Goal: Task Accomplishment & Management: Manage account settings

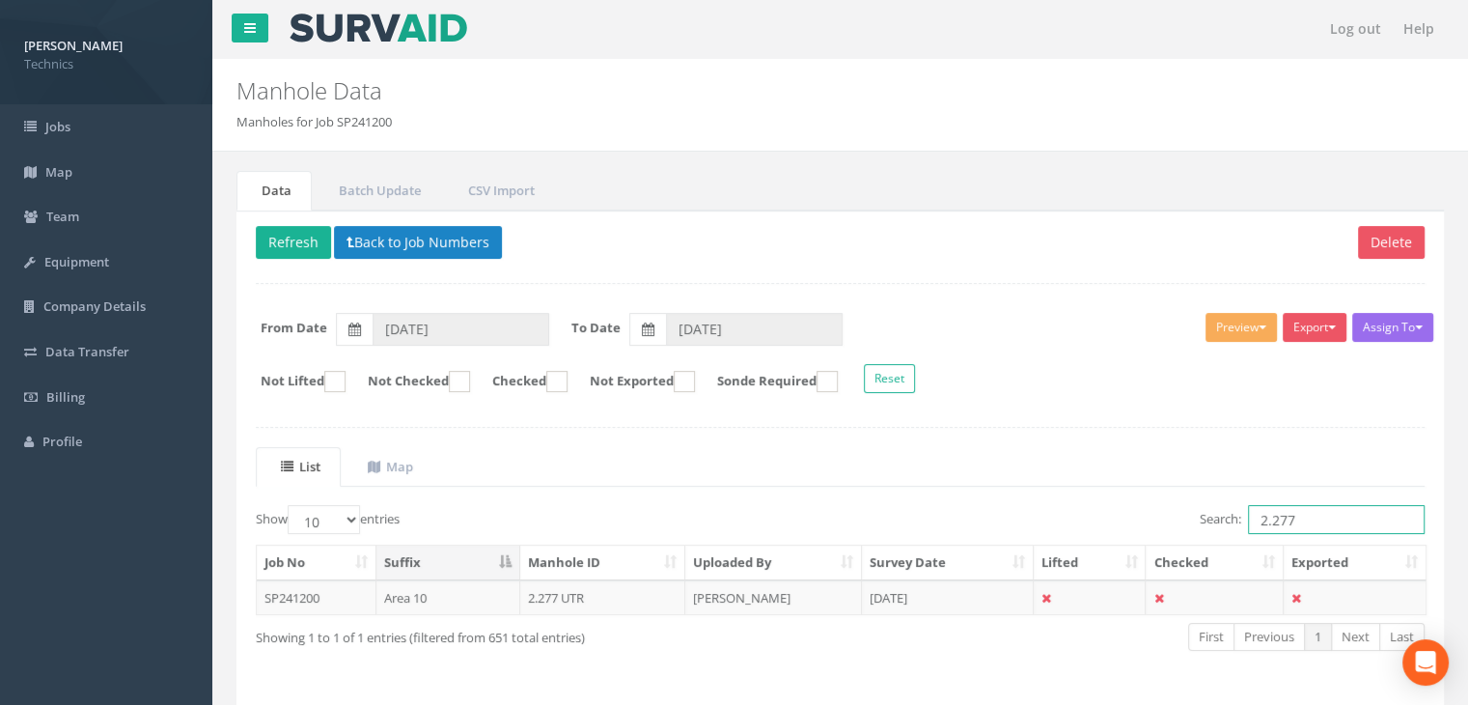
click at [1323, 527] on input "2.277" at bounding box center [1336, 519] width 177 height 29
type input "2.272"
click at [802, 597] on td "[PERSON_NAME]" at bounding box center [773, 597] width 177 height 35
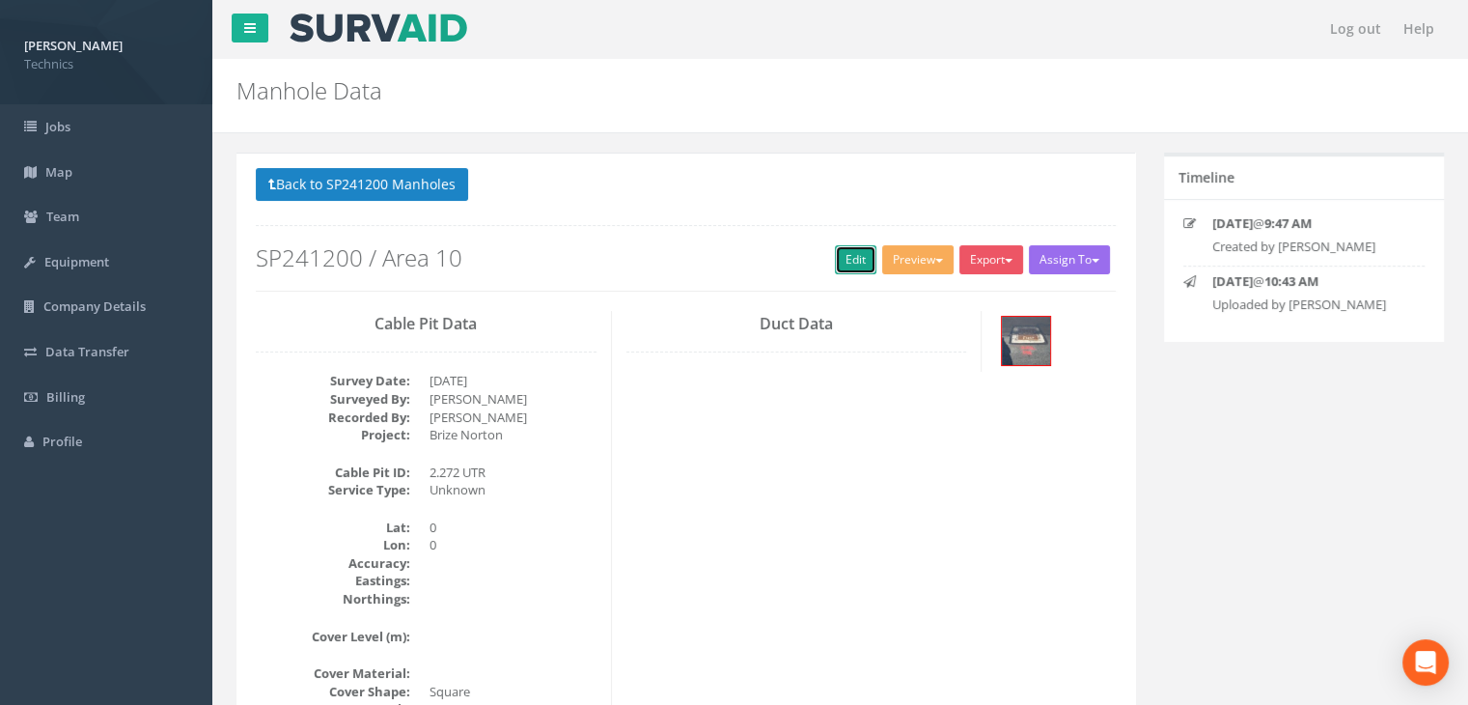
click at [849, 247] on link "Edit" at bounding box center [856, 259] width 42 height 29
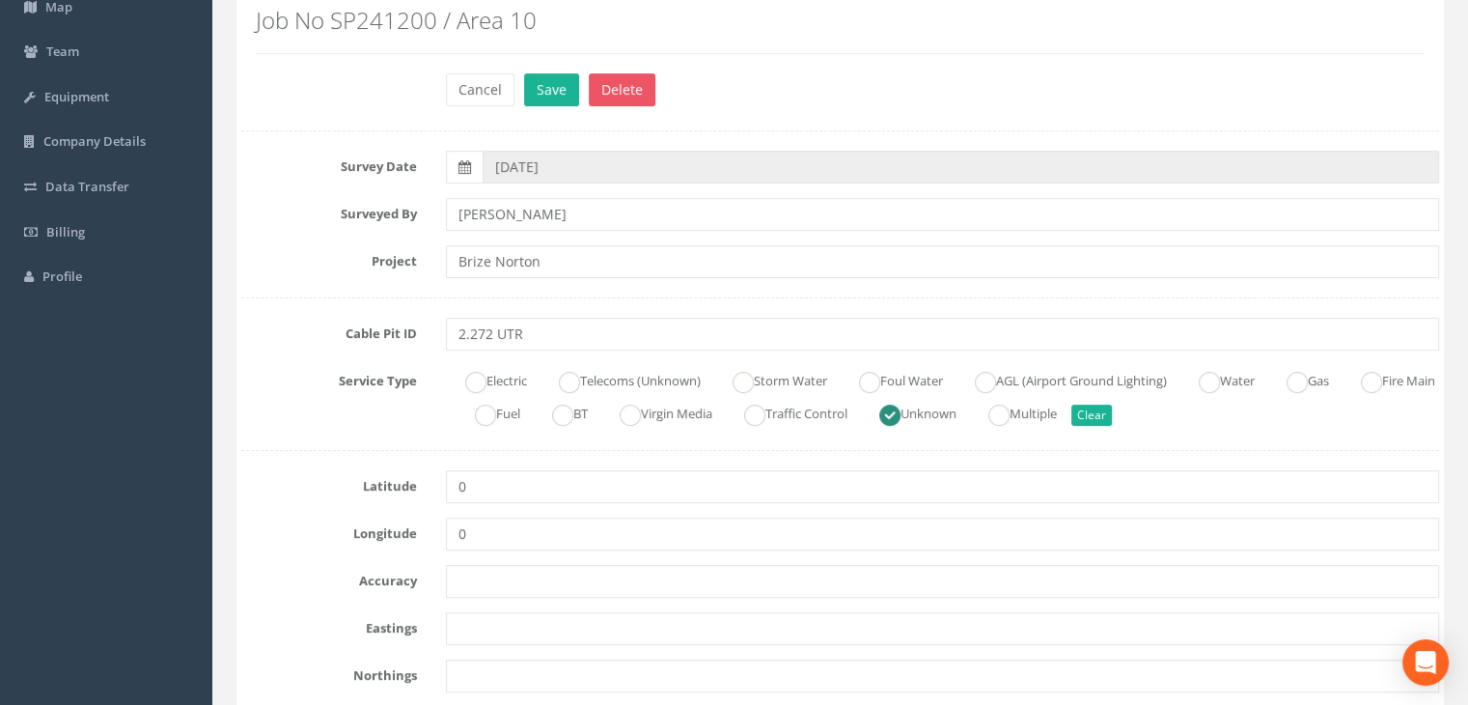
scroll to position [193, 0]
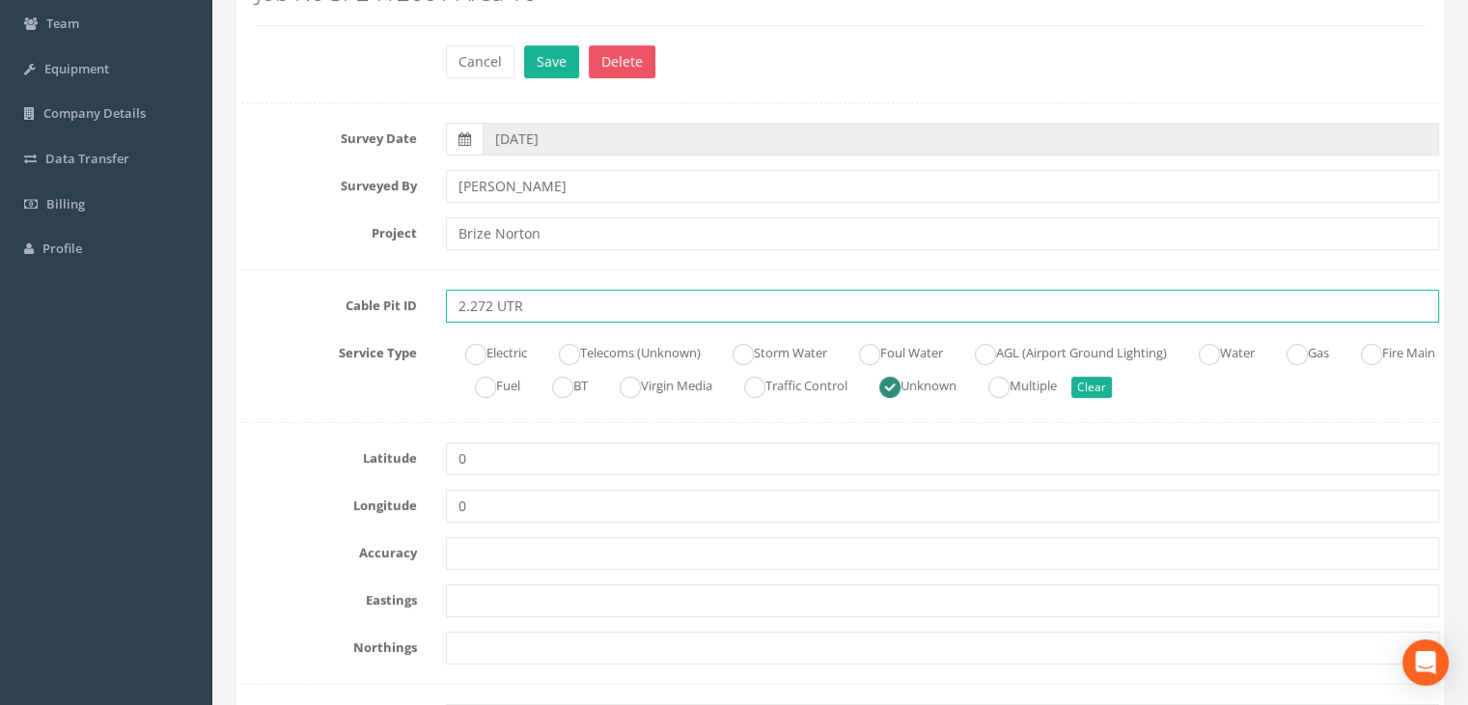
click at [569, 303] on input "2.272 UTR" at bounding box center [942, 306] width 993 height 33
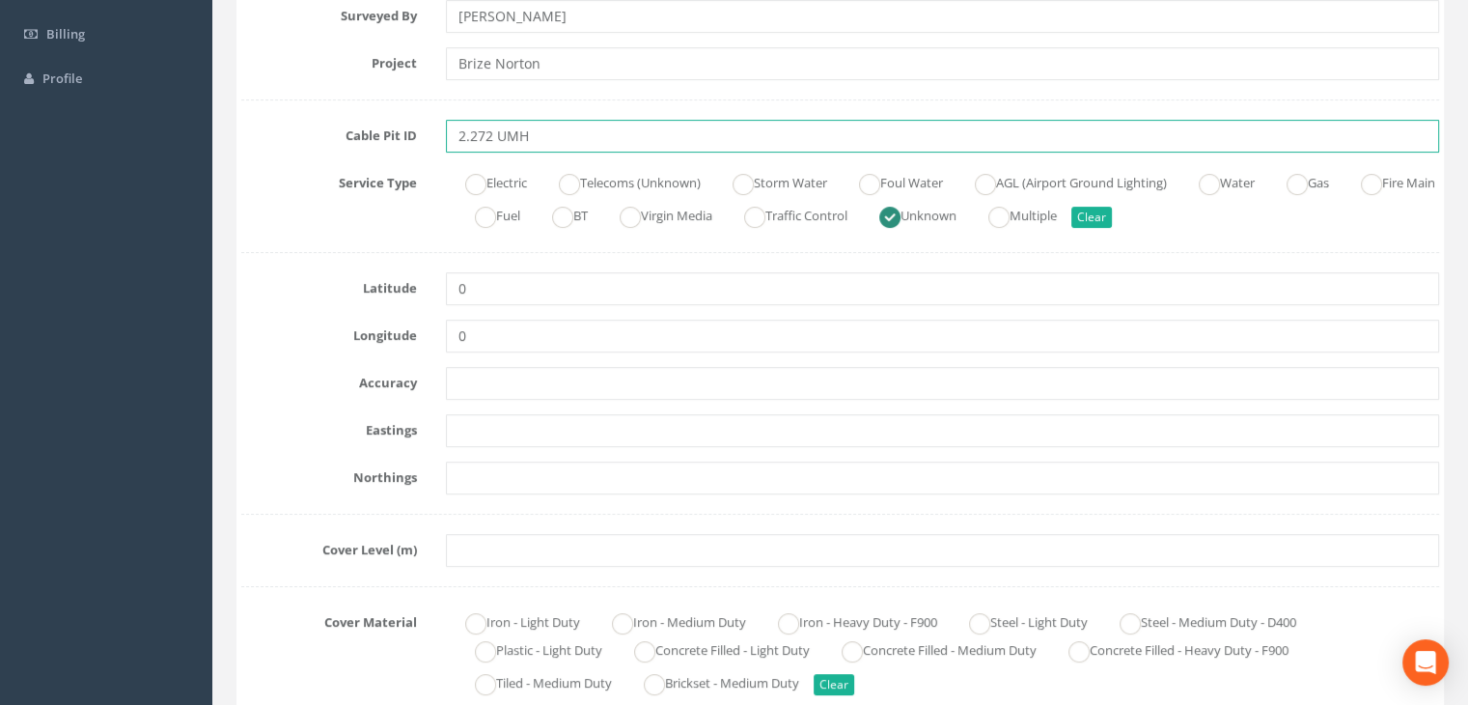
scroll to position [483, 0]
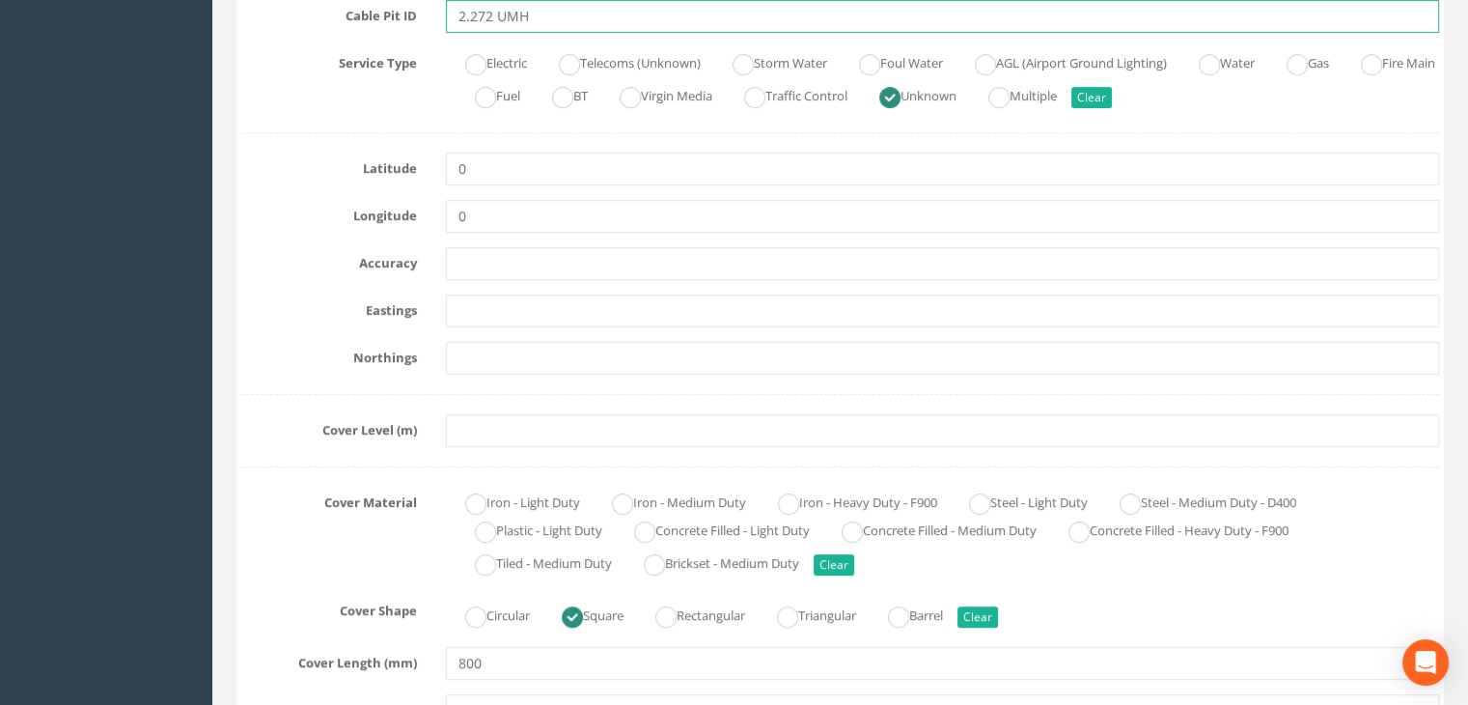
type input "2.272 UMH"
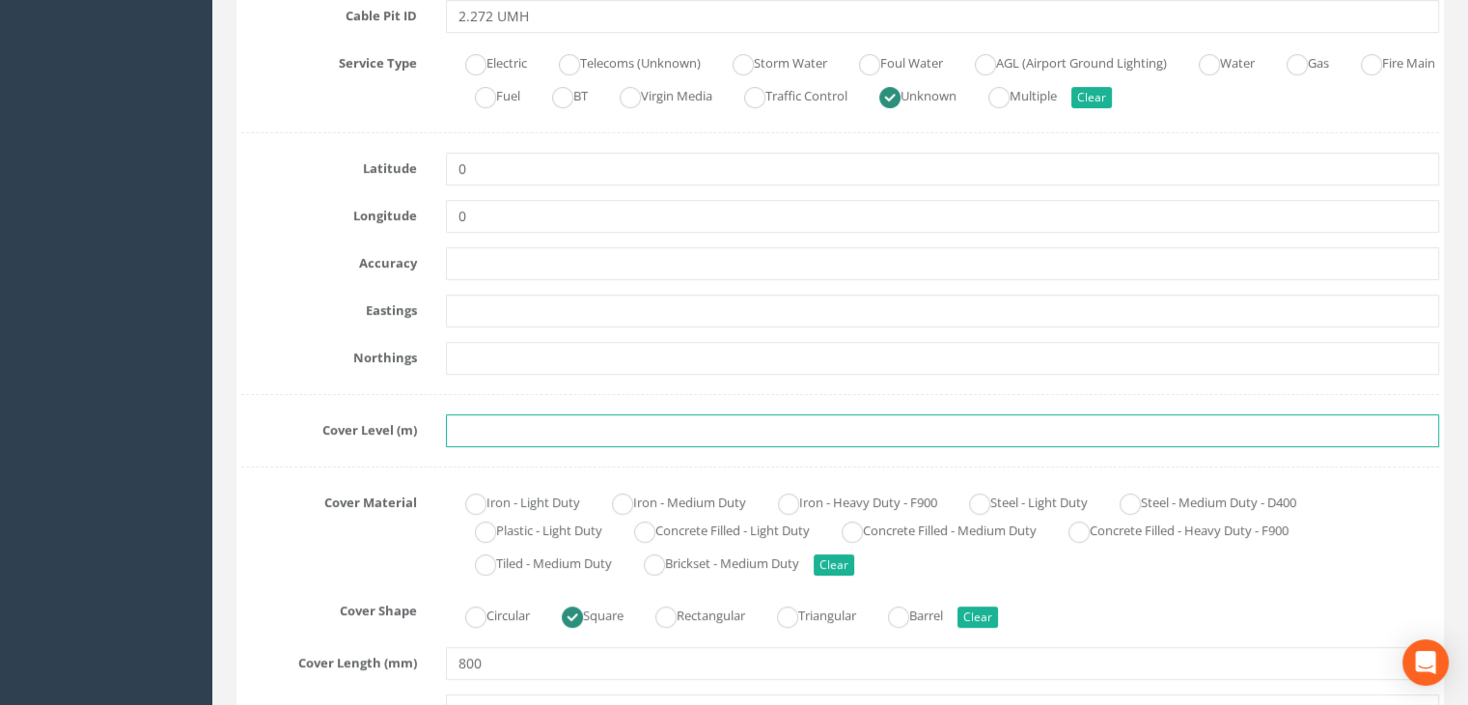
click at [483, 429] on input "text" at bounding box center [942, 430] width 993 height 33
paste input "83.5687"
type input "83.5687"
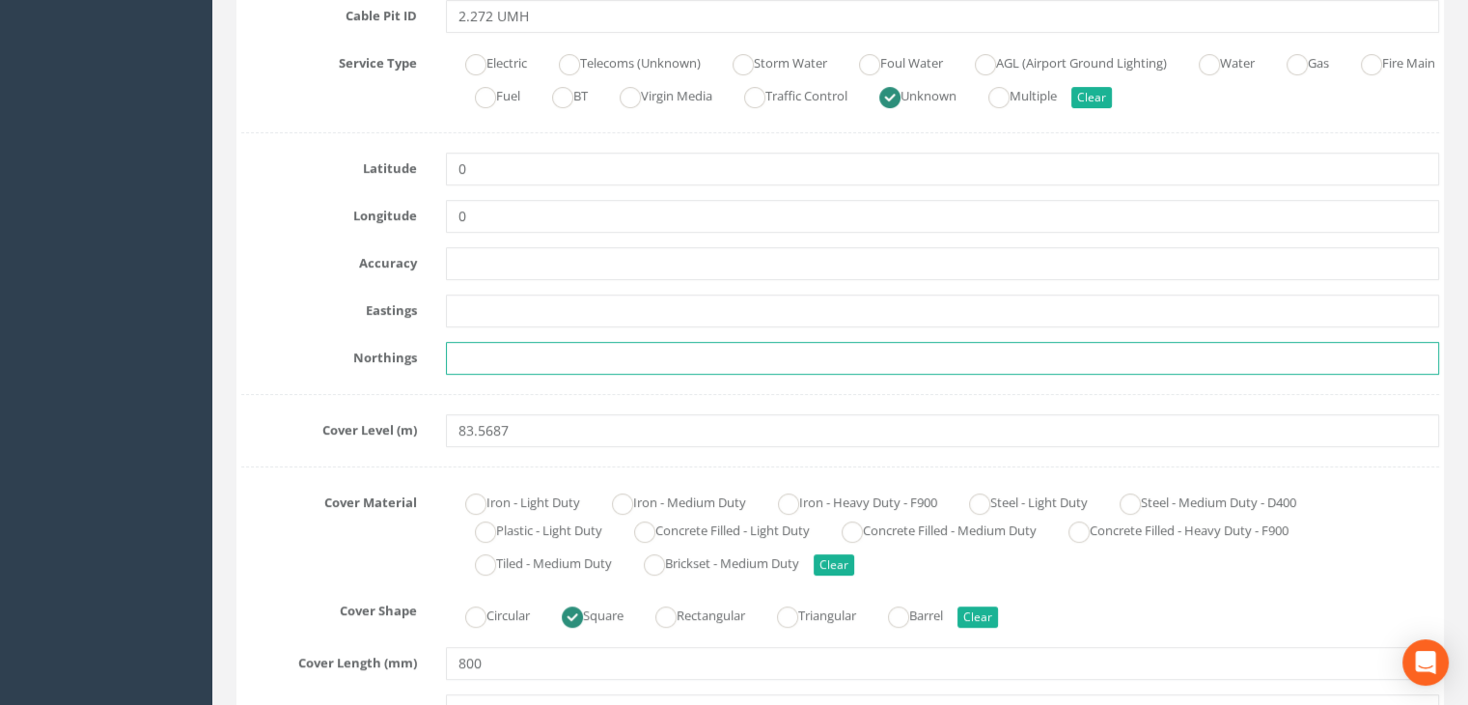
click at [519, 371] on input "text" at bounding box center [942, 358] width 993 height 33
paste input "205261.0553"
type input "205261.0553"
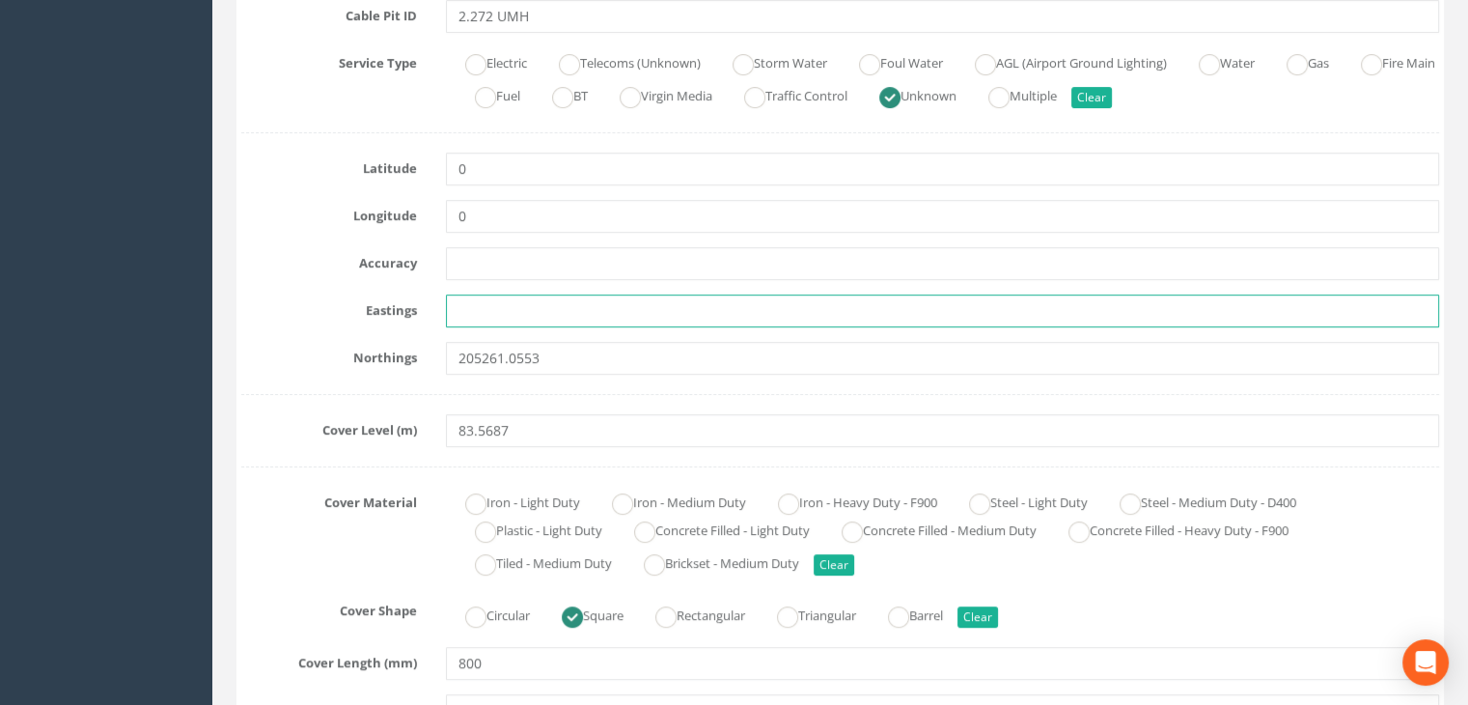
click at [542, 310] on input "text" at bounding box center [942, 310] width 993 height 33
paste input "428345.6345"
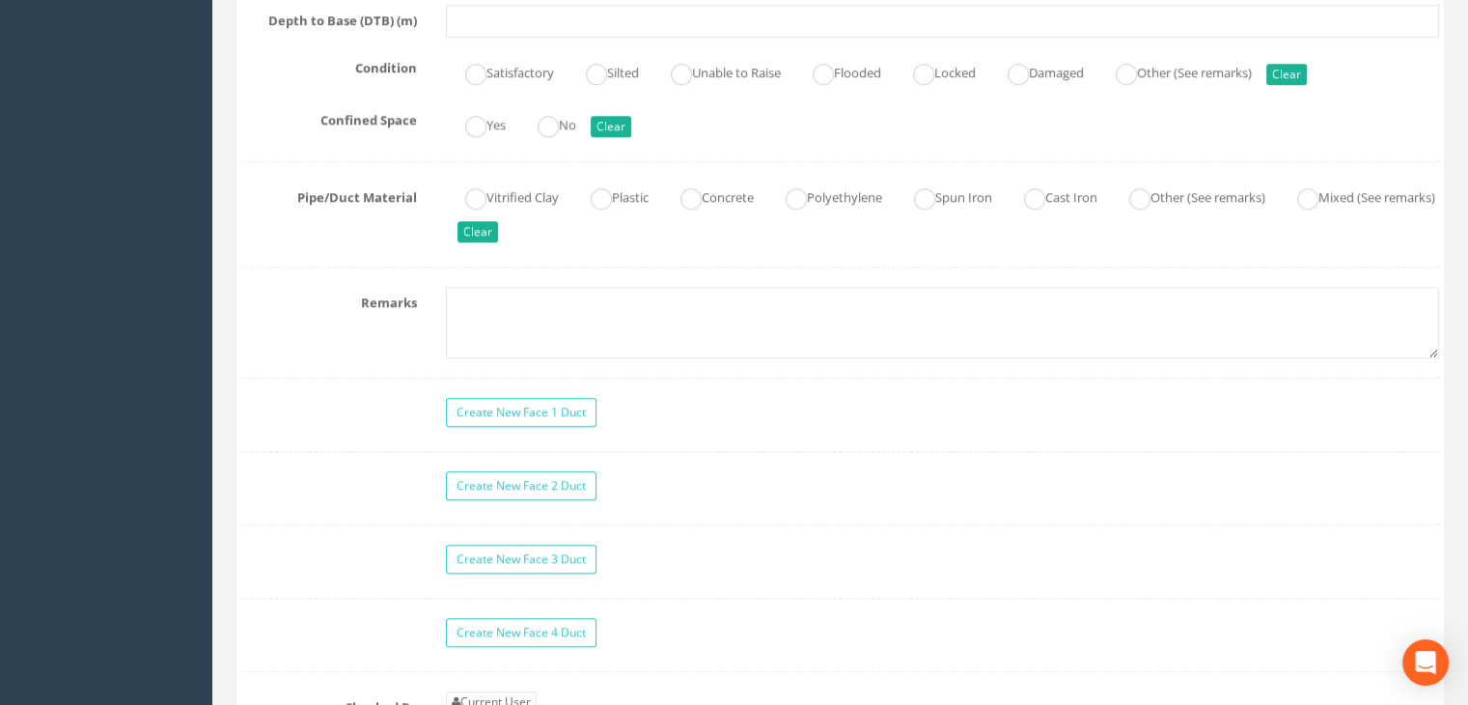
scroll to position [1930, 0]
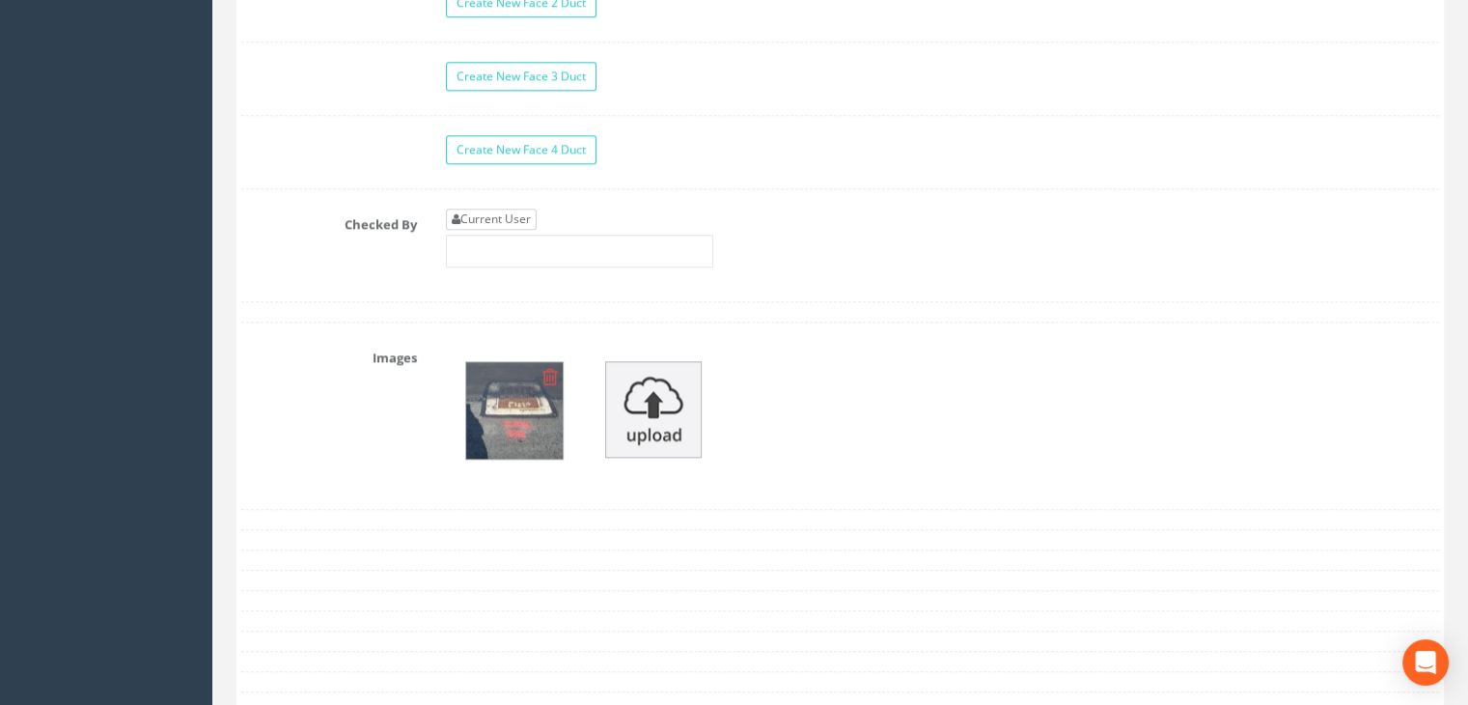
type input "428345.6345"
click at [506, 208] on link "Current User" at bounding box center [491, 218] width 91 height 21
type input "[PERSON_NAME]"
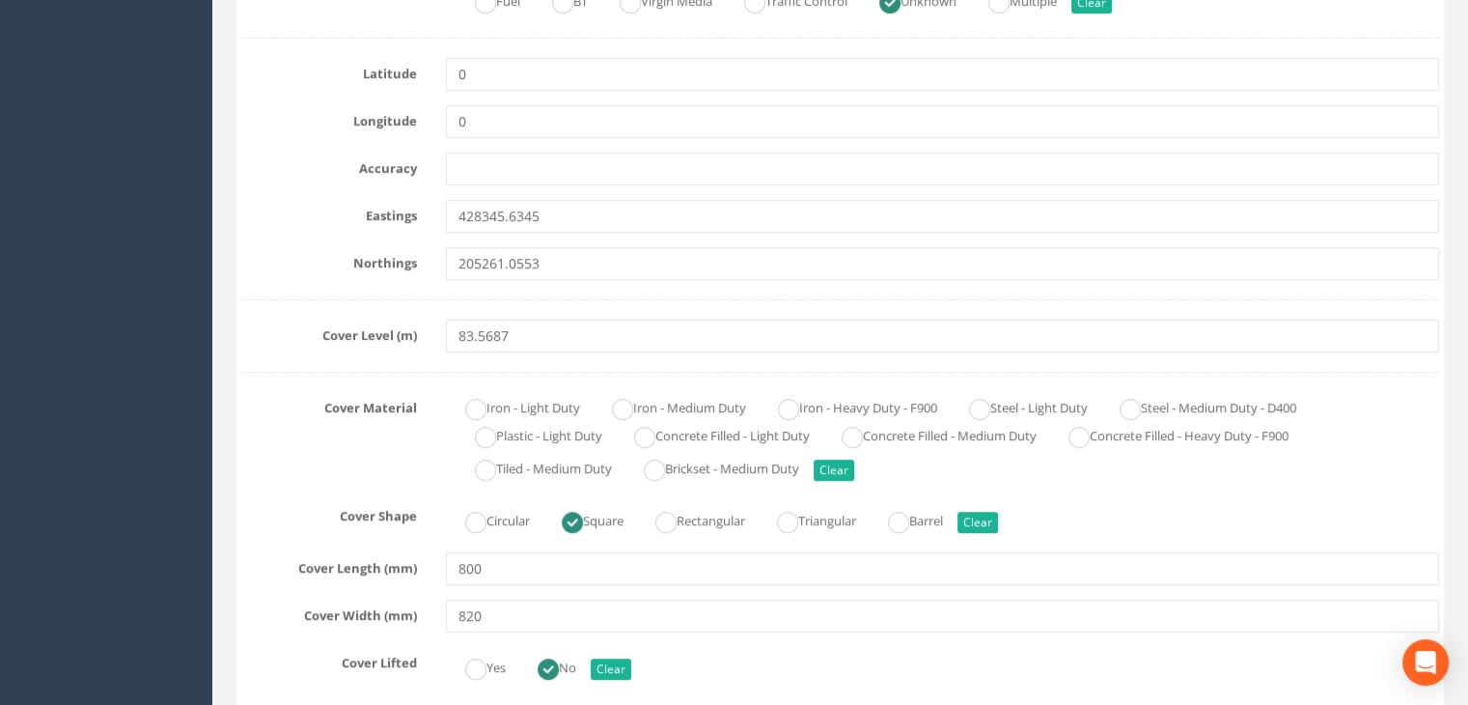
scroll to position [579, 0]
click at [630, 403] on ins at bounding box center [622, 407] width 21 height 21
radio input "true"
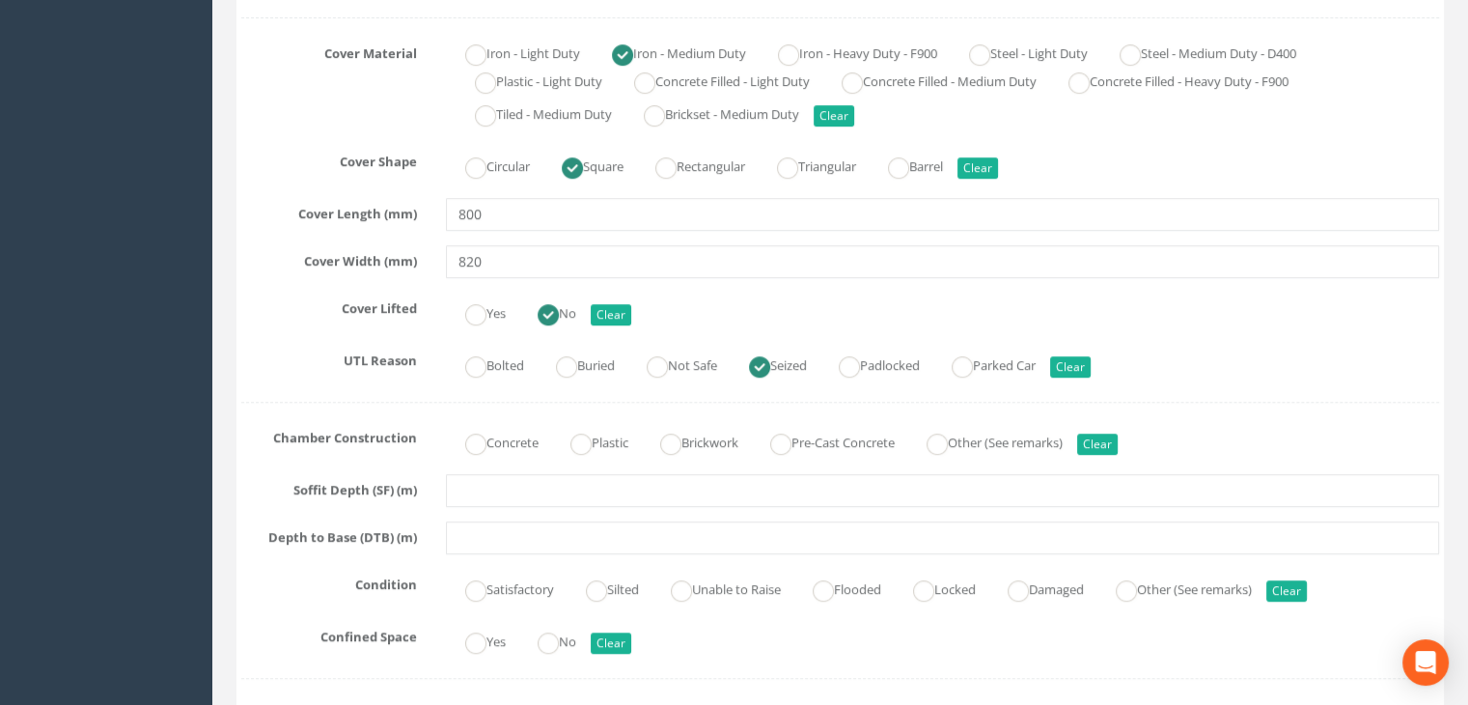
scroll to position [965, 0]
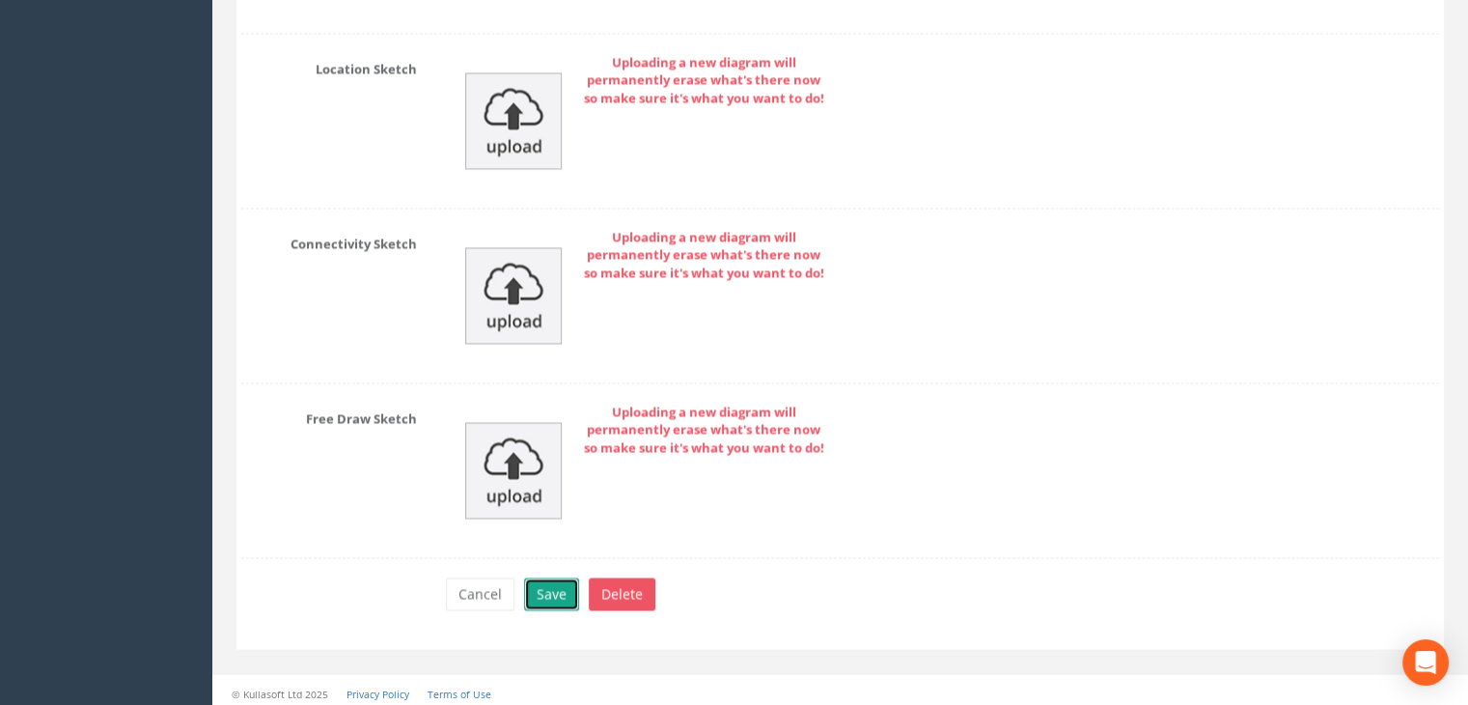
click at [561, 580] on button "Save" at bounding box center [551, 593] width 55 height 33
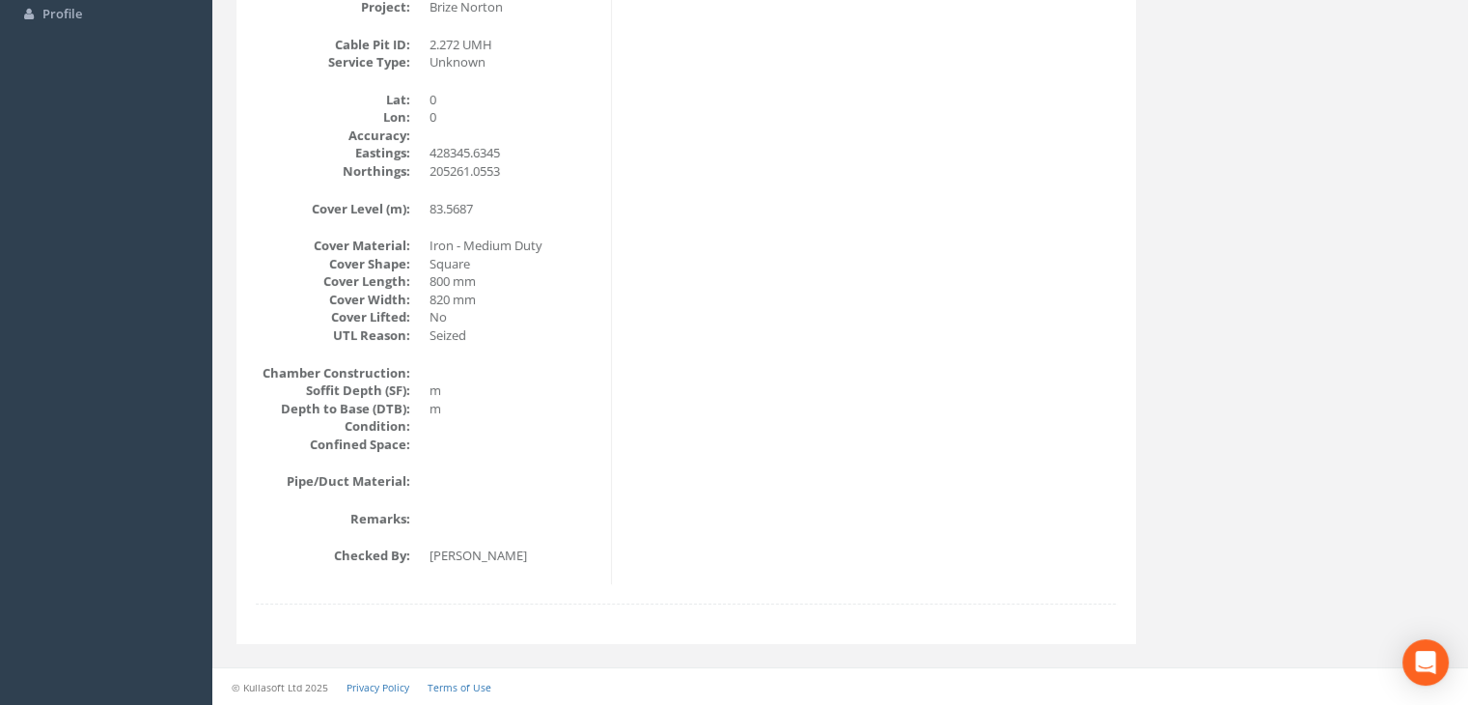
click at [789, 338] on div "Cable Pit Data Survey Date: [DATE] Surveyed By: [PERSON_NAME] Recorded By: [PER…" at bounding box center [685, 233] width 889 height 701
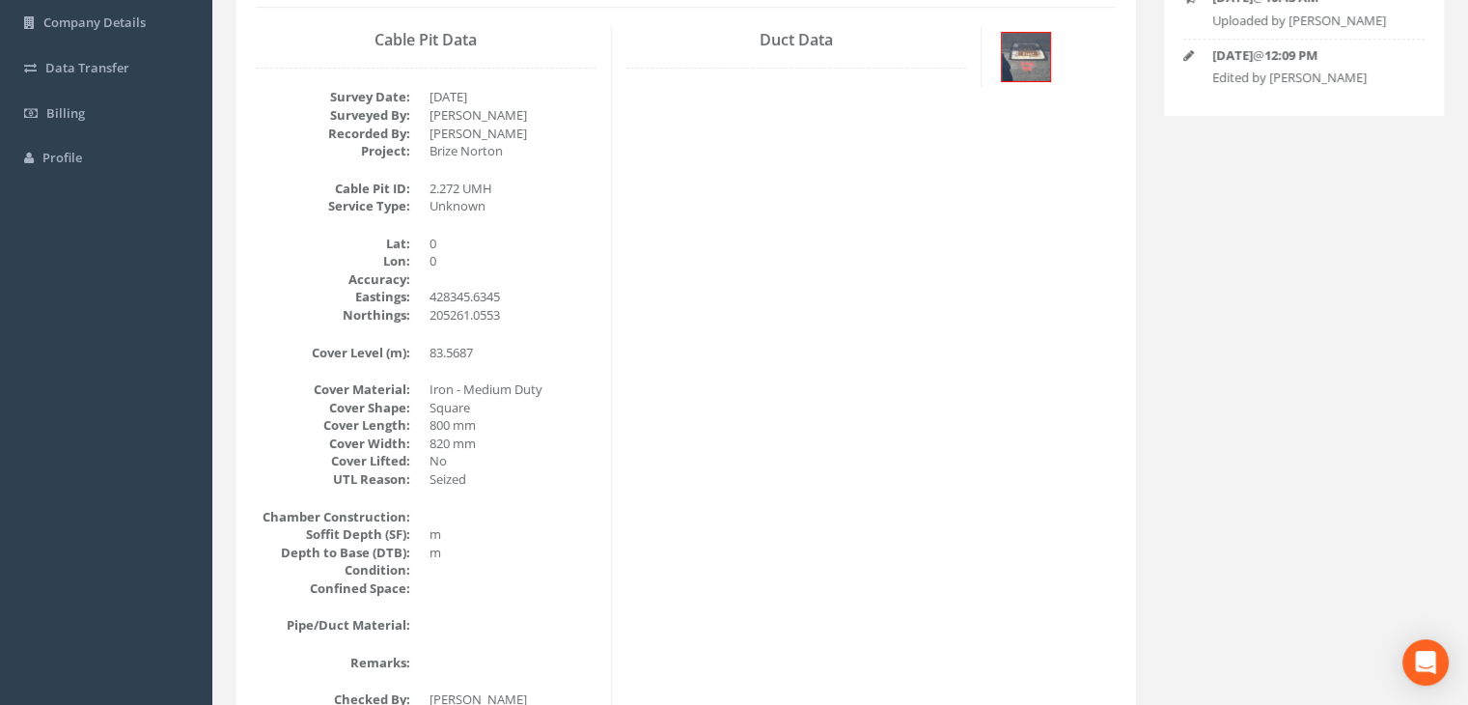
scroll to position [42, 0]
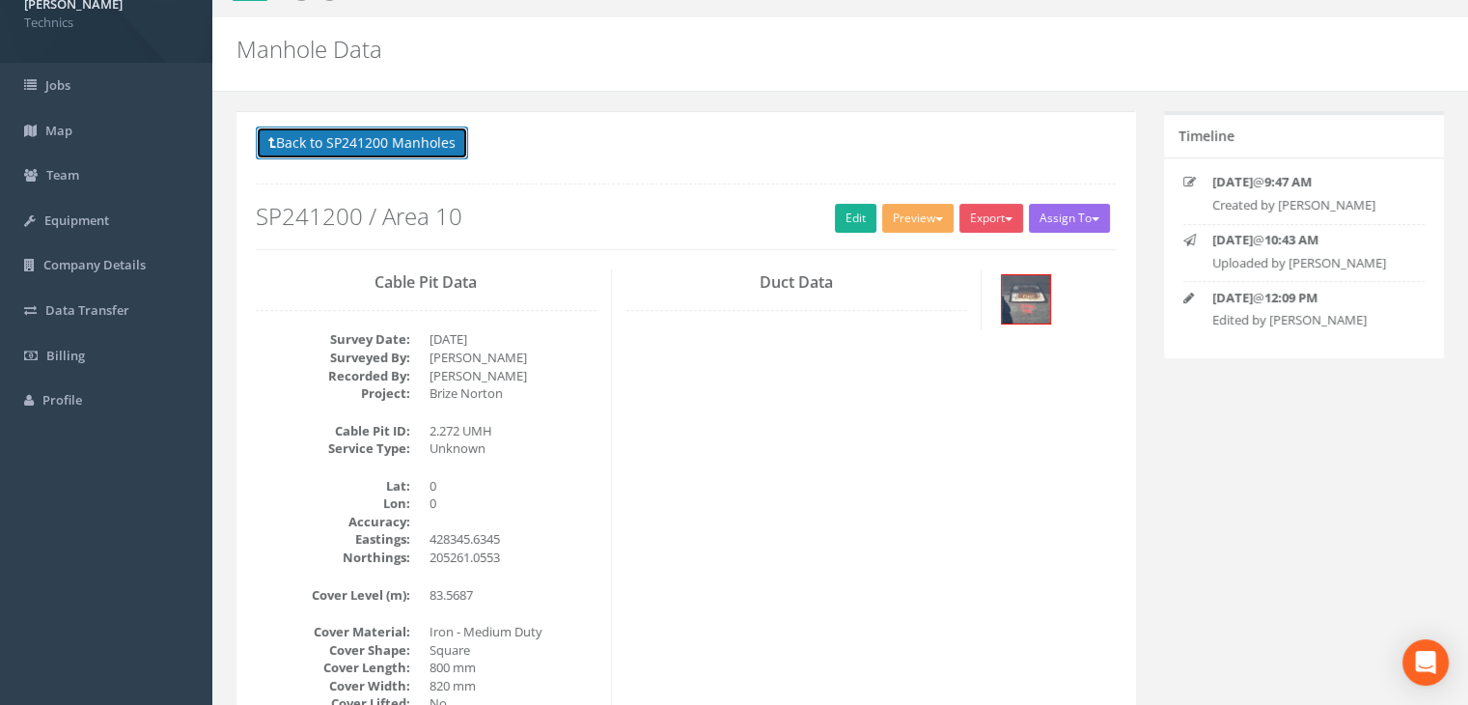
click at [429, 151] on button "Back to SP241200 Manholes" at bounding box center [362, 142] width 212 height 33
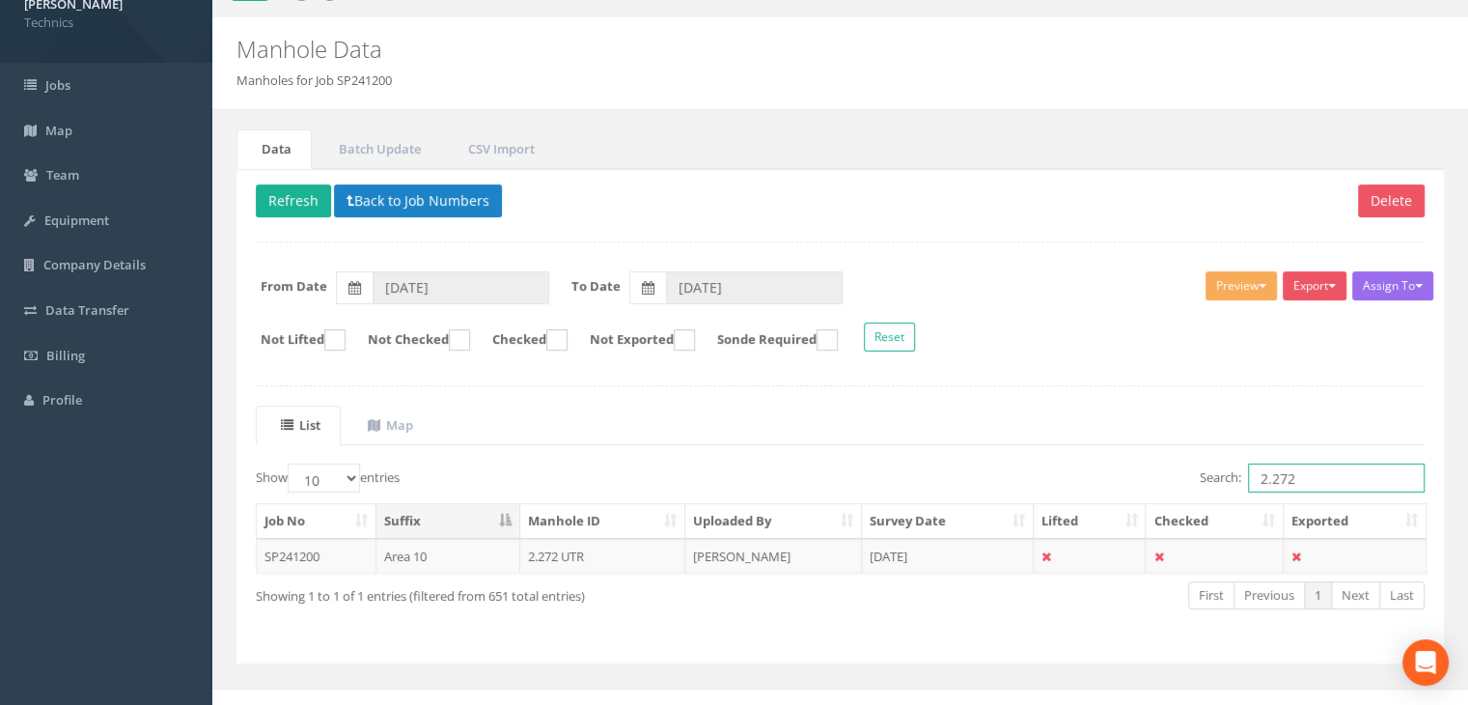
click at [1323, 478] on input "2.272" at bounding box center [1336, 477] width 177 height 29
click at [767, 545] on td "[PERSON_NAME]" at bounding box center [773, 556] width 177 height 35
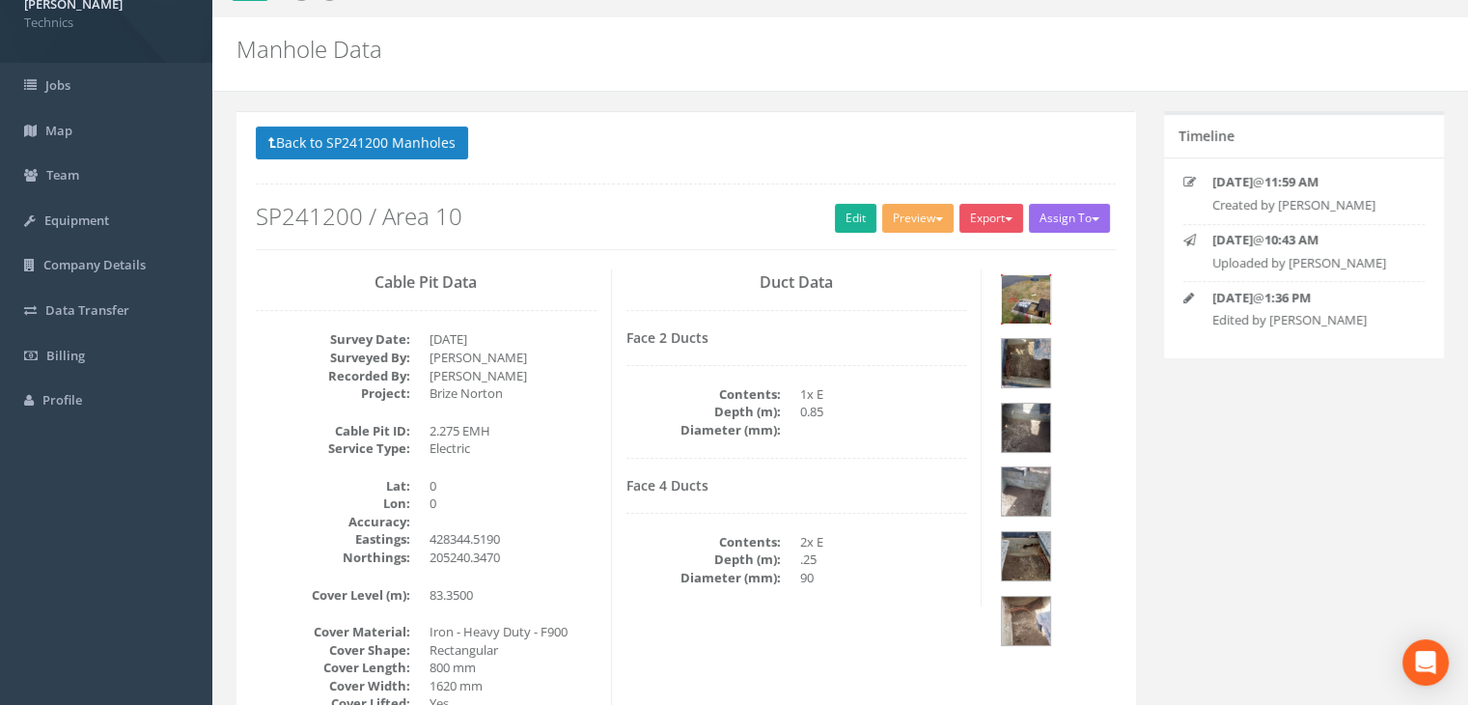
click at [1027, 291] on img at bounding box center [1026, 299] width 48 height 48
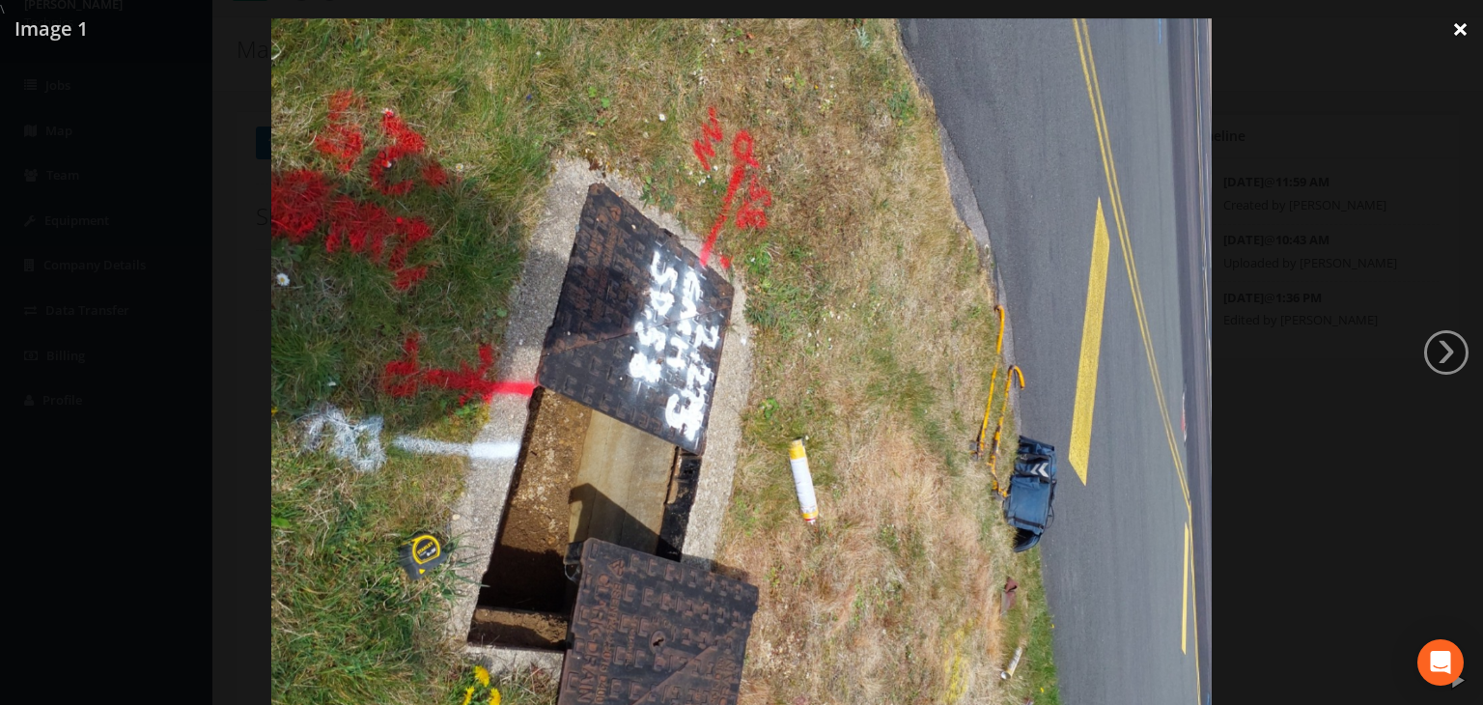
click at [1458, 24] on link "×" at bounding box center [1459, 29] width 45 height 58
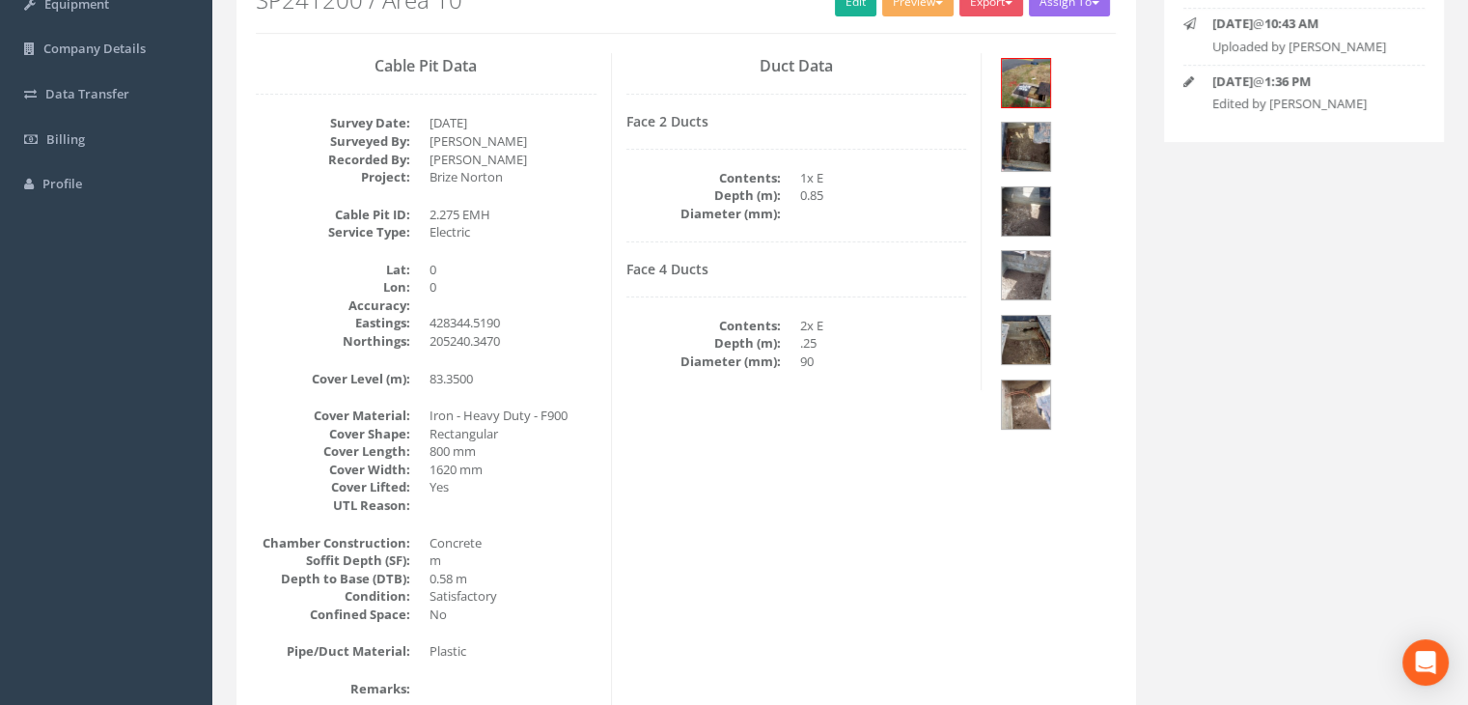
scroll to position [138, 0]
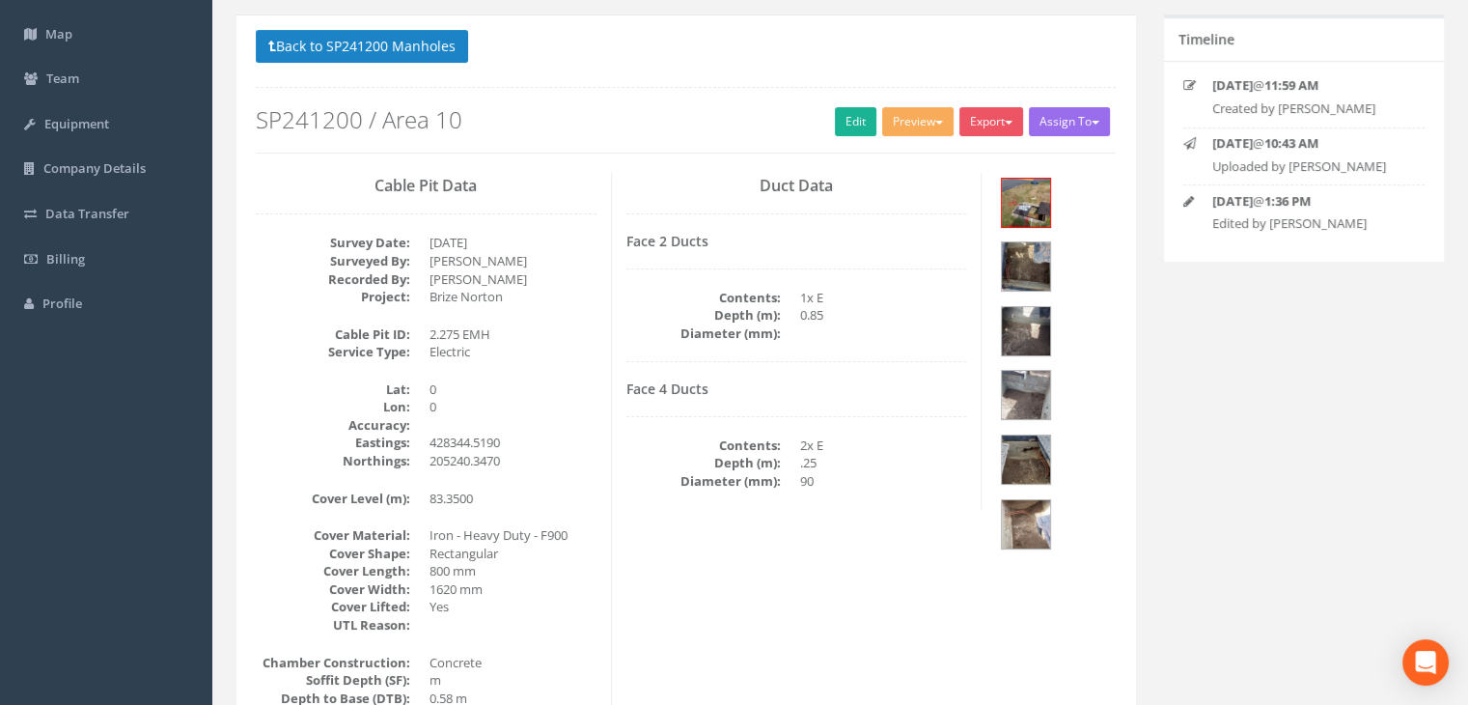
click at [394, 63] on p "Back to SP241200 Manholes Back to Map" at bounding box center [686, 49] width 860 height 38
click at [399, 53] on button "Back to SP241200 Manholes" at bounding box center [362, 46] width 212 height 33
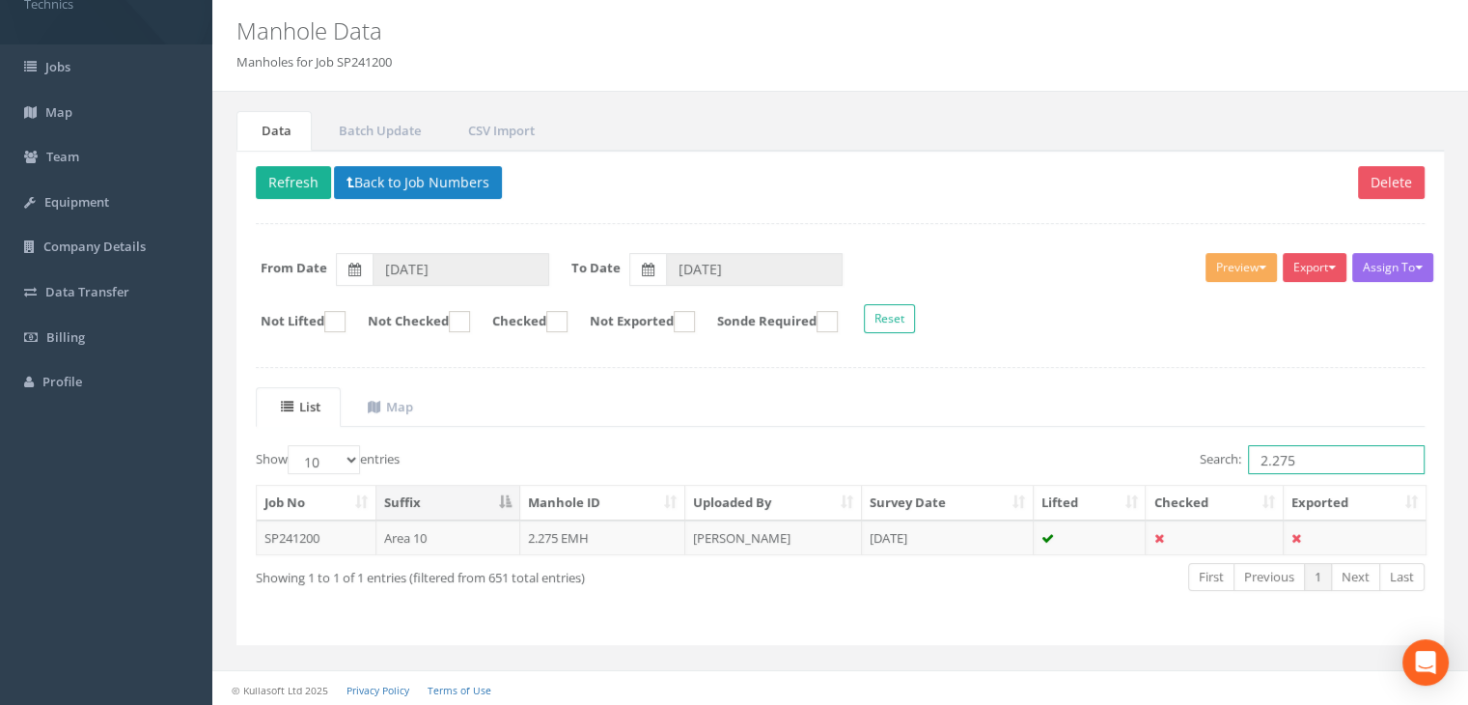
click at [1350, 463] on input "2.275" at bounding box center [1336, 459] width 177 height 29
type input "2.264"
click at [432, 179] on button "Back to Job Numbers" at bounding box center [418, 182] width 168 height 33
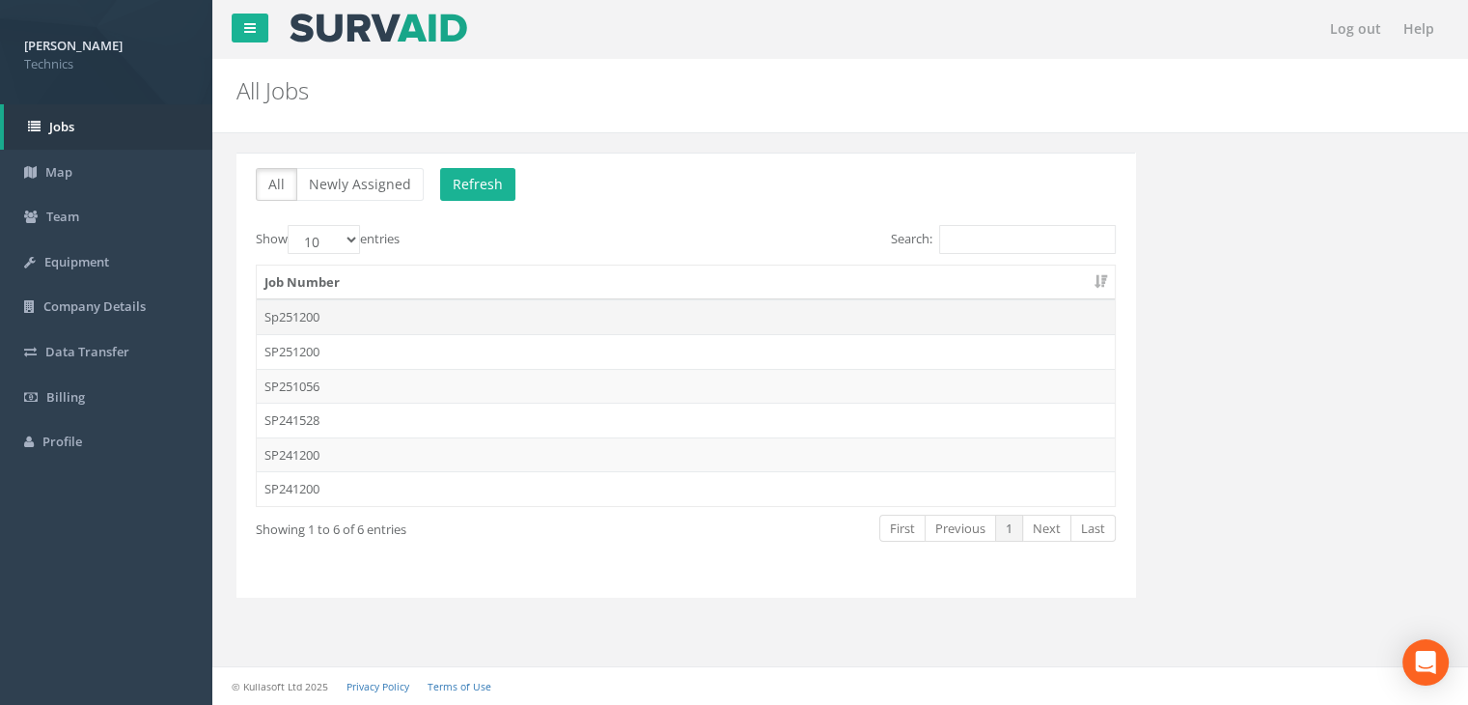
click at [367, 311] on td "Sp251200" at bounding box center [686, 316] width 858 height 35
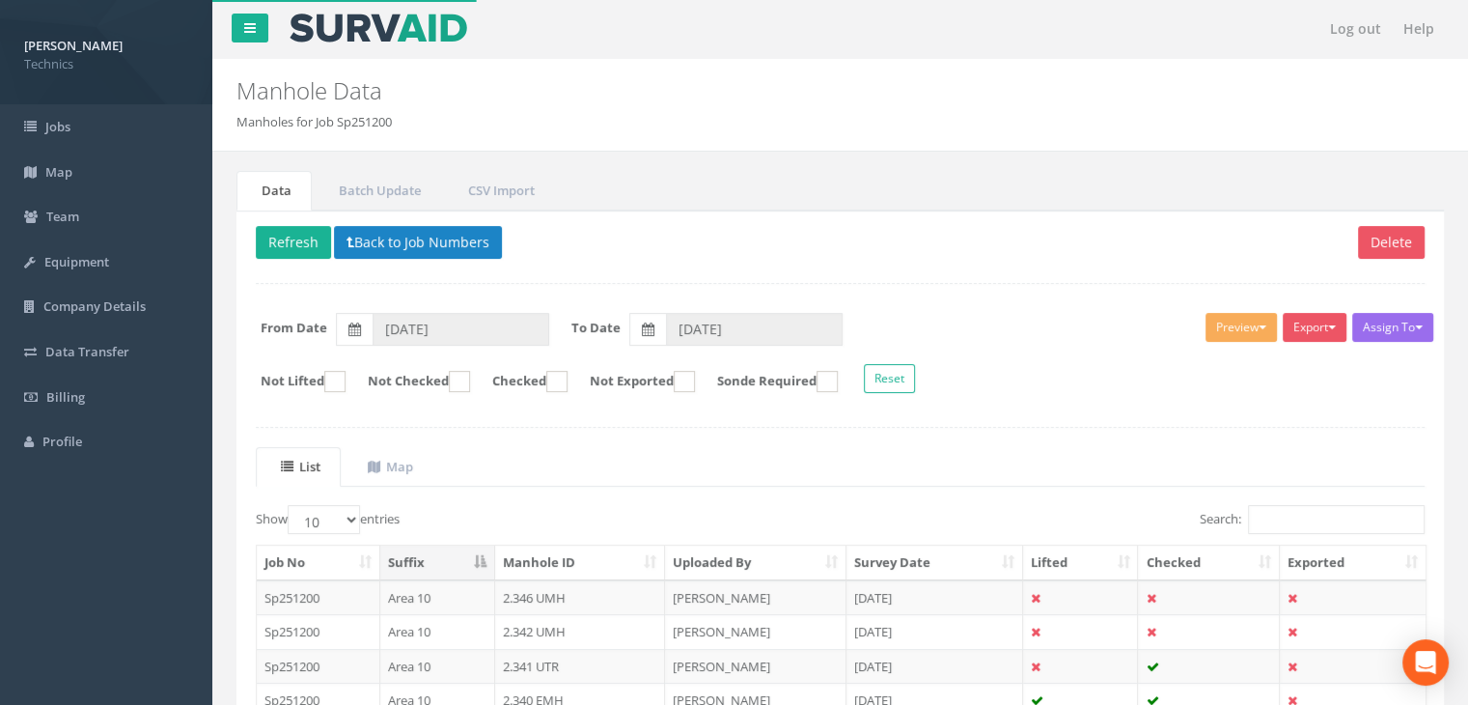
click at [1292, 514] on input "Search:" at bounding box center [1336, 519] width 177 height 29
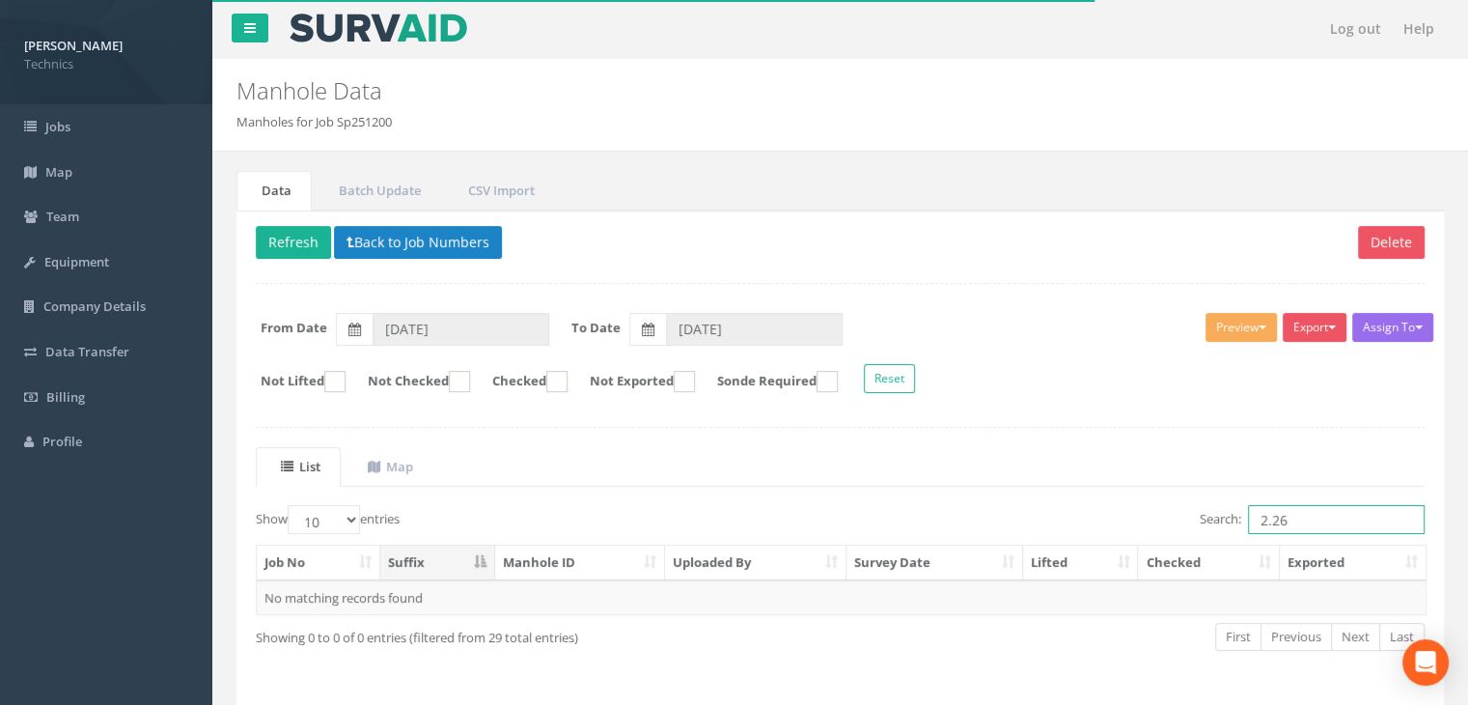
type input "2.26"
click at [460, 221] on div "Delete Refresh Back to Job Numbers Assign To No Companies Added Export Technics…" at bounding box center [839, 457] width 1207 height 495
click at [456, 236] on button "Back to Job Numbers" at bounding box center [418, 242] width 168 height 33
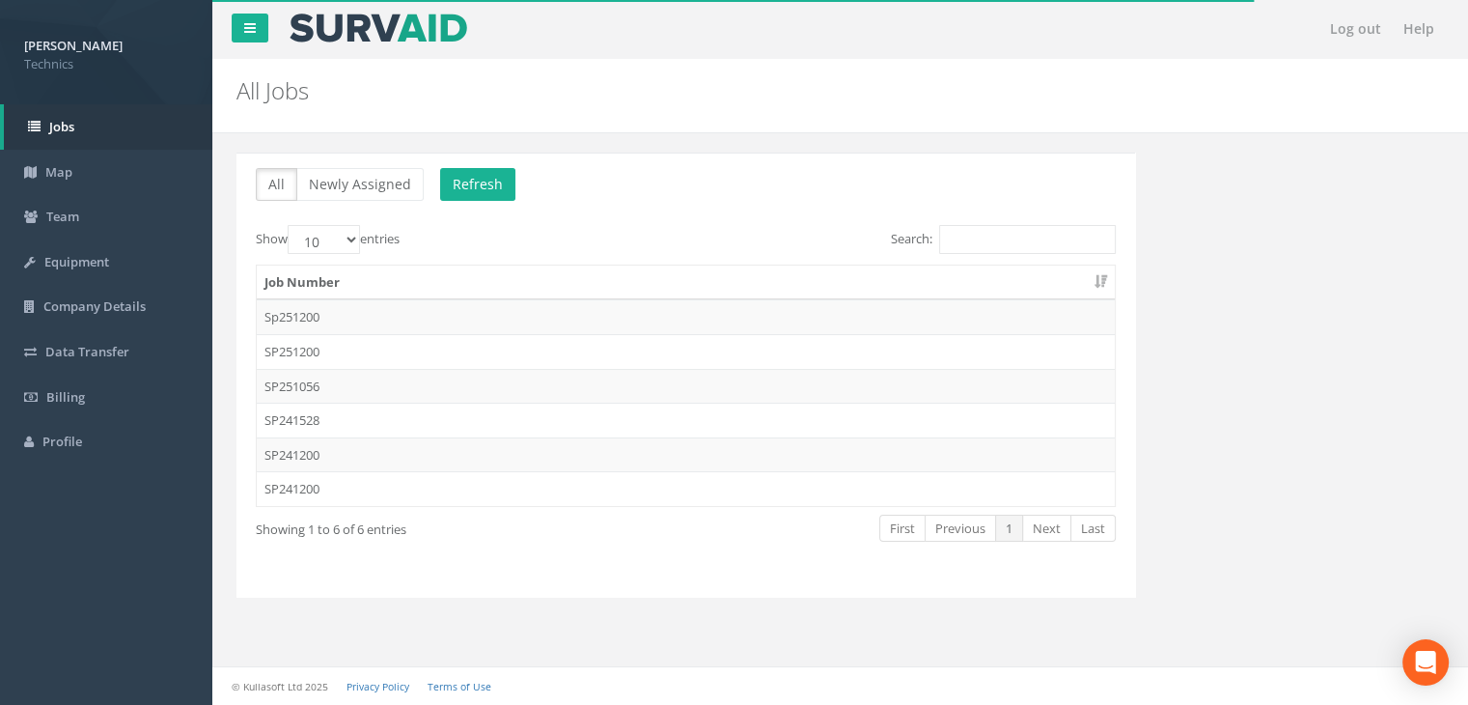
click at [327, 350] on td "SP251200" at bounding box center [686, 351] width 858 height 35
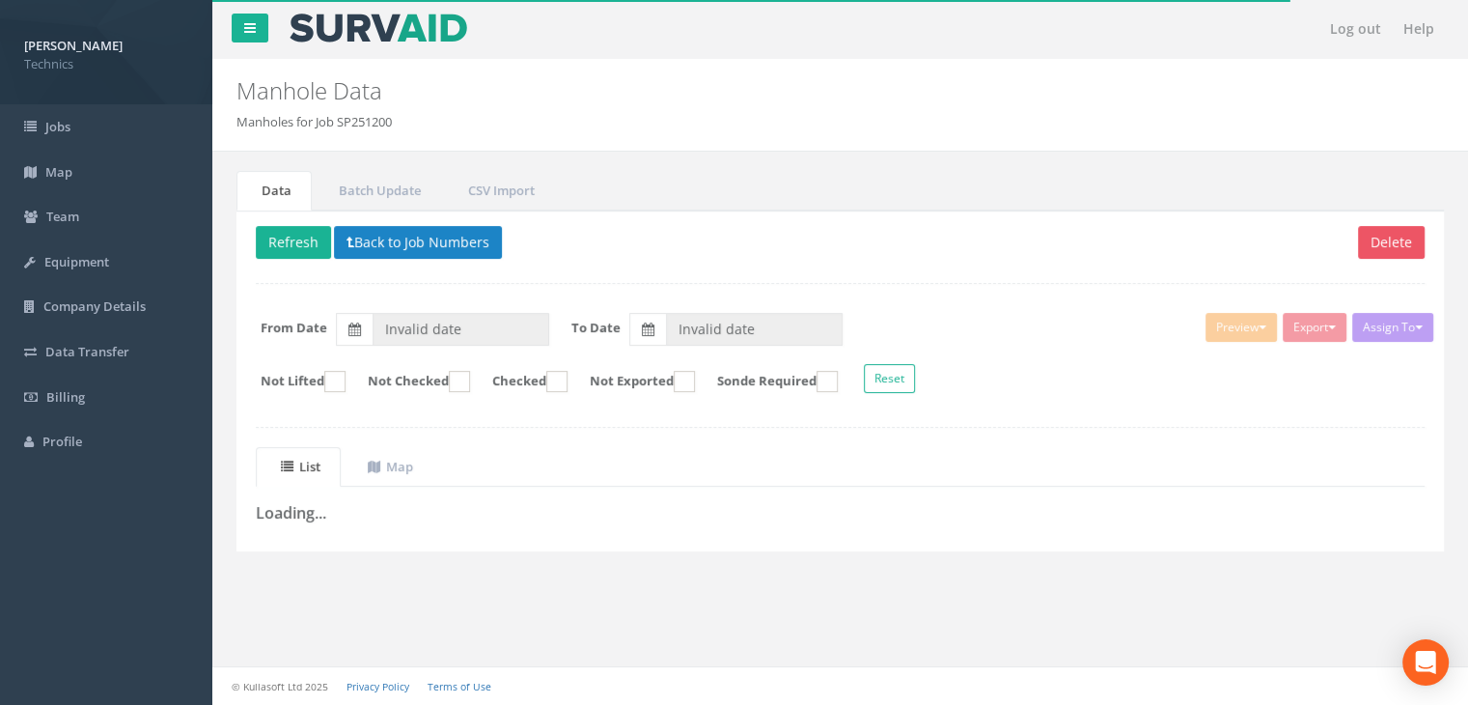
type input "[DATE]"
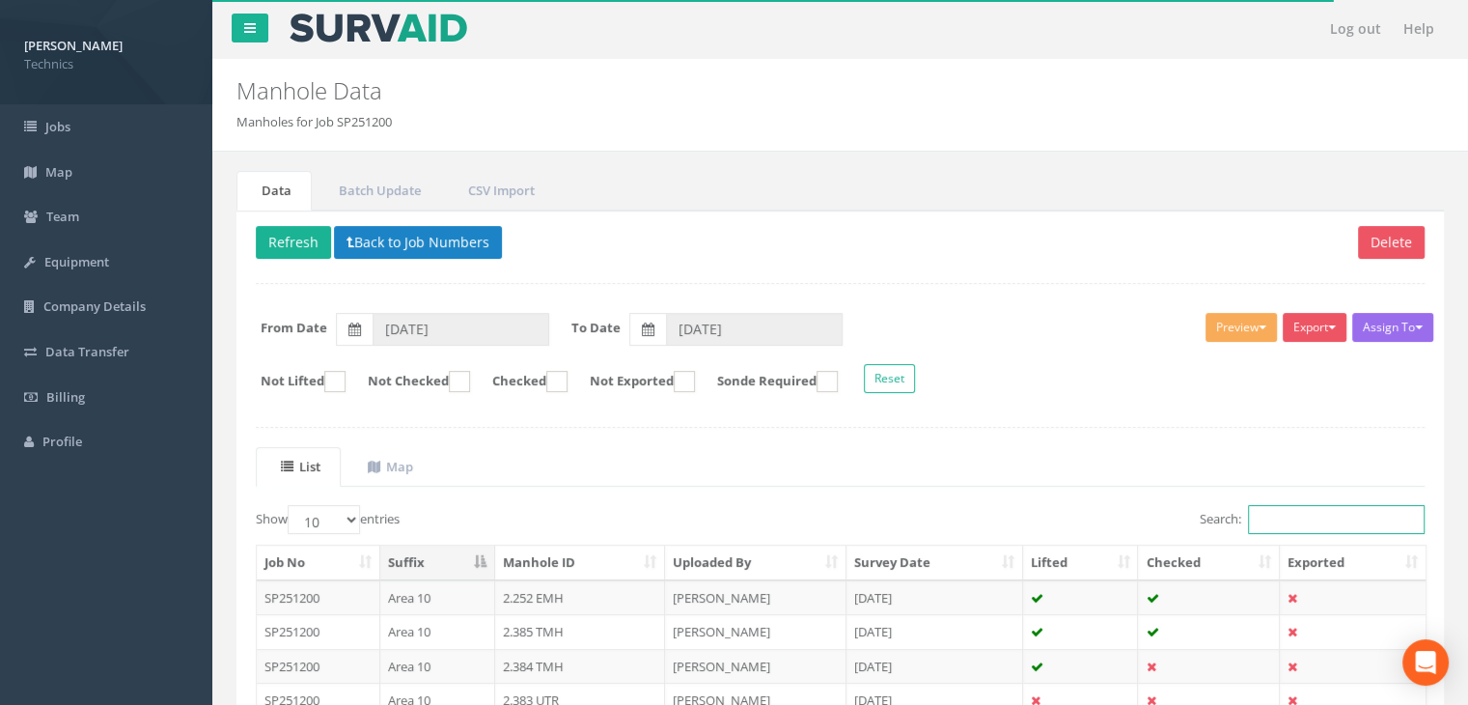
click at [1336, 517] on input "Search:" at bounding box center [1336, 519] width 177 height 29
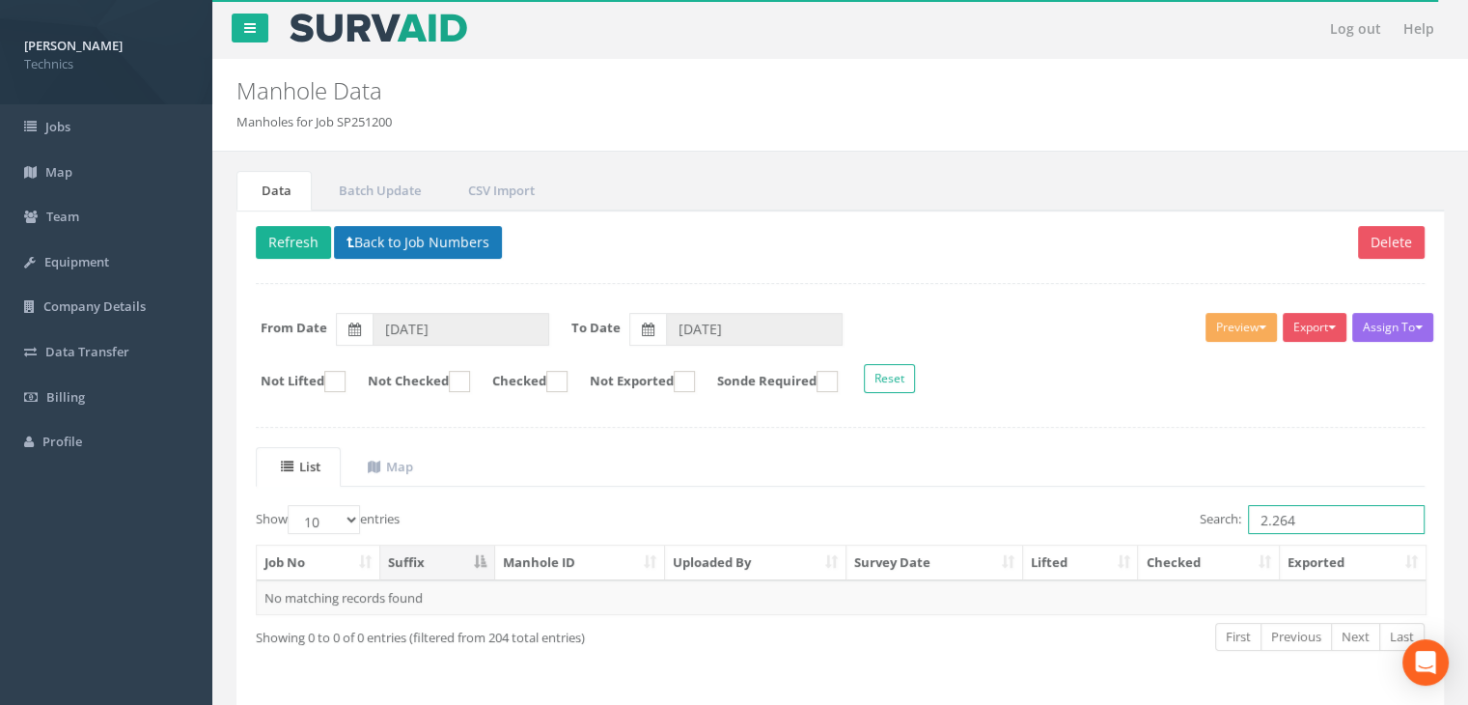
type input "2.264"
click at [389, 236] on button "Back to Job Numbers" at bounding box center [418, 242] width 168 height 33
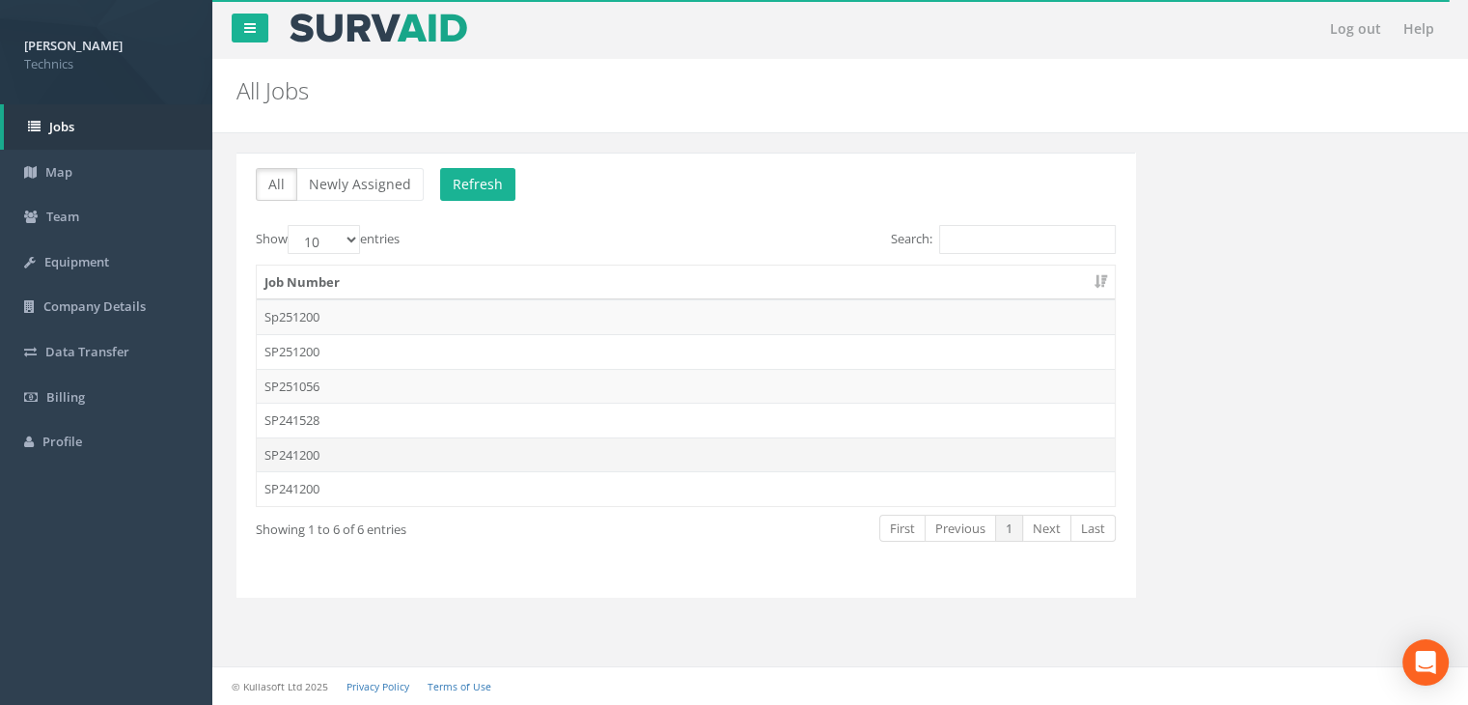
click at [338, 447] on td "SP241200" at bounding box center [686, 454] width 858 height 35
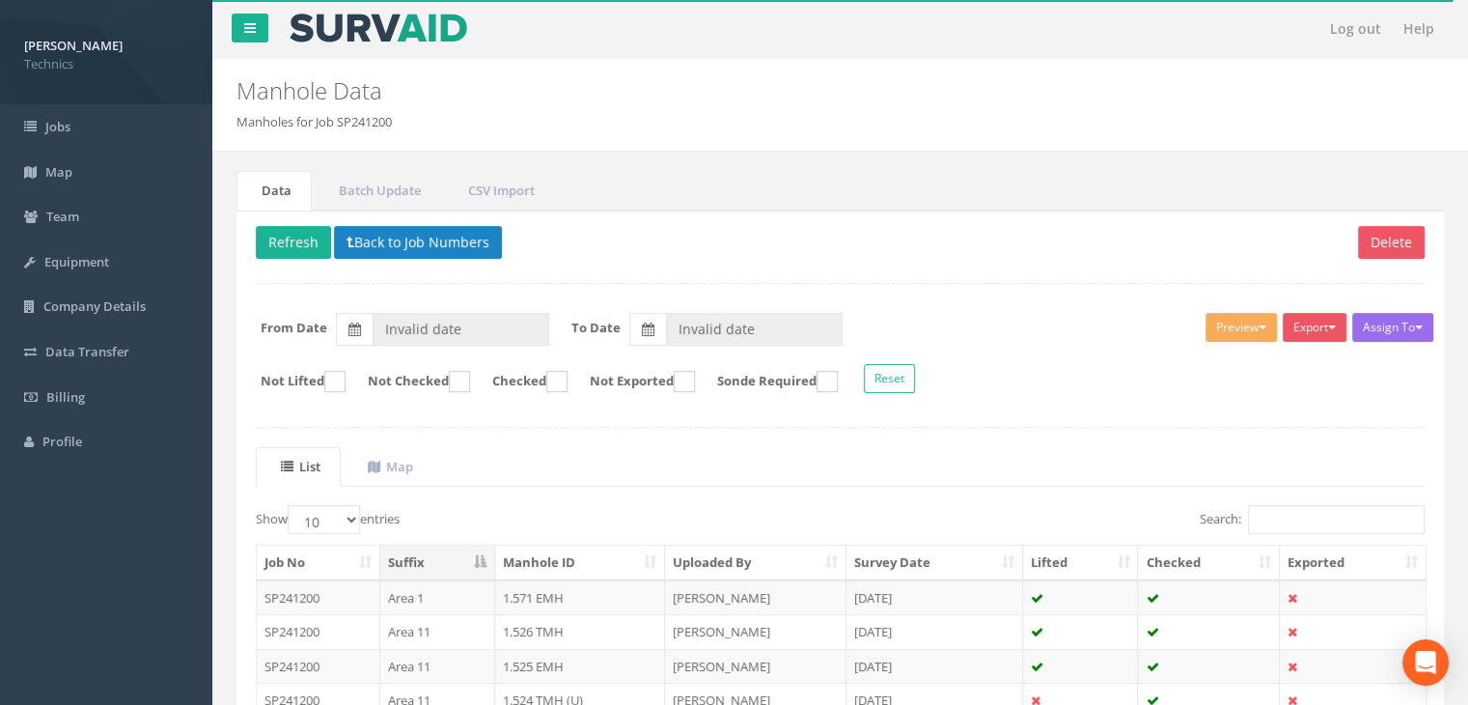
type input "[DATE]"
click at [1268, 517] on input "Search:" at bounding box center [1336, 519] width 177 height 29
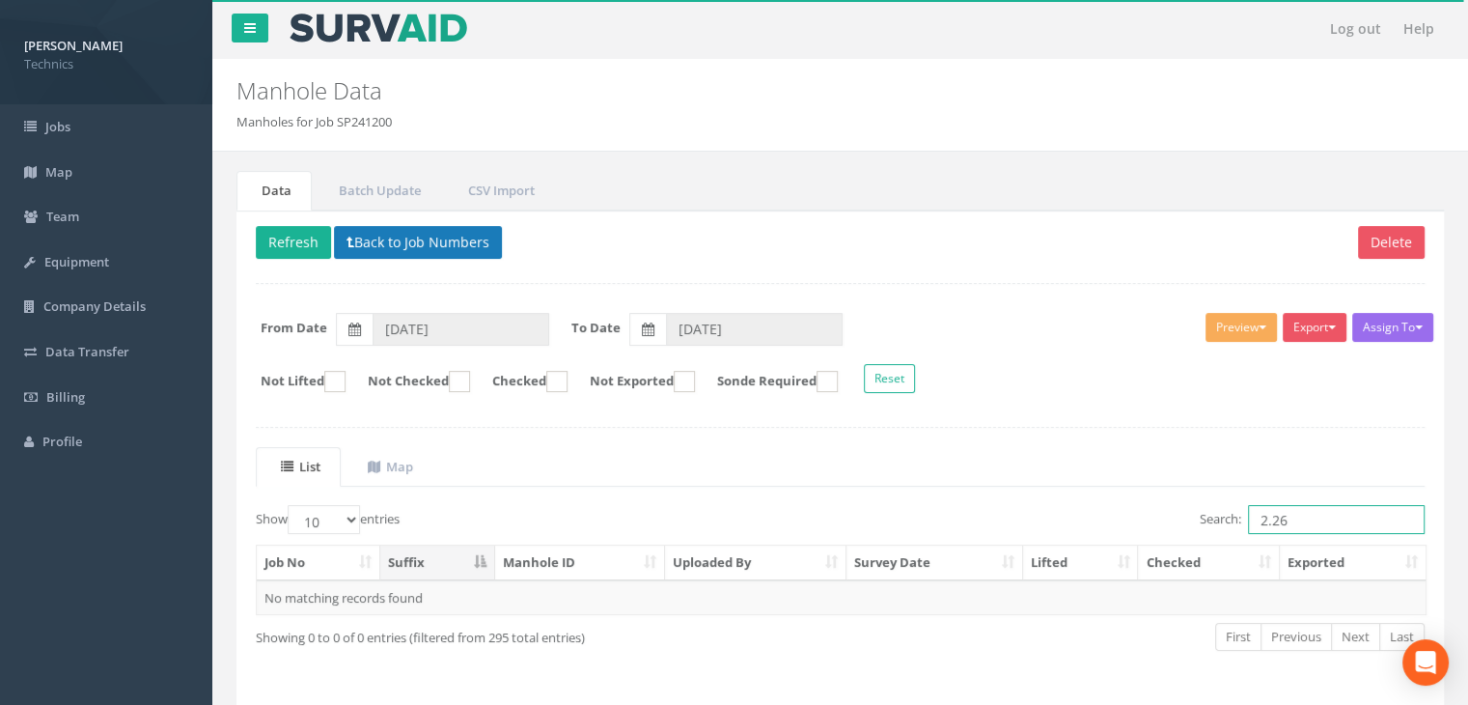
type input "2.26"
click at [402, 248] on button "Back to Job Numbers" at bounding box center [418, 242] width 168 height 33
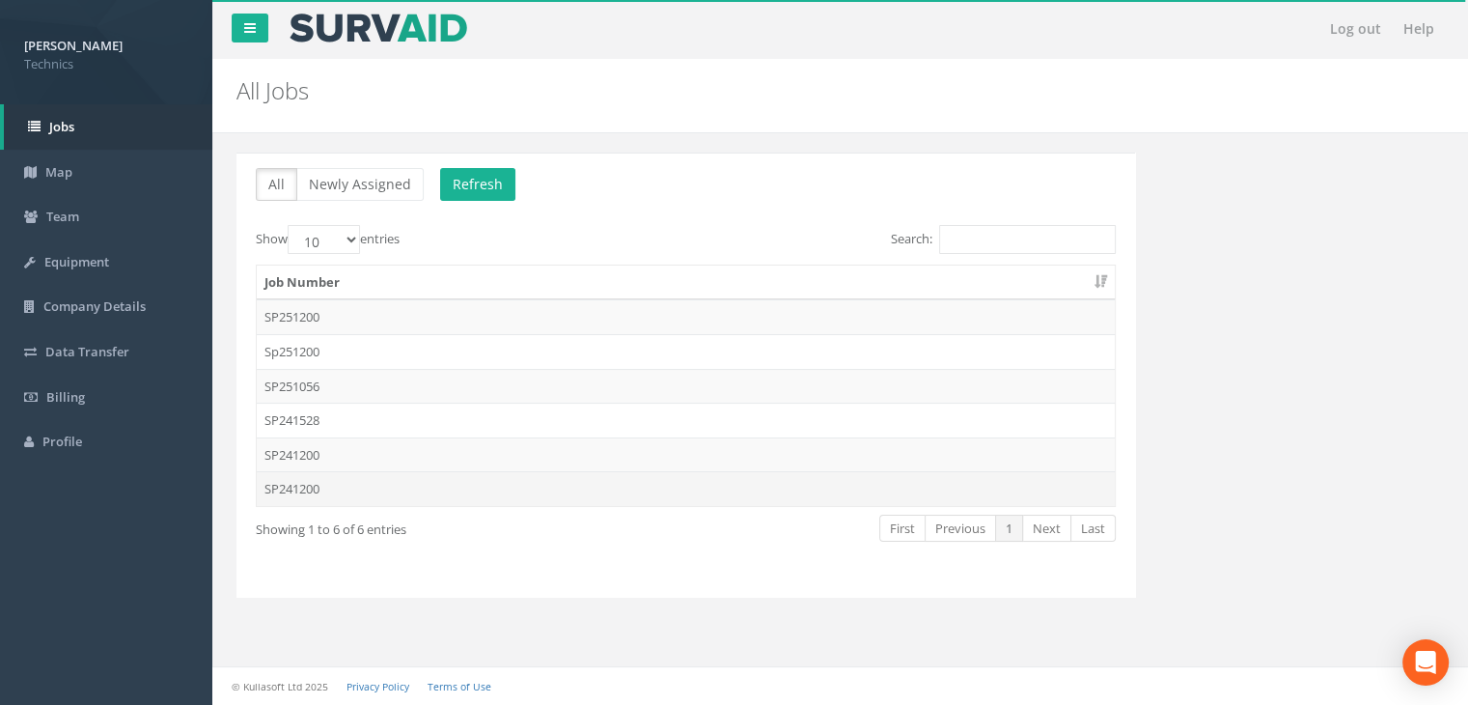
click at [337, 485] on td "SP241200" at bounding box center [686, 488] width 858 height 35
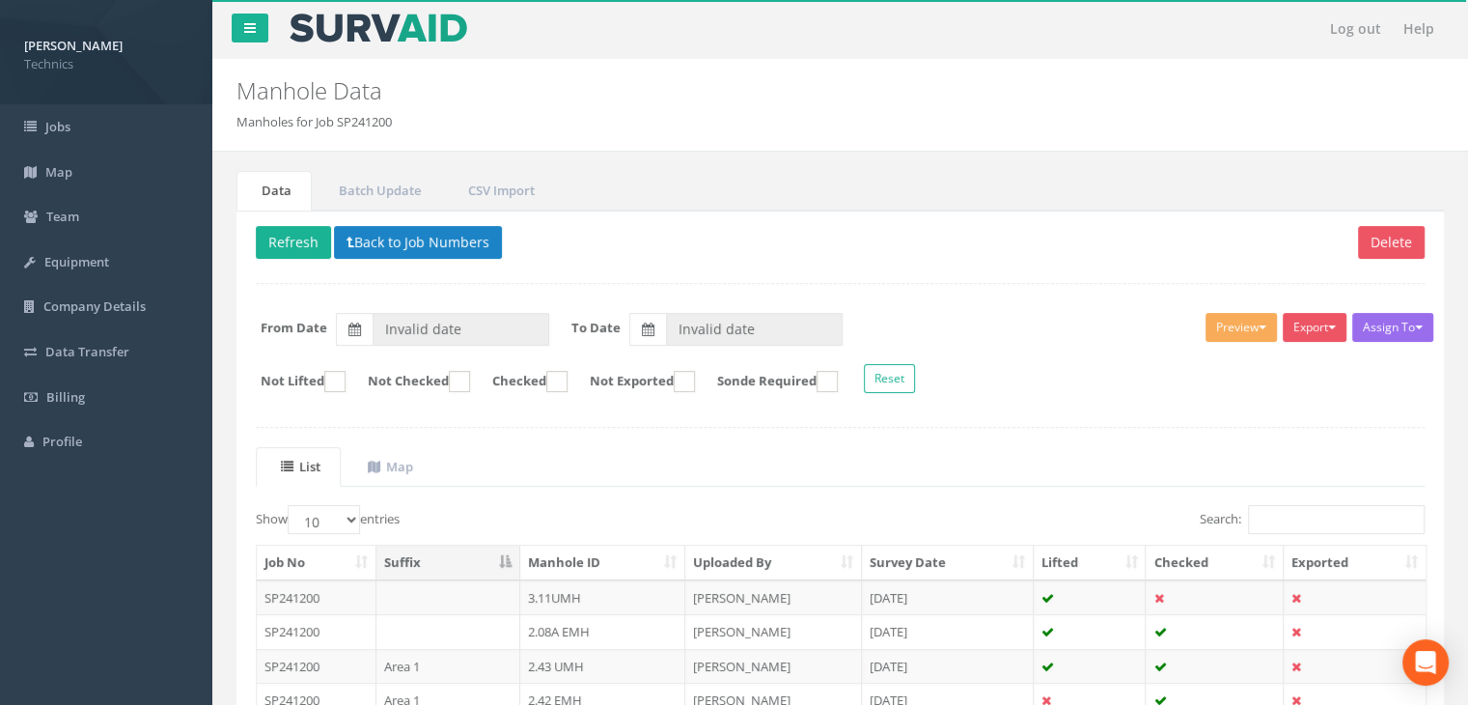
type input "[DATE]"
click at [1317, 526] on input "Search:" at bounding box center [1336, 519] width 177 height 29
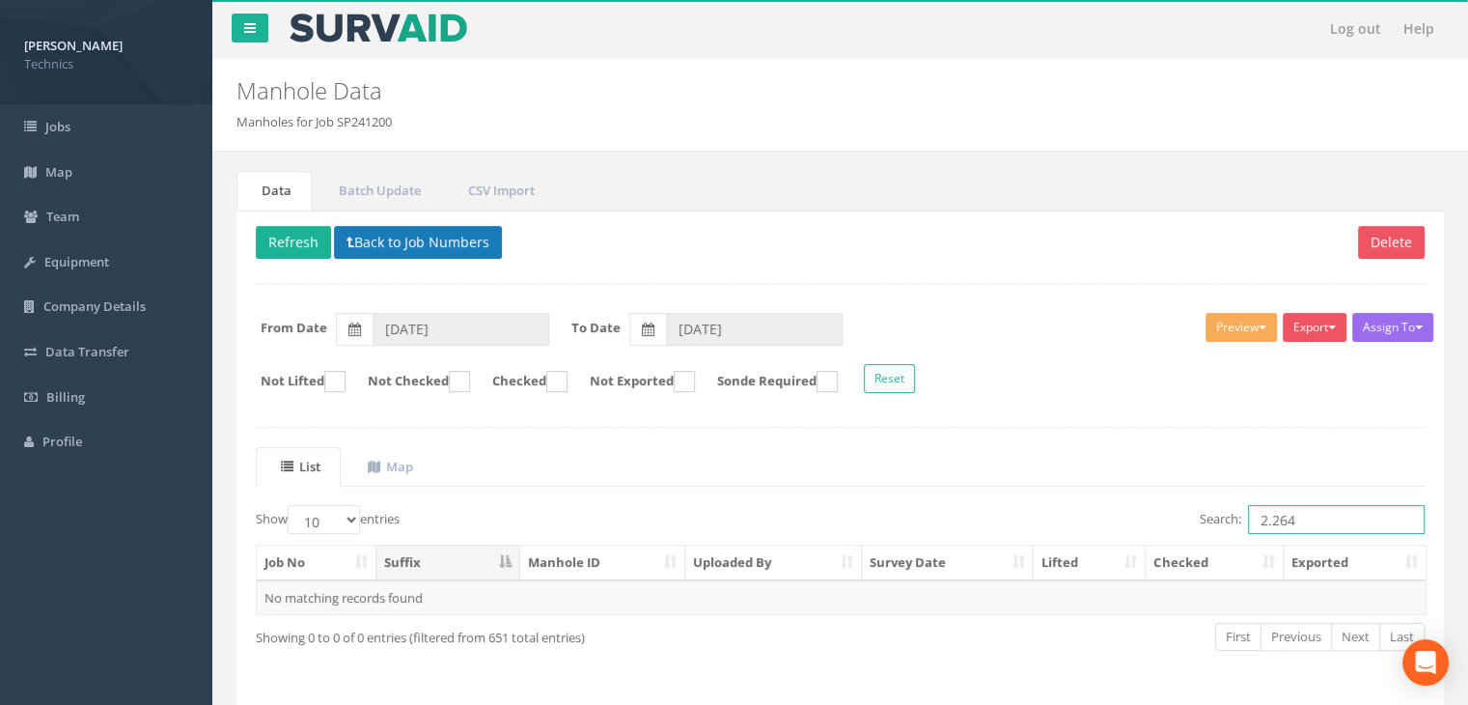
type input "2.264"
click at [421, 234] on button "Back to Job Numbers" at bounding box center [418, 242] width 168 height 33
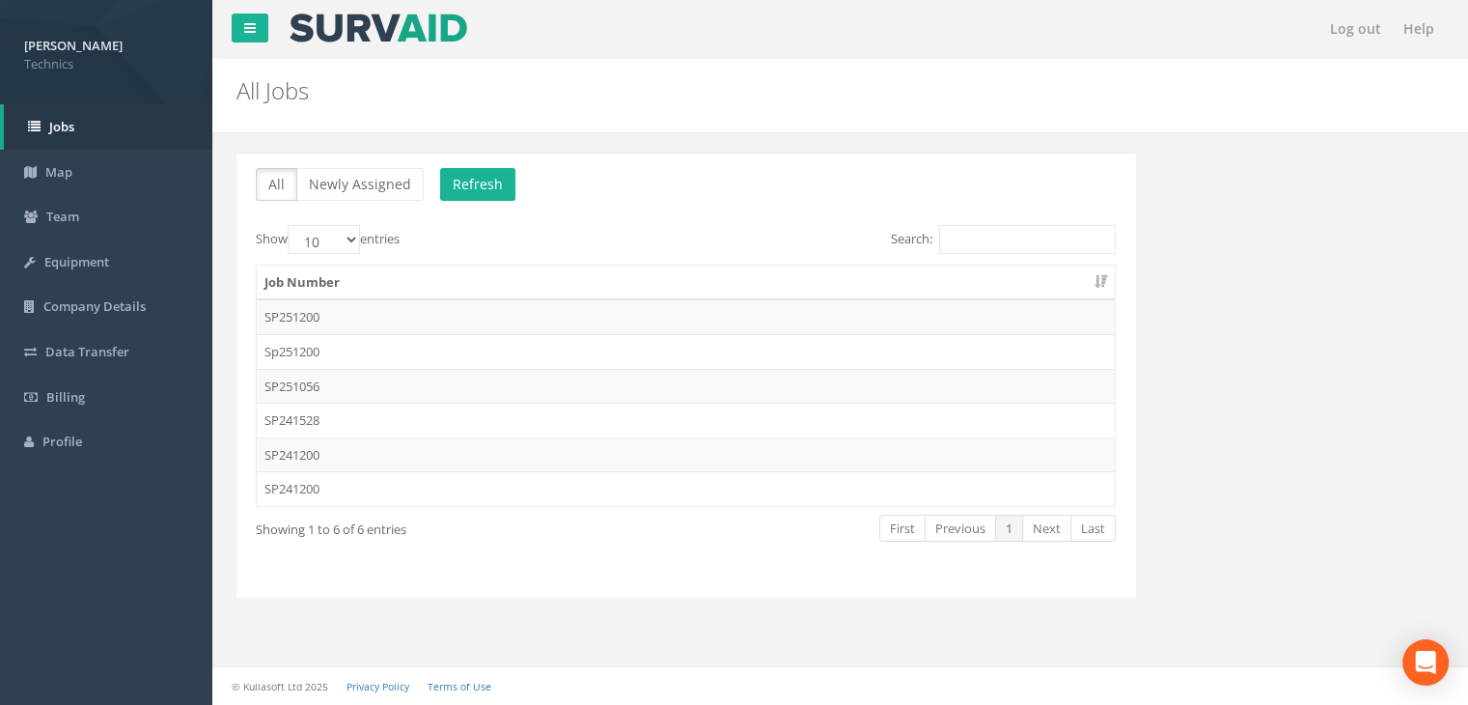
click at [730, 599] on div "All Newly Assigned Refresh Show 10 25 50 100 entries Search: Job Number SP25120…" at bounding box center [686, 387] width 928 height 468
click at [335, 485] on td "SP241200" at bounding box center [686, 488] width 858 height 35
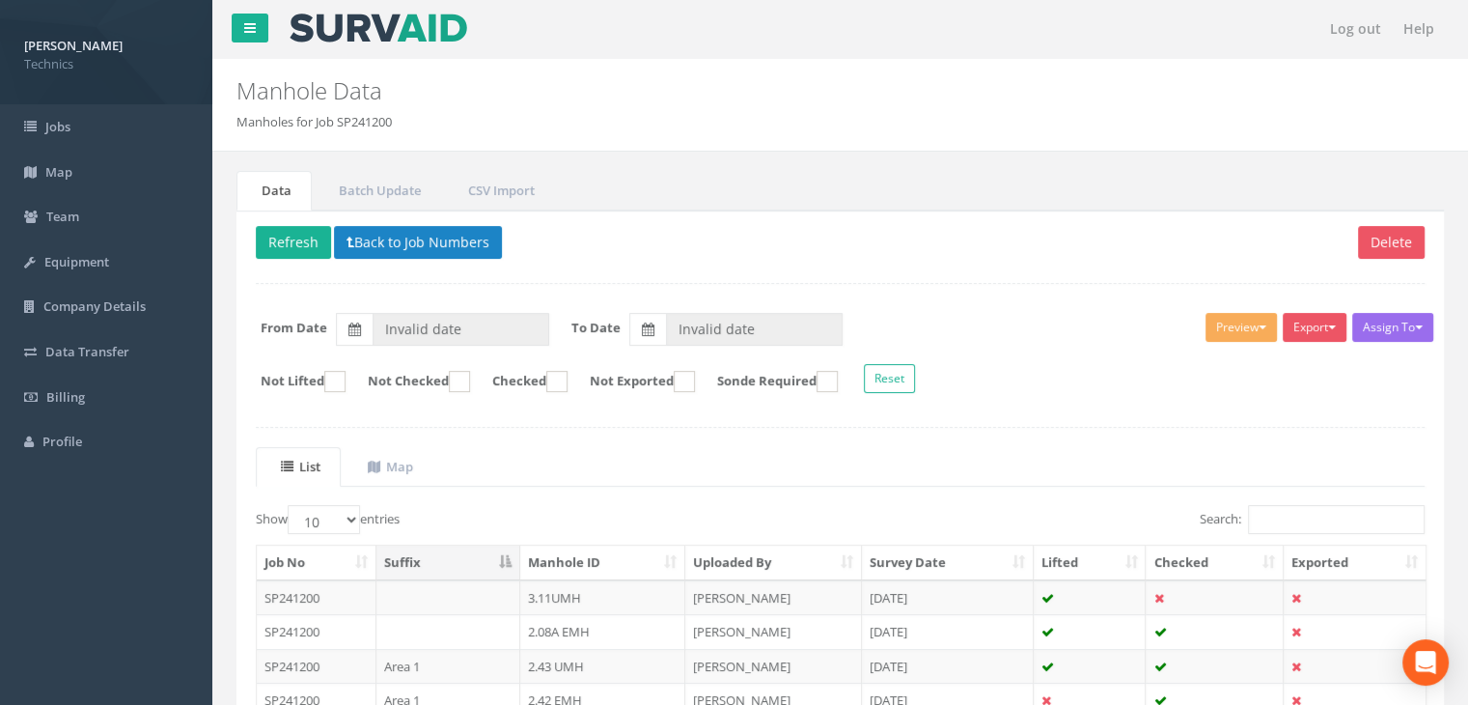
type input "[DATE]"
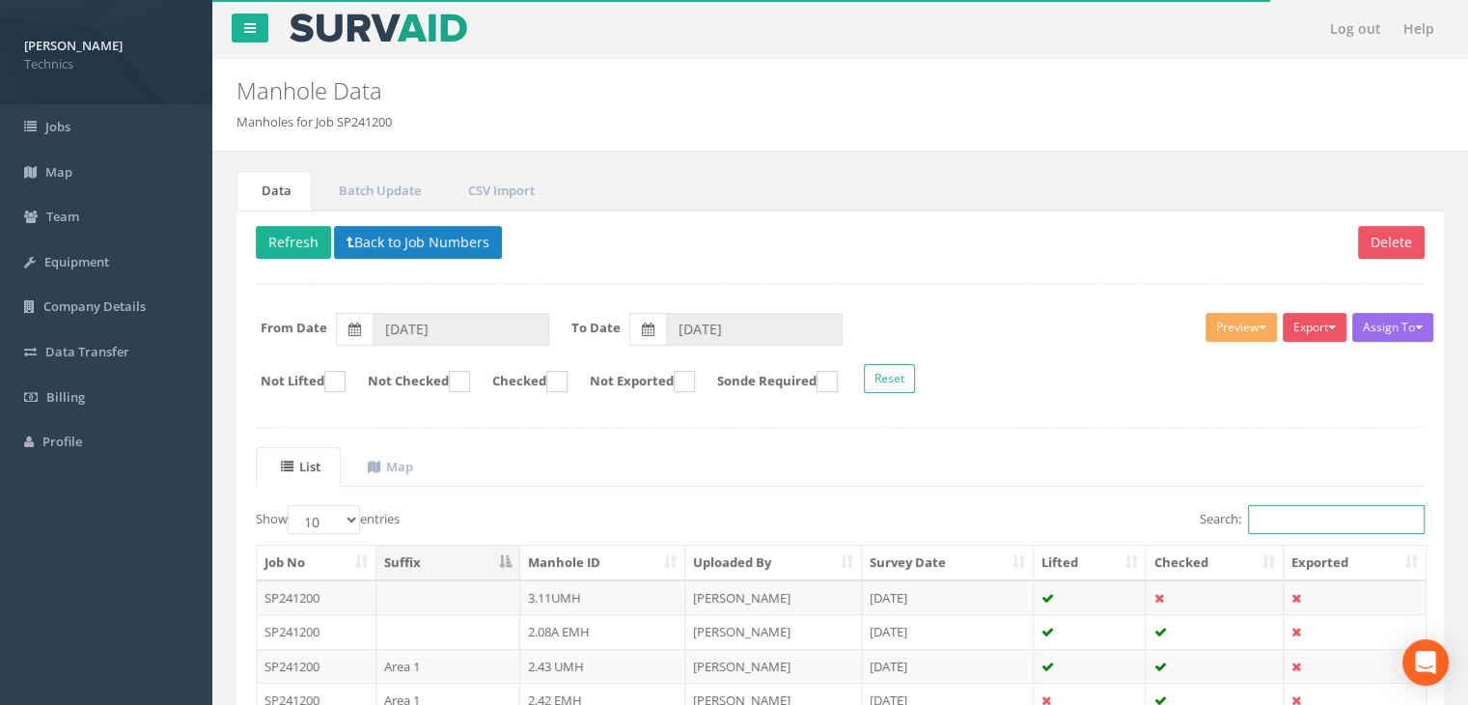
click at [1274, 517] on input "Search:" at bounding box center [1336, 519] width 177 height 29
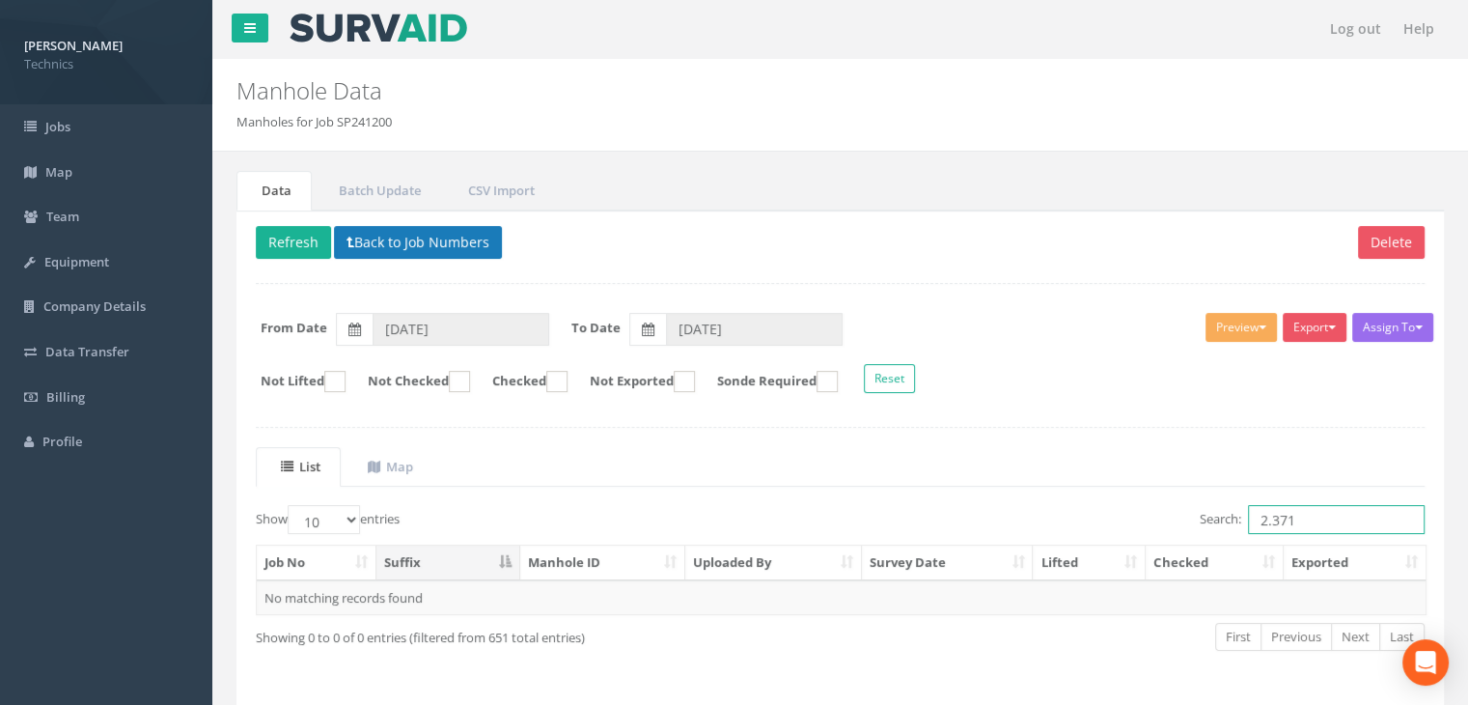
type input "2.371"
click at [381, 249] on button "Back to Job Numbers" at bounding box center [418, 242] width 168 height 33
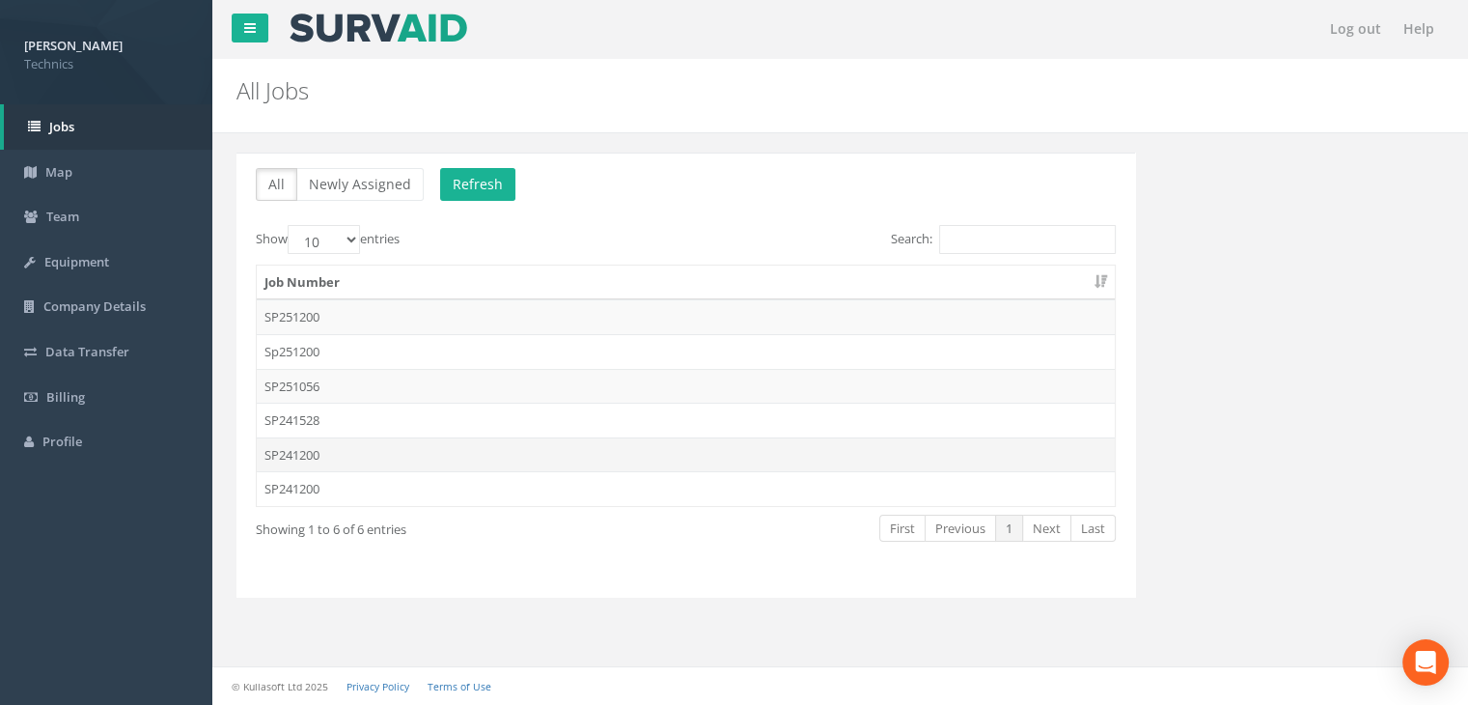
click at [340, 460] on td "SP241200" at bounding box center [686, 454] width 858 height 35
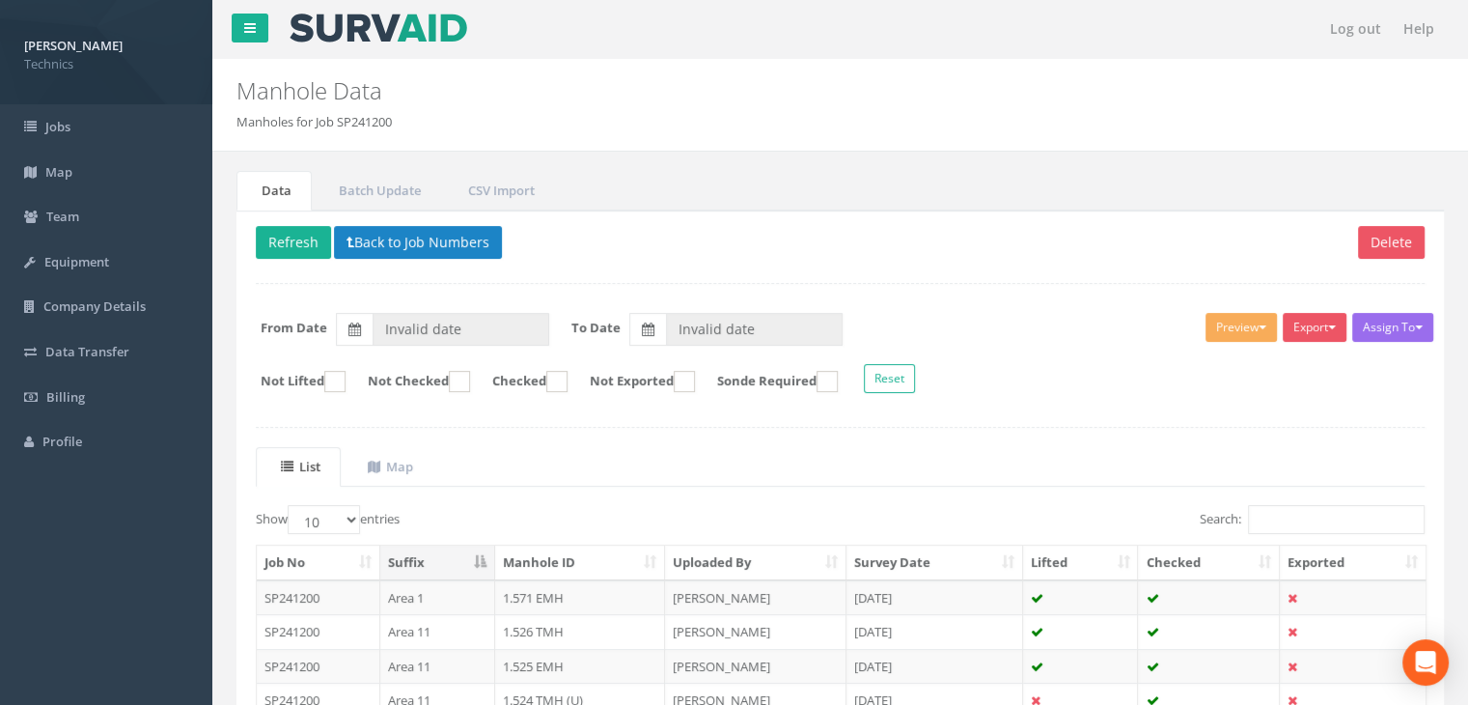
type input "[DATE]"
click at [1314, 520] on input "Search:" at bounding box center [1336, 519] width 177 height 29
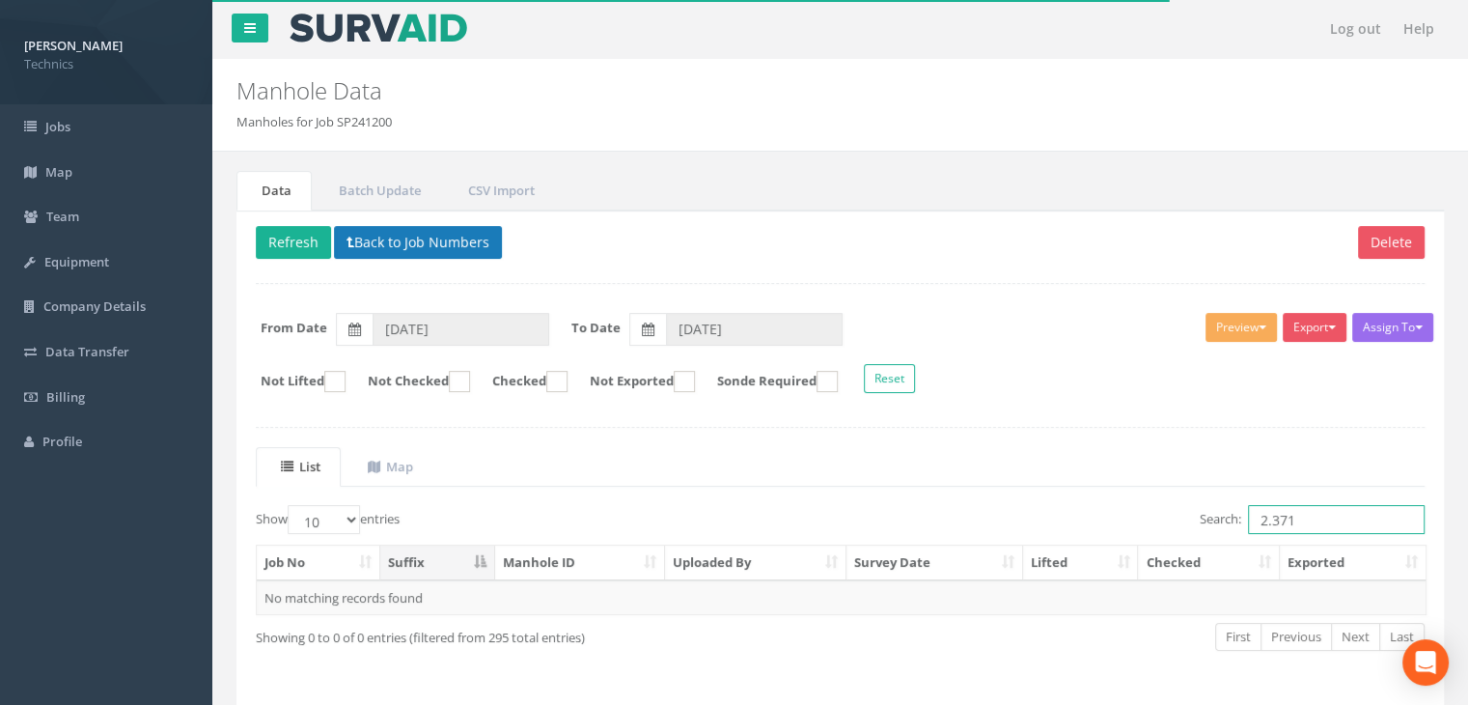
type input "2.371"
click at [462, 243] on button "Back to Job Numbers" at bounding box center [418, 242] width 168 height 33
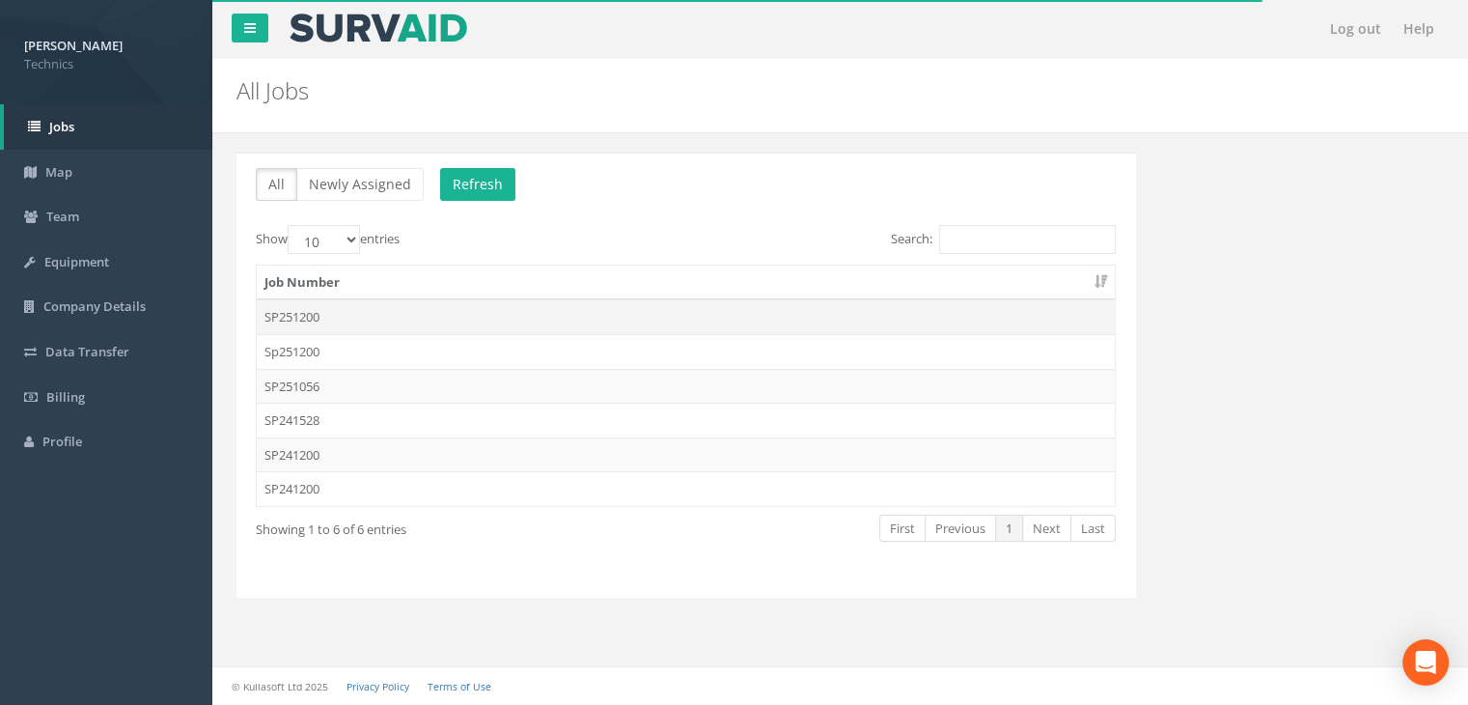
click at [359, 320] on td "SP251200" at bounding box center [686, 316] width 858 height 35
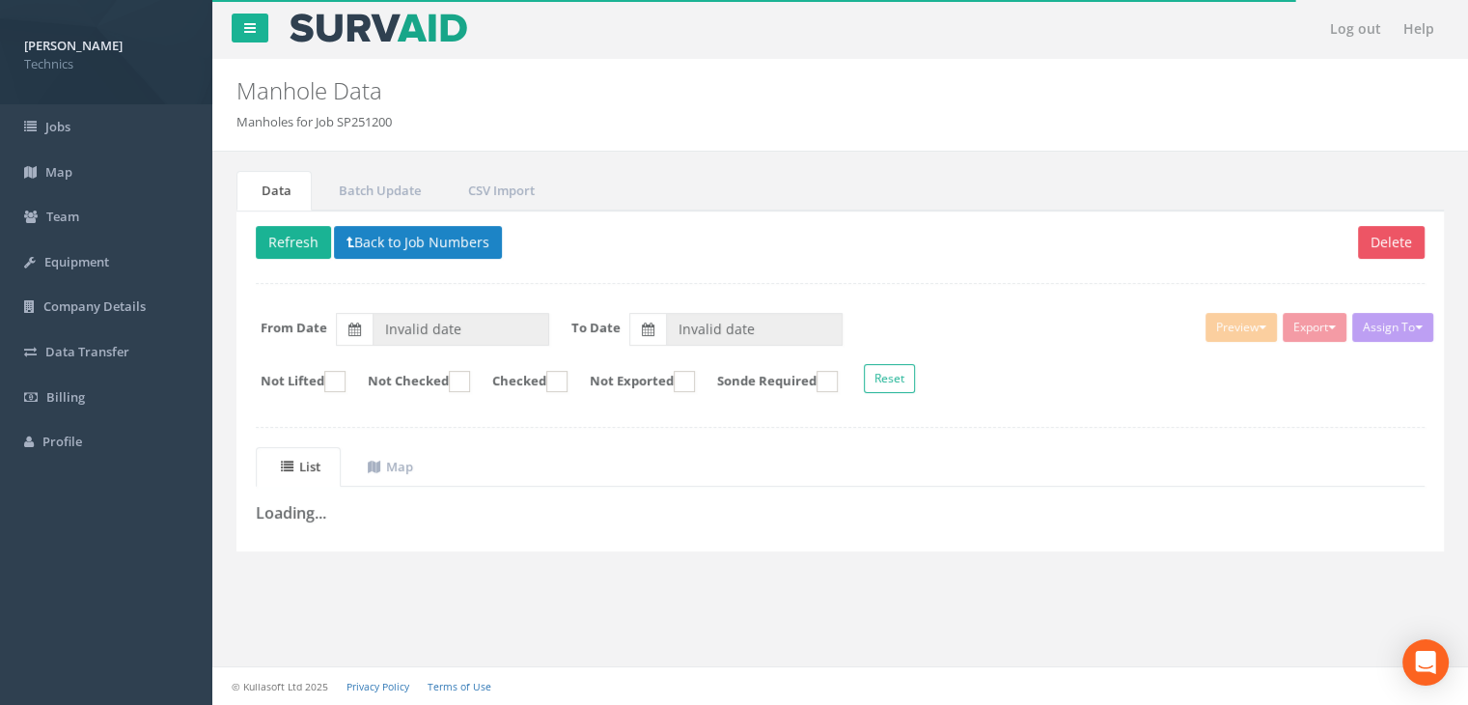
type input "[DATE]"
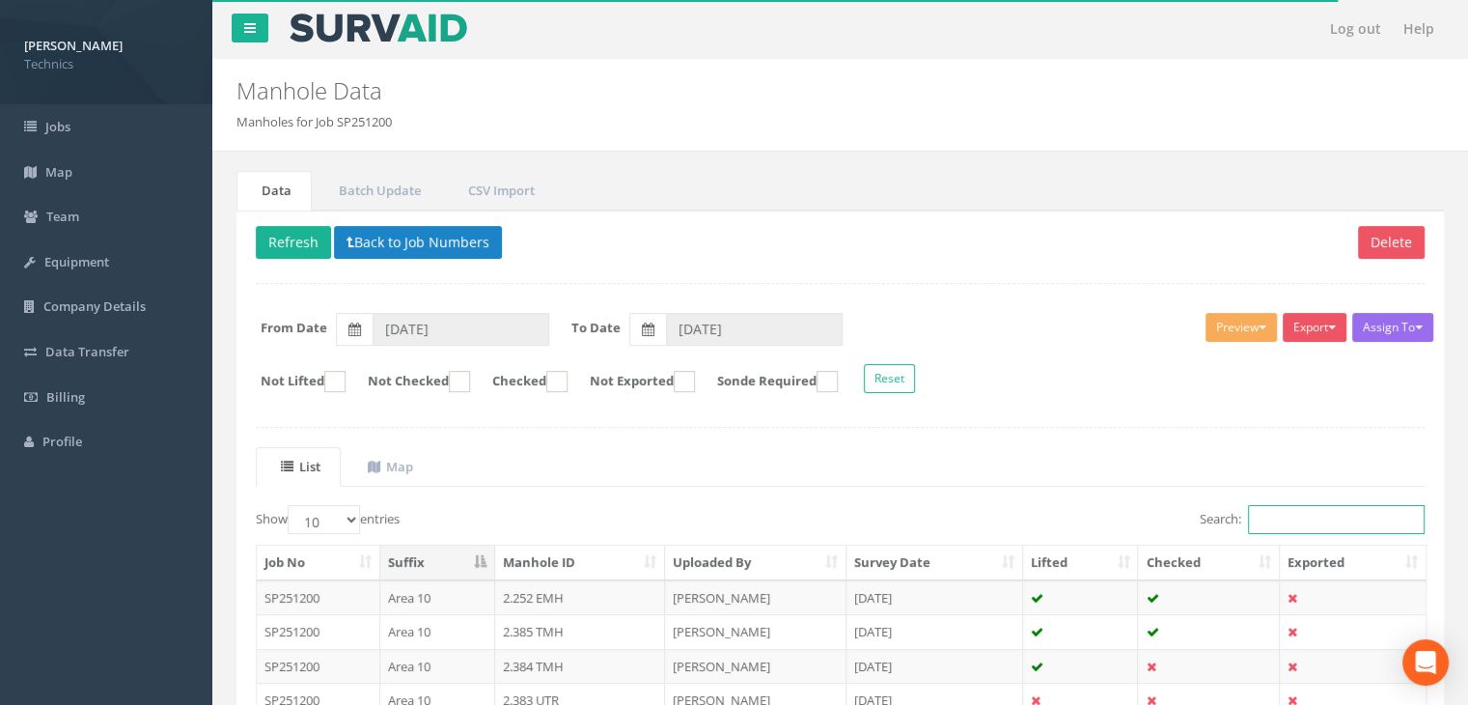
click at [1318, 505] on input "Search:" at bounding box center [1336, 519] width 177 height 29
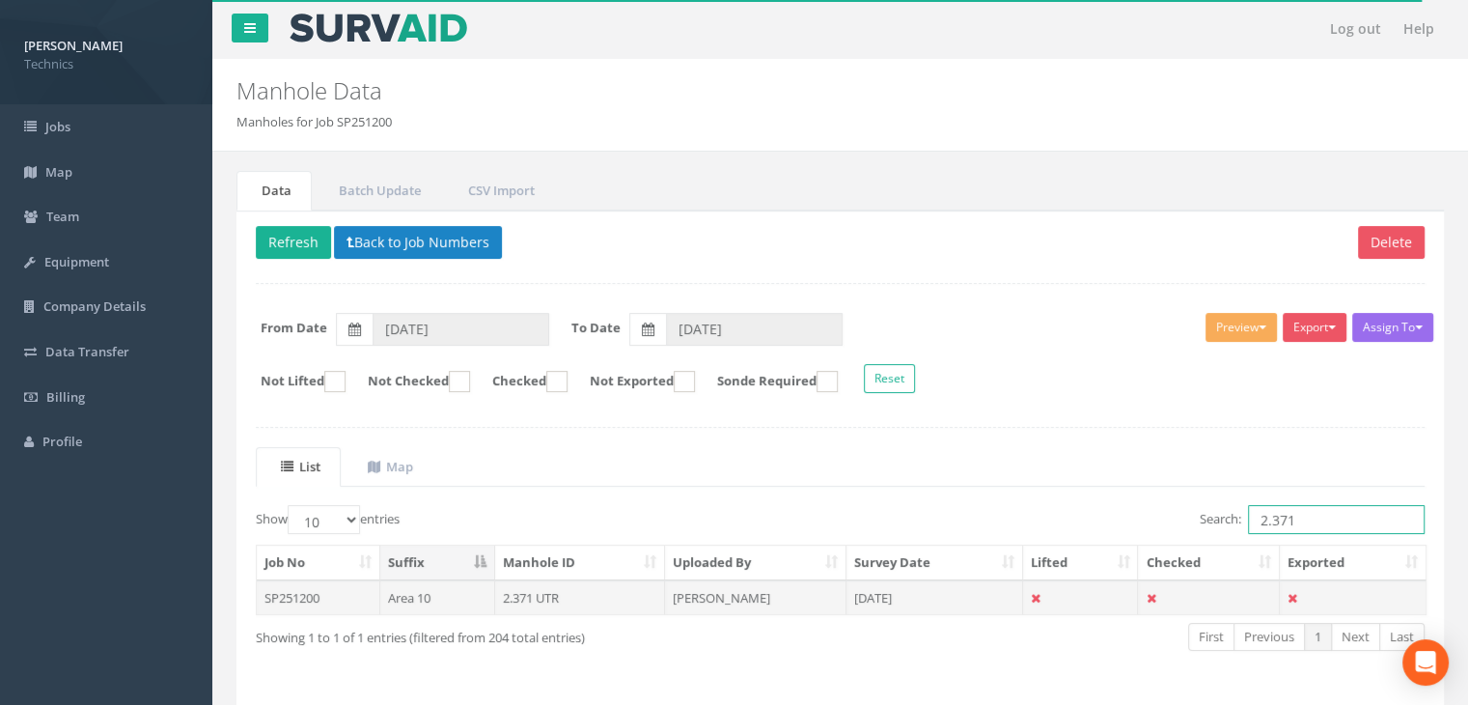
type input "2.371"
click at [783, 592] on td "[PERSON_NAME]" at bounding box center [755, 597] width 181 height 35
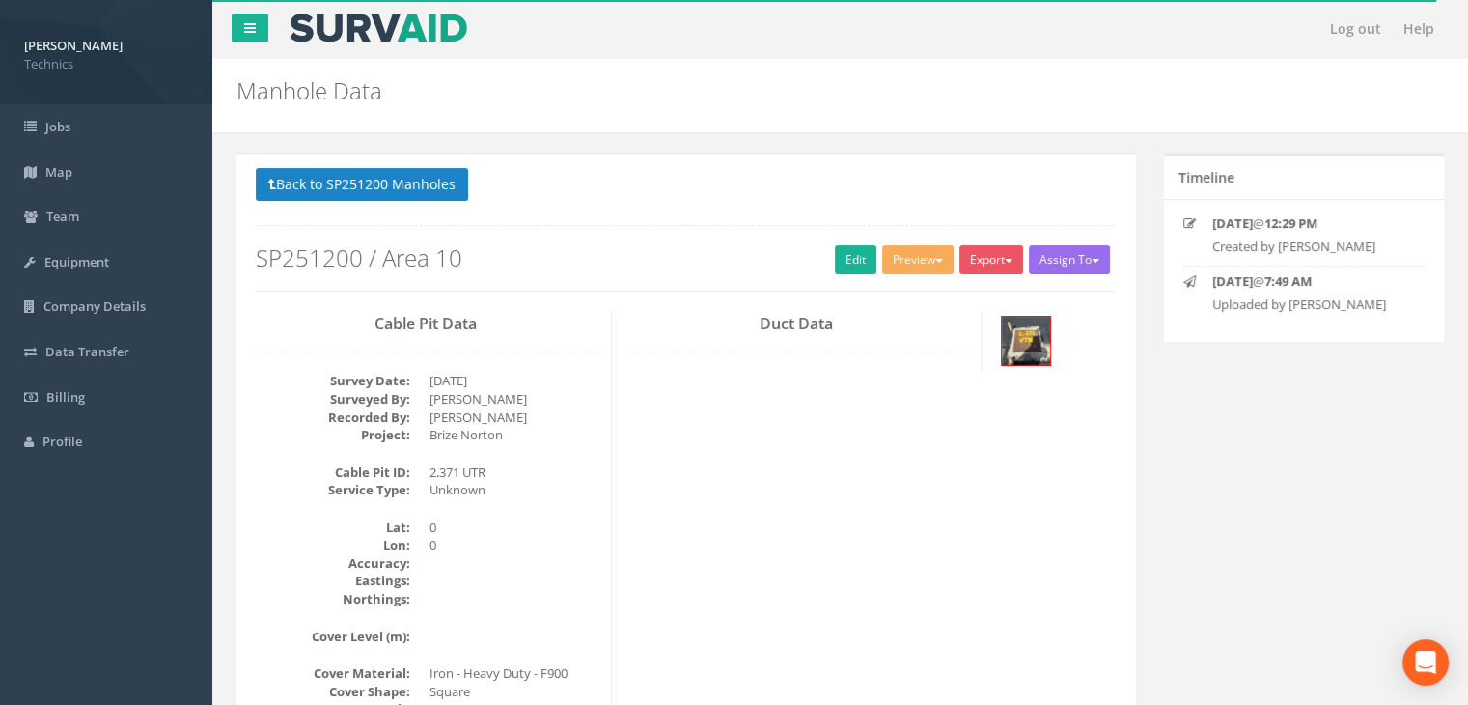
click at [818, 256] on h2 "SP251200 / Area 10" at bounding box center [686, 257] width 860 height 25
click at [841, 257] on link "Edit" at bounding box center [856, 259] width 42 height 29
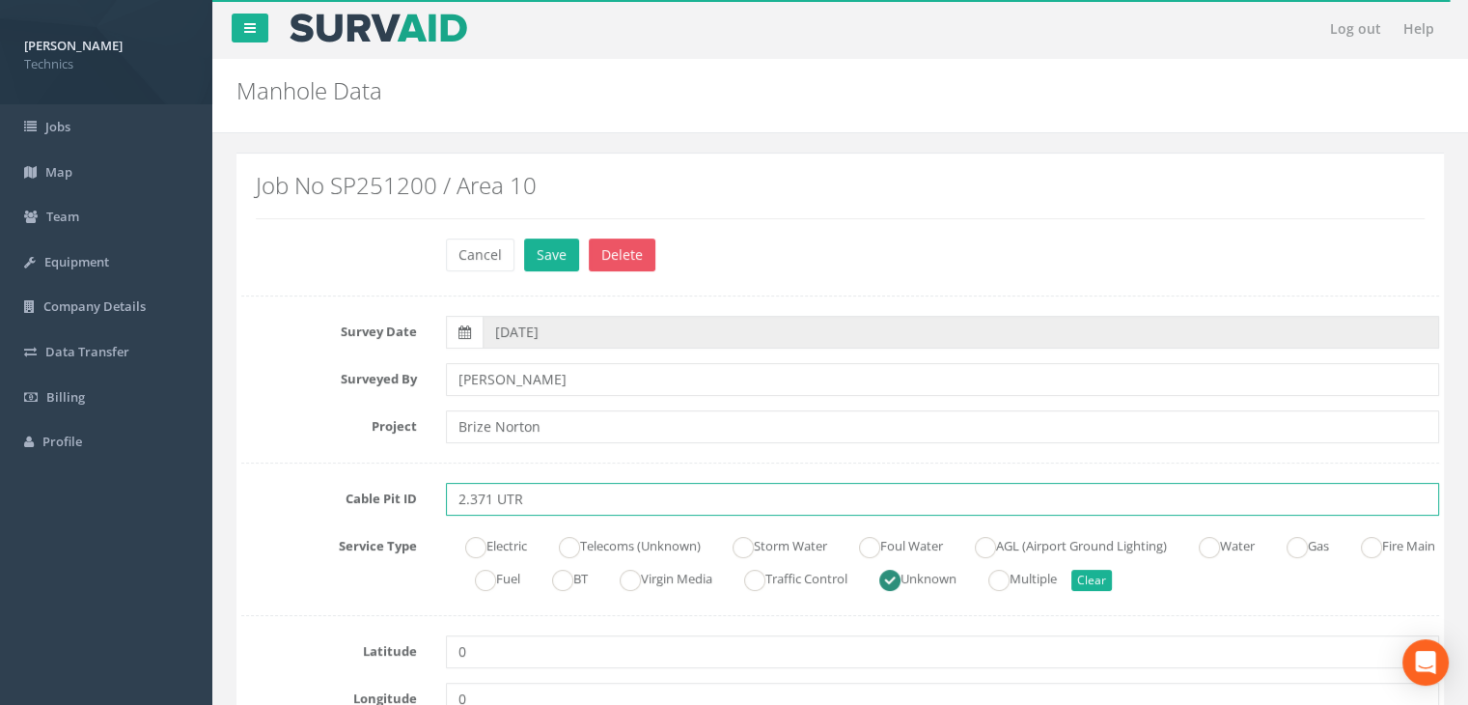
click at [558, 495] on input "2.371 UTR" at bounding box center [942, 499] width 993 height 33
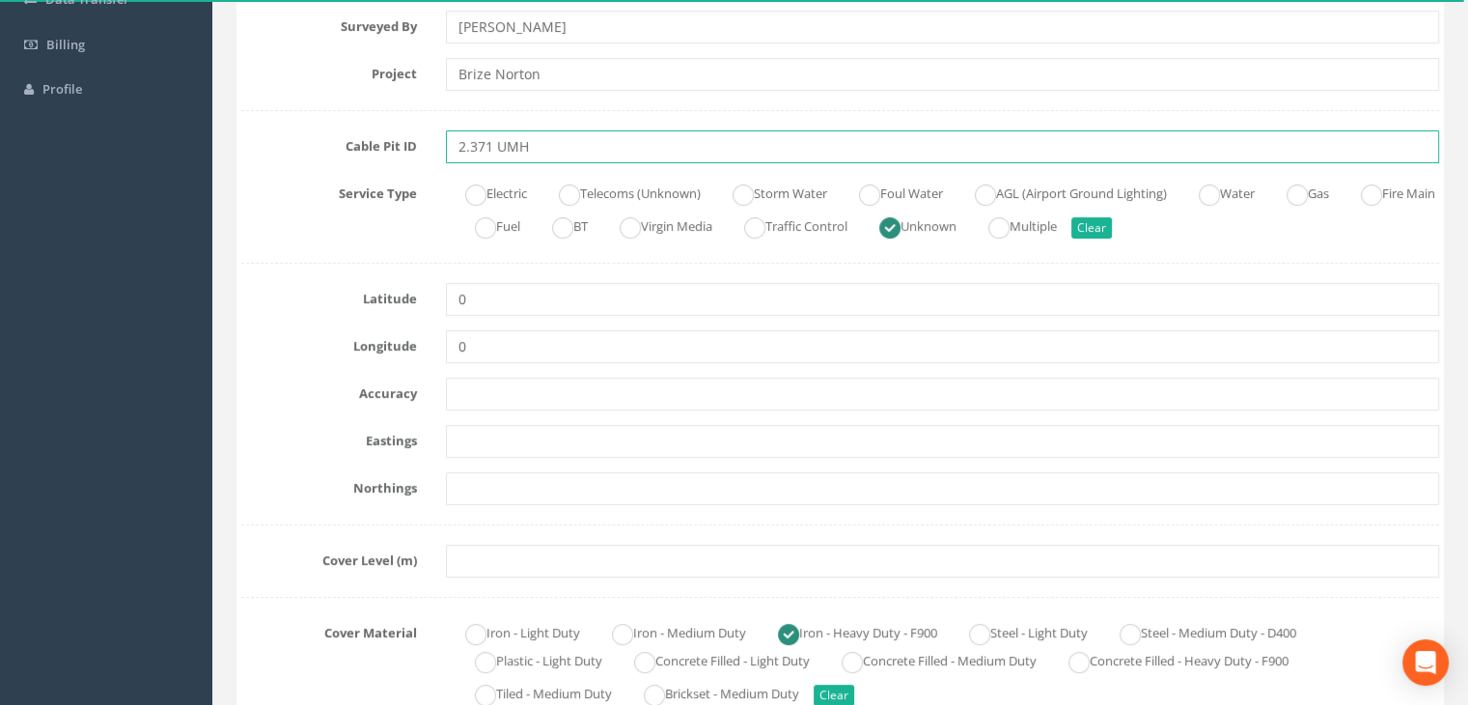
scroll to position [386, 0]
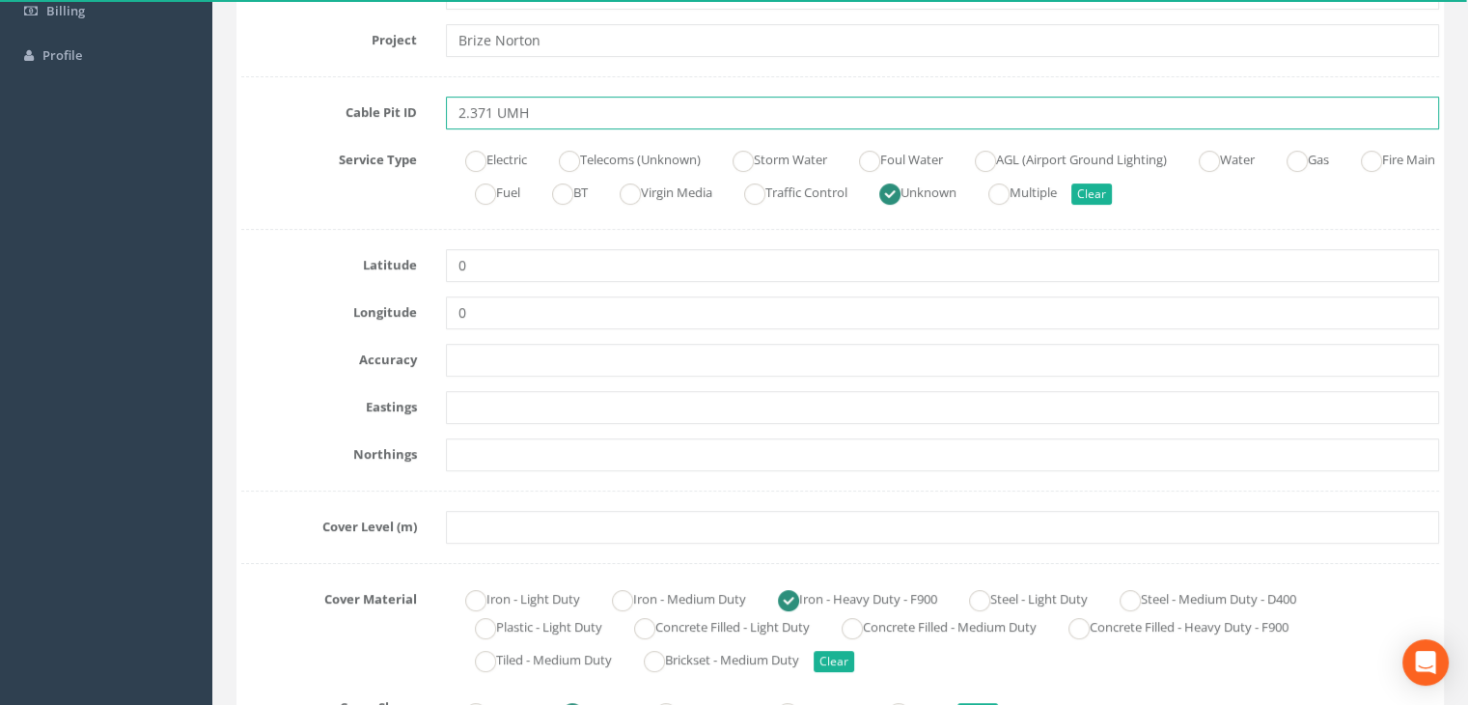
type input "2.371 UMH"
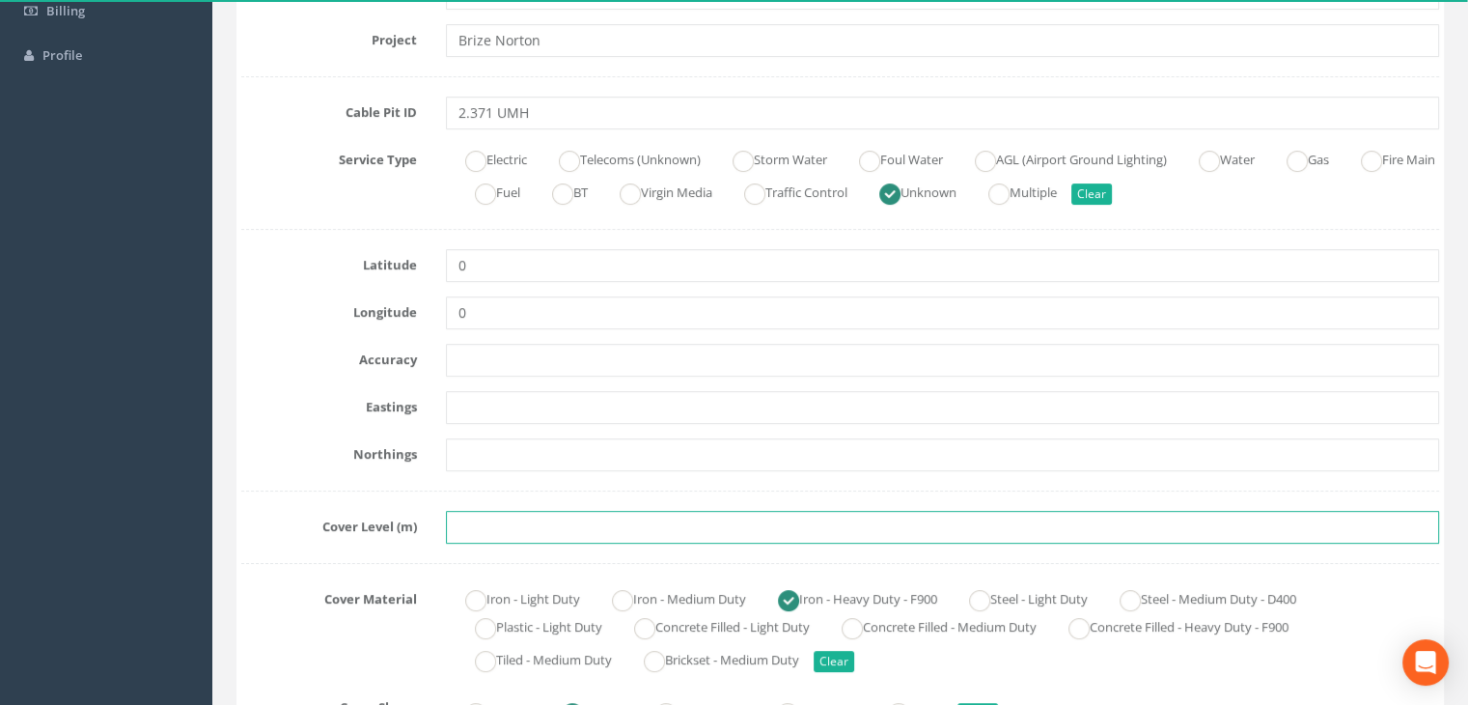
click at [494, 521] on input "text" at bounding box center [942, 527] width 993 height 33
paste input "83.1396"
type input "83.1396"
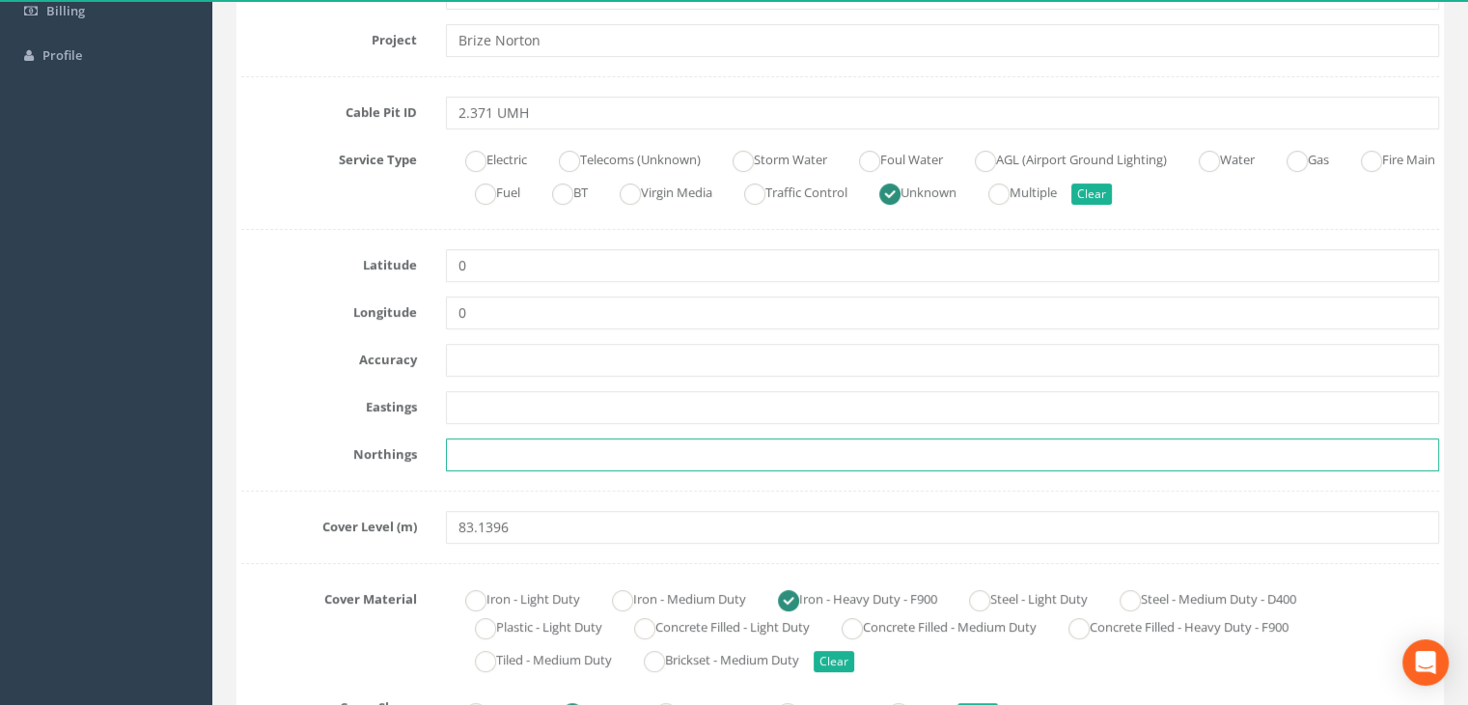
click at [525, 459] on input "text" at bounding box center [942, 454] width 993 height 33
paste input "205227.5647"
type input "205227.5647"
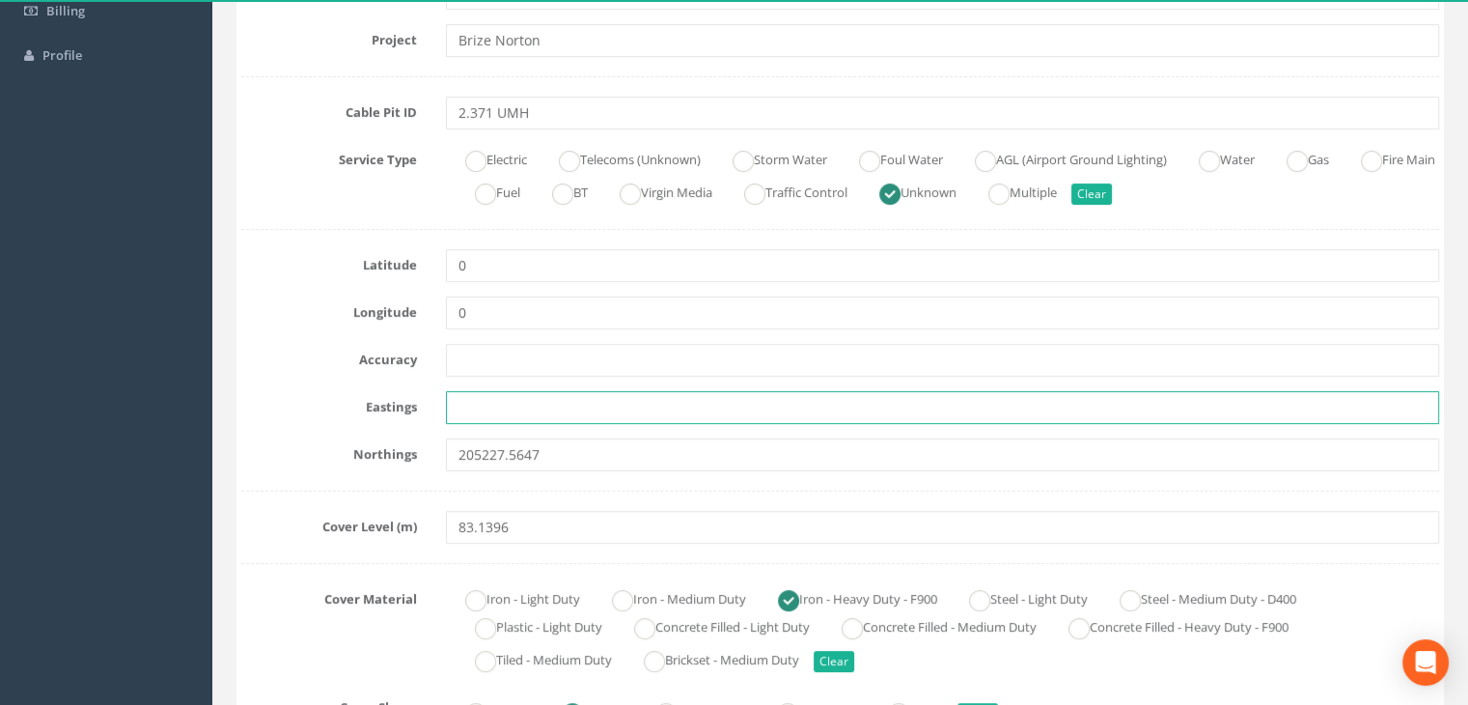
click at [560, 404] on input "text" at bounding box center [942, 407] width 993 height 33
paste input "428235.1360"
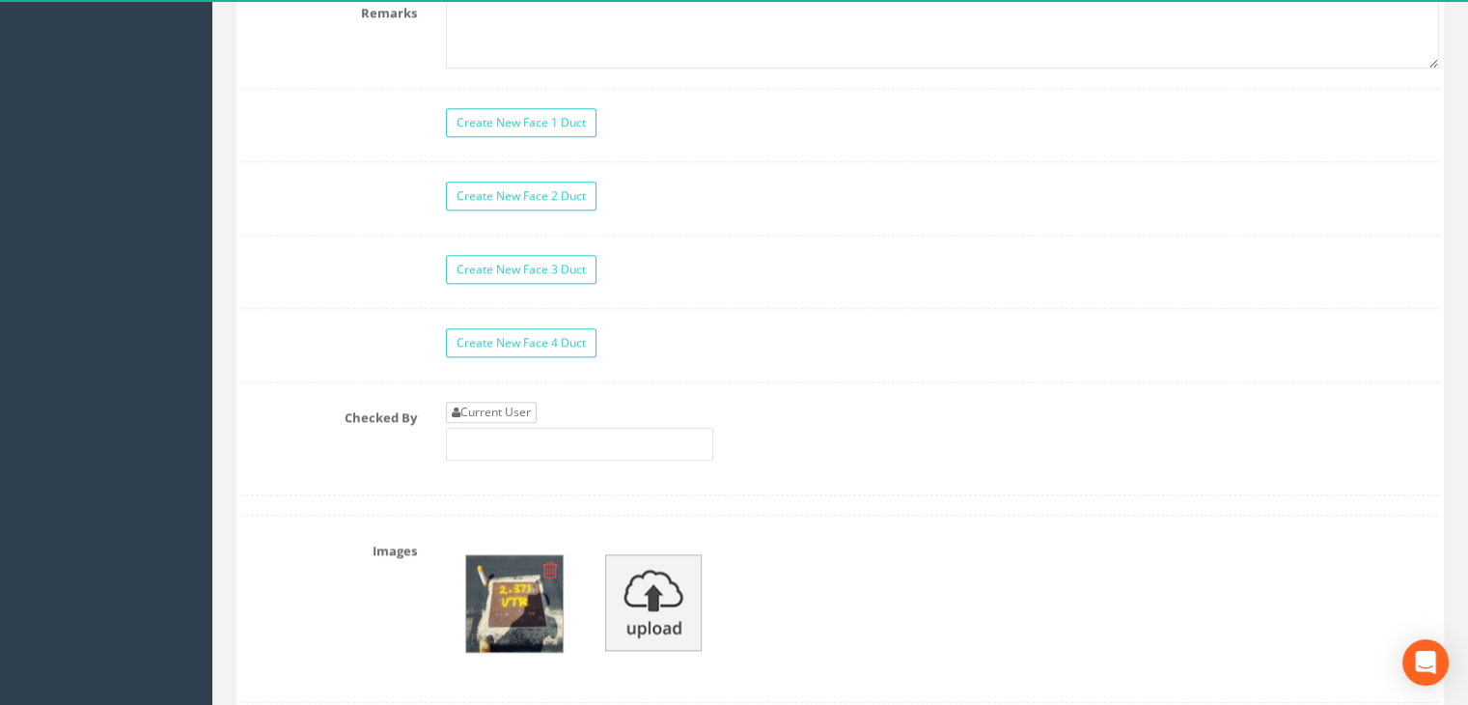
type input "428235.1360"
click at [524, 406] on link "Current User" at bounding box center [491, 412] width 91 height 21
type input "[PERSON_NAME]"
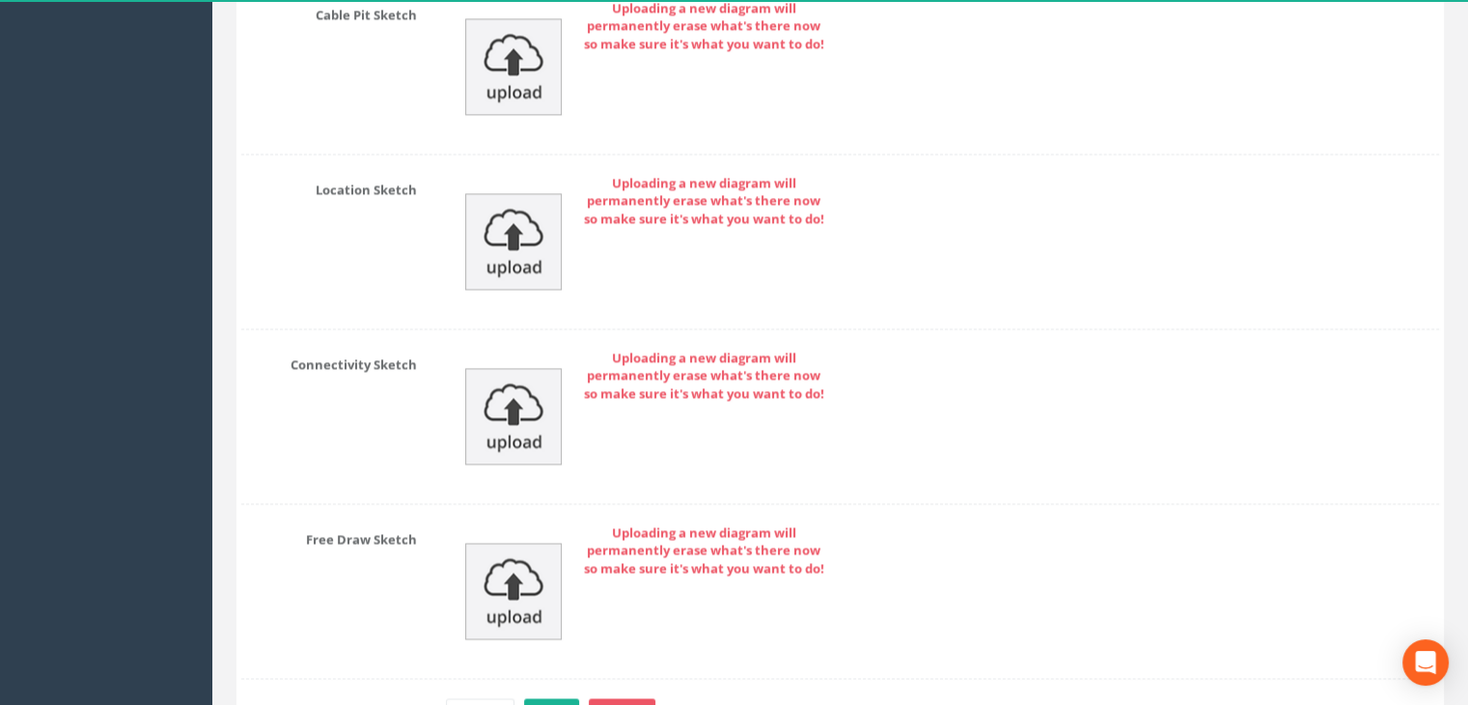
scroll to position [3019, 0]
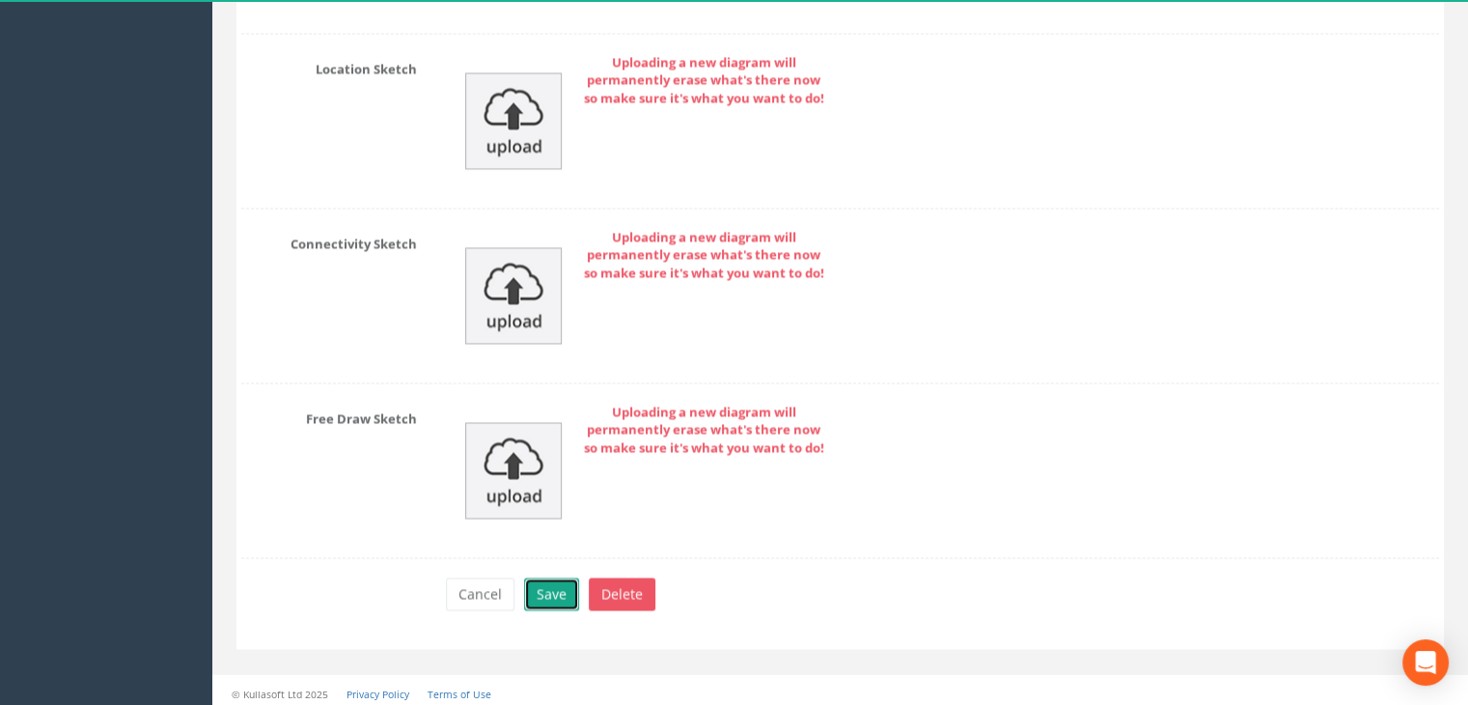
click at [558, 577] on button "Save" at bounding box center [551, 593] width 55 height 33
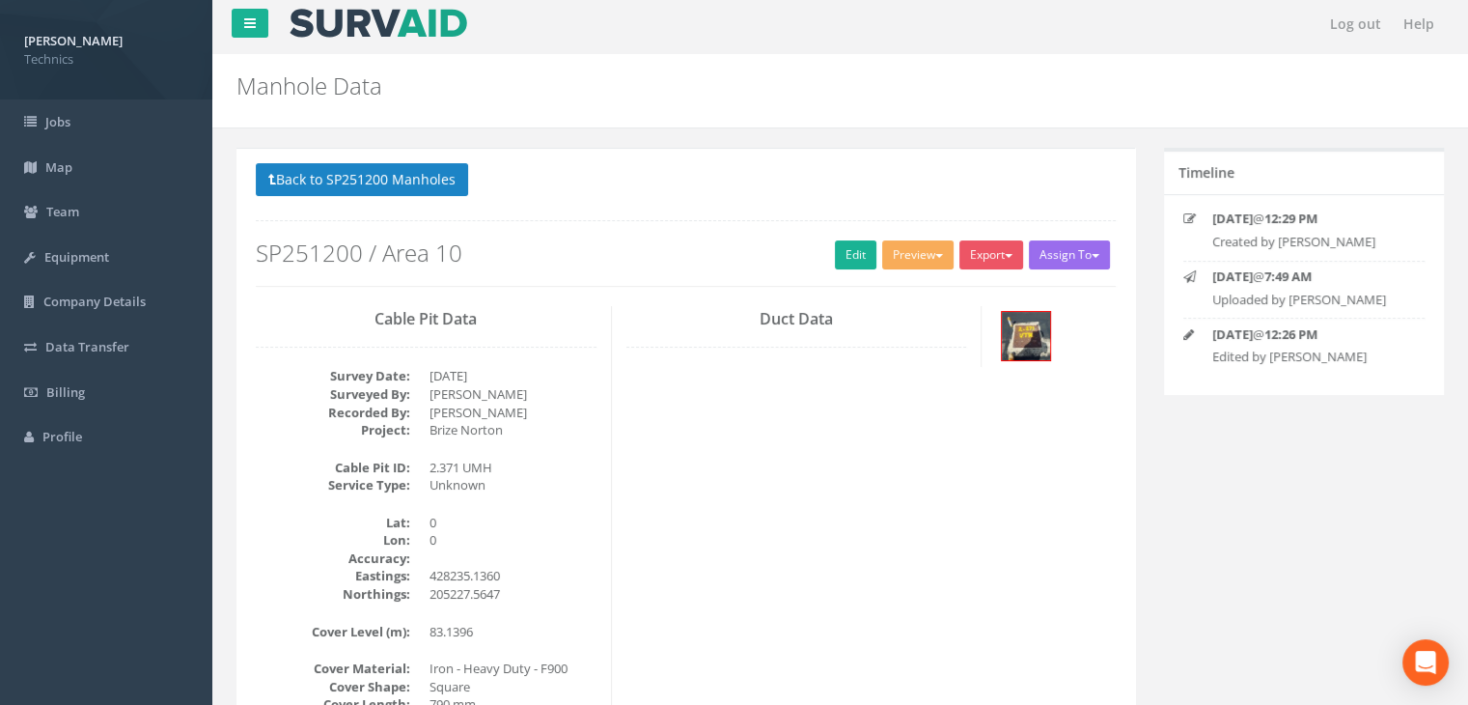
scroll to position [0, 0]
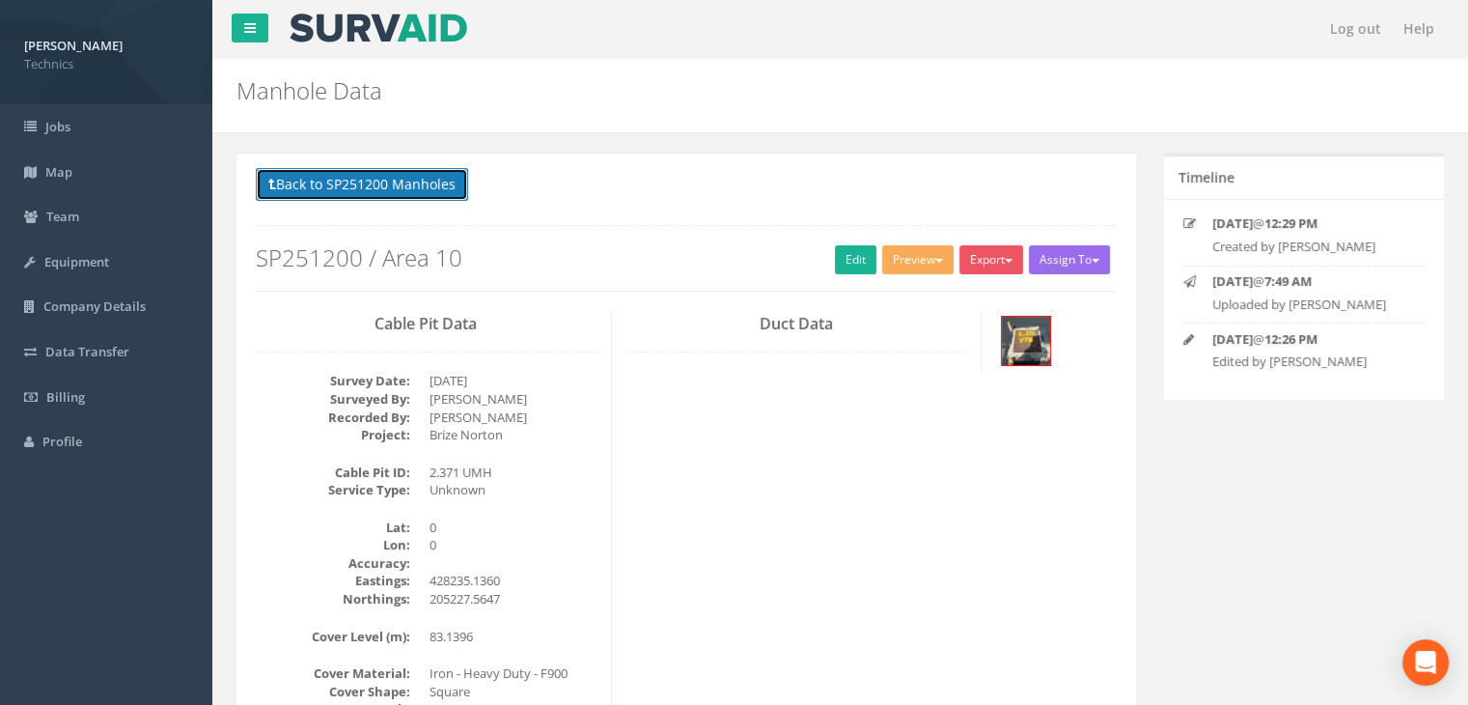
drag, startPoint x: 440, startPoint y: 189, endPoint x: 494, endPoint y: 207, distance: 56.8
click at [440, 189] on button "Back to SP251200 Manholes" at bounding box center [362, 184] width 212 height 33
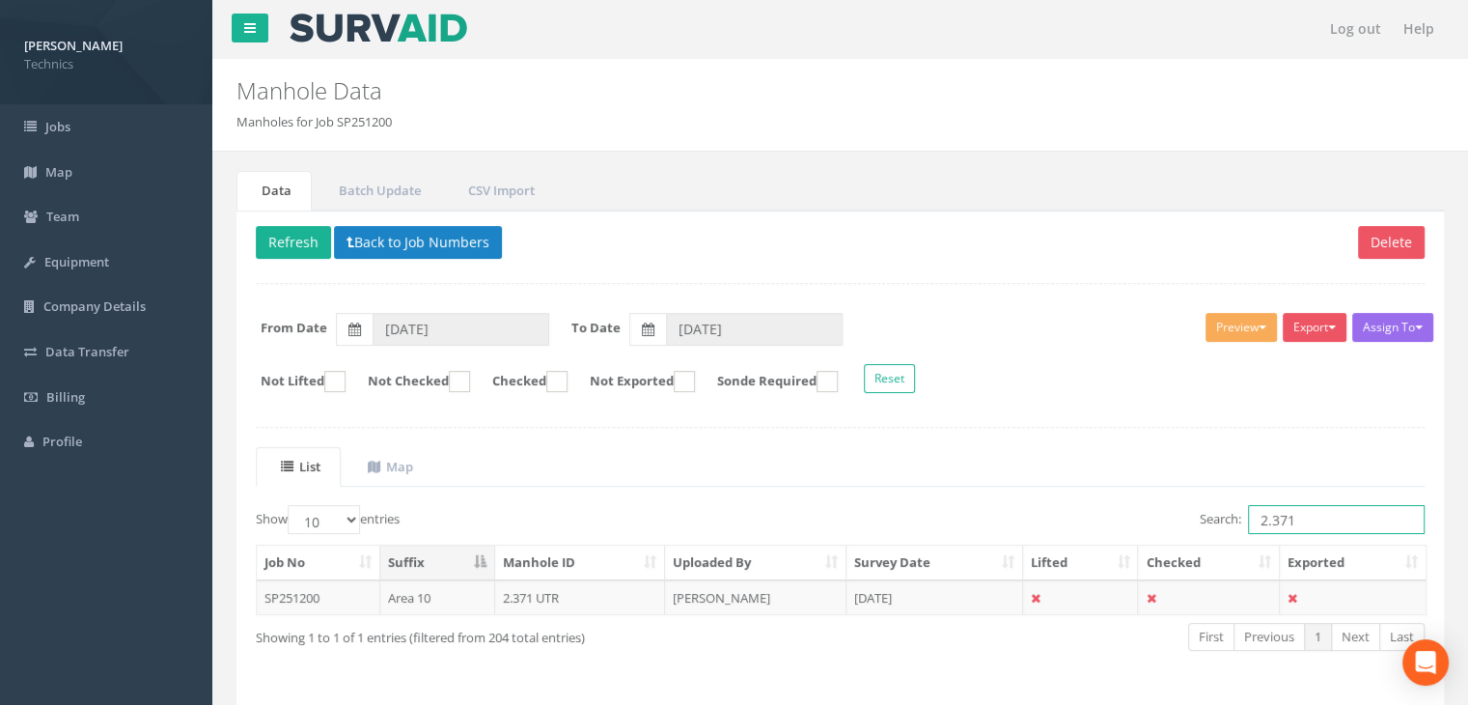
click at [1321, 518] on input "2.371" at bounding box center [1336, 519] width 177 height 29
click at [294, 248] on button "Refresh" at bounding box center [293, 242] width 75 height 33
click at [1305, 522] on input "2.371" at bounding box center [1336, 519] width 177 height 29
type input "2.370"
click at [1091, 595] on td at bounding box center [1081, 597] width 116 height 35
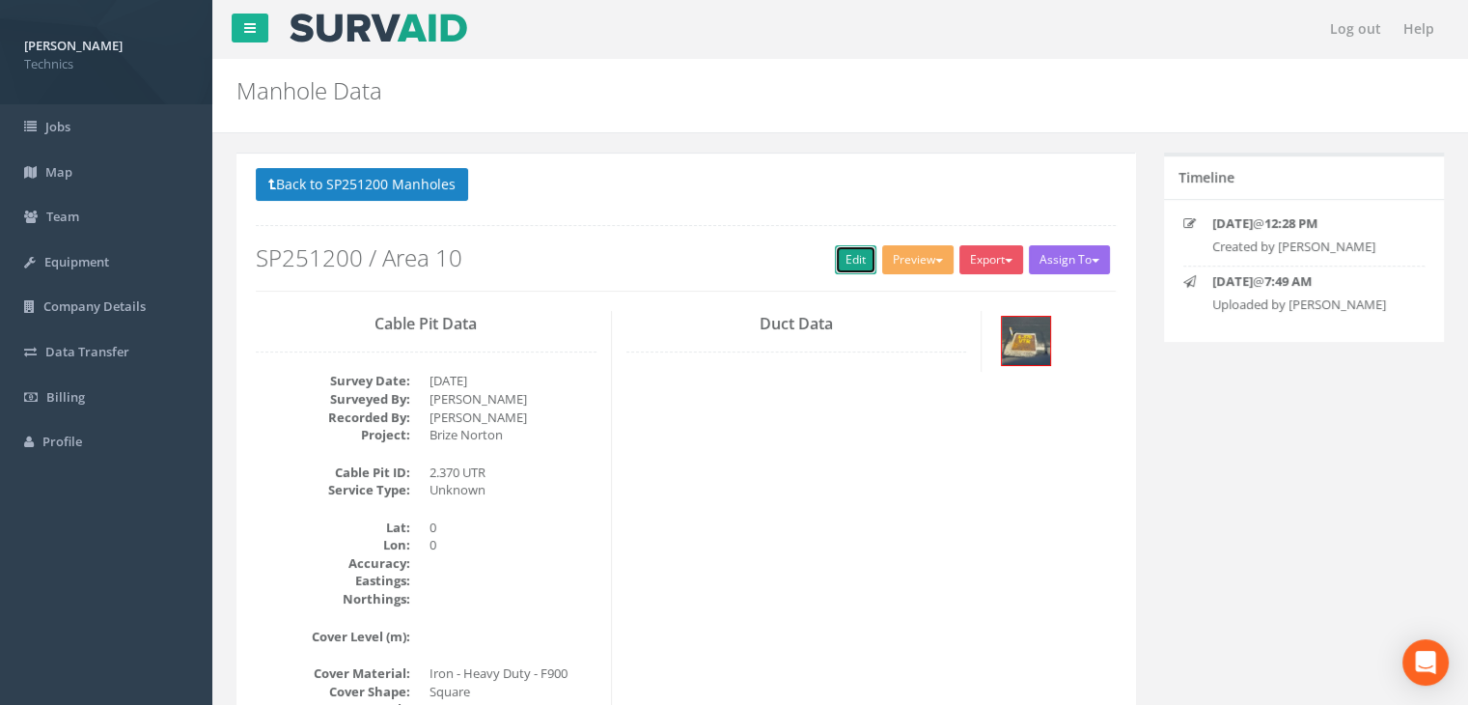
click at [840, 259] on link "Edit" at bounding box center [856, 259] width 42 height 29
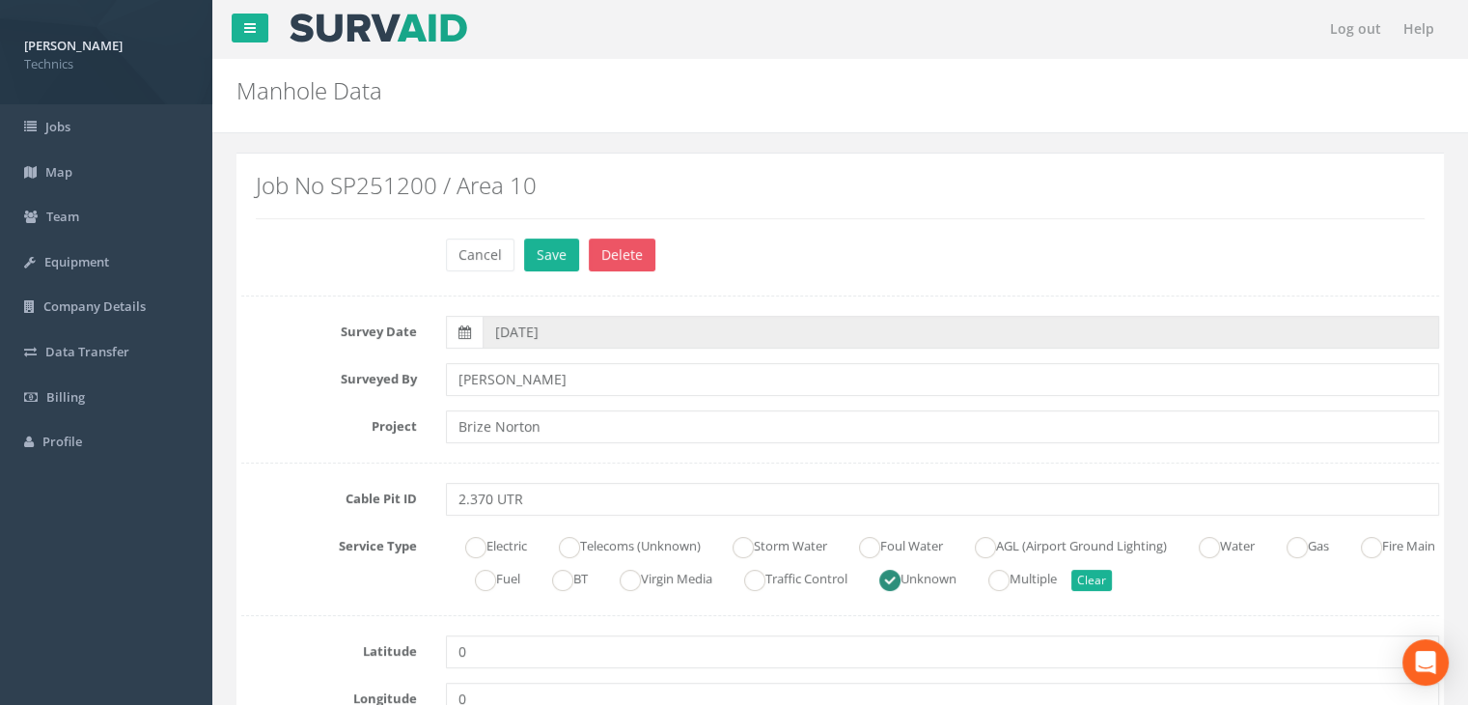
scroll to position [290, 0]
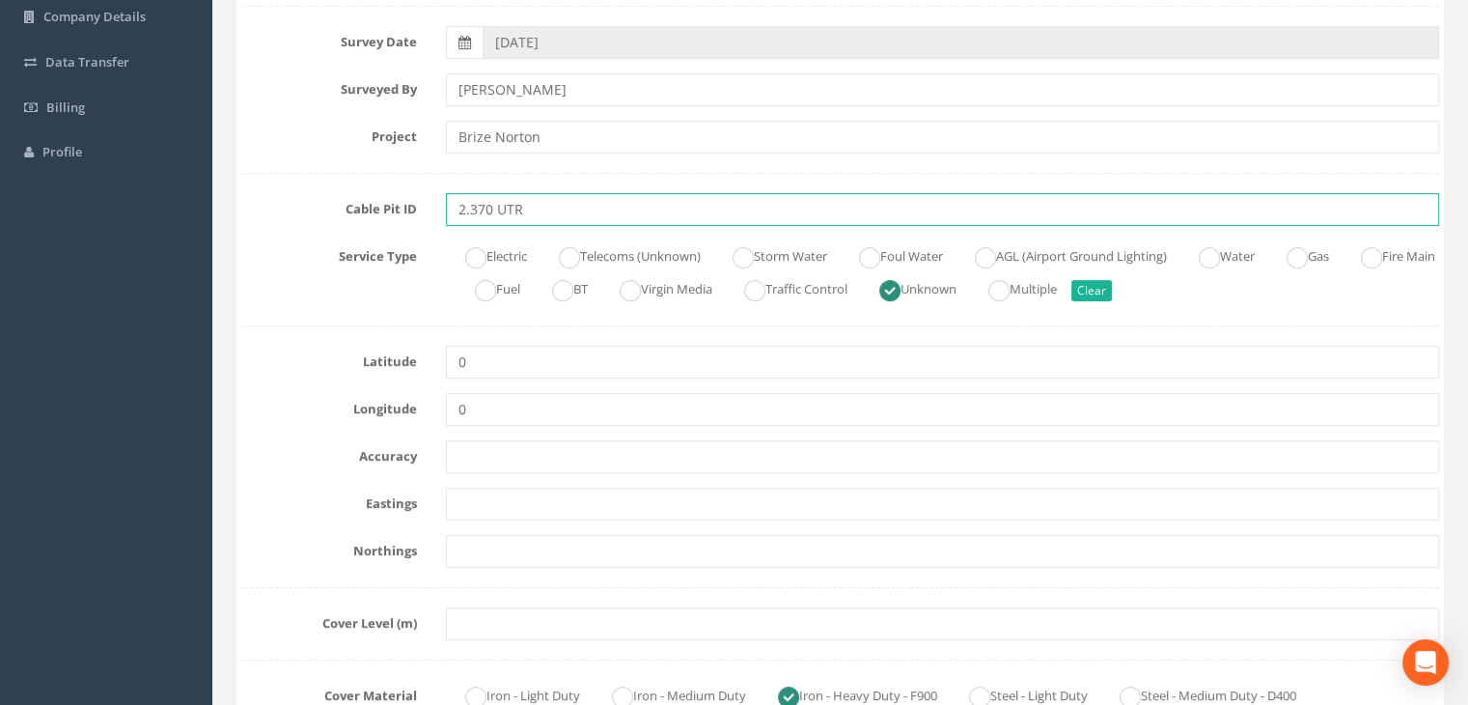
click at [593, 211] on input "2.370 UTR" at bounding box center [942, 209] width 993 height 33
type input "2.370 UMH"
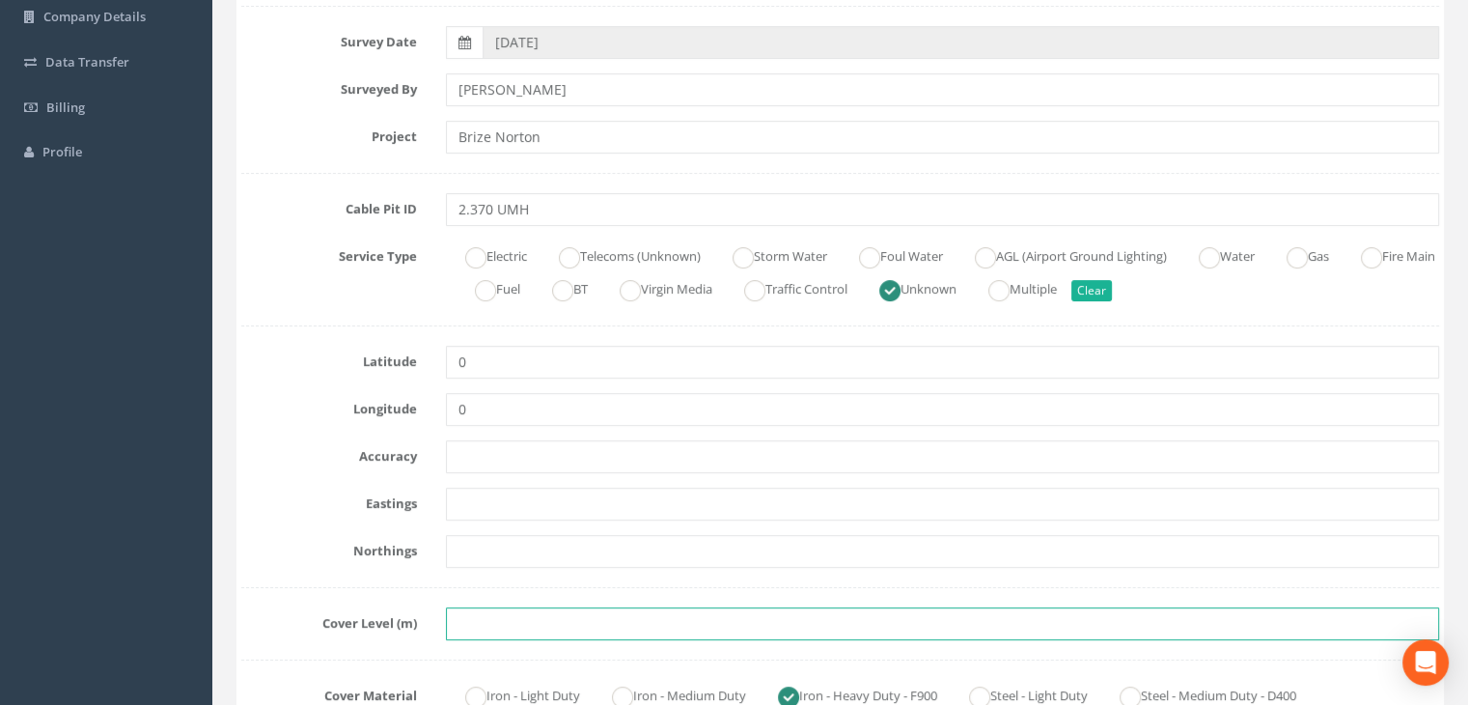
click at [463, 623] on input "text" at bounding box center [942, 623] width 993 height 33
paste input "82.9019"
type input "82.9019"
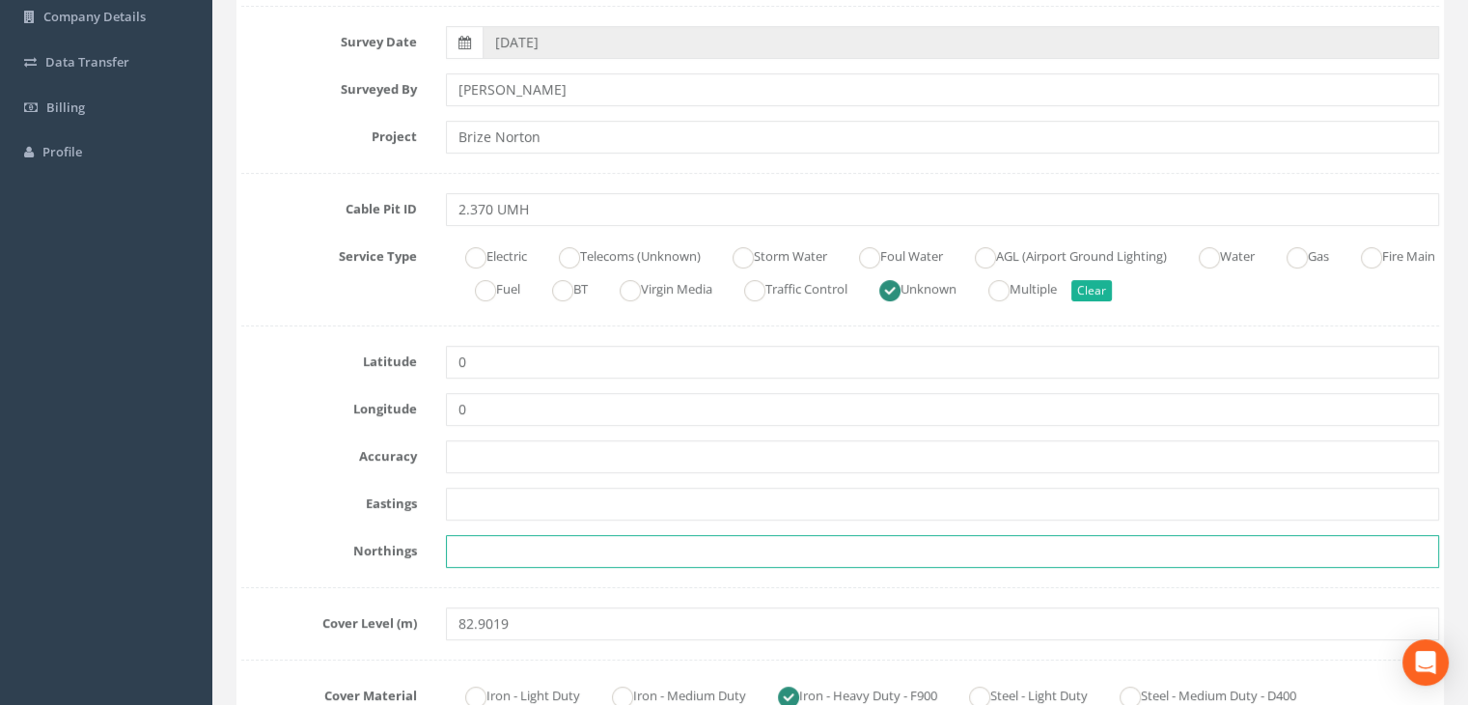
click at [469, 547] on input "text" at bounding box center [942, 551] width 993 height 33
paste input "205214.2293"
type input "205214.2293"
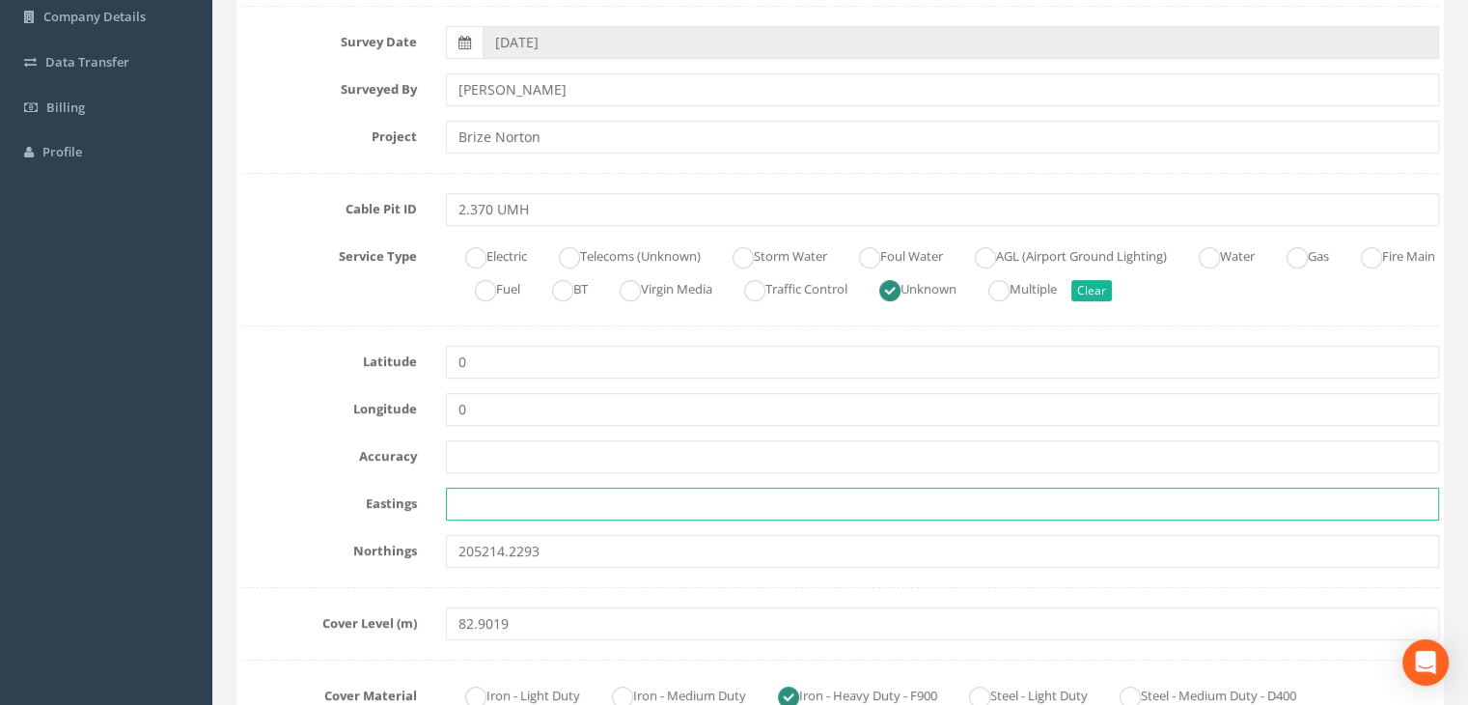
click at [475, 504] on input "text" at bounding box center [942, 503] width 993 height 33
paste input "428191.3944"
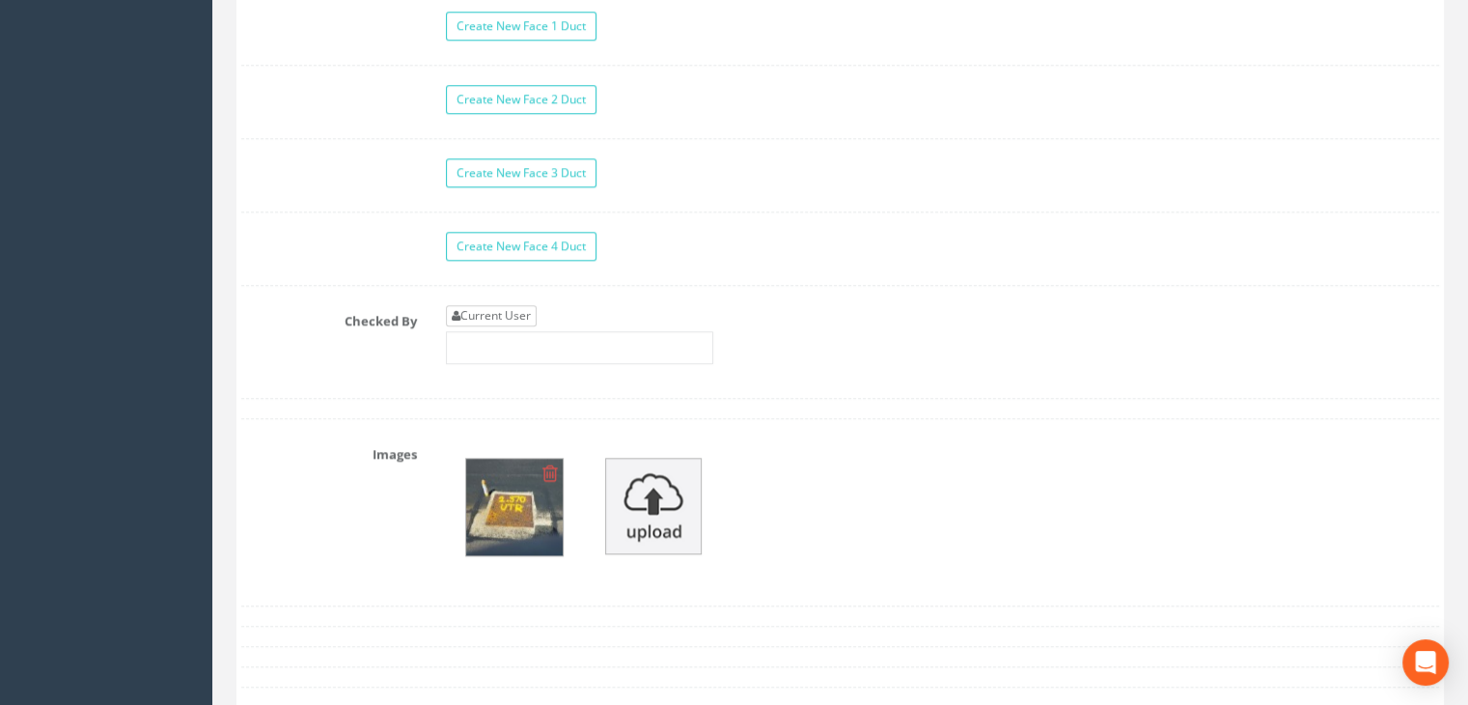
type input "428191.3944"
click at [514, 313] on link "Current User" at bounding box center [491, 315] width 91 height 21
type input "[PERSON_NAME]"
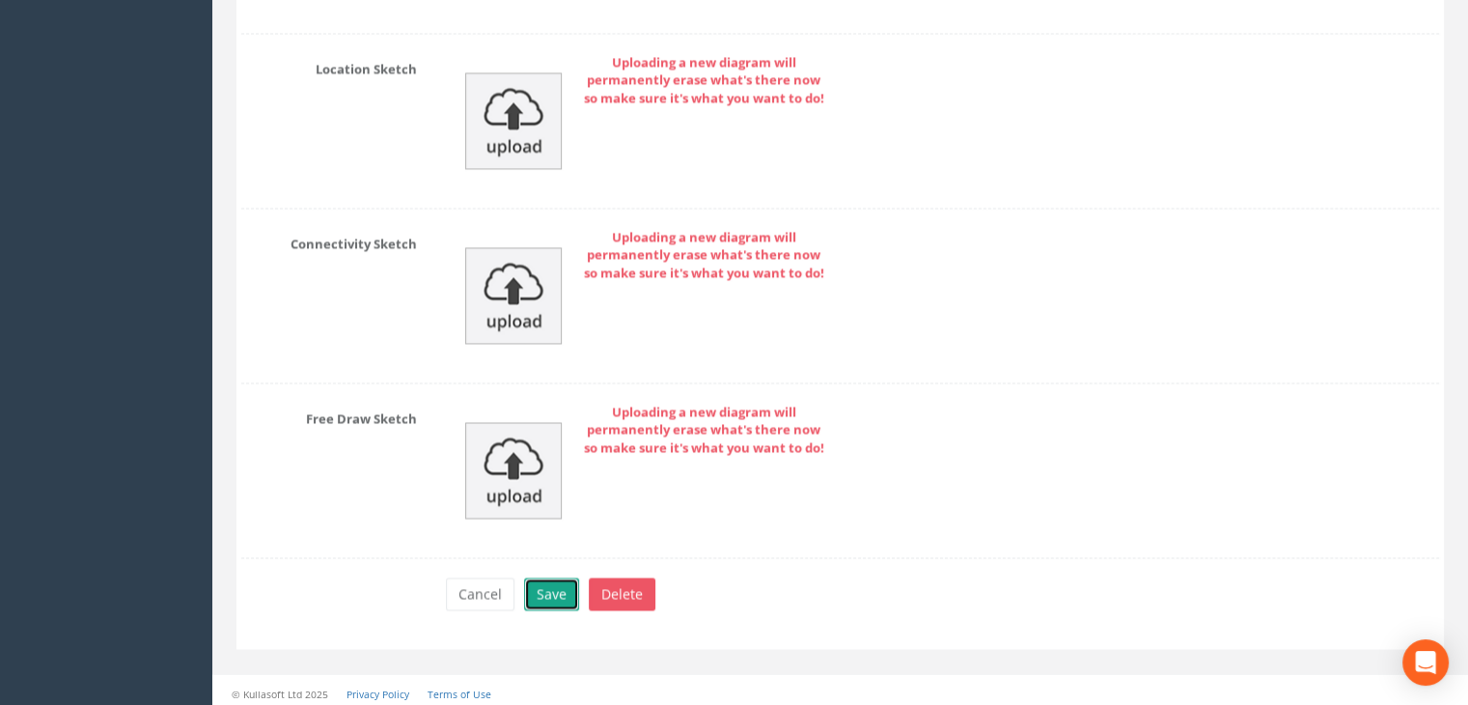
click at [545, 580] on button "Save" at bounding box center [551, 593] width 55 height 33
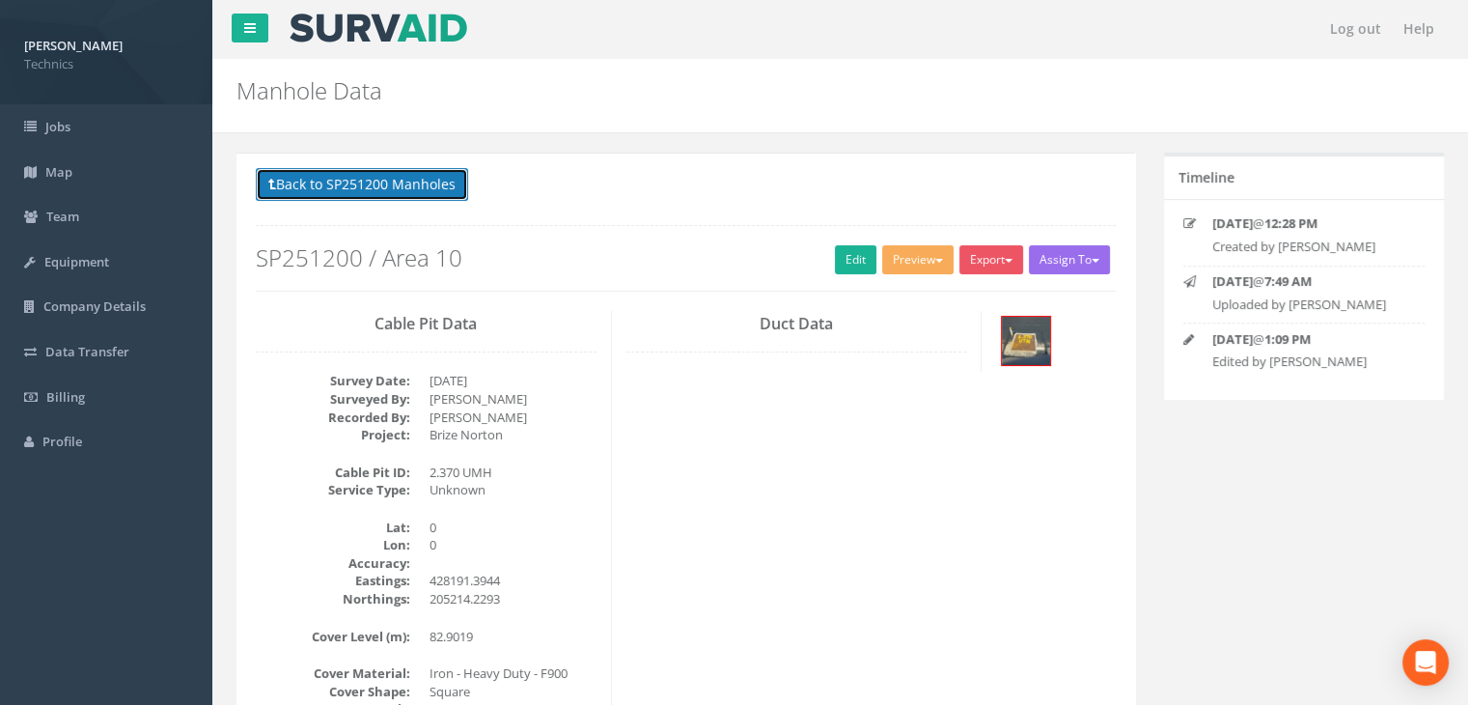
click at [441, 180] on button "Back to SP251200 Manholes" at bounding box center [362, 184] width 212 height 33
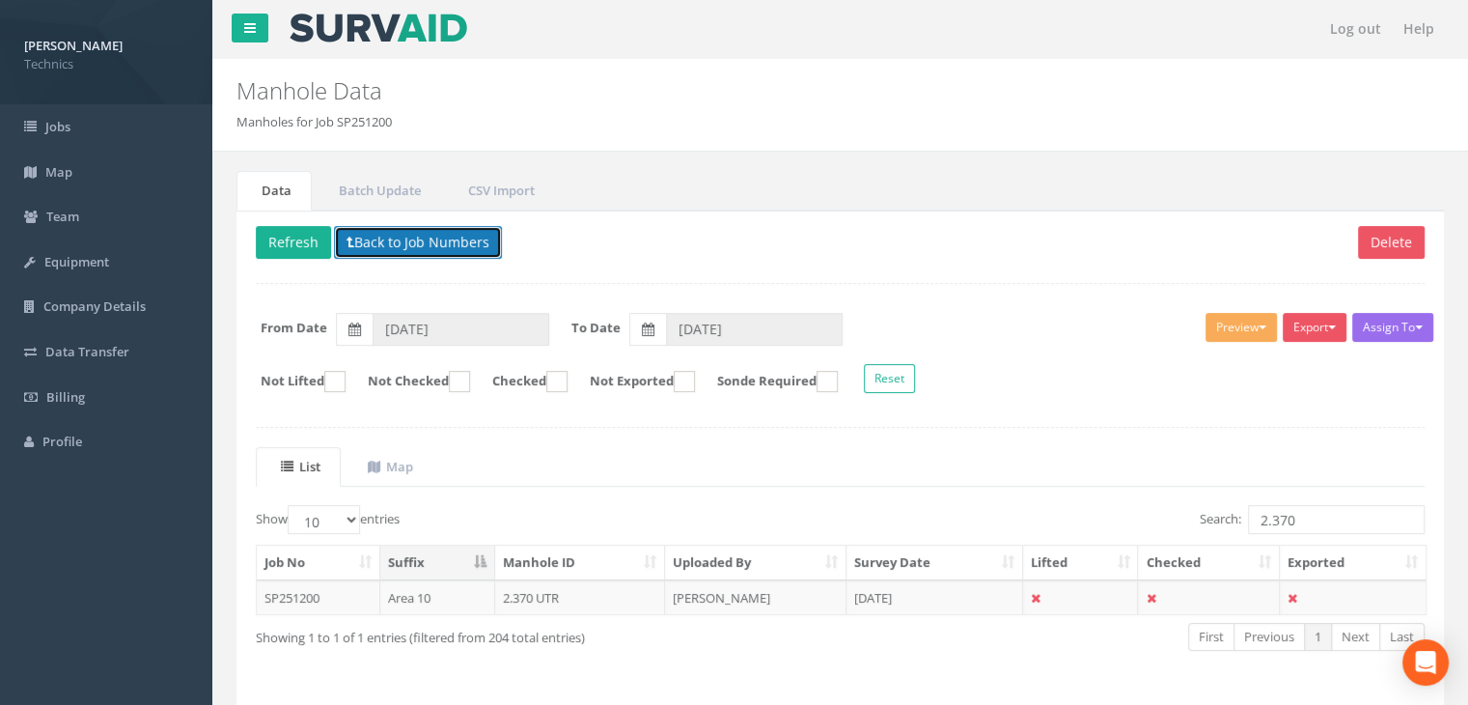
click at [400, 236] on button "Back to Job Numbers" at bounding box center [418, 242] width 168 height 33
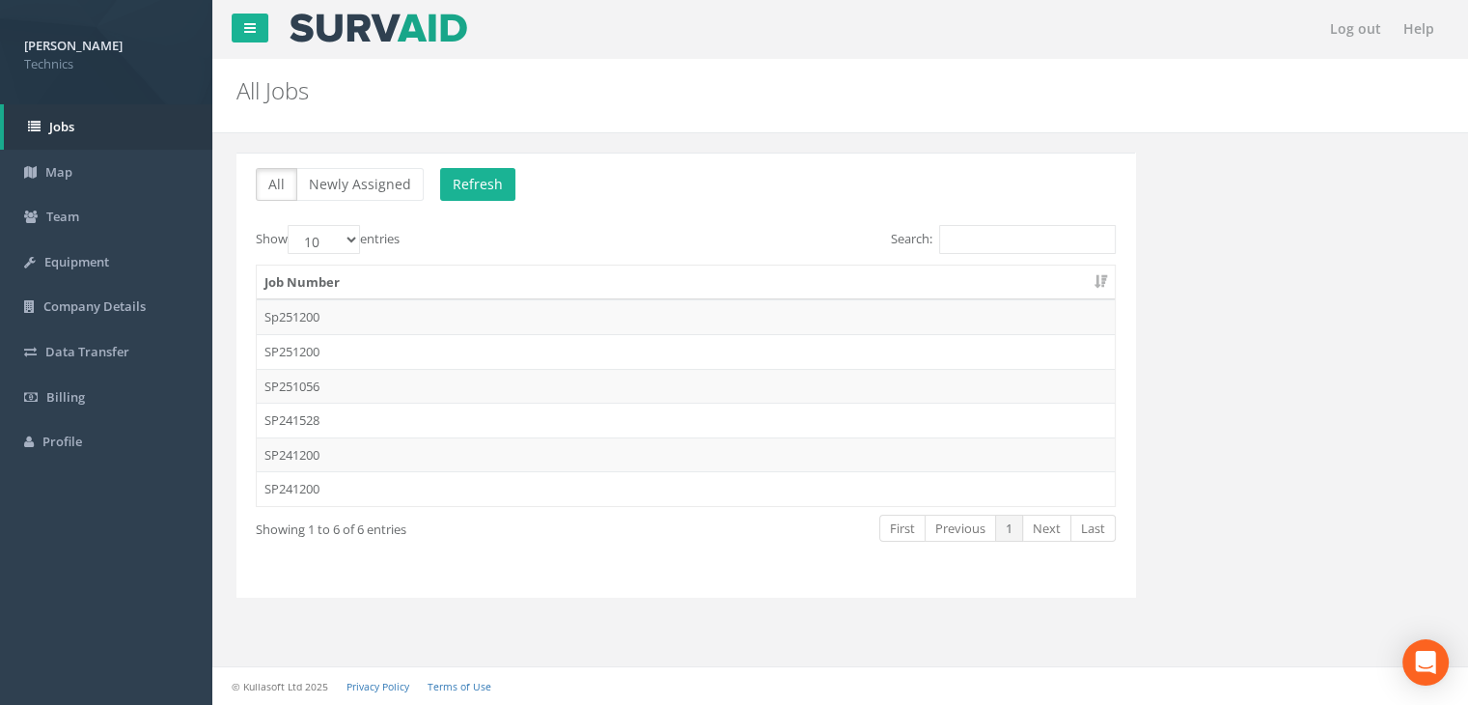
click at [319, 490] on td "SP241200" at bounding box center [686, 488] width 858 height 35
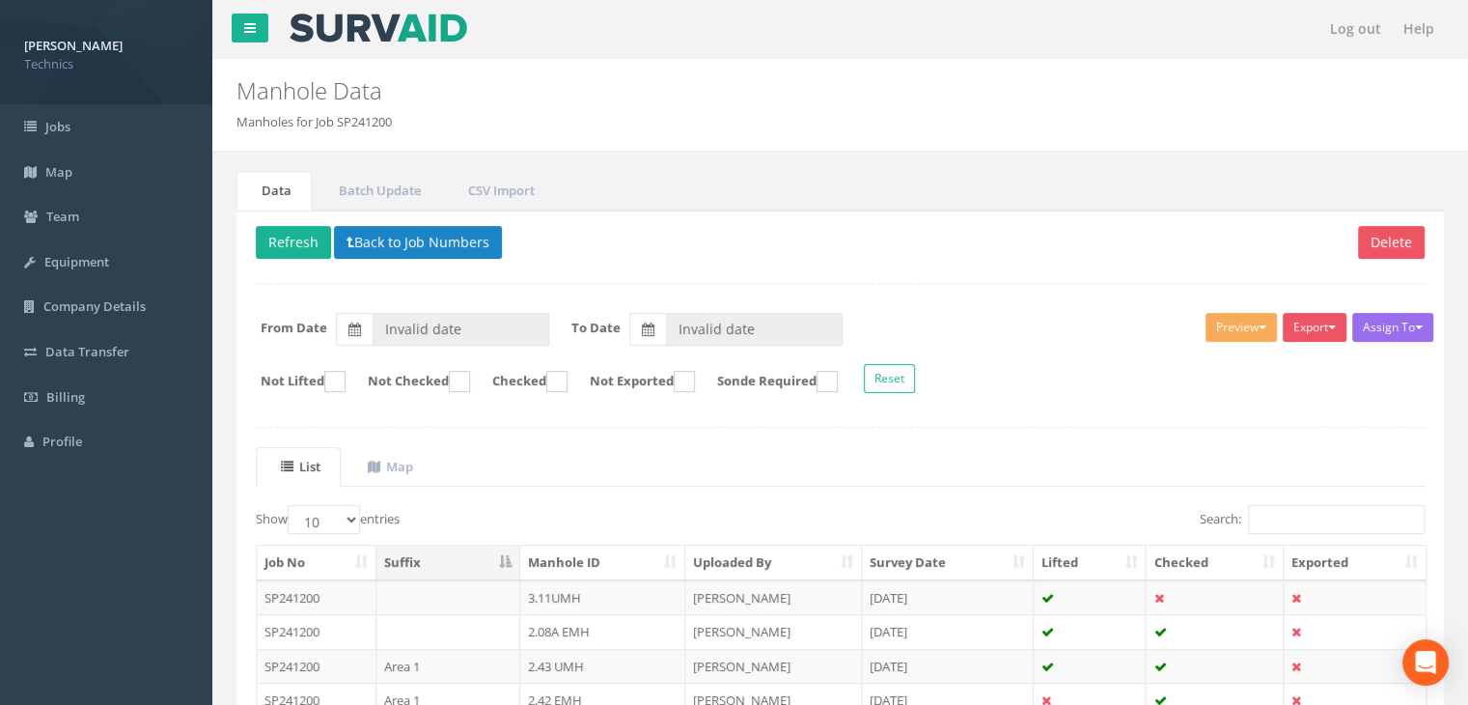
type input "[DATE]"
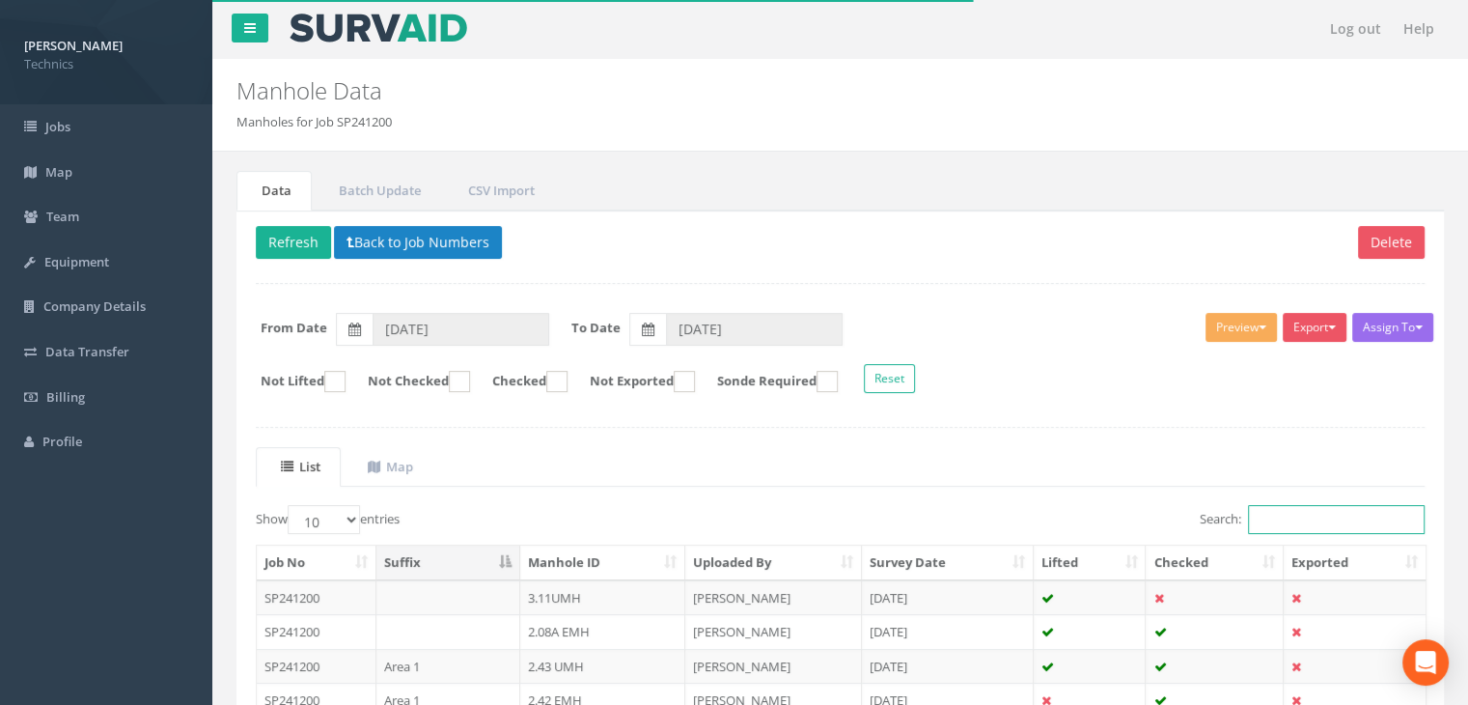
click at [1290, 514] on input "Search:" at bounding box center [1336, 519] width 177 height 29
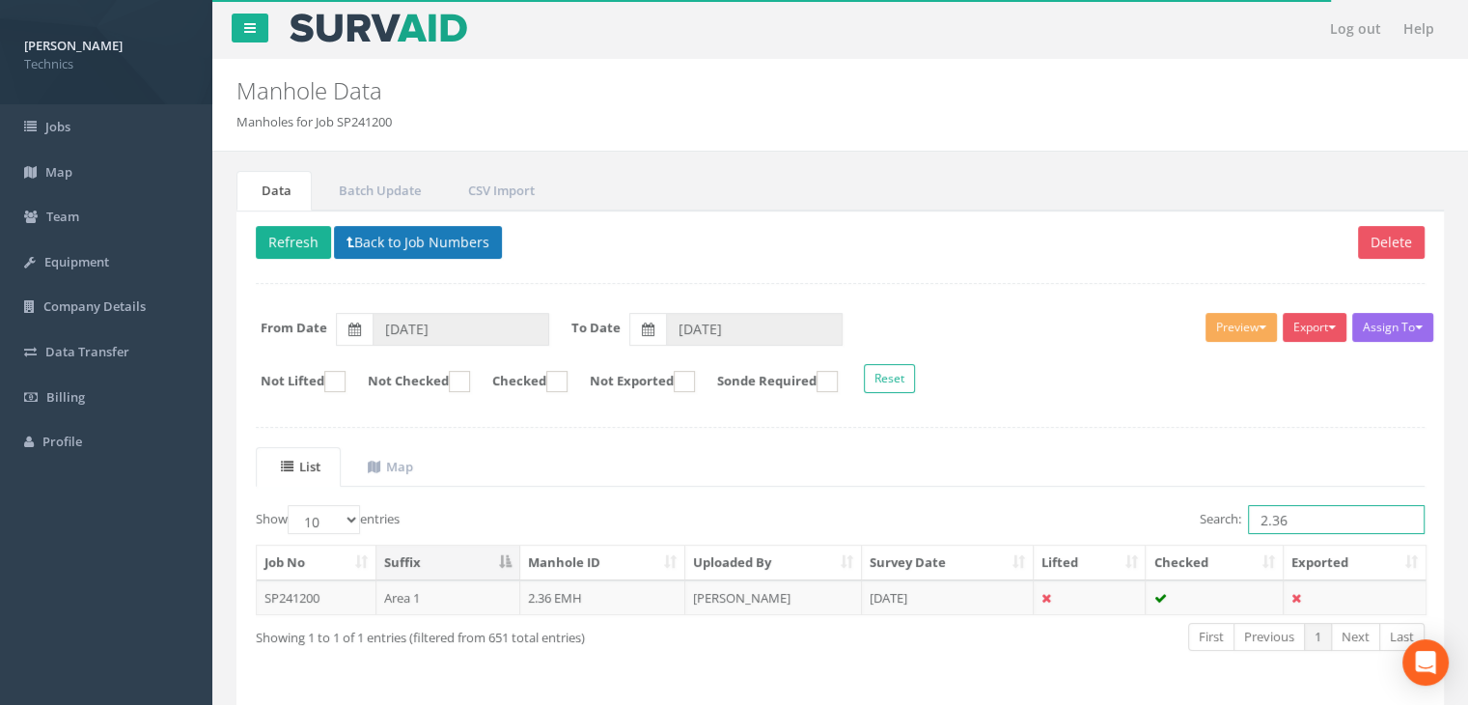
type input "2.36"
click at [376, 243] on button "Back to Job Numbers" at bounding box center [418, 242] width 168 height 33
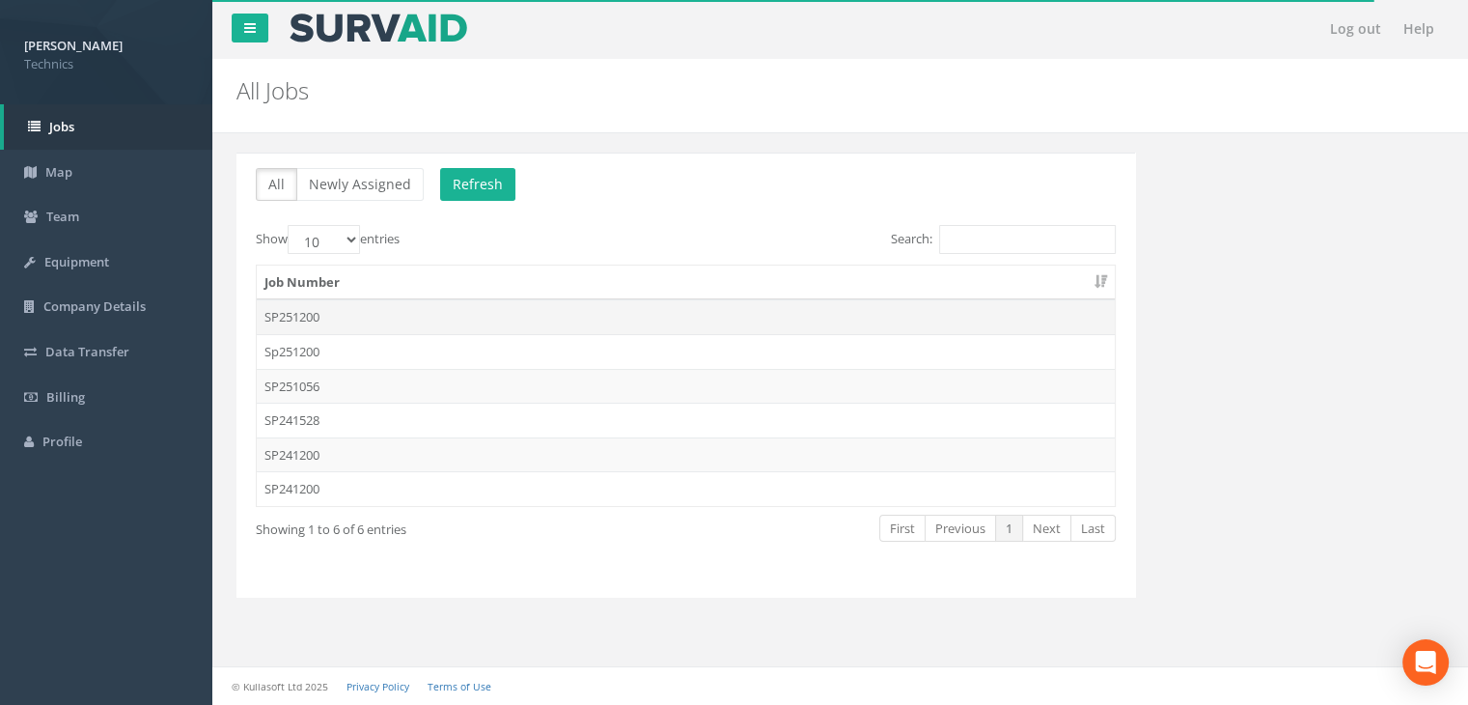
click at [379, 323] on td "SP251200" at bounding box center [686, 316] width 858 height 35
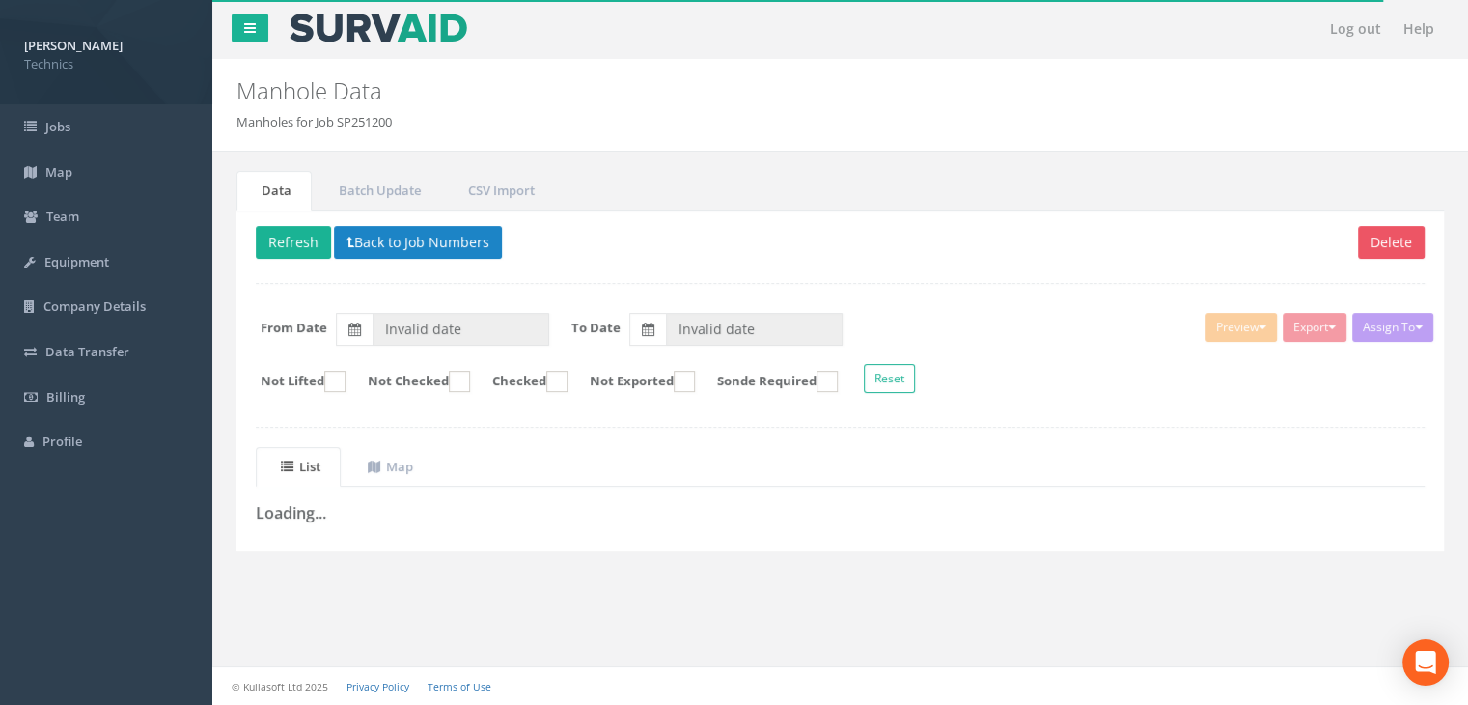
type input "[DATE]"
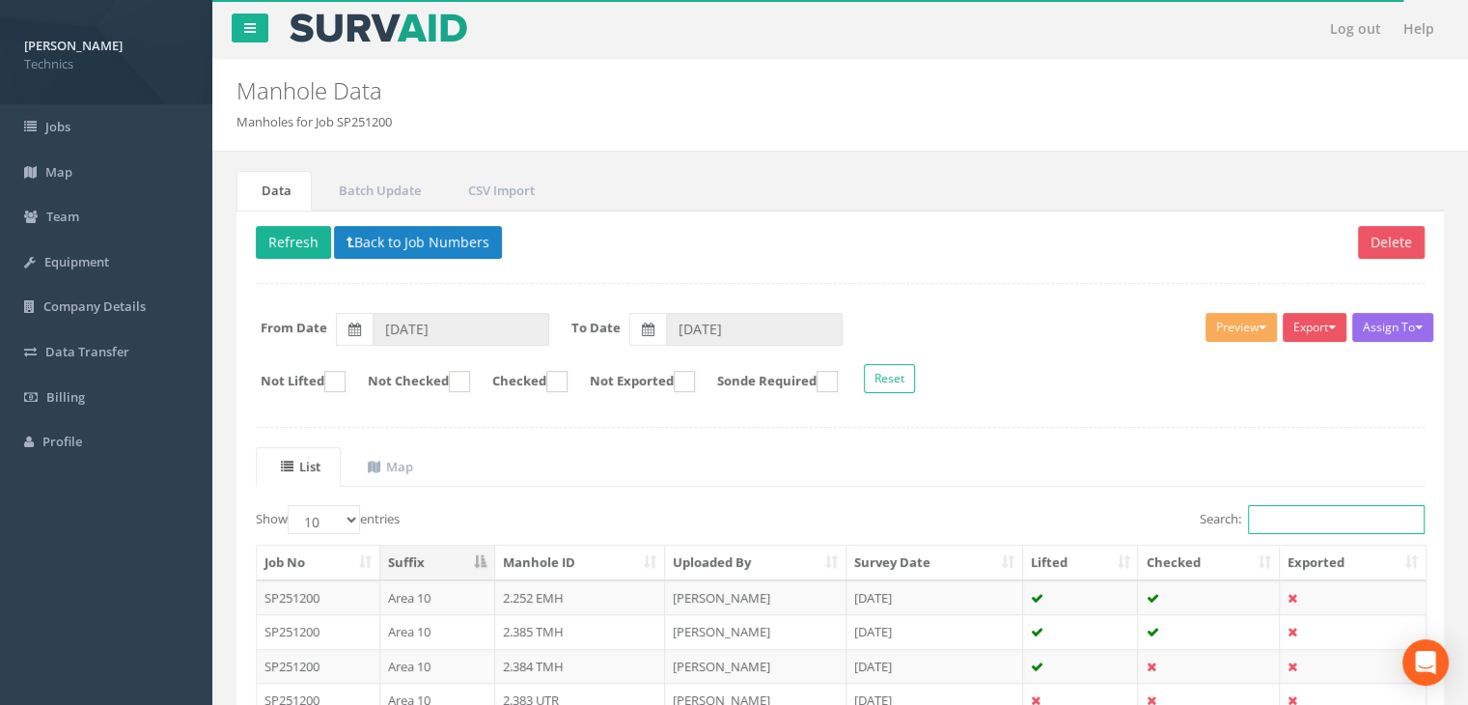
click at [1301, 513] on input "Search:" at bounding box center [1336, 519] width 177 height 29
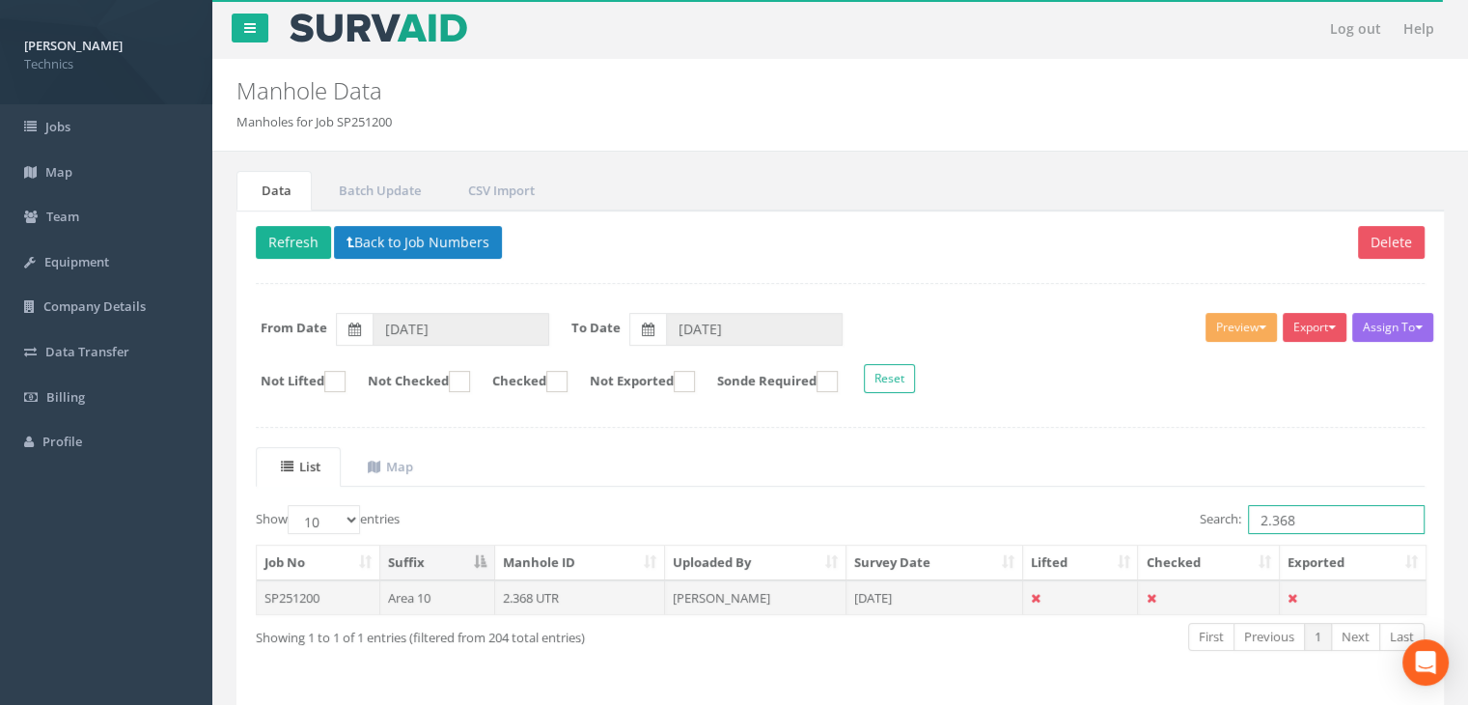
type input "2.368"
click at [715, 580] on td "[PERSON_NAME]" at bounding box center [755, 597] width 181 height 35
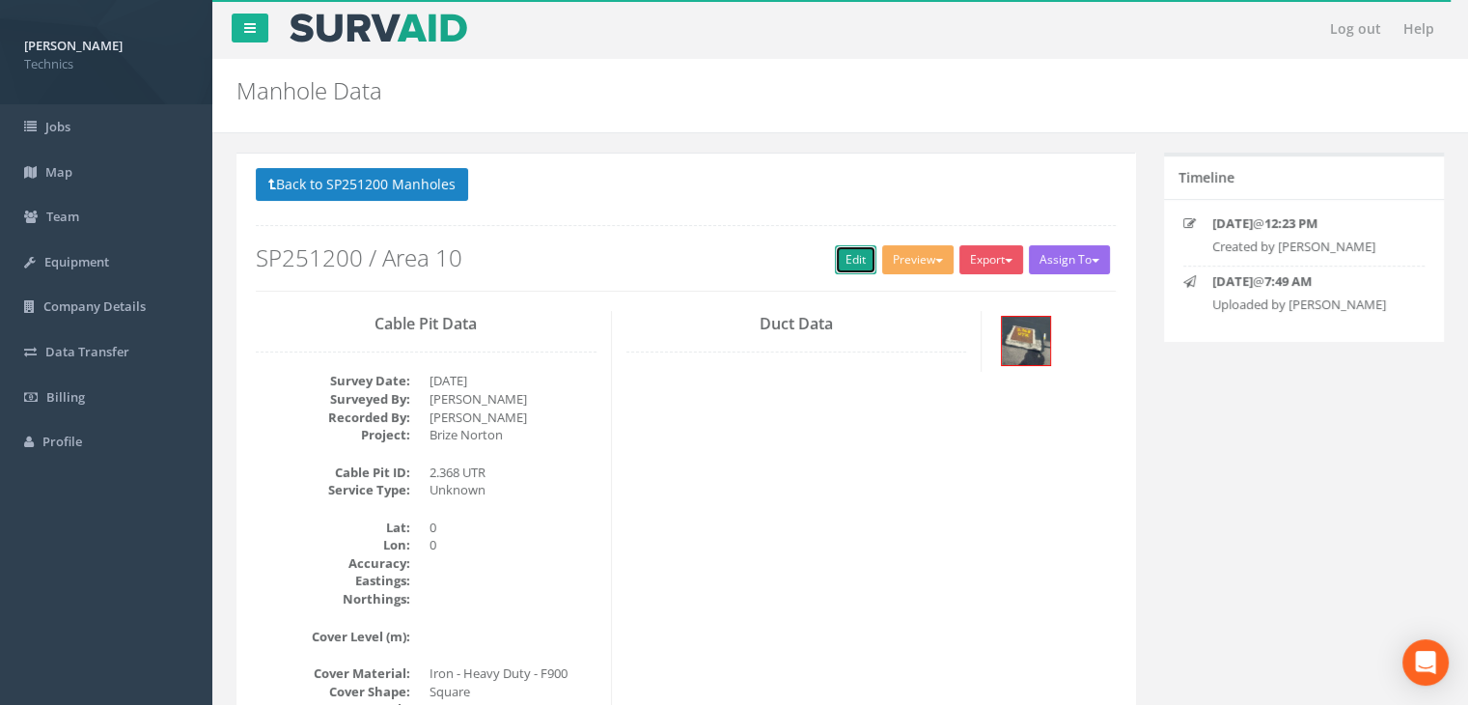
click at [838, 249] on link "Edit" at bounding box center [856, 259] width 42 height 29
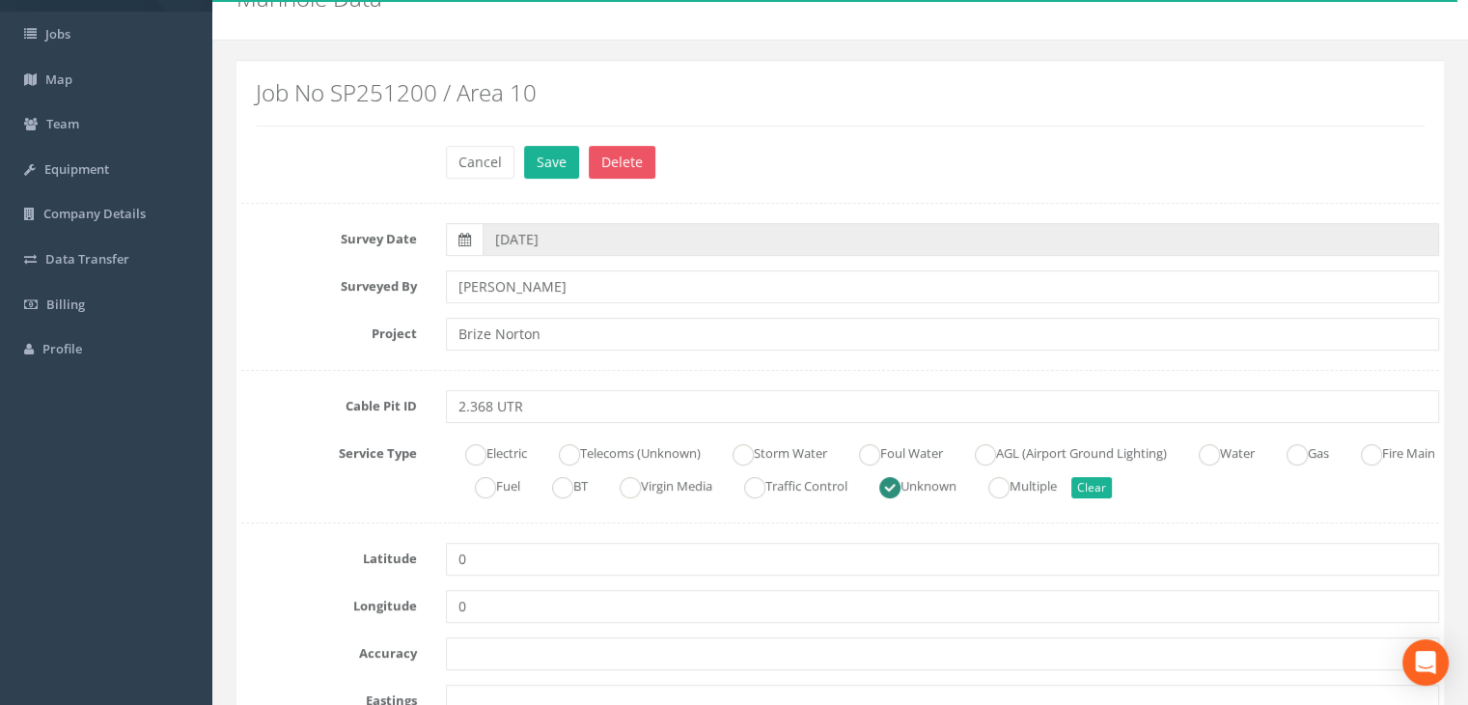
scroll to position [193, 0]
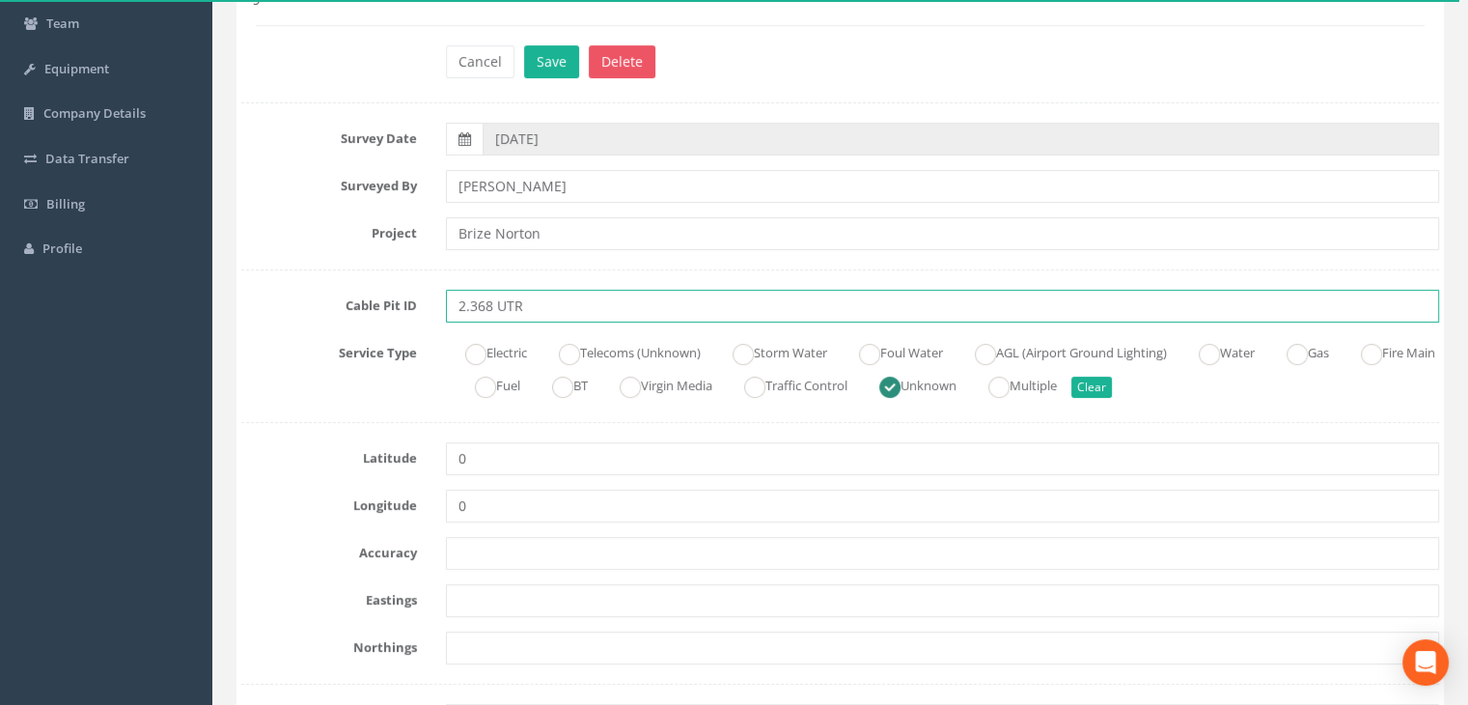
click at [541, 302] on input "2.368 UTR" at bounding box center [942, 306] width 993 height 33
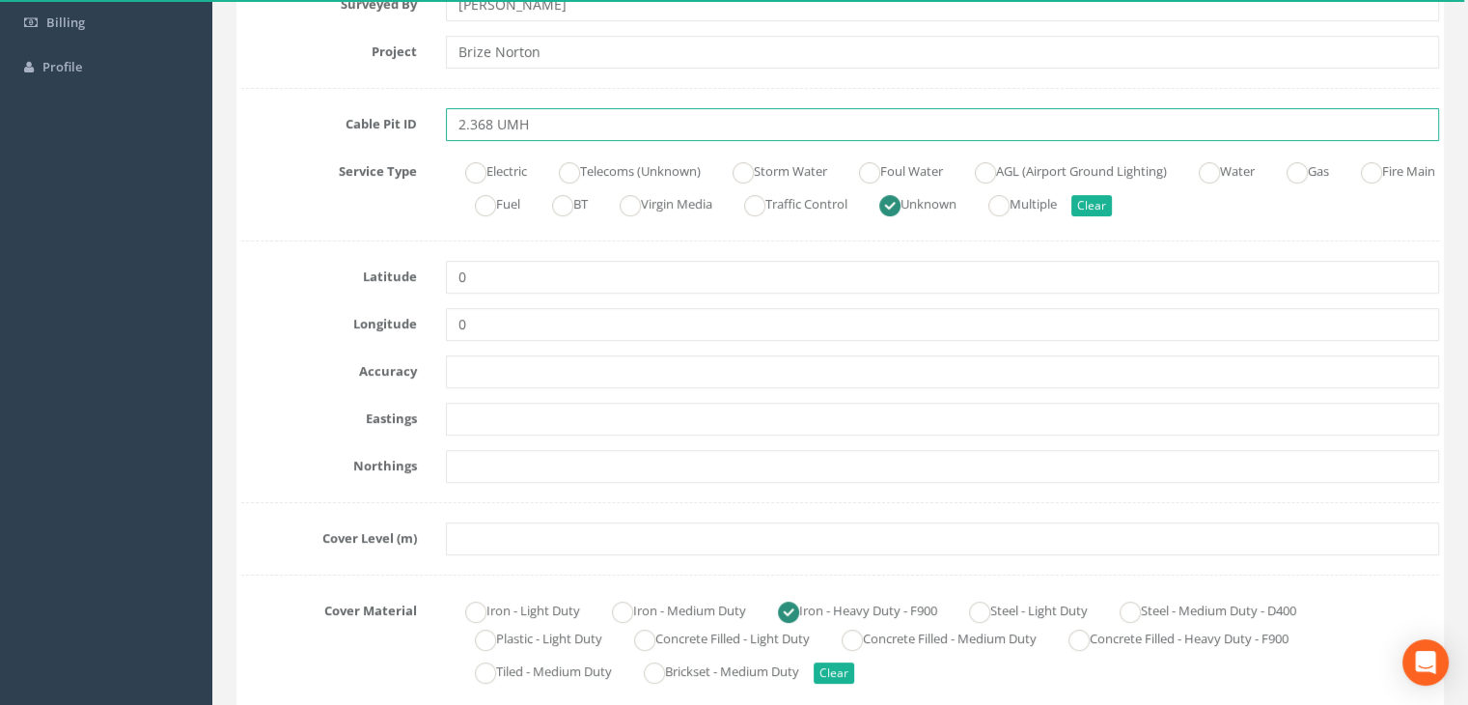
scroll to position [386, 0]
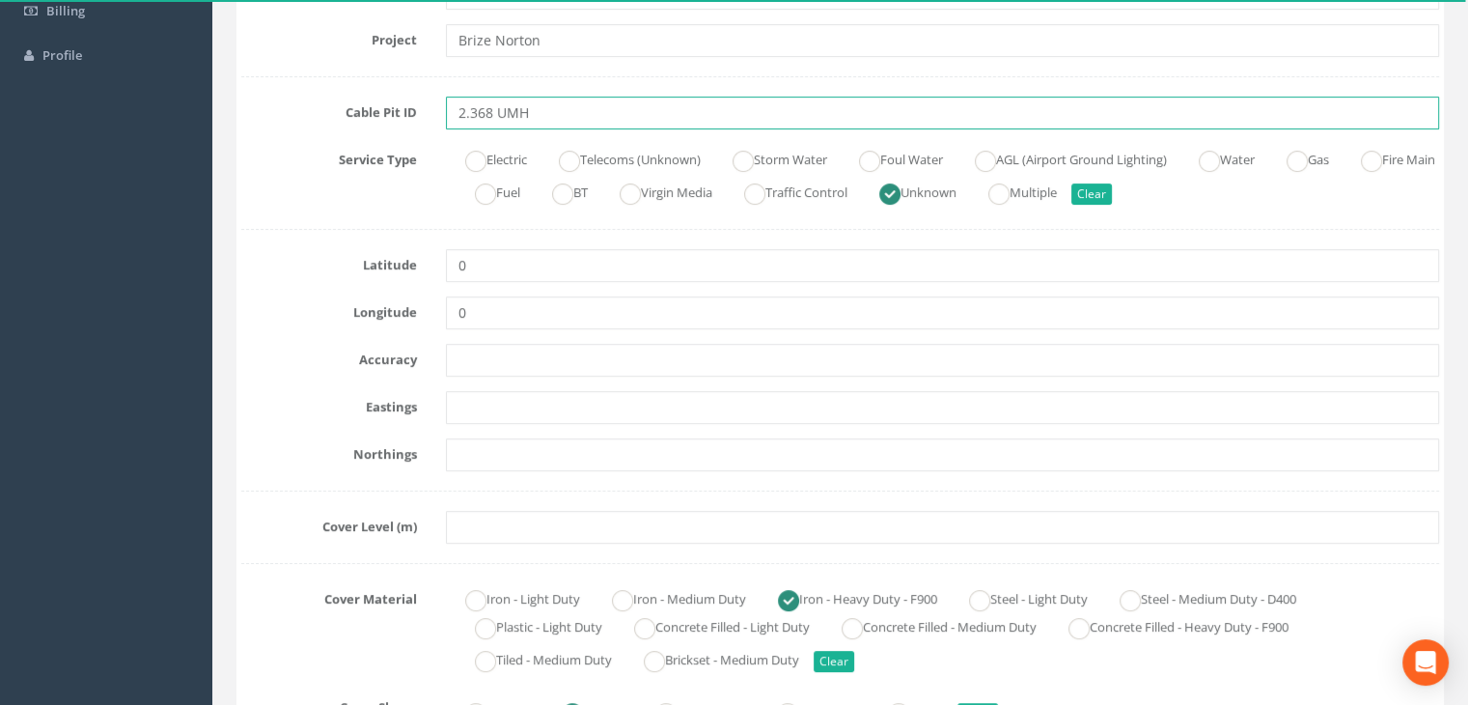
type input "2.368 UMH"
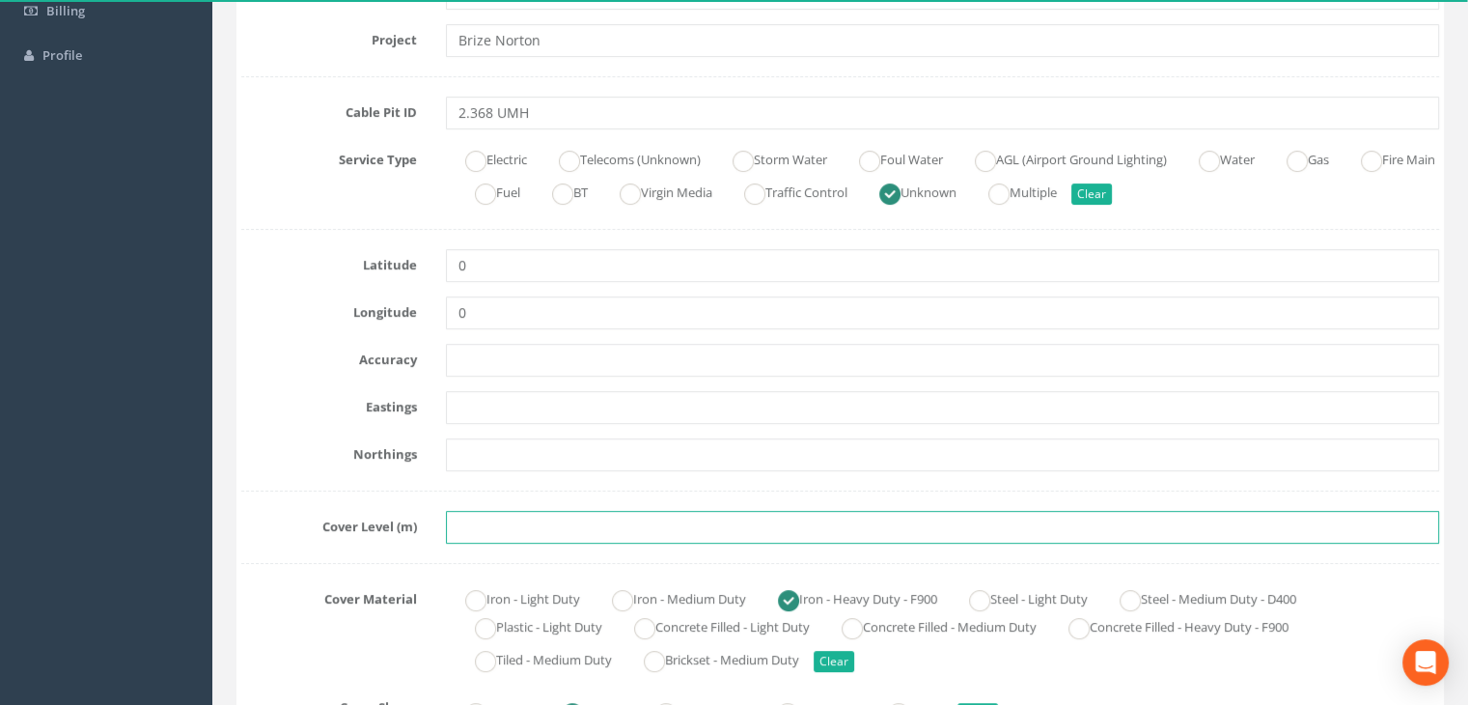
click at [479, 528] on input "text" at bounding box center [942, 527] width 993 height 33
paste input "82.4913"
type input "82.4913"
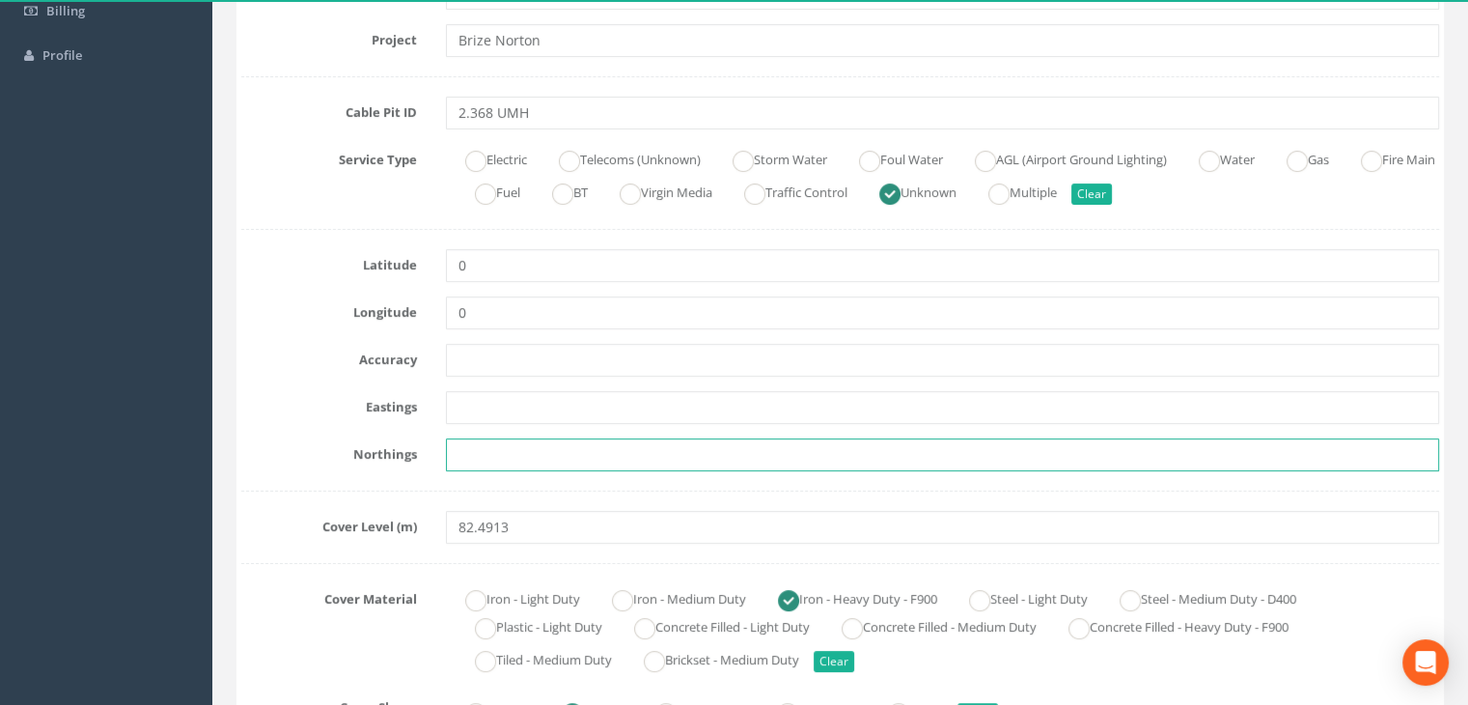
click at [592, 461] on input "text" at bounding box center [942, 454] width 993 height 33
paste input "205188.2196"
type input "205188.2196"
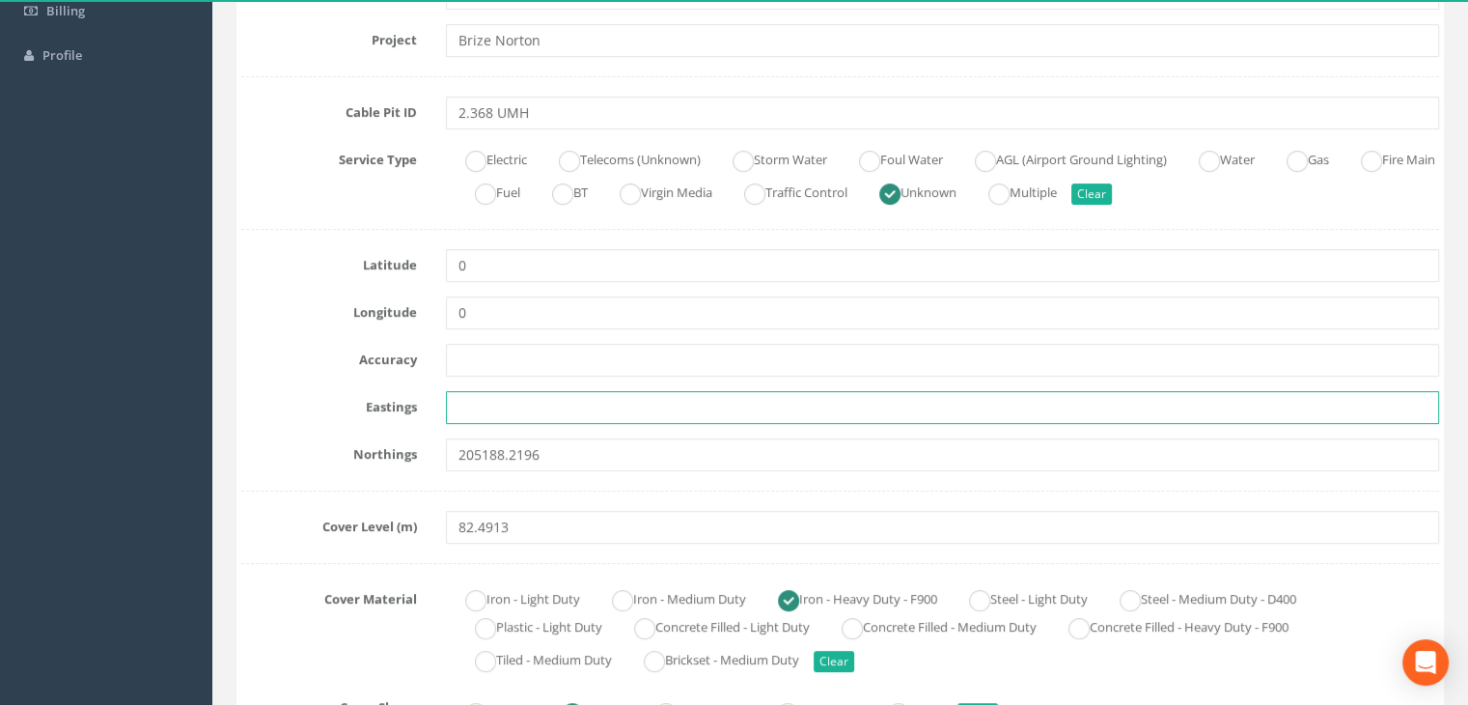
click at [602, 404] on input "text" at bounding box center [942, 407] width 993 height 33
paste input "428105.2475"
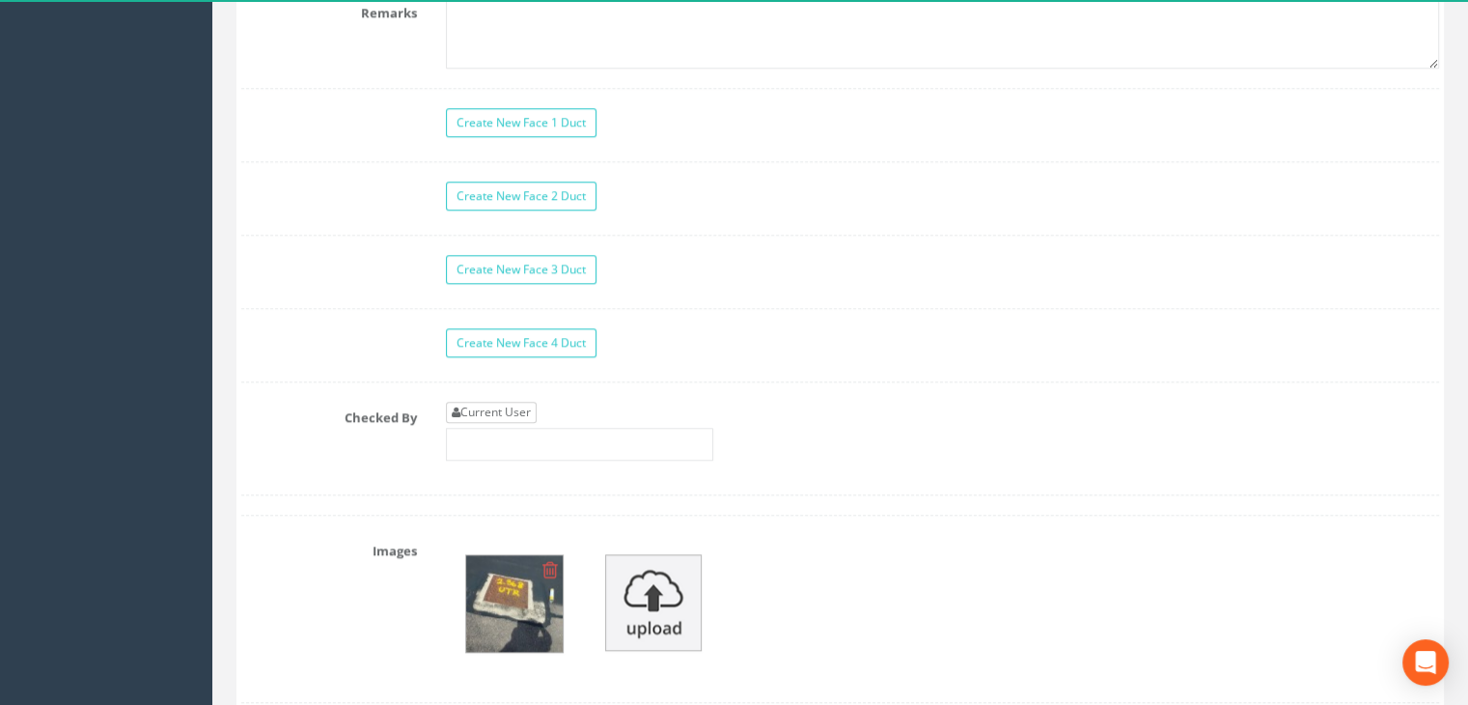
type input "428105.2475"
click at [495, 411] on link "Current User" at bounding box center [491, 412] width 91 height 21
type input "[PERSON_NAME]"
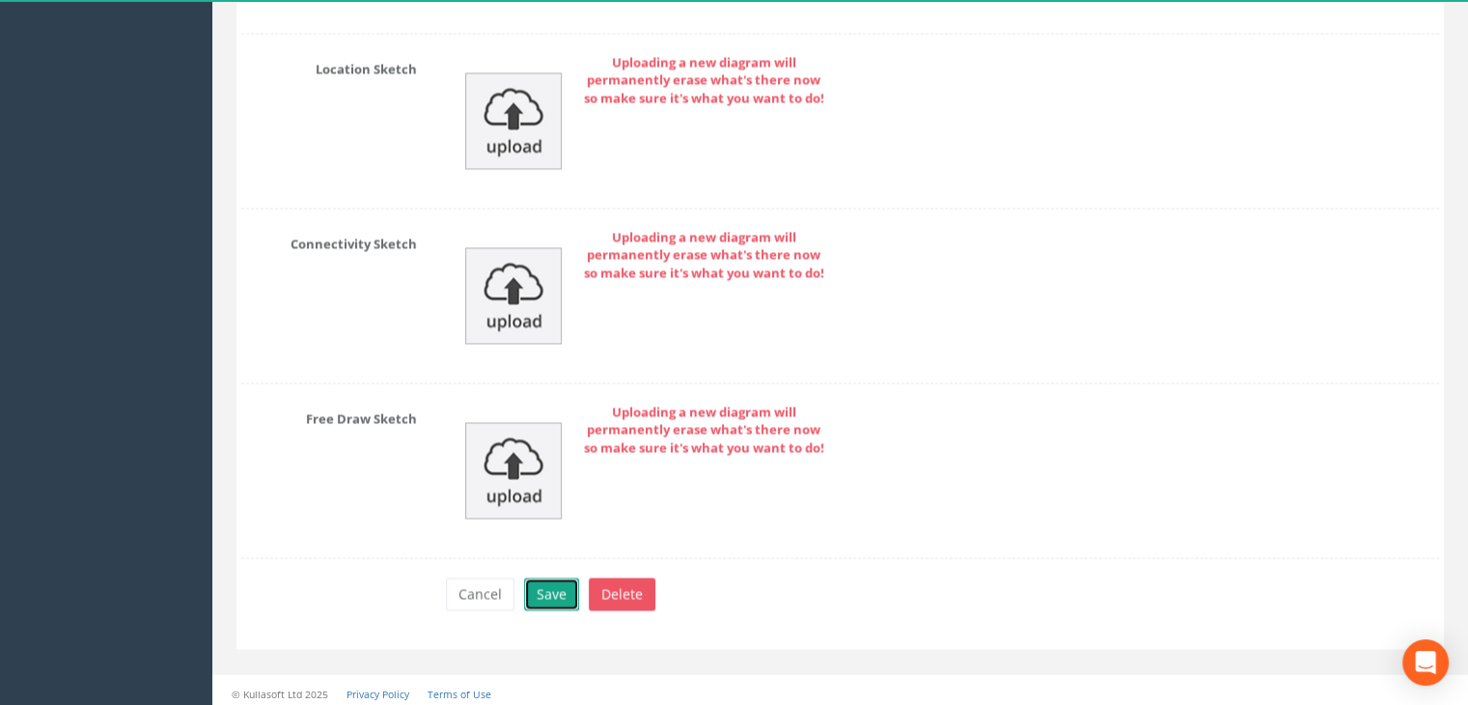
click at [551, 591] on button "Save" at bounding box center [551, 593] width 55 height 33
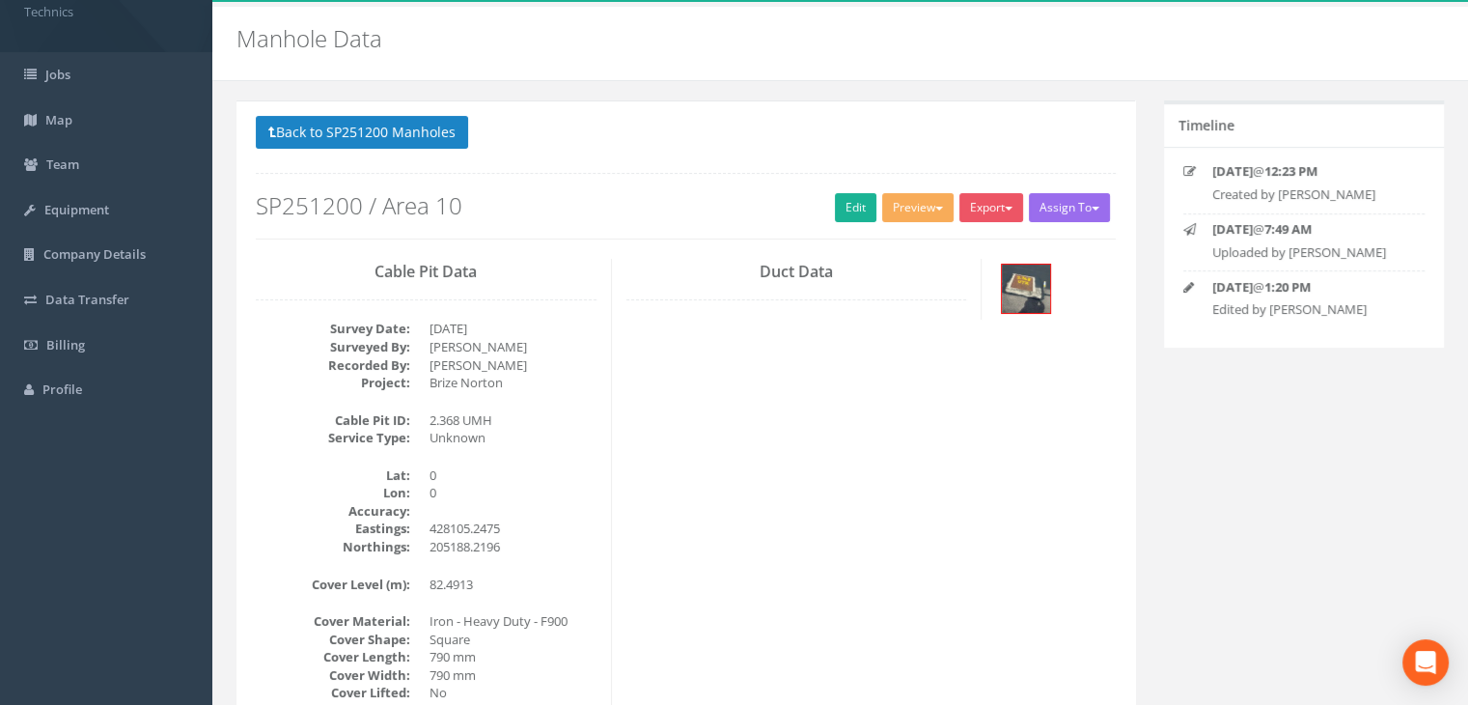
scroll to position [97, 0]
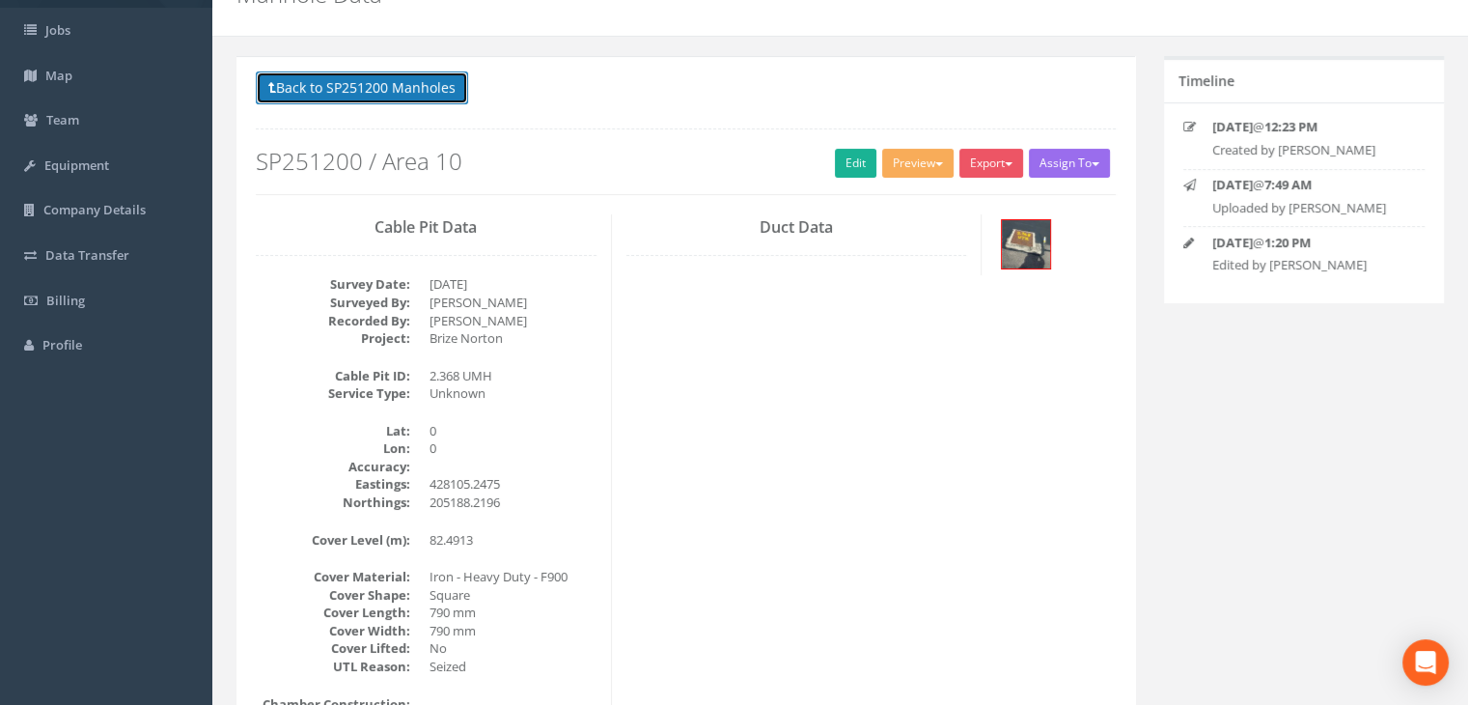
click at [383, 97] on button "Back to SP251200 Manholes" at bounding box center [362, 87] width 212 height 33
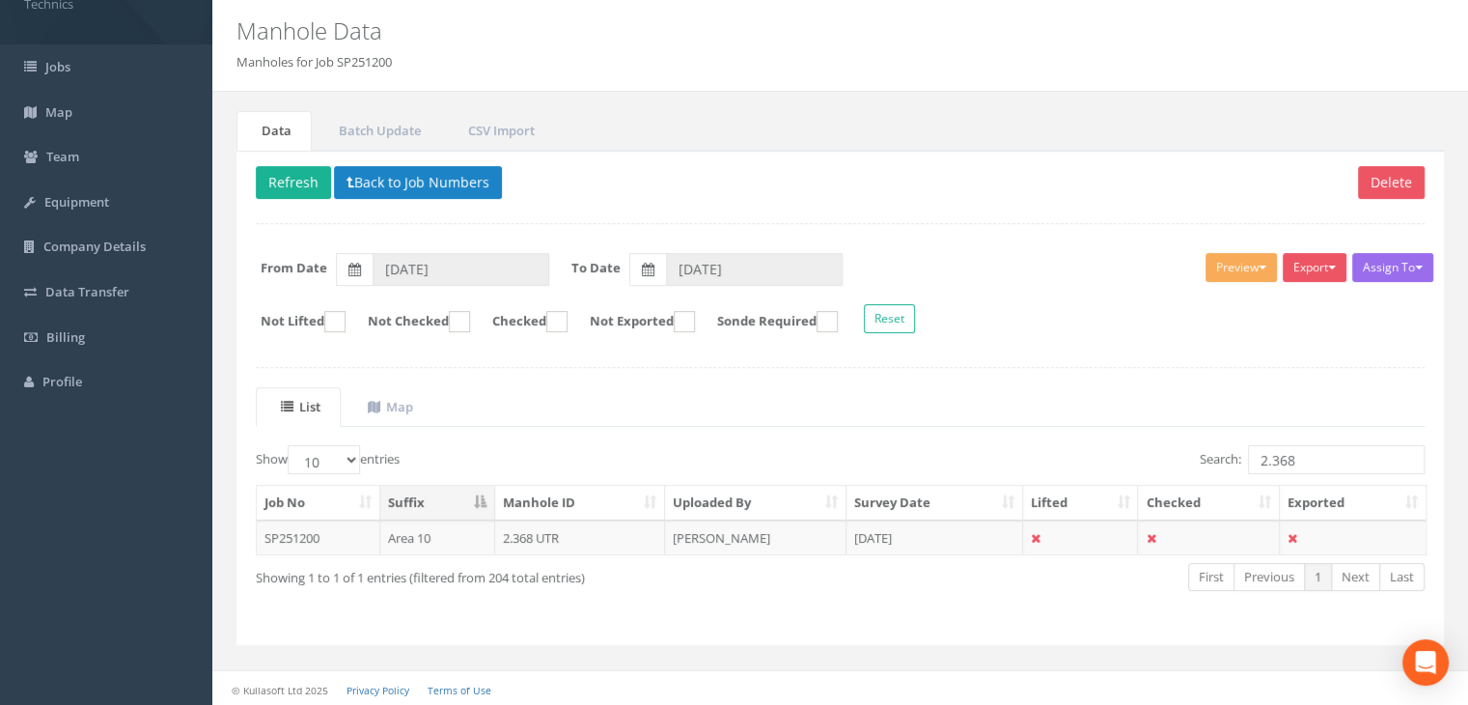
click at [745, 236] on div "Delete Refresh Back to Job Numbers Assign To No Companies Added Export Technics…" at bounding box center [839, 398] width 1207 height 495
click at [1318, 445] on input "2.368" at bounding box center [1336, 459] width 177 height 29
type input "2.367"
click at [907, 539] on td "[DATE]" at bounding box center [934, 537] width 177 height 35
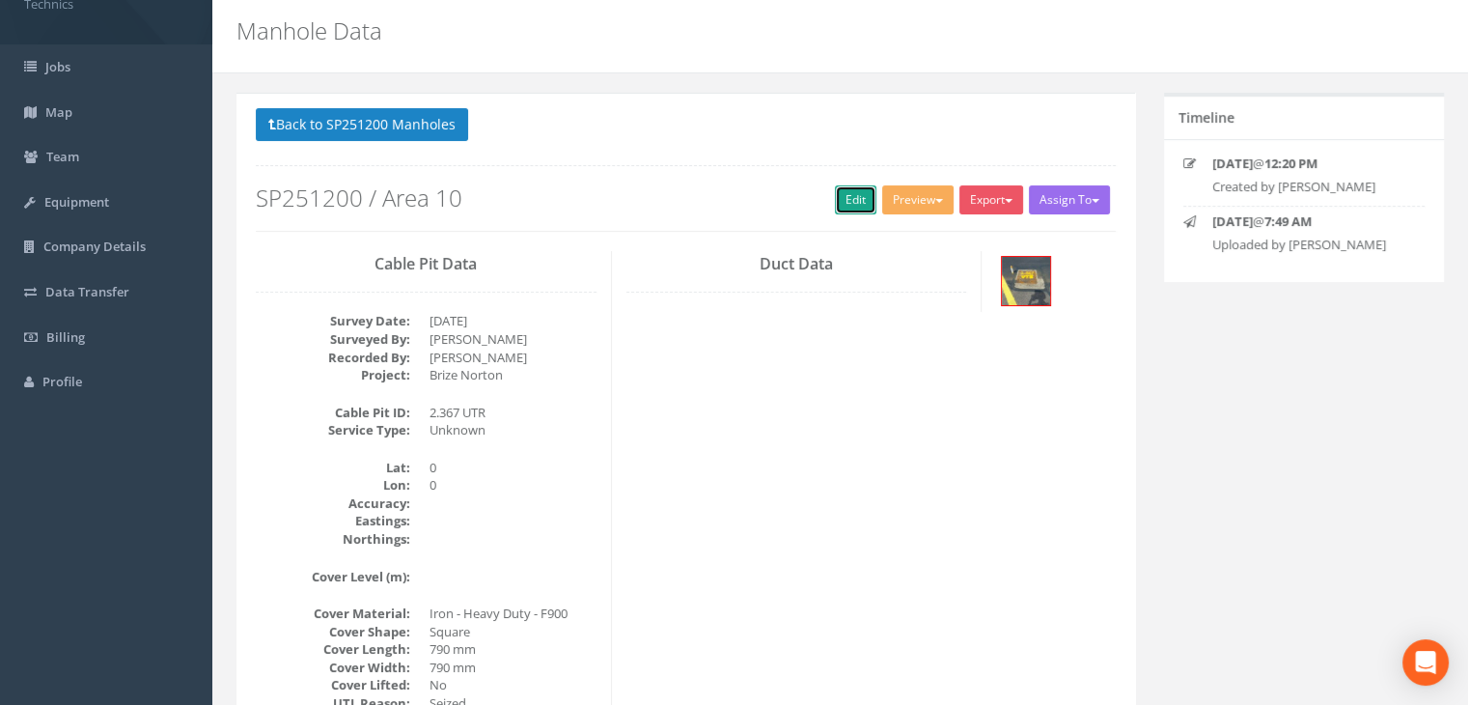
click at [847, 194] on link "Edit" at bounding box center [856, 199] width 42 height 29
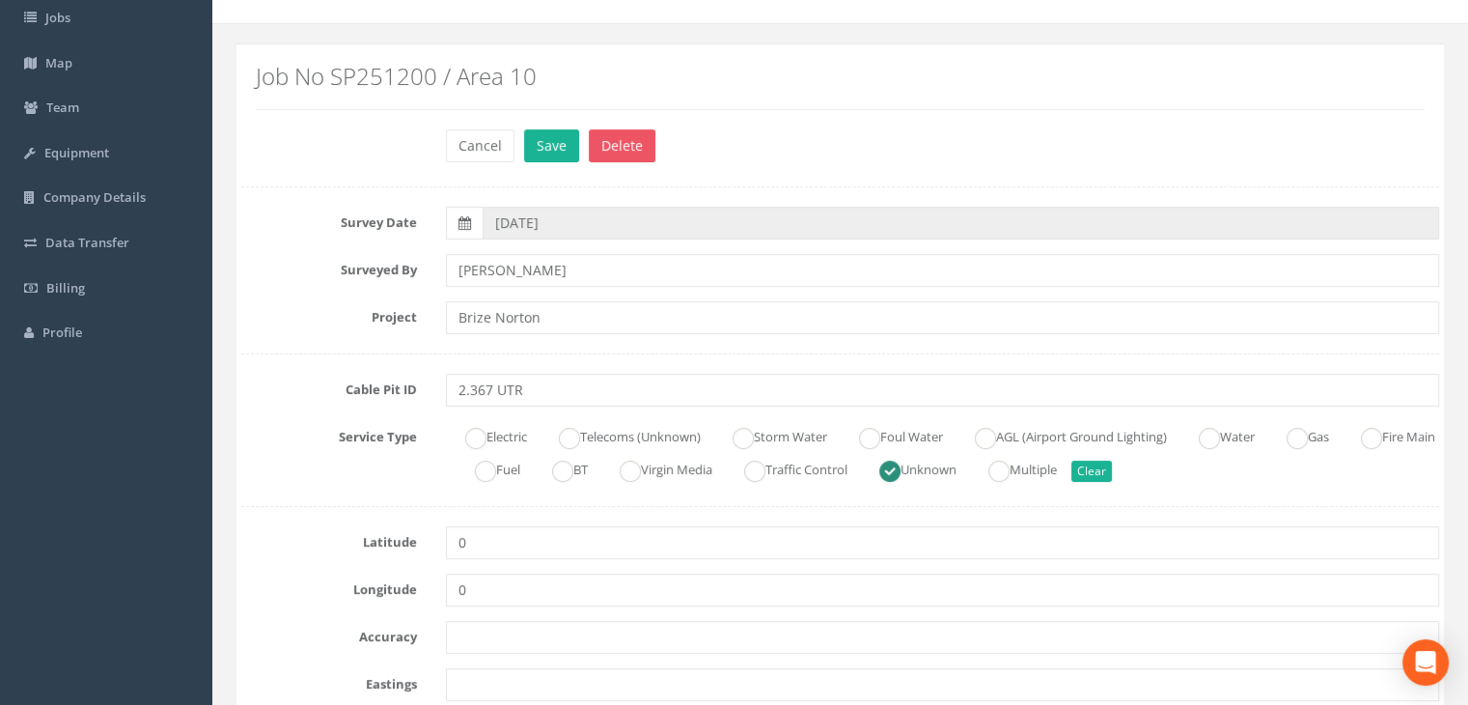
scroll to position [156, 0]
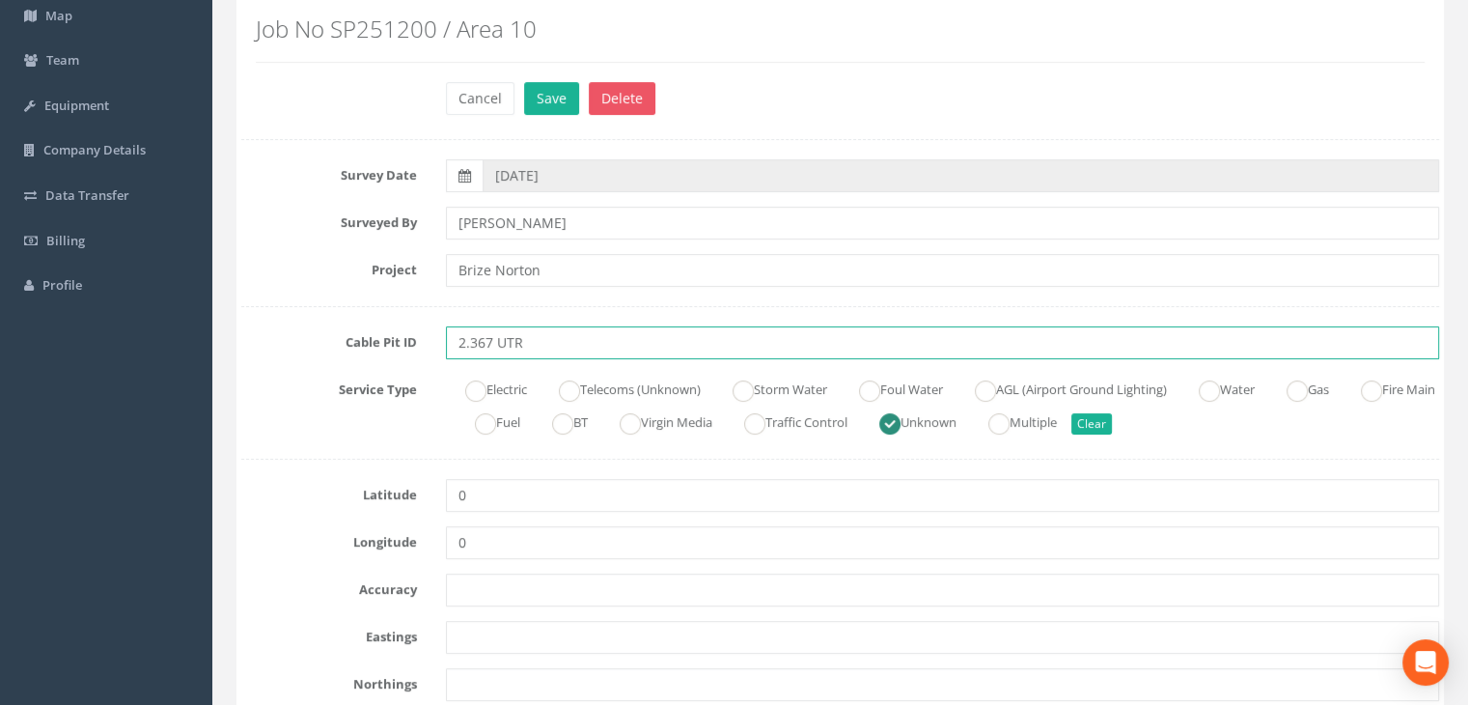
click at [524, 333] on input "2.367 UTR" at bounding box center [942, 342] width 993 height 33
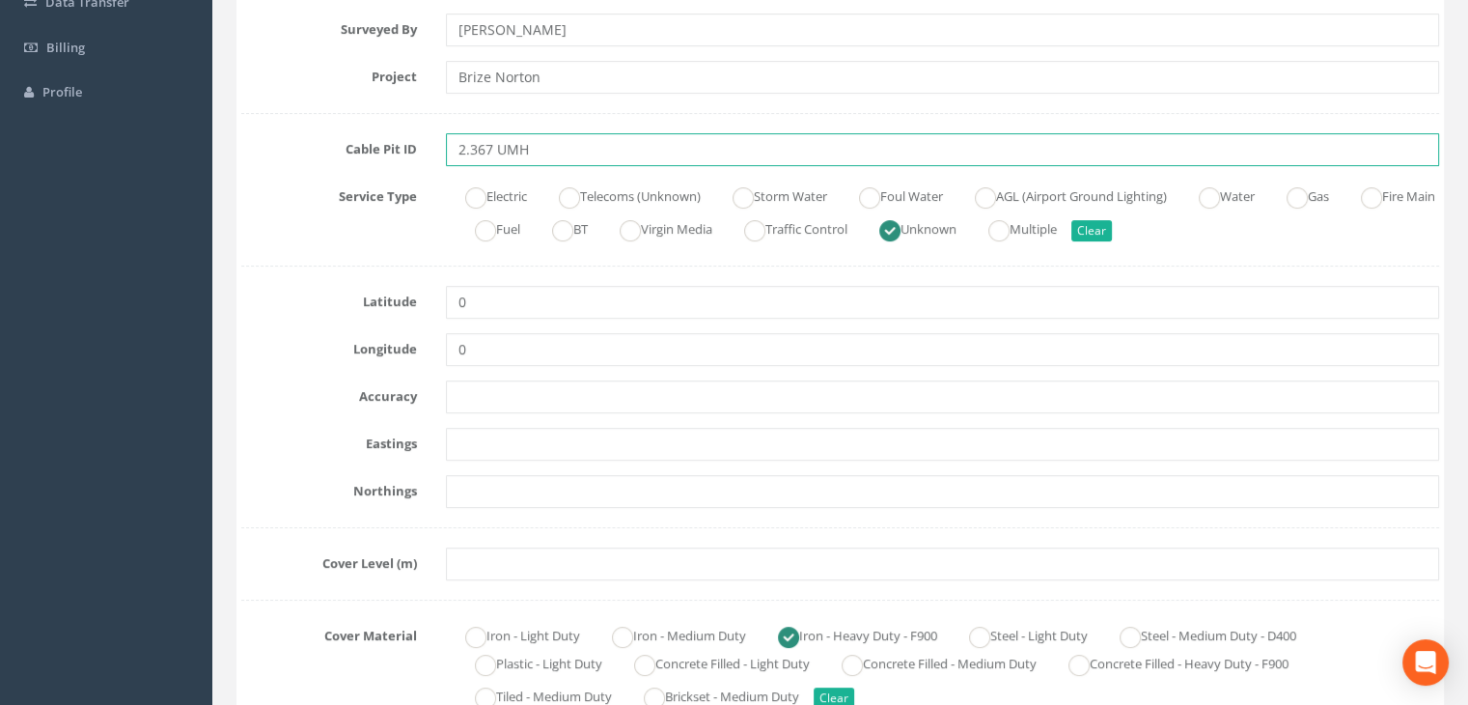
type input "2.367 UMH"
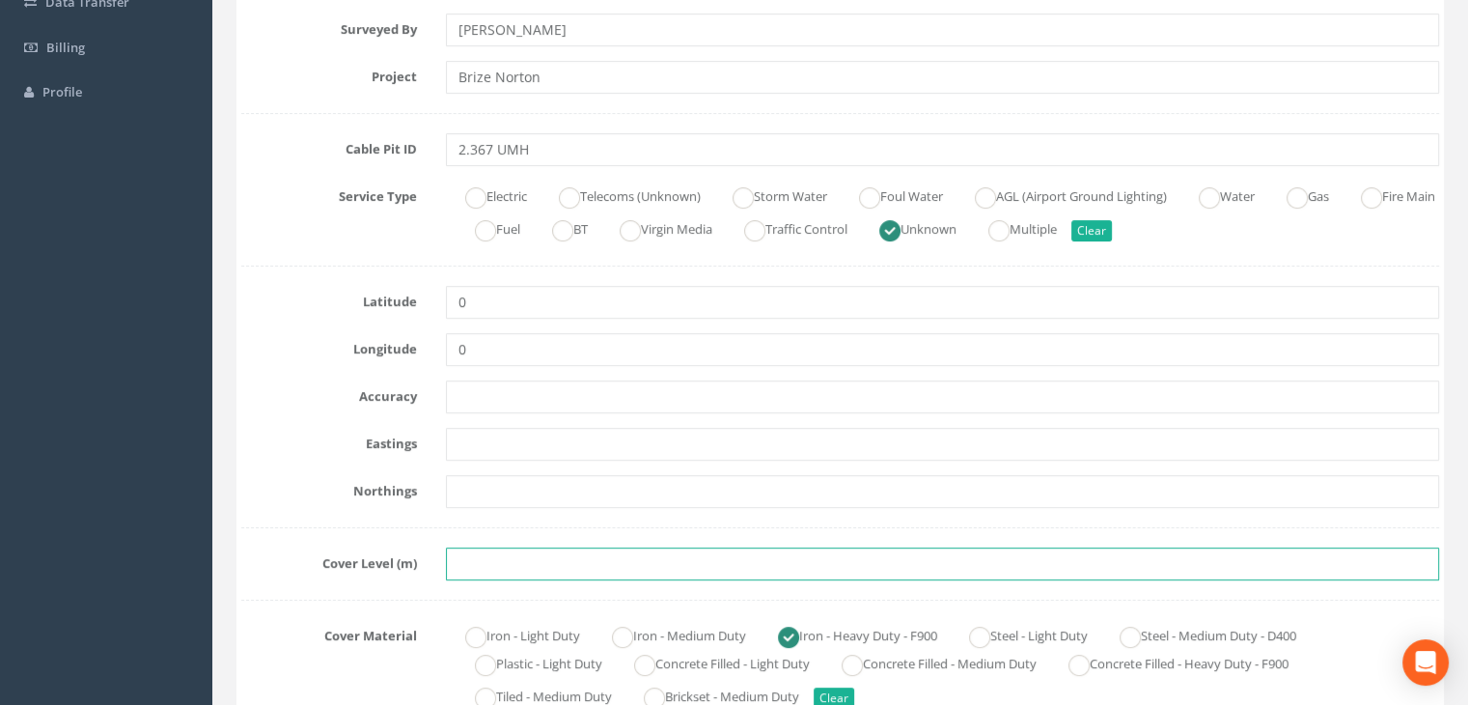
click at [463, 557] on input "text" at bounding box center [942, 563] width 993 height 33
paste input "82.4241"
type input "82.4241"
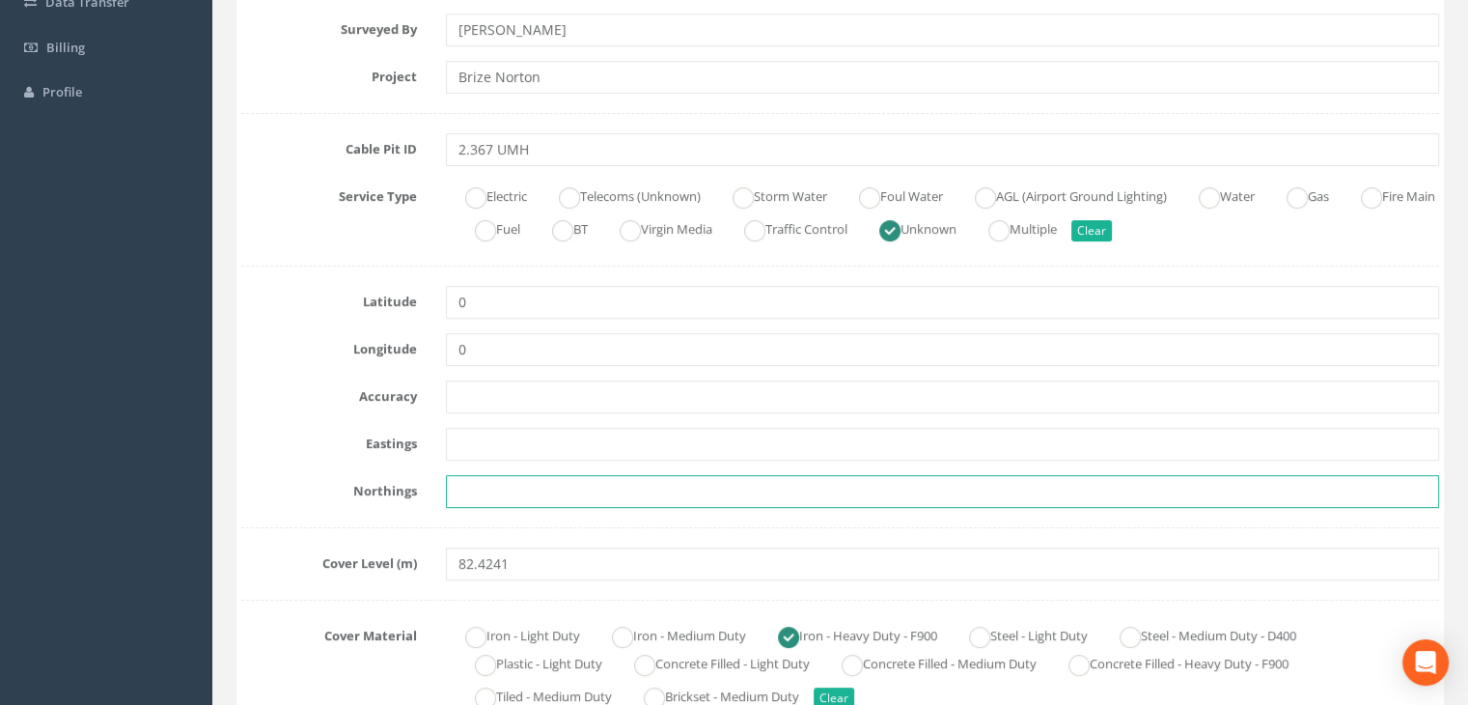
click at [513, 499] on input "text" at bounding box center [942, 491] width 993 height 33
paste input "205174.6030"
type input "205174.6030"
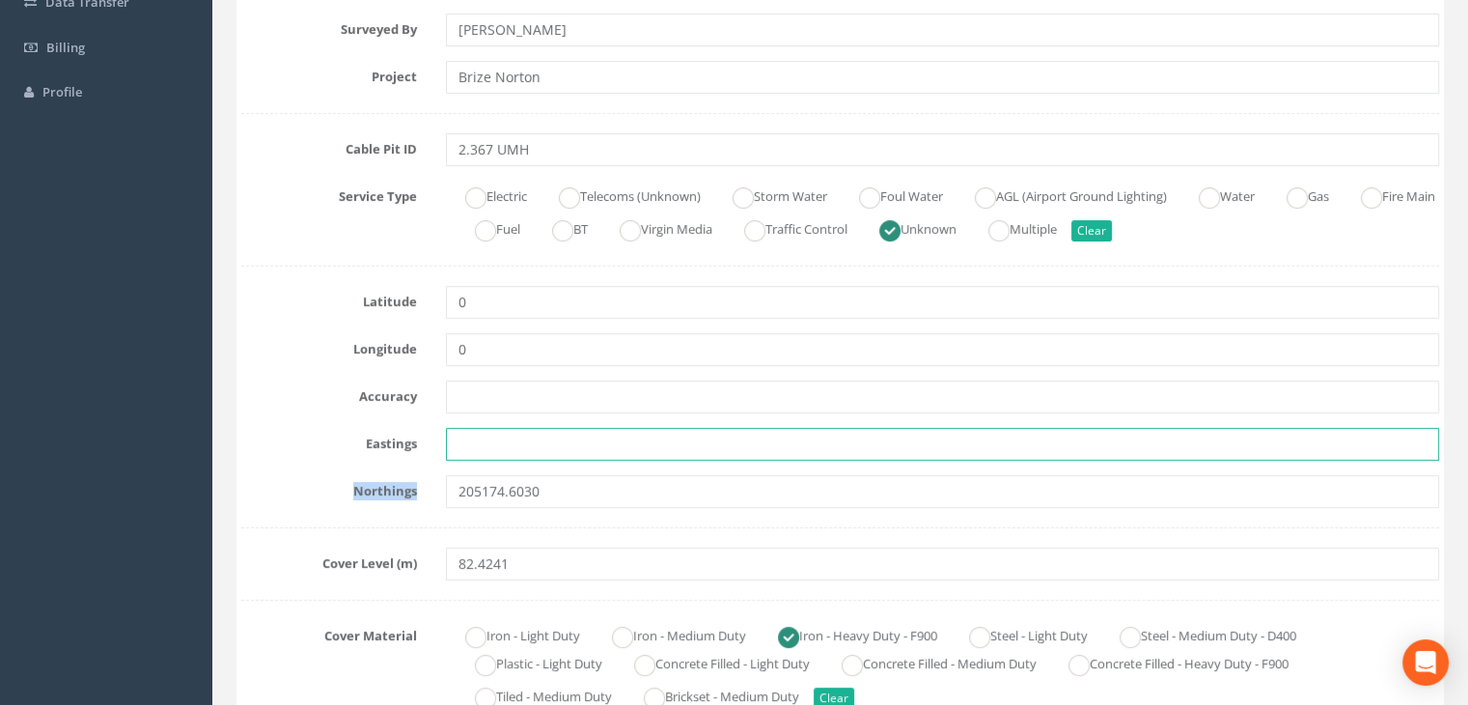
click at [482, 440] on input "text" at bounding box center [942, 444] width 993 height 33
paste input "428060.6221"
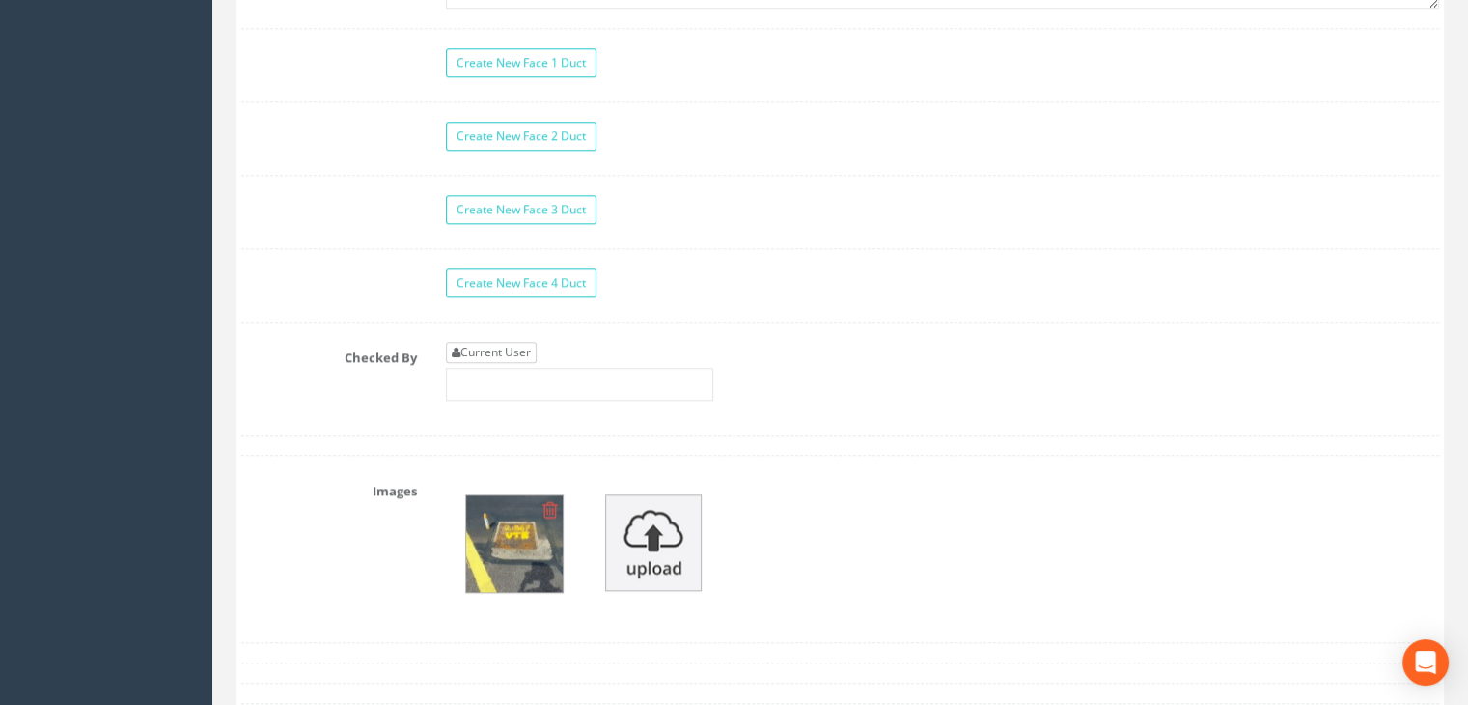
type input "428060.6221"
click at [496, 346] on link "Current User" at bounding box center [491, 352] width 91 height 21
type input "[PERSON_NAME]"
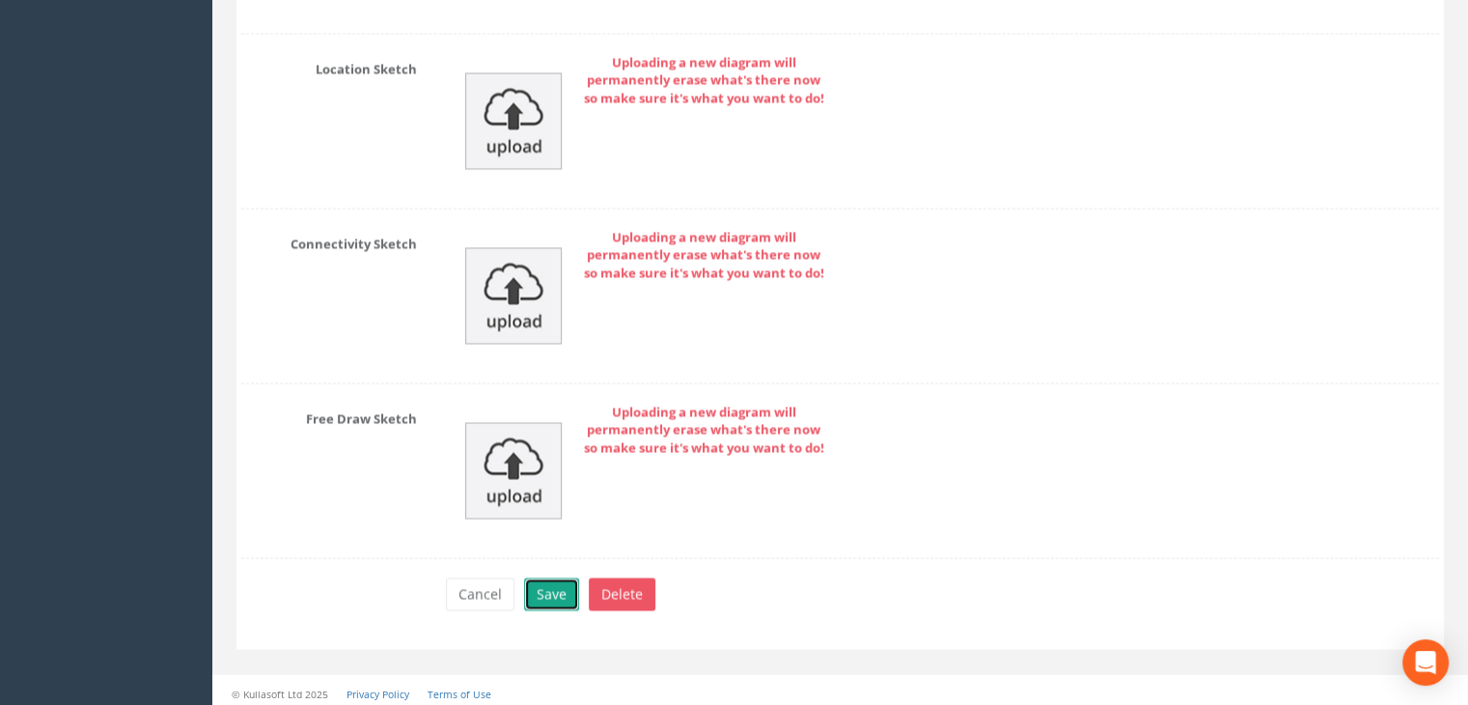
click at [560, 577] on button "Save" at bounding box center [551, 593] width 55 height 33
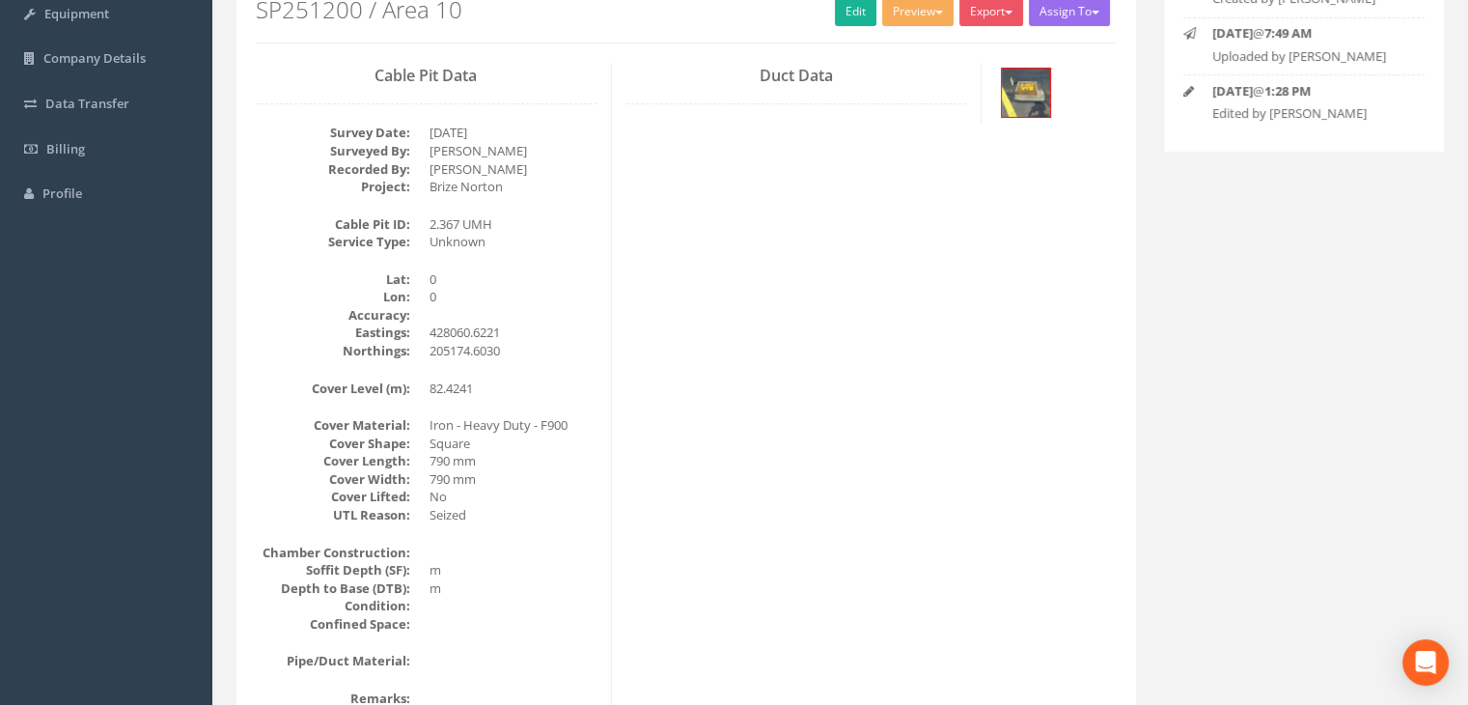
scroll to position [42, 0]
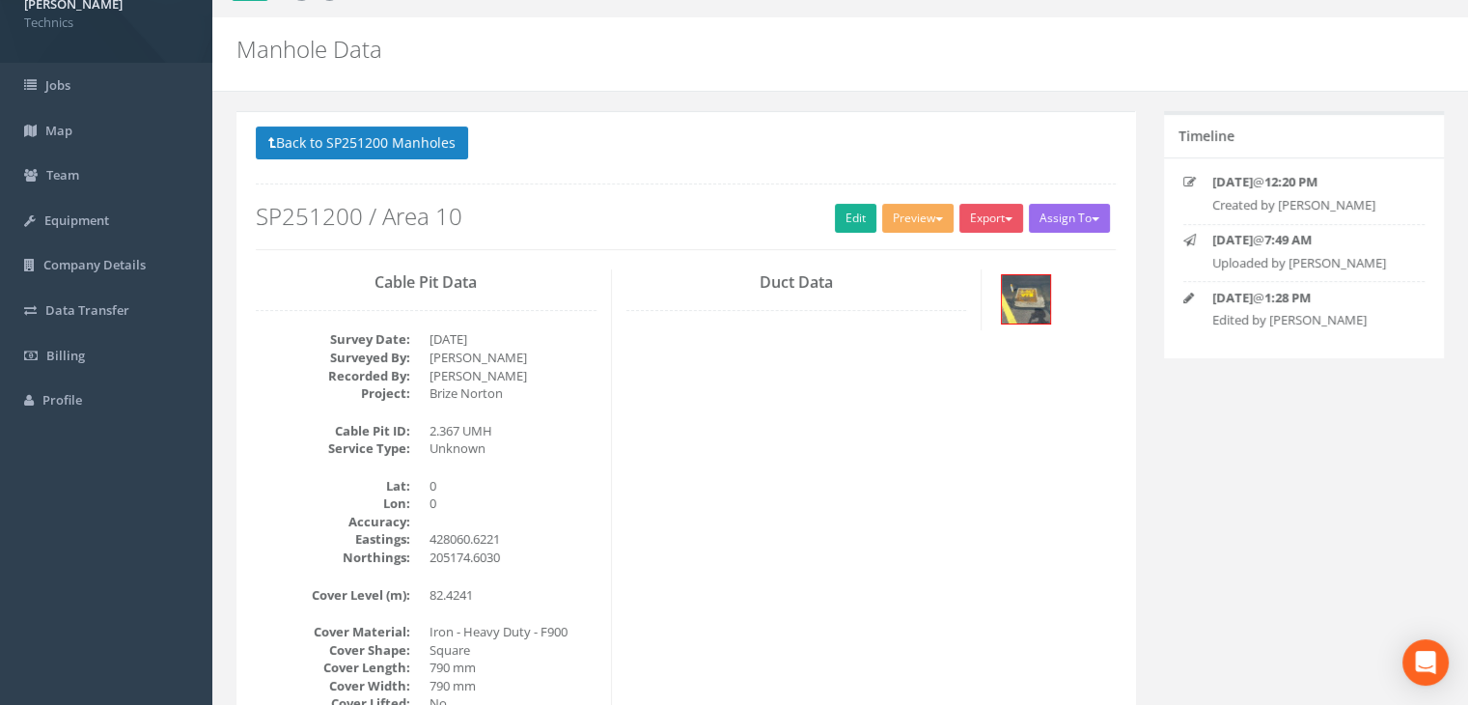
click at [768, 398] on div "Cable Pit Data Survey Date: [DATE] Surveyed By: [PERSON_NAME] Recorded By: [PER…" at bounding box center [685, 619] width 889 height 701
click at [431, 137] on button "Back to SP251200 Manholes" at bounding box center [362, 142] width 212 height 33
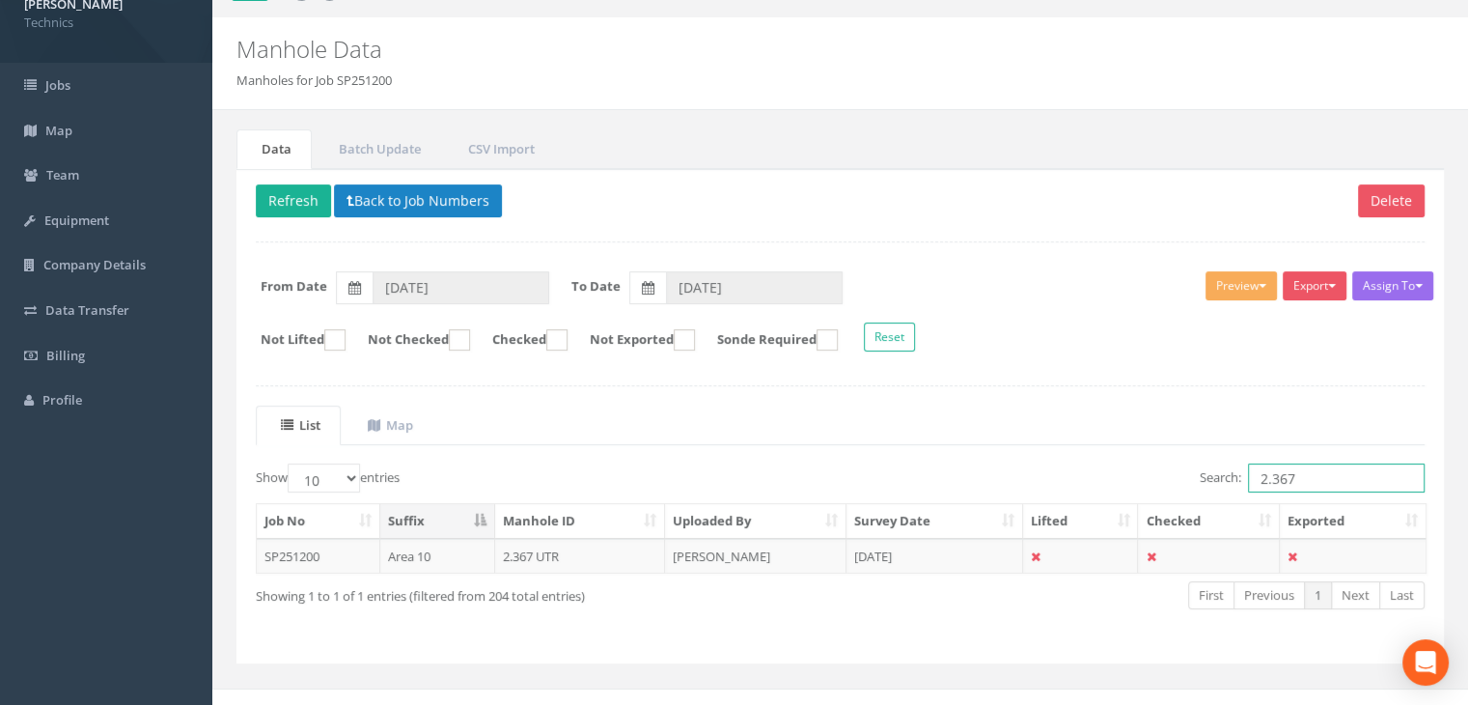
click at [1325, 482] on input "2.367" at bounding box center [1336, 477] width 177 height 29
type input "2.366"
click at [938, 549] on td "[DATE]" at bounding box center [934, 556] width 177 height 35
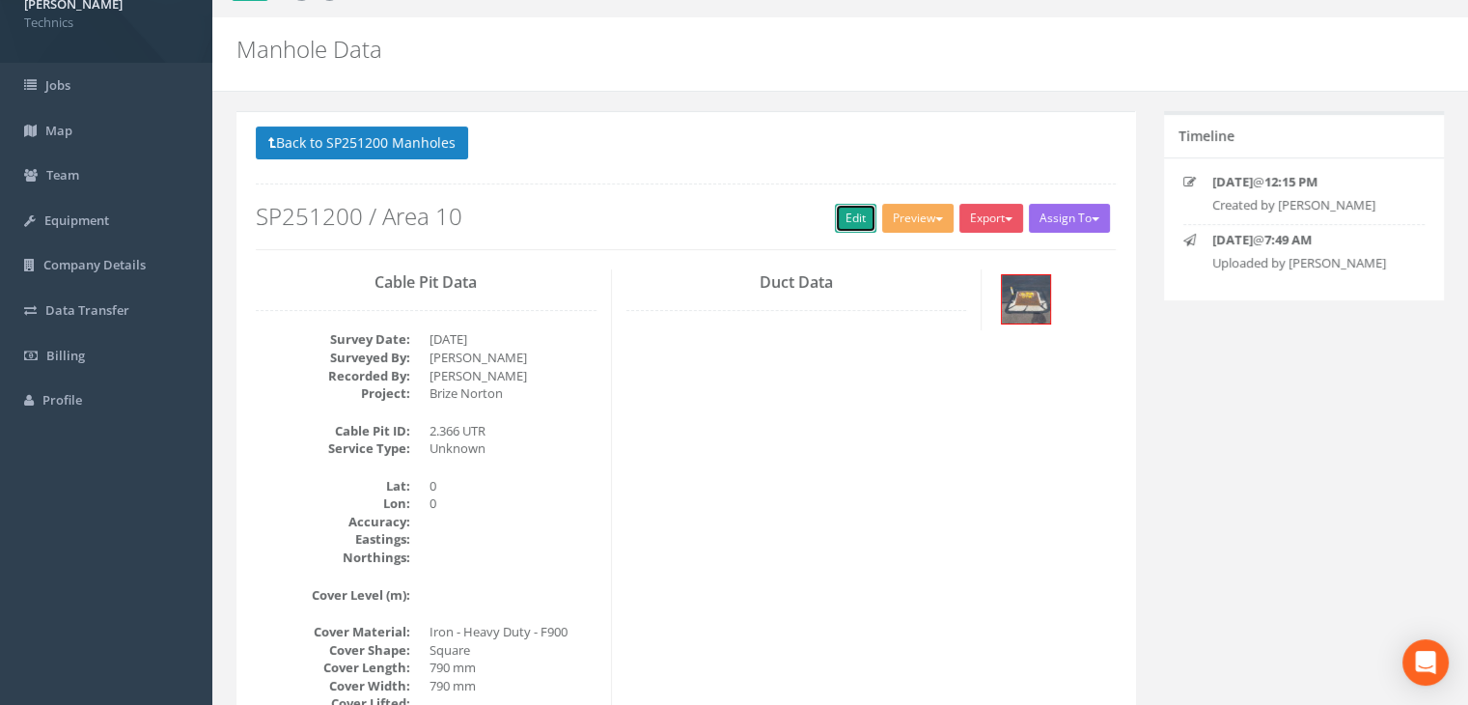
click at [838, 212] on link "Edit" at bounding box center [856, 218] width 42 height 29
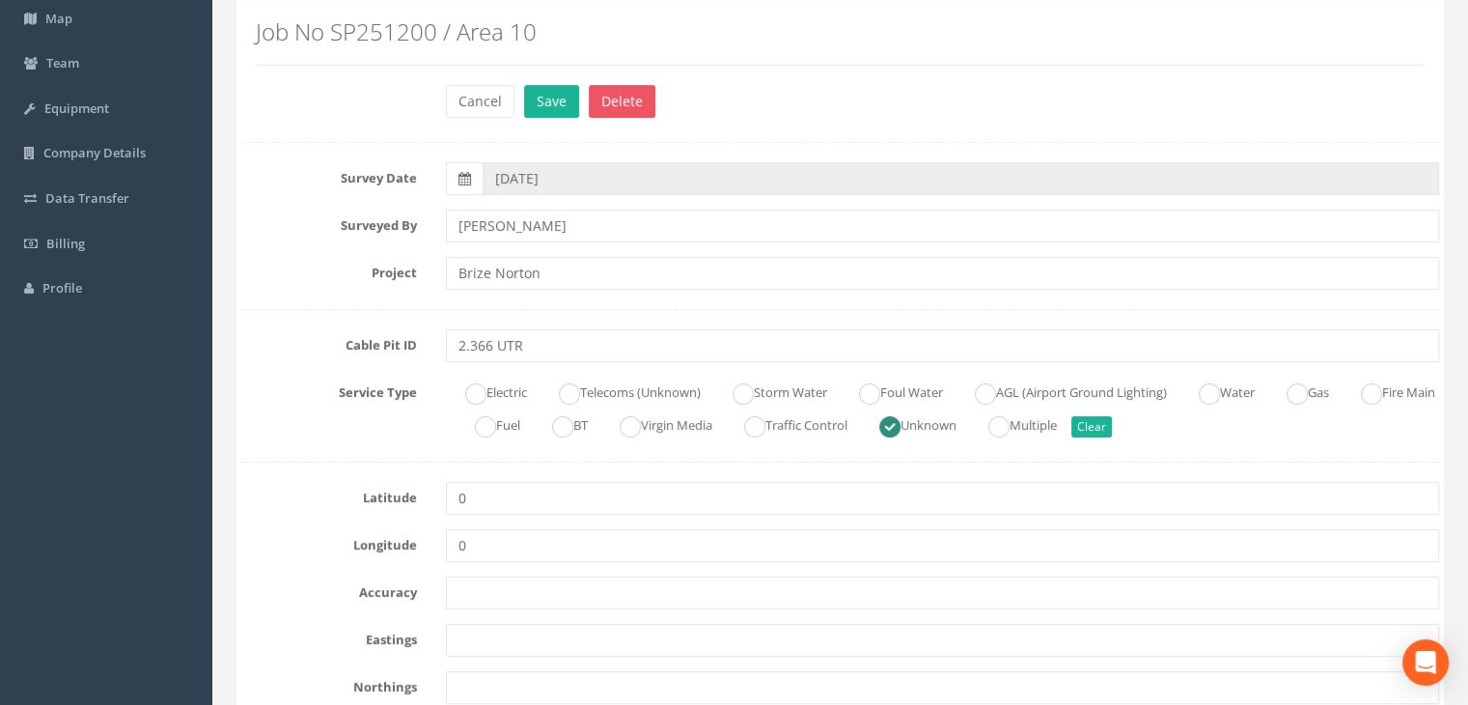
scroll to position [235, 0]
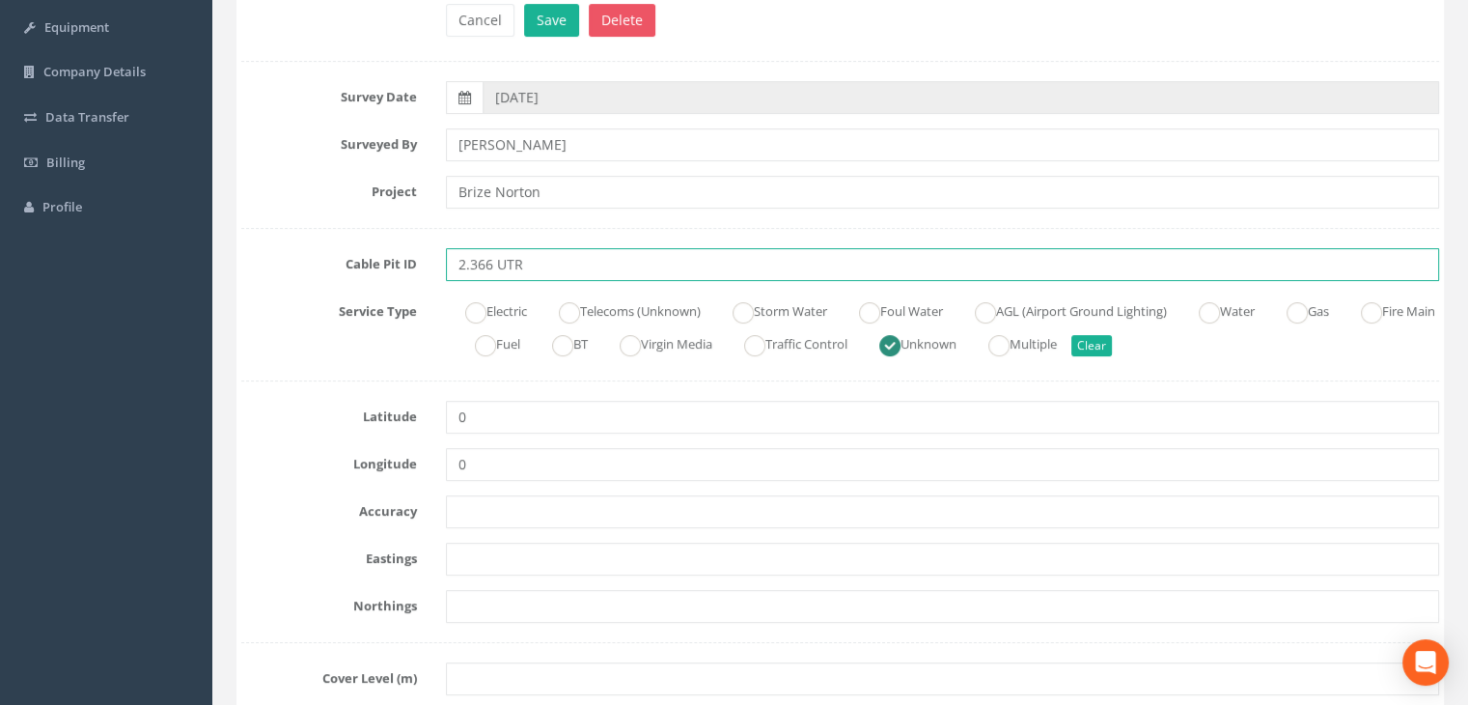
click at [563, 274] on input "2.366 UTR" at bounding box center [942, 264] width 993 height 33
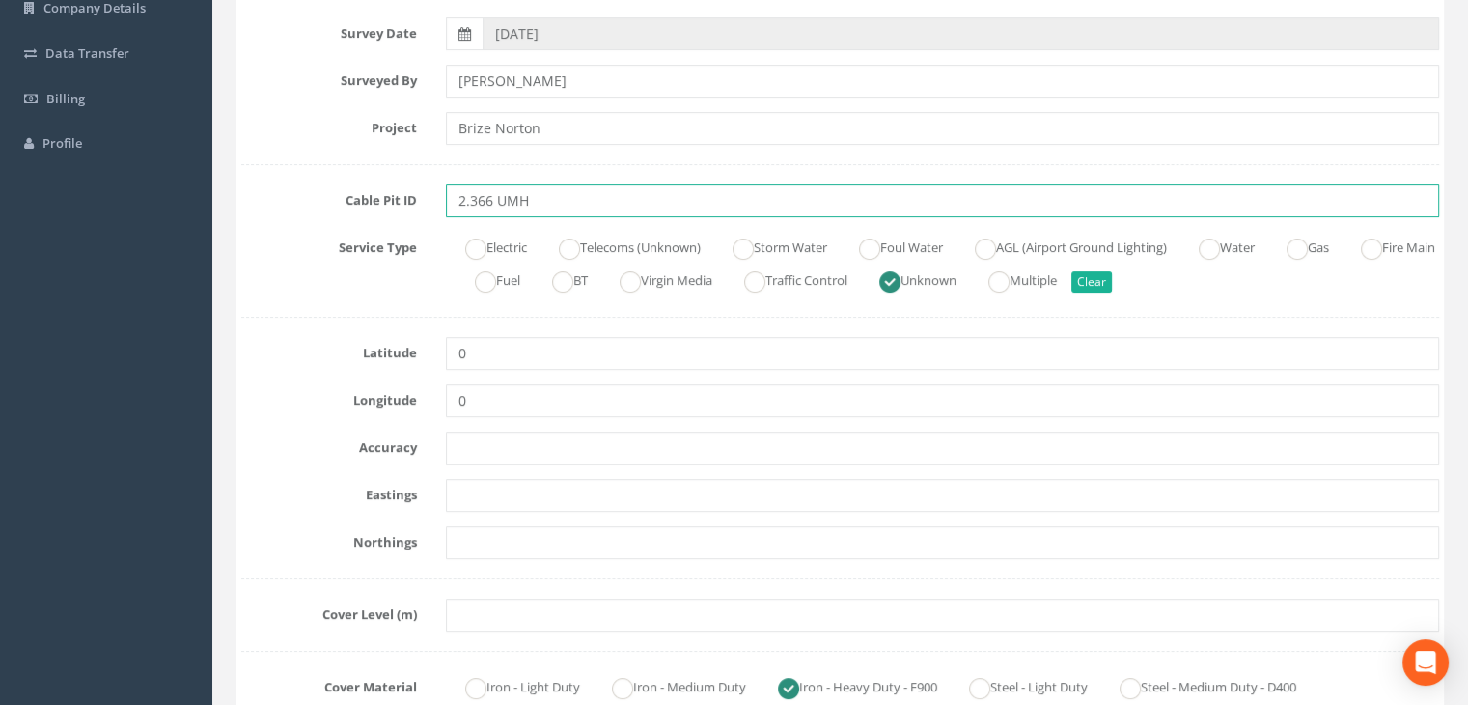
scroll to position [331, 0]
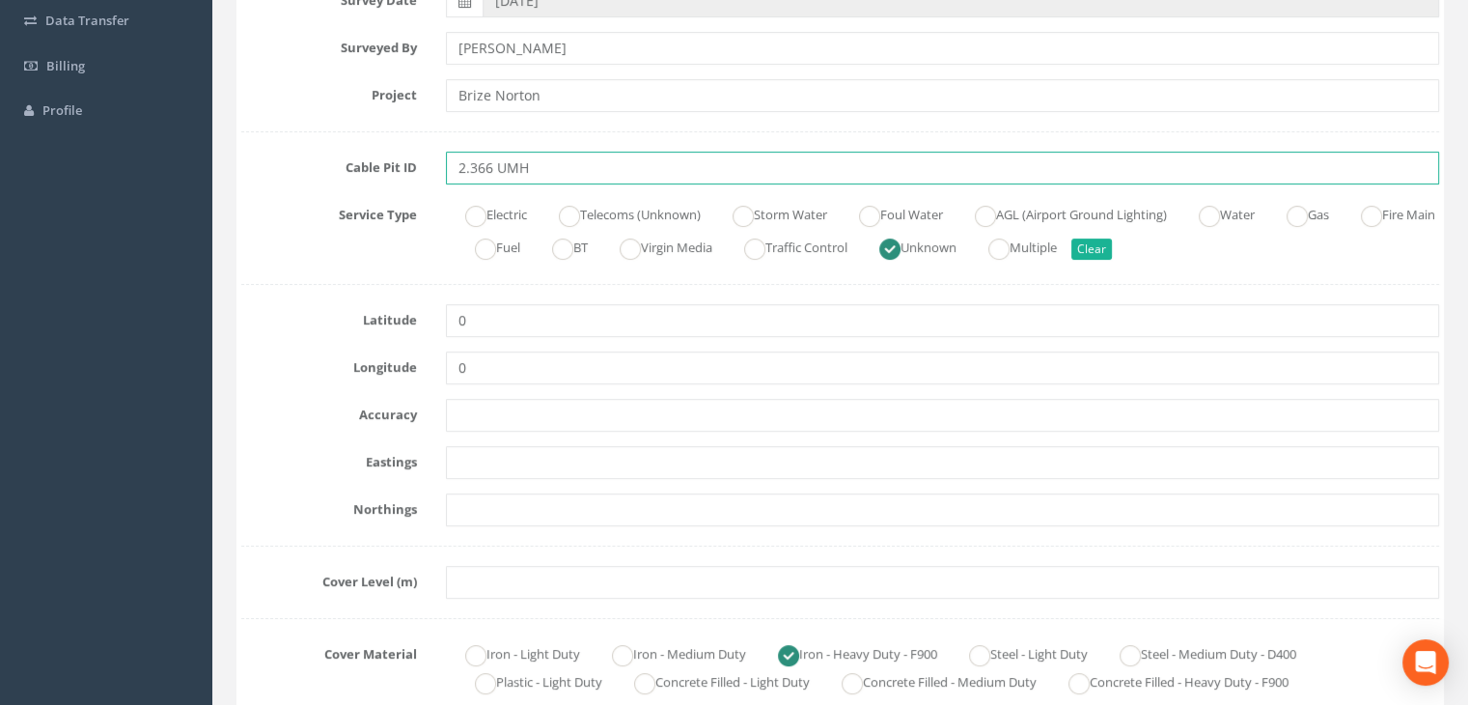
type input "2.366 UMH"
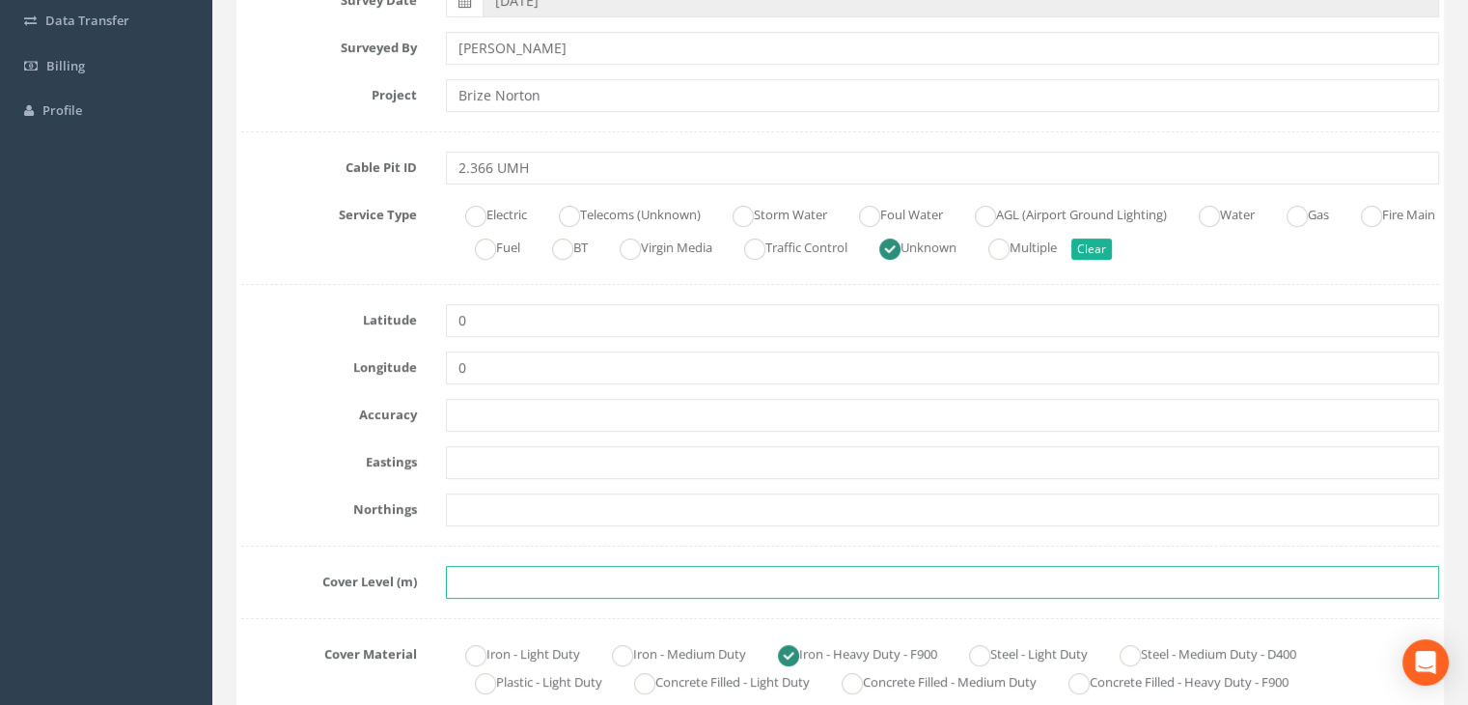
click at [510, 596] on input "text" at bounding box center [942, 582] width 993 height 33
paste input "82.3907"
type input "82.3907"
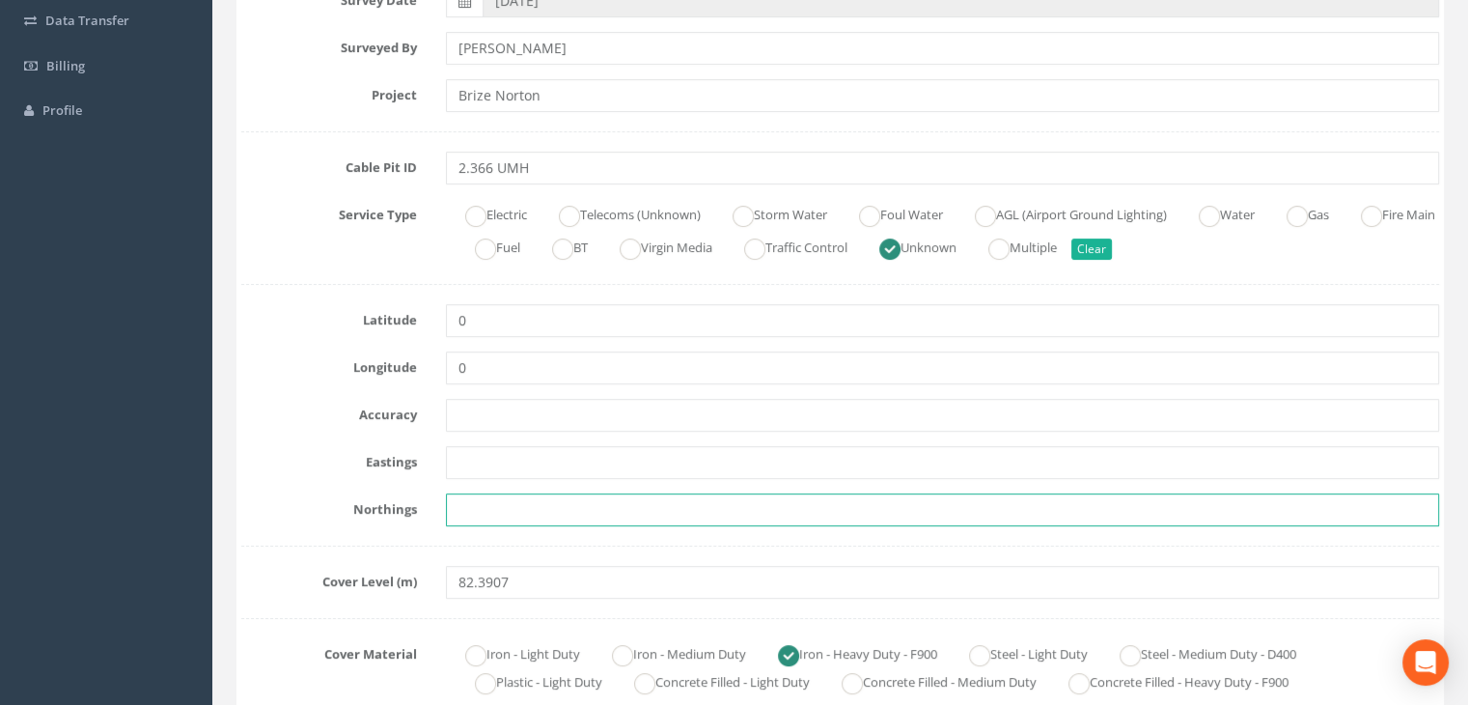
click at [576, 519] on input "text" at bounding box center [942, 509] width 993 height 33
paste input "205159.6584"
type input "205159.6584"
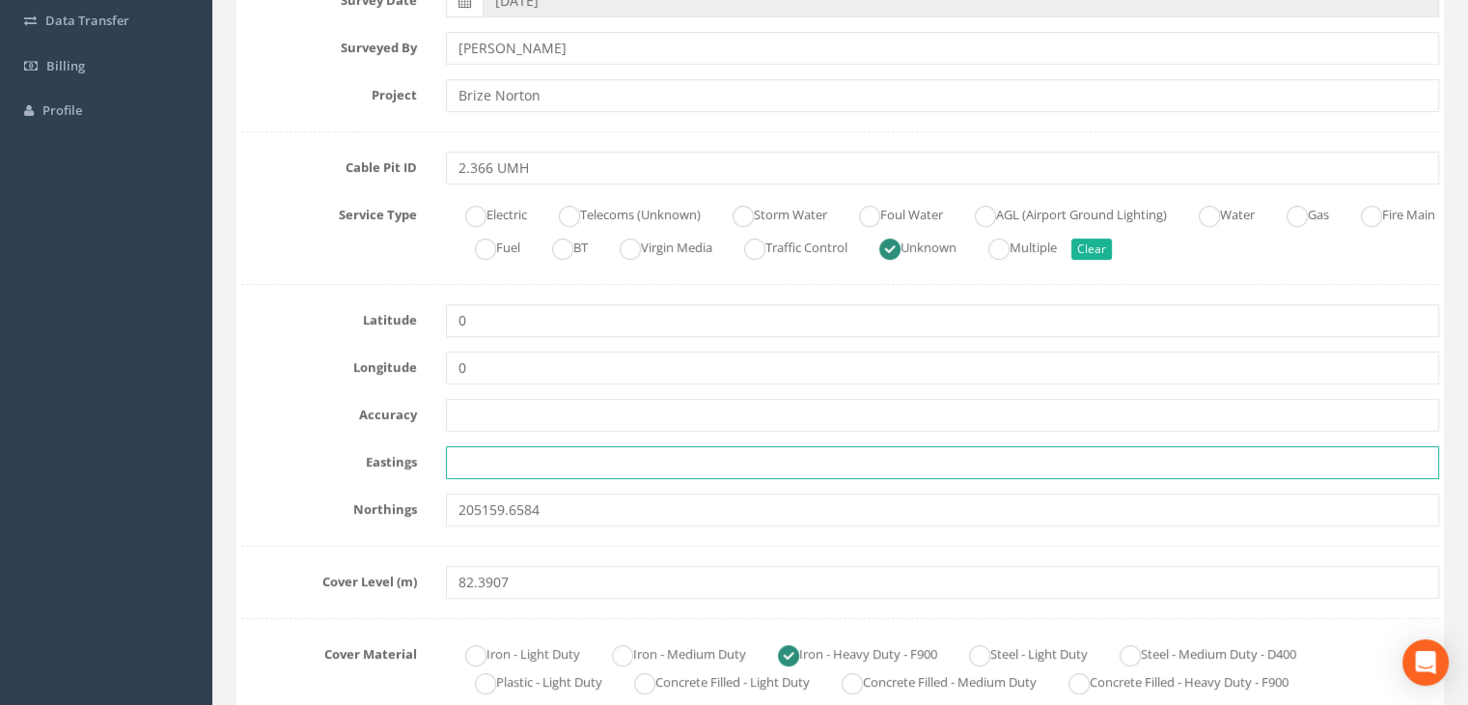
click at [477, 469] on input "text" at bounding box center [942, 462] width 993 height 33
paste input "428011.4927"
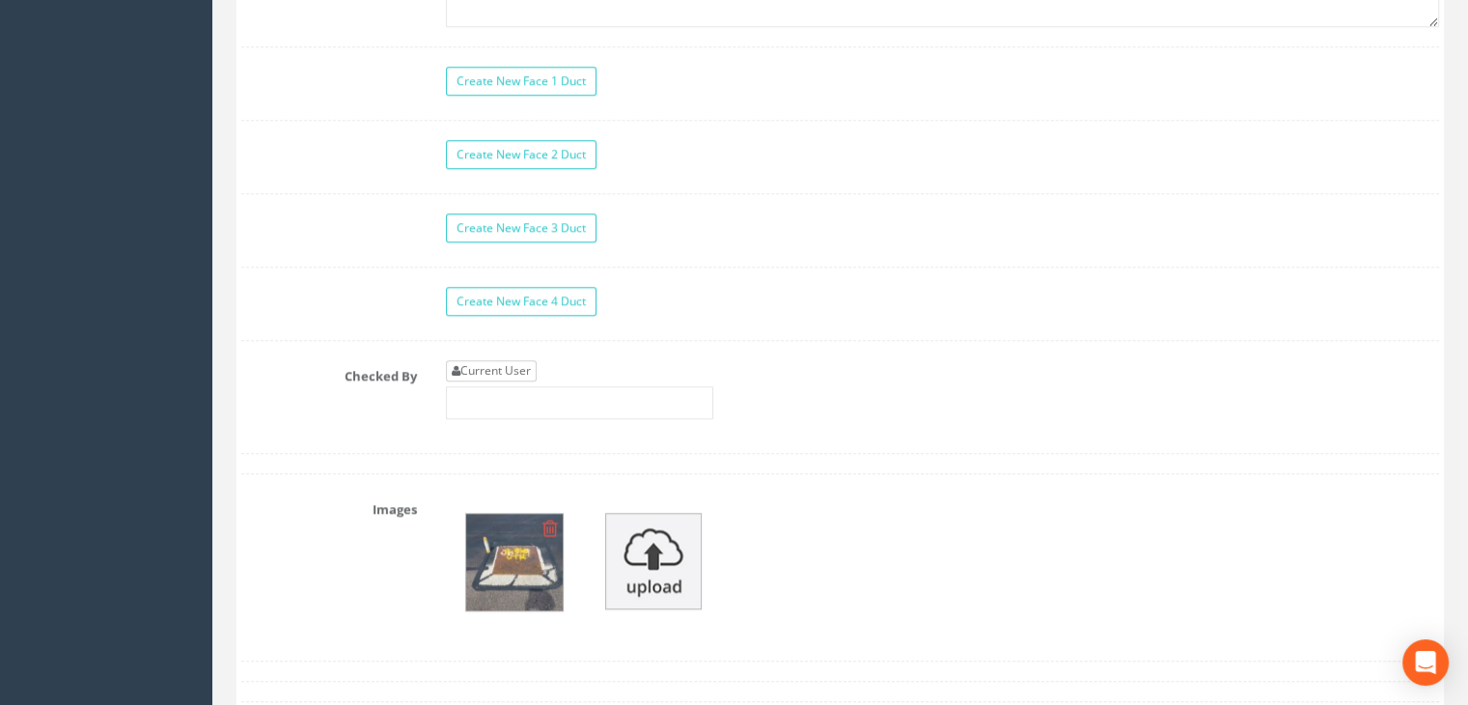
type input "428011.4927"
click at [494, 369] on link "Current User" at bounding box center [491, 370] width 91 height 21
type input "[PERSON_NAME]"
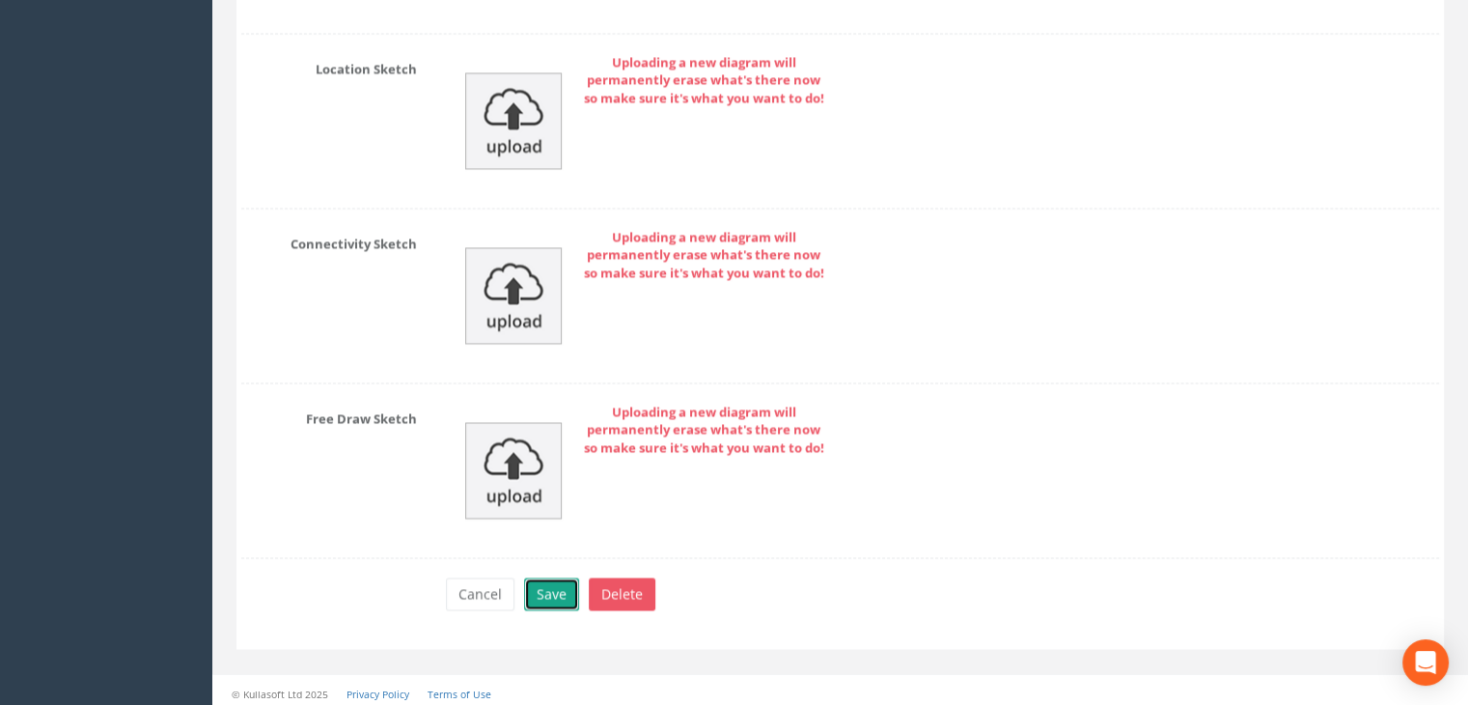
click at [553, 580] on button "Save" at bounding box center [551, 593] width 55 height 33
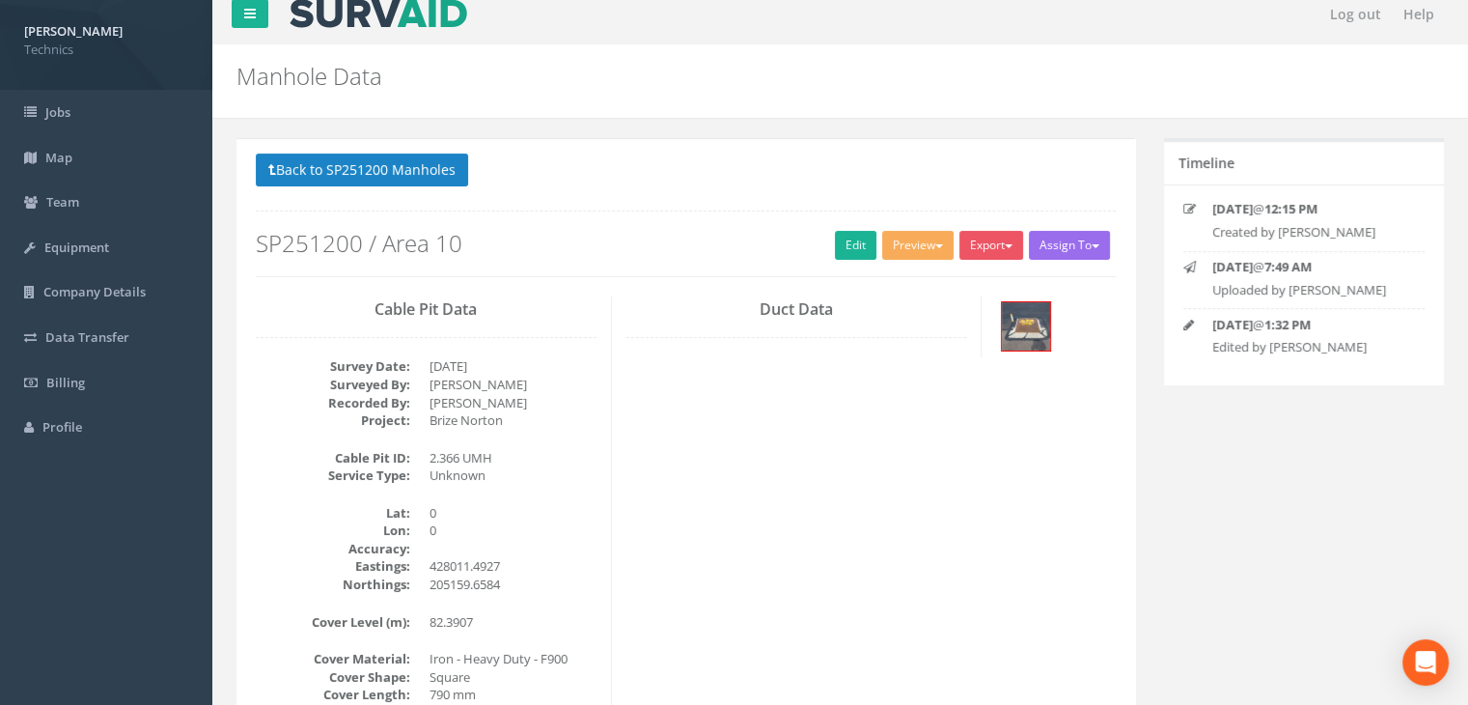
scroll to position [0, 0]
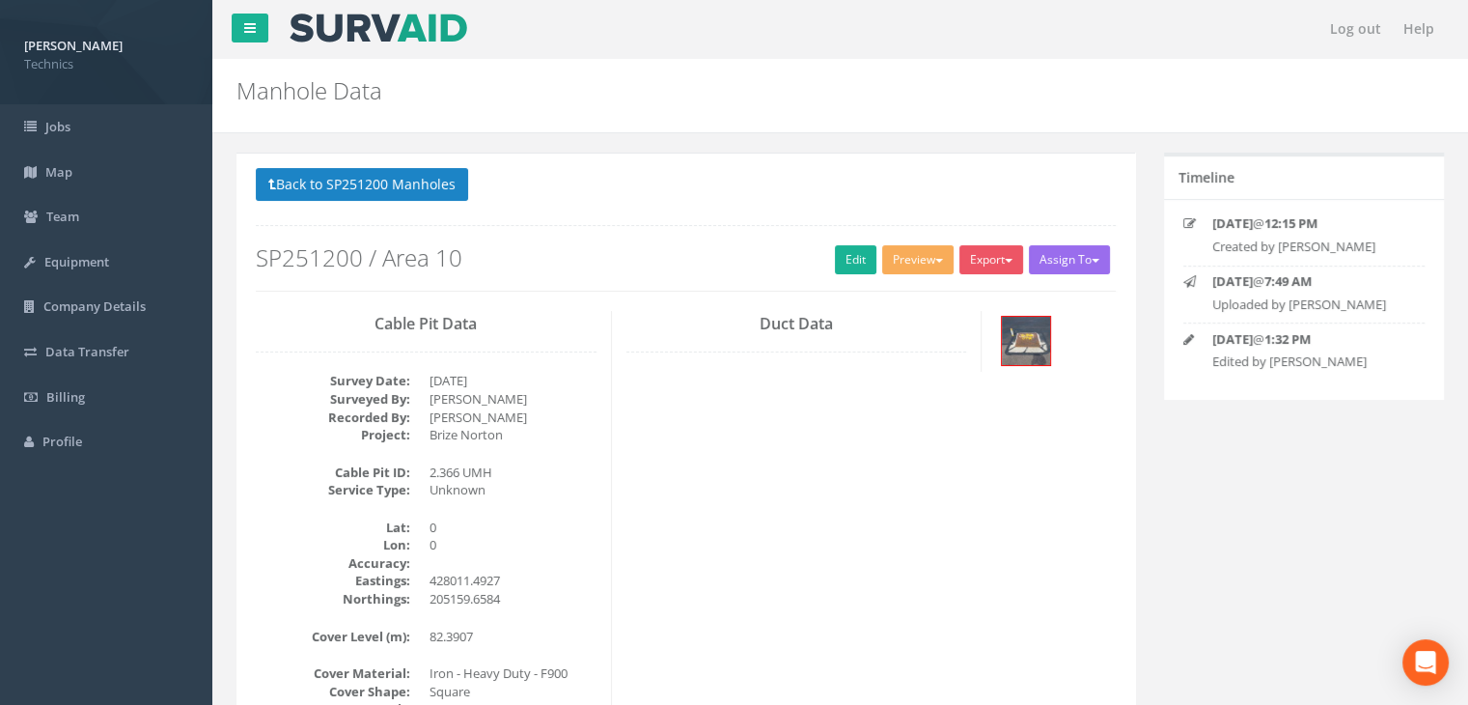
click at [727, 327] on h3 "Duct Data" at bounding box center [796, 324] width 341 height 17
click at [418, 178] on button "Back to SP251200 Manholes" at bounding box center [362, 184] width 212 height 33
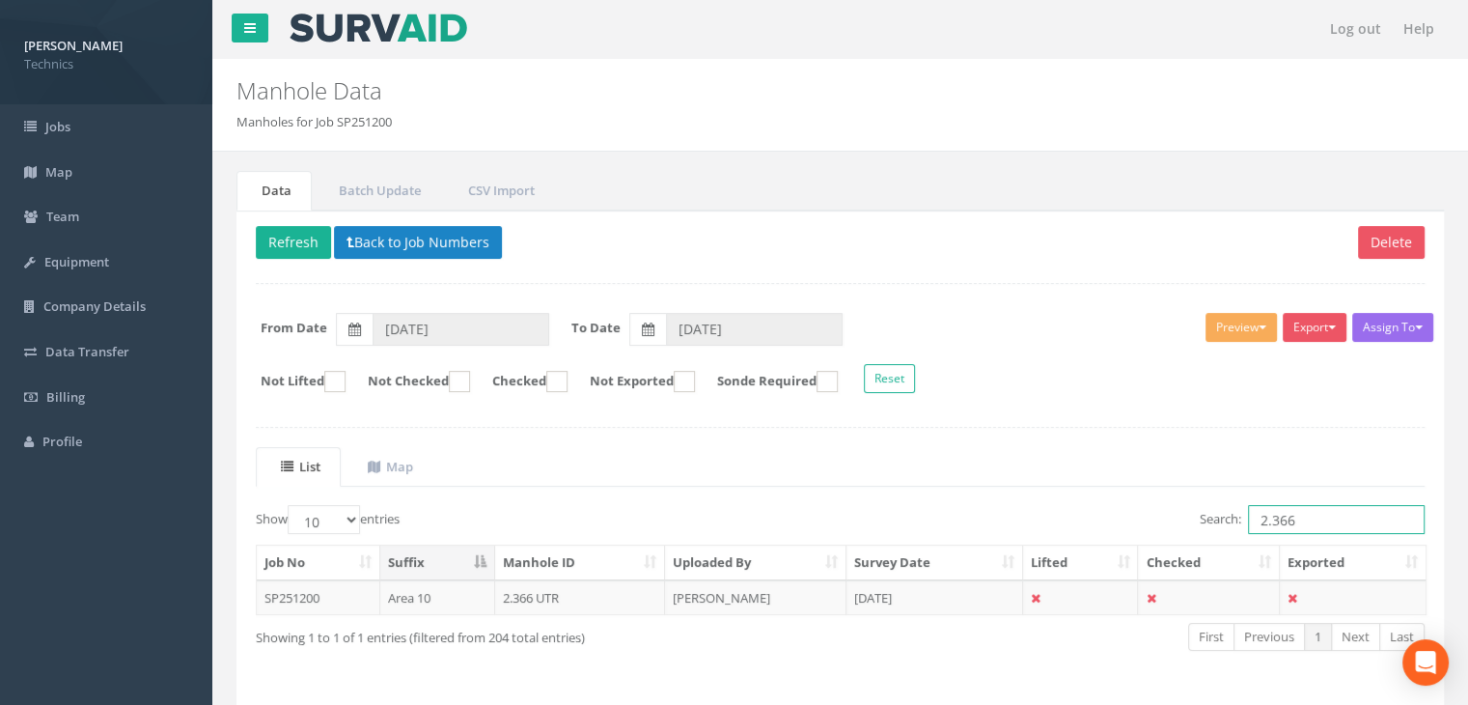
click at [1322, 513] on input "2.366" at bounding box center [1336, 519] width 177 height 29
click at [274, 240] on button "Refresh" at bounding box center [293, 242] width 75 height 33
click at [1303, 519] on input "2.366" at bounding box center [1336, 519] width 177 height 29
type input "2.365"
click at [724, 587] on td "[PERSON_NAME]" at bounding box center [755, 597] width 181 height 35
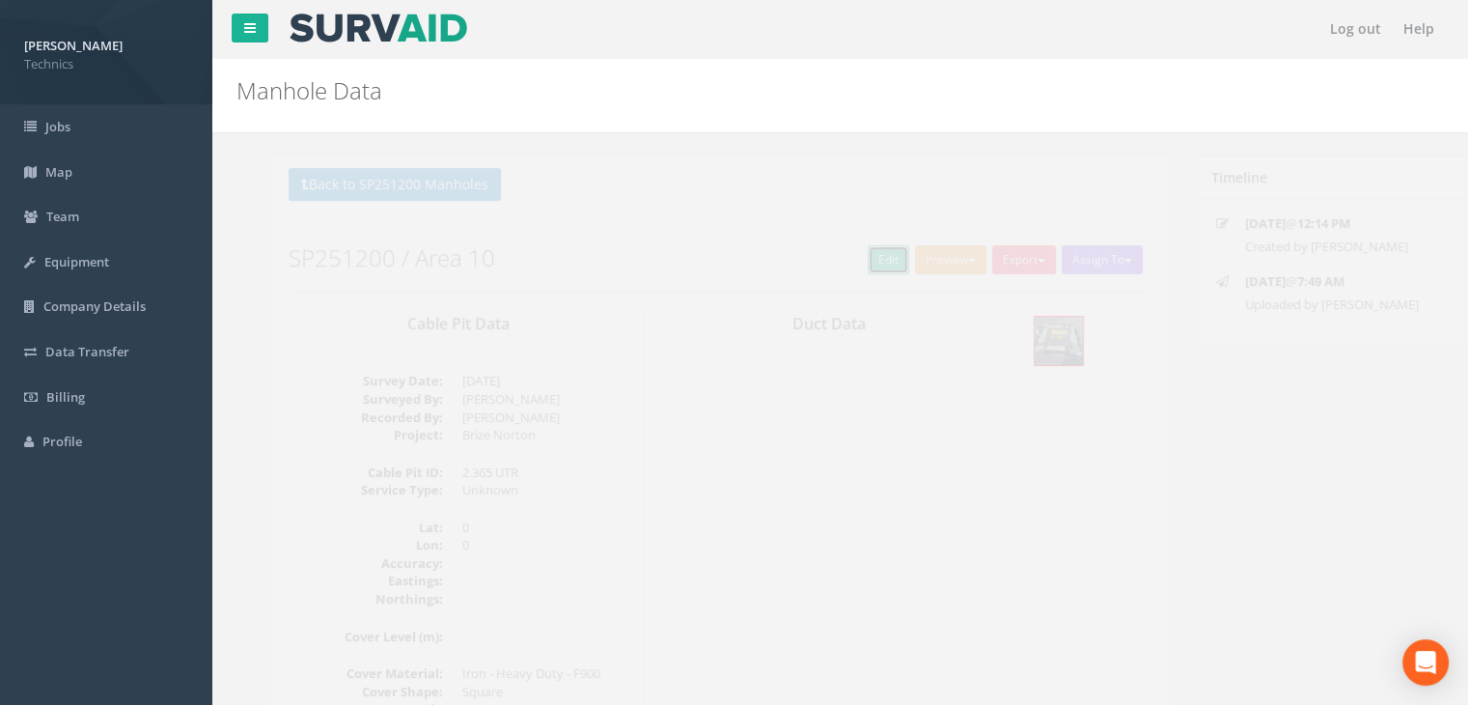
click at [847, 257] on link "Edit" at bounding box center [856, 259] width 42 height 29
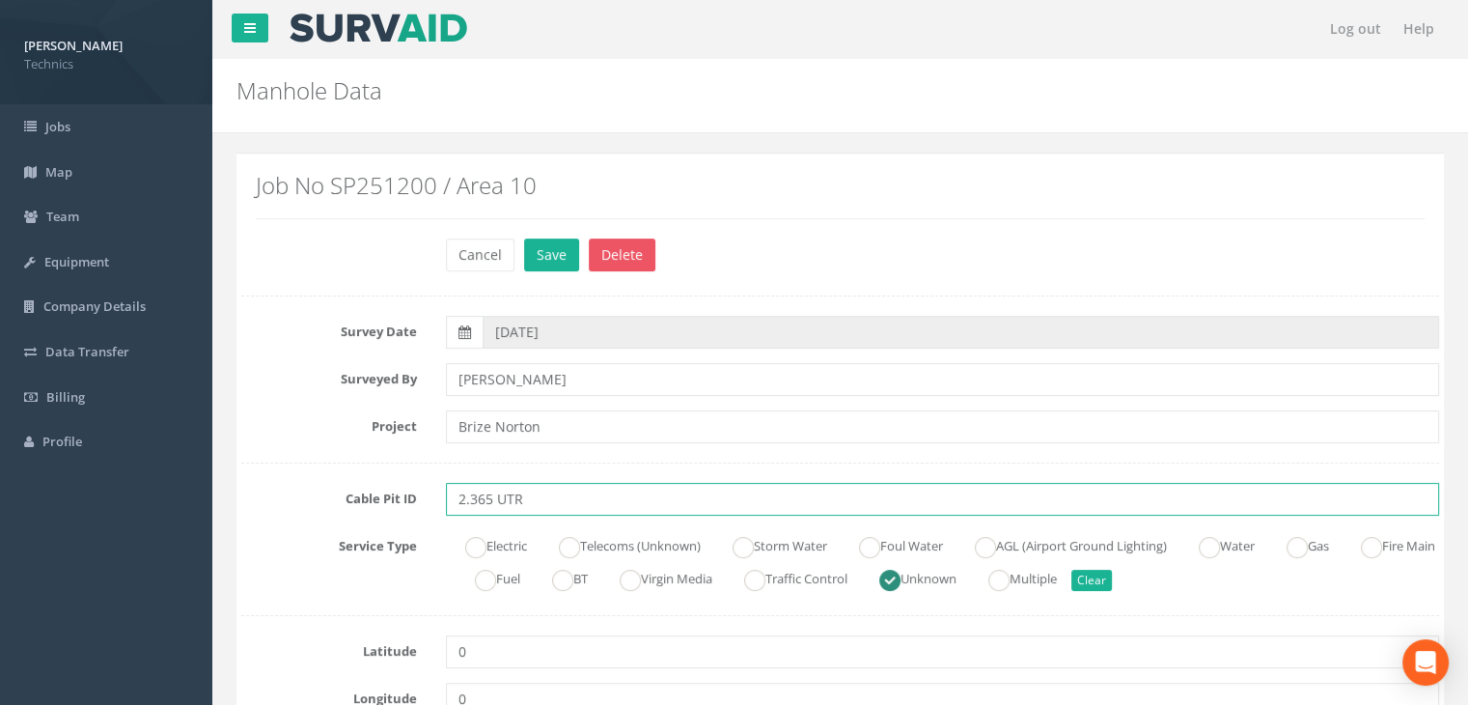
click at [555, 501] on input "2.365 UTR" at bounding box center [942, 499] width 993 height 33
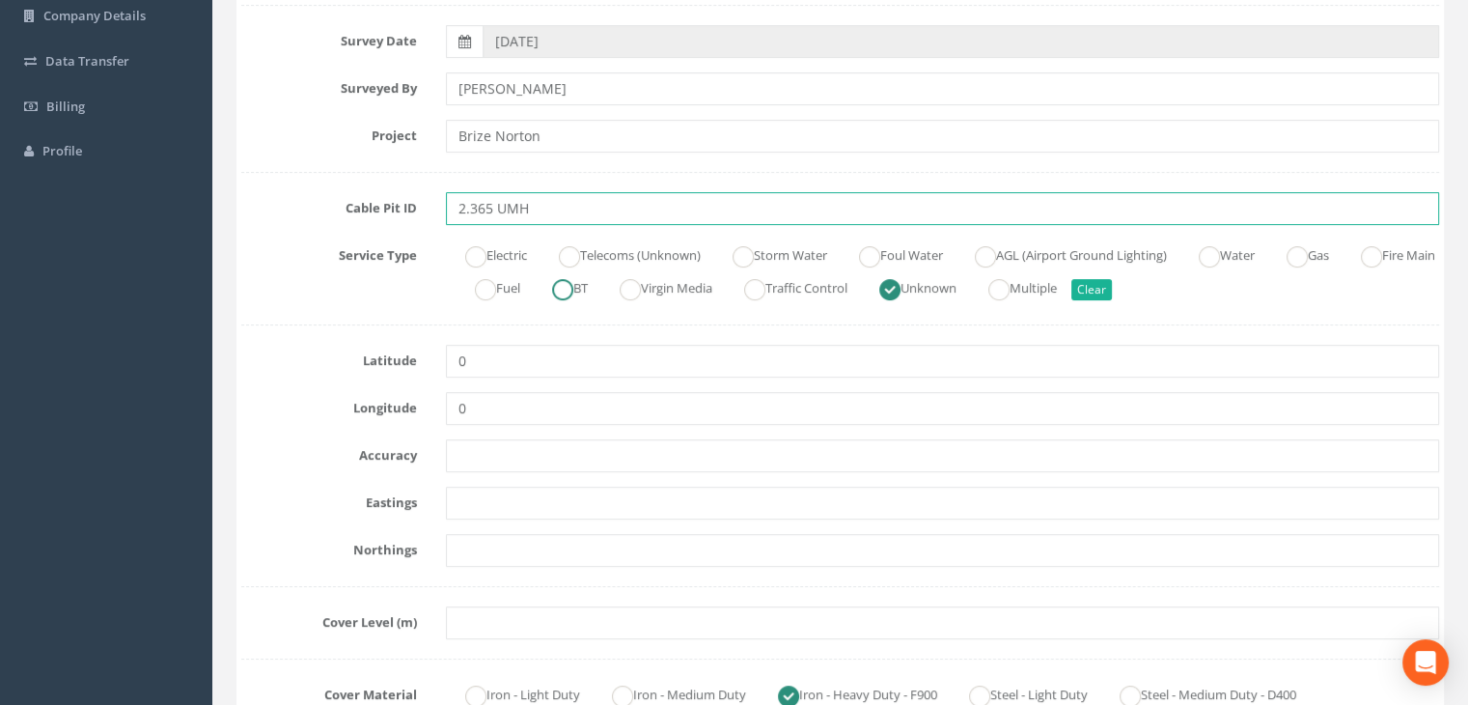
scroll to position [386, 0]
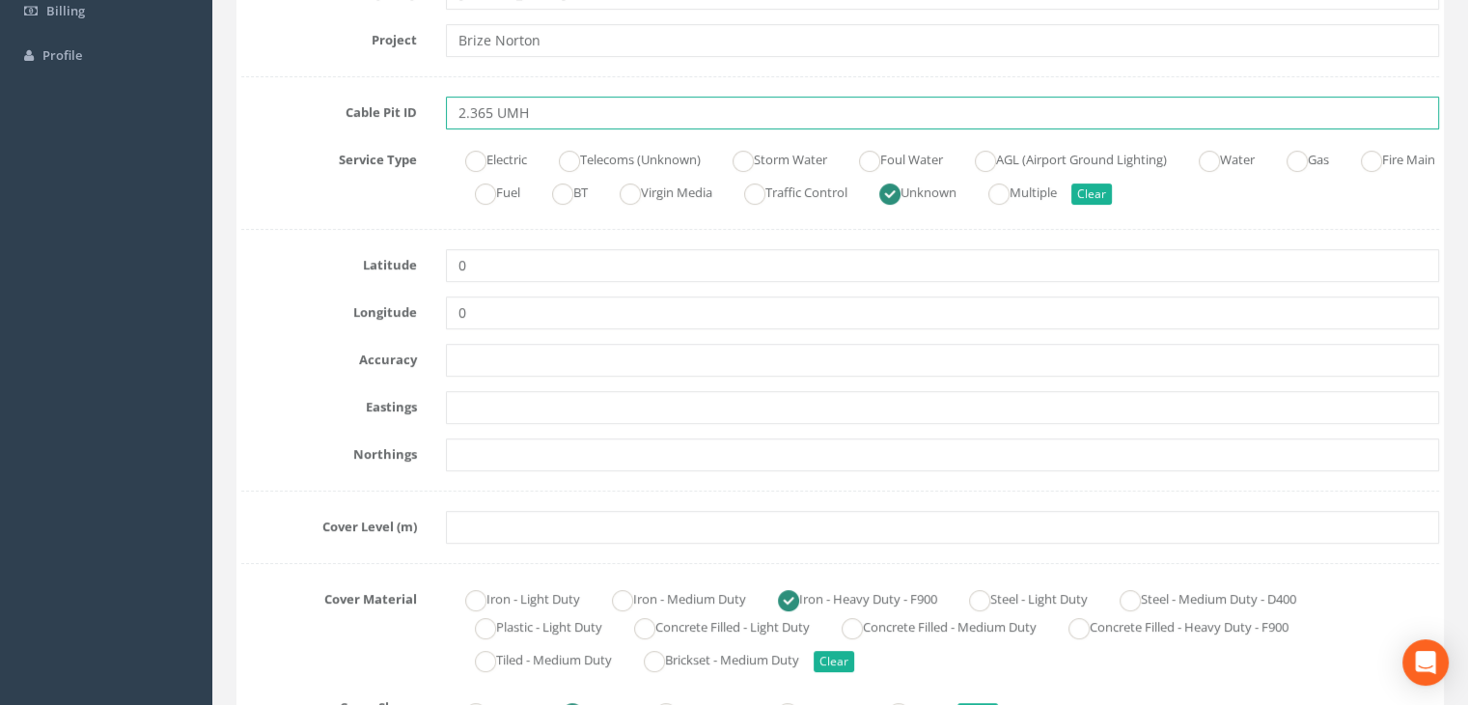
type input "2.365 UMH"
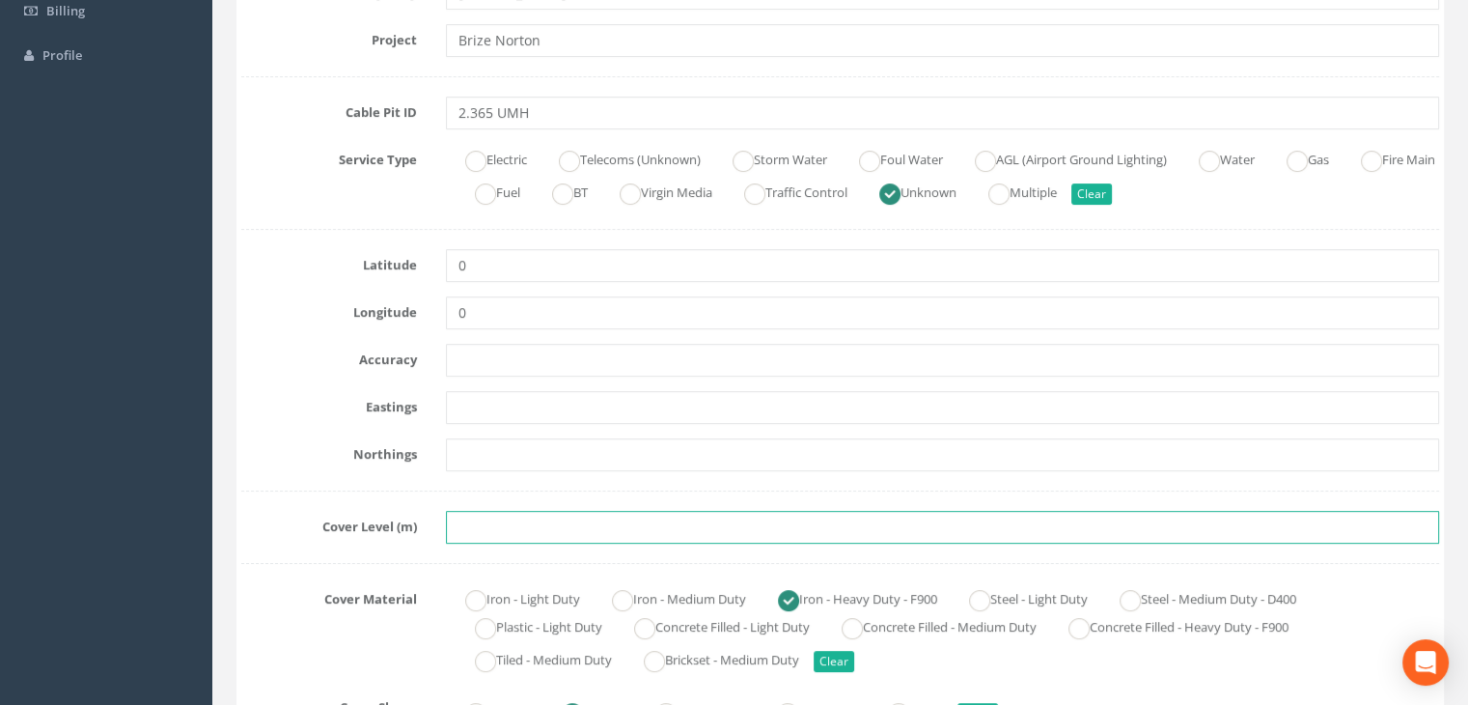
click at [459, 531] on input "text" at bounding box center [942, 527] width 993 height 33
paste input "82.3124"
type input "82.3124"
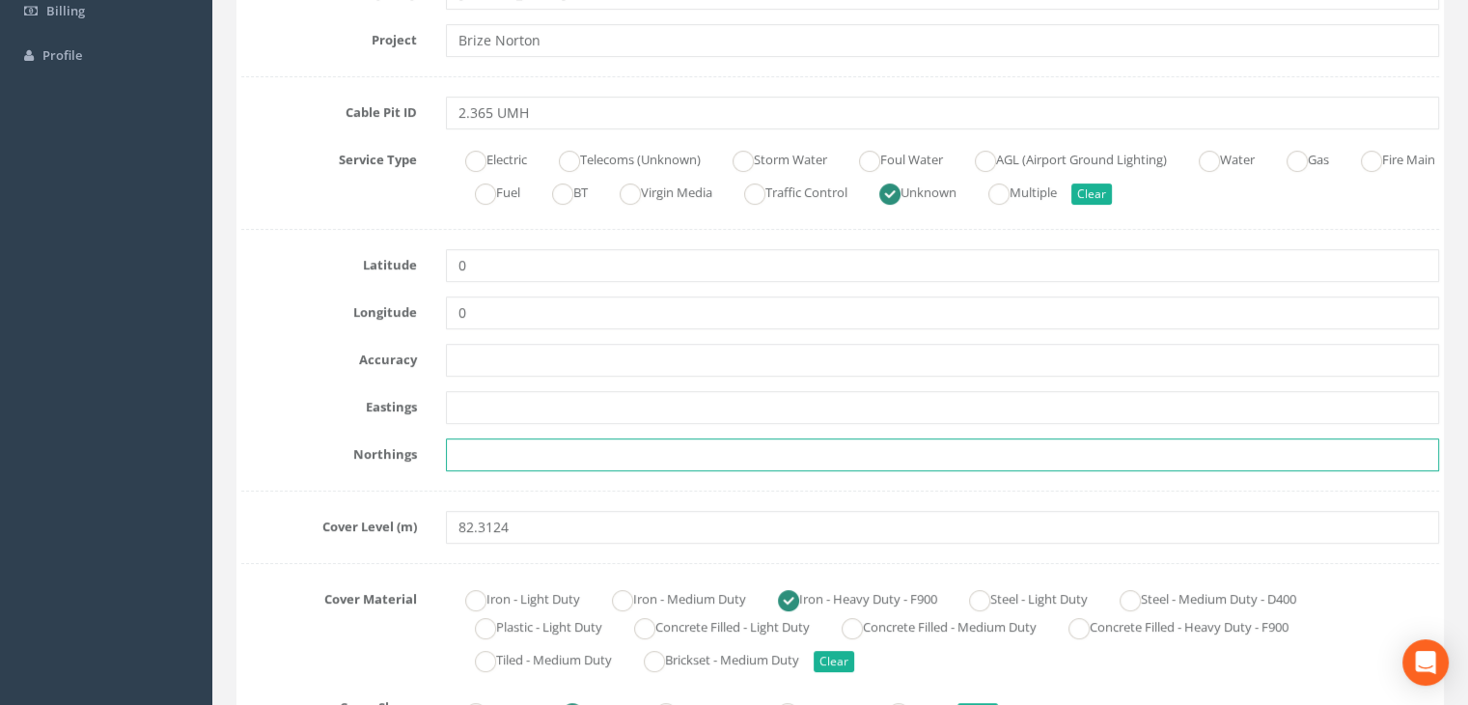
click at [490, 441] on input "text" at bounding box center [942, 454] width 993 height 33
paste input "205148.1536"
type input "205148.1536"
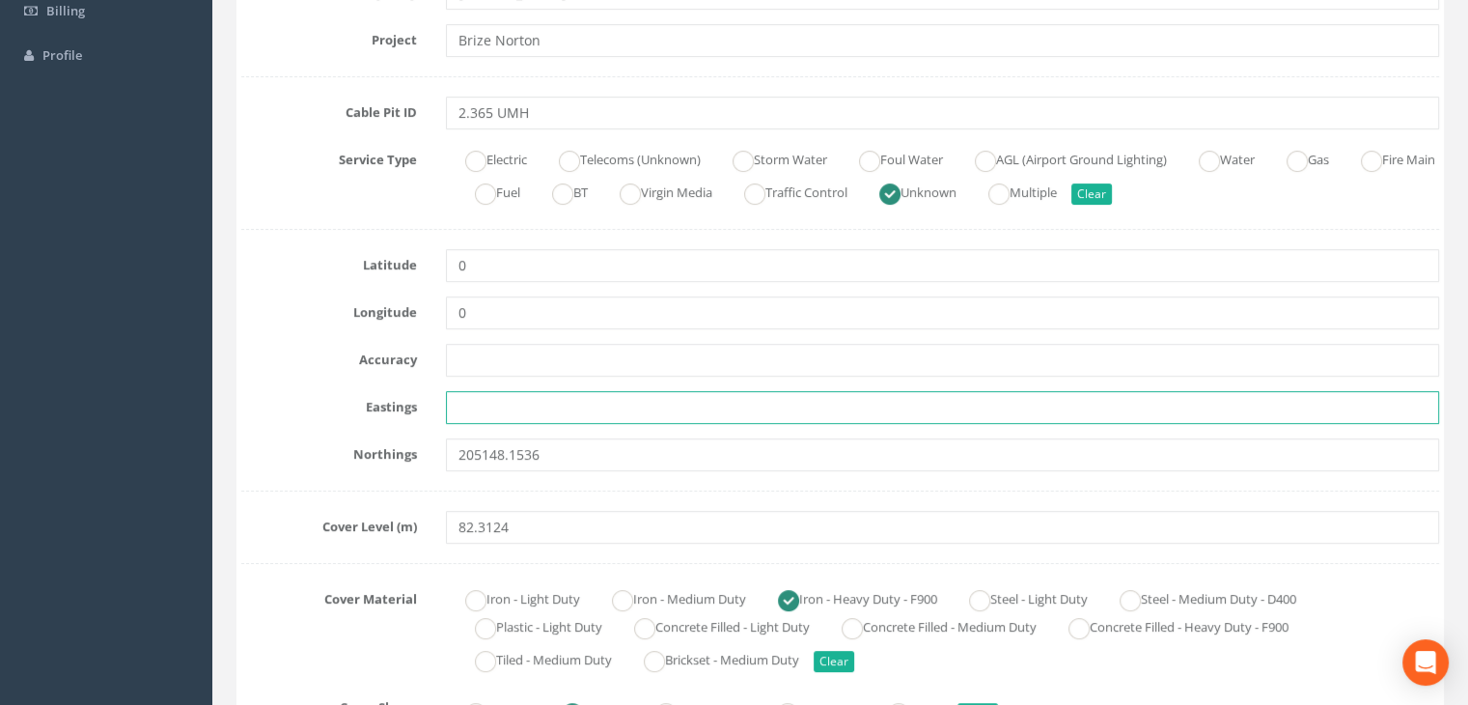
click at [496, 401] on input "text" at bounding box center [942, 407] width 993 height 33
paste input "427988.3869"
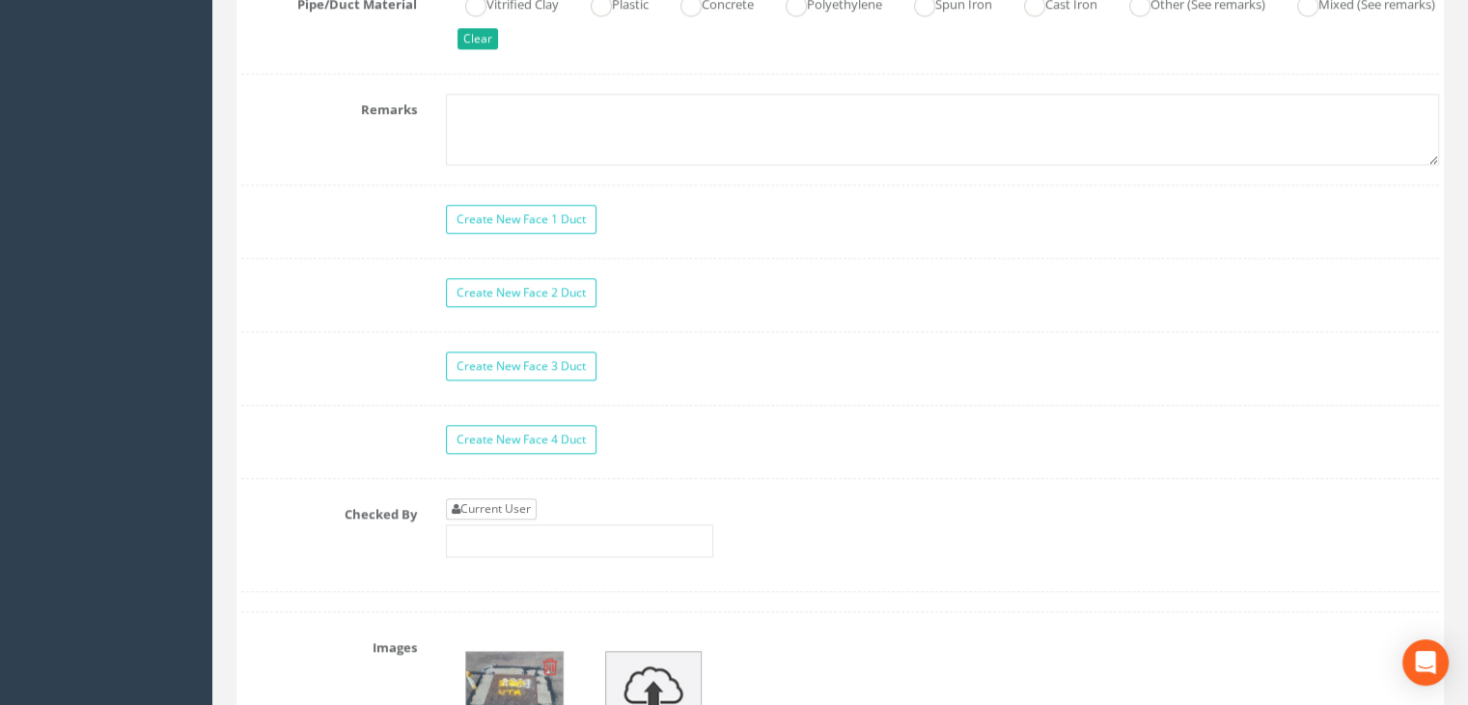
type input "427988.3869"
click at [530, 498] on link "Current User" at bounding box center [491, 508] width 91 height 21
type input "[PERSON_NAME]"
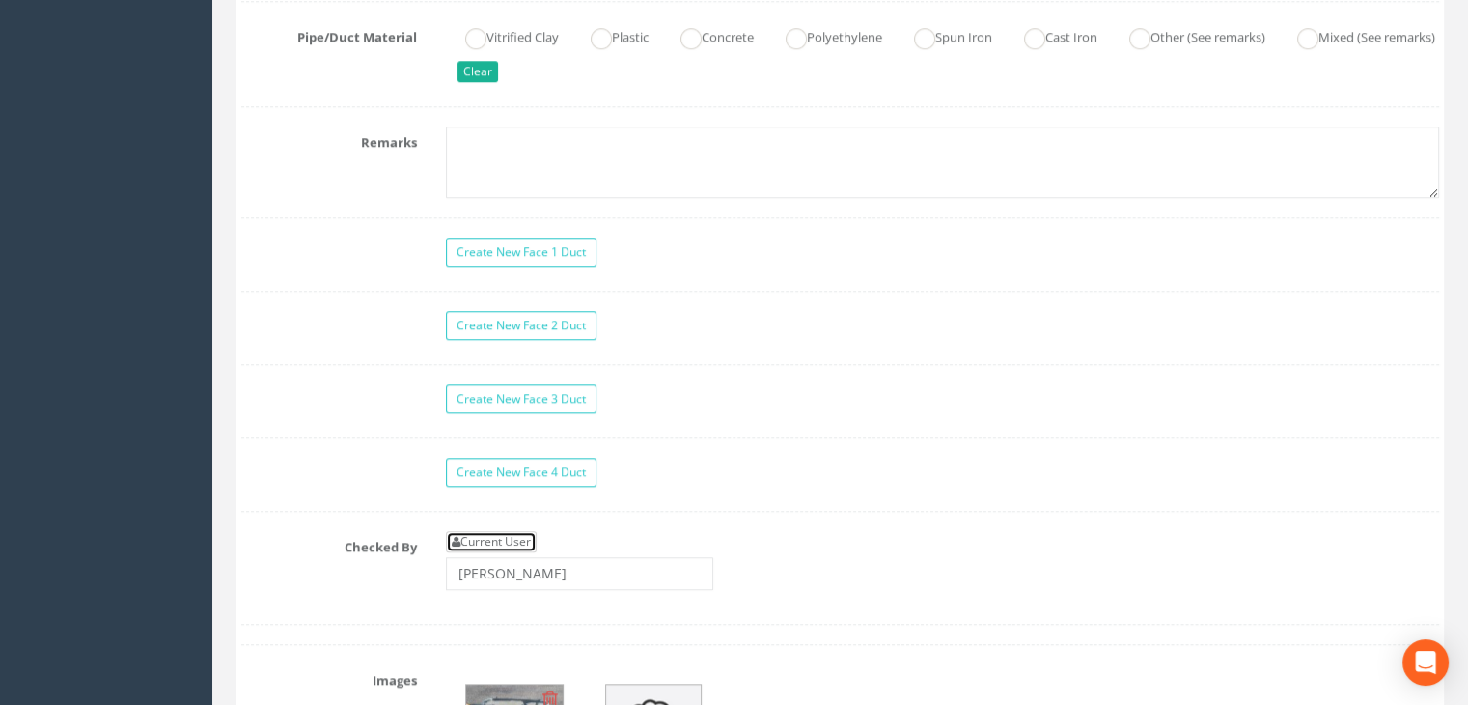
scroll to position [1255, 0]
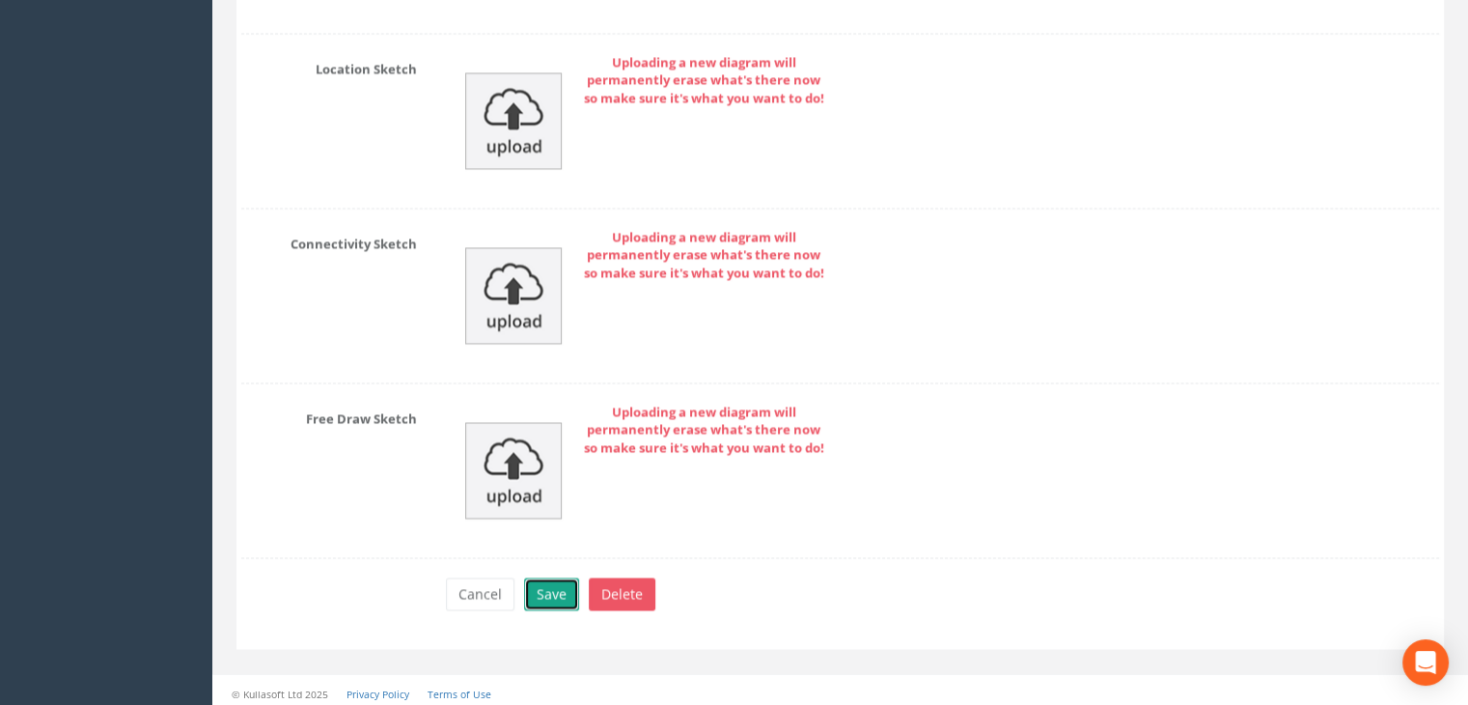
click at [542, 581] on button "Save" at bounding box center [551, 593] width 55 height 33
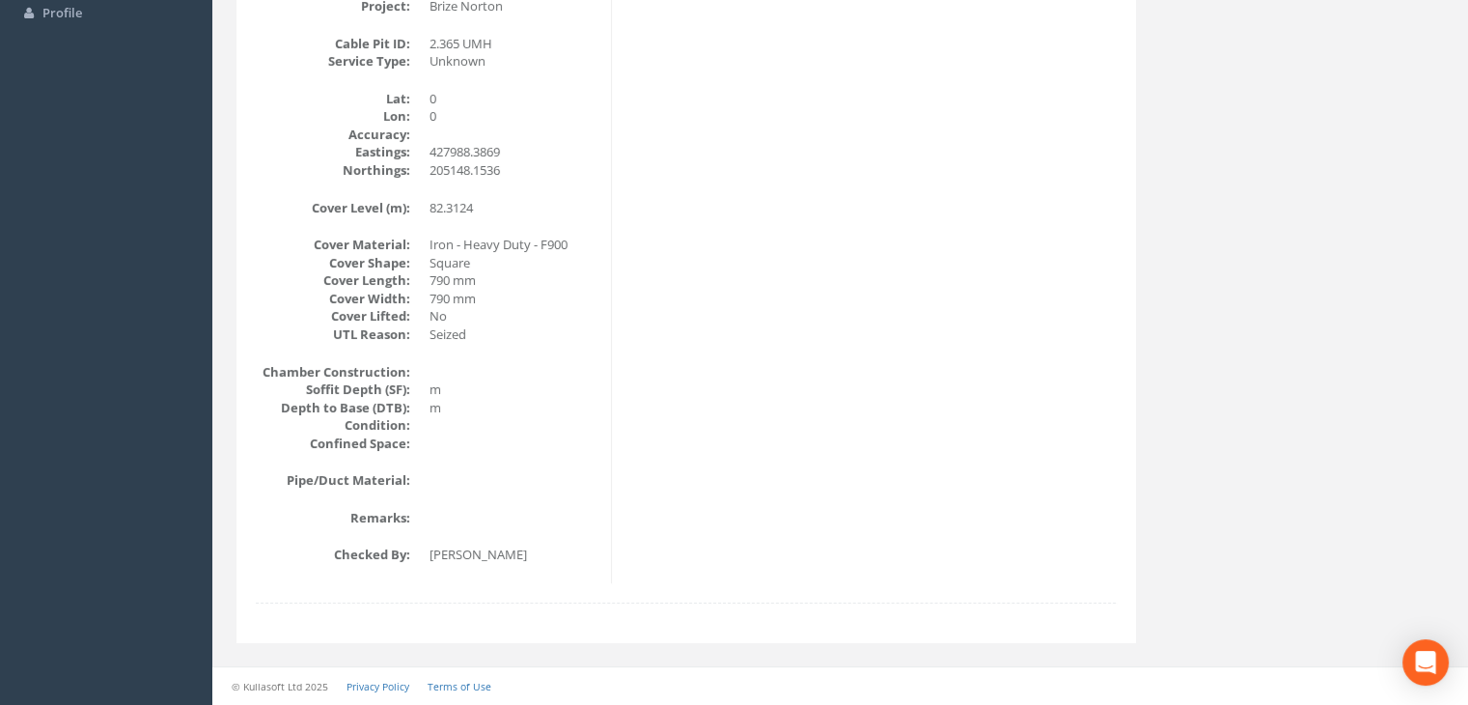
scroll to position [428, 0]
click at [713, 256] on div "Cable Pit Data Survey Date: [DATE] Surveyed By: [PERSON_NAME] Recorded By: [PER…" at bounding box center [685, 233] width 889 height 701
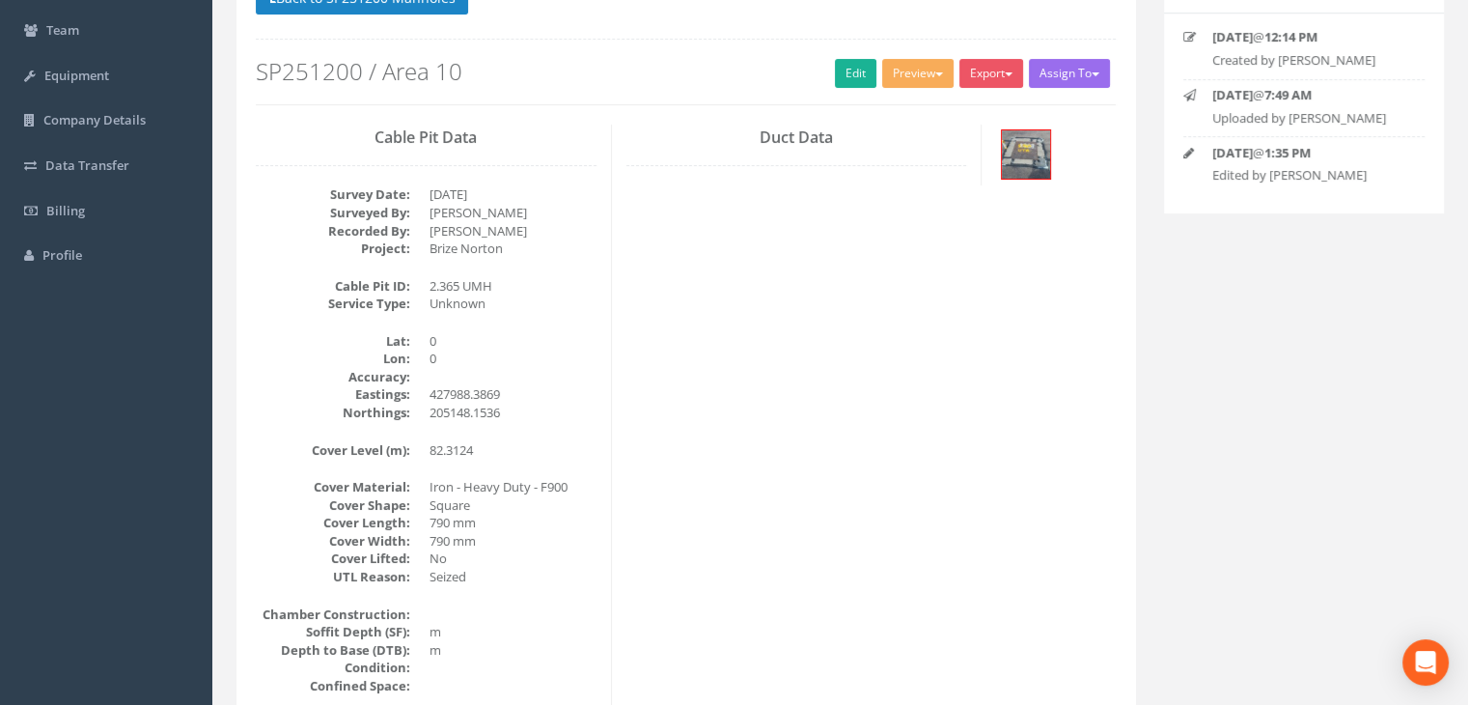
scroll to position [42, 0]
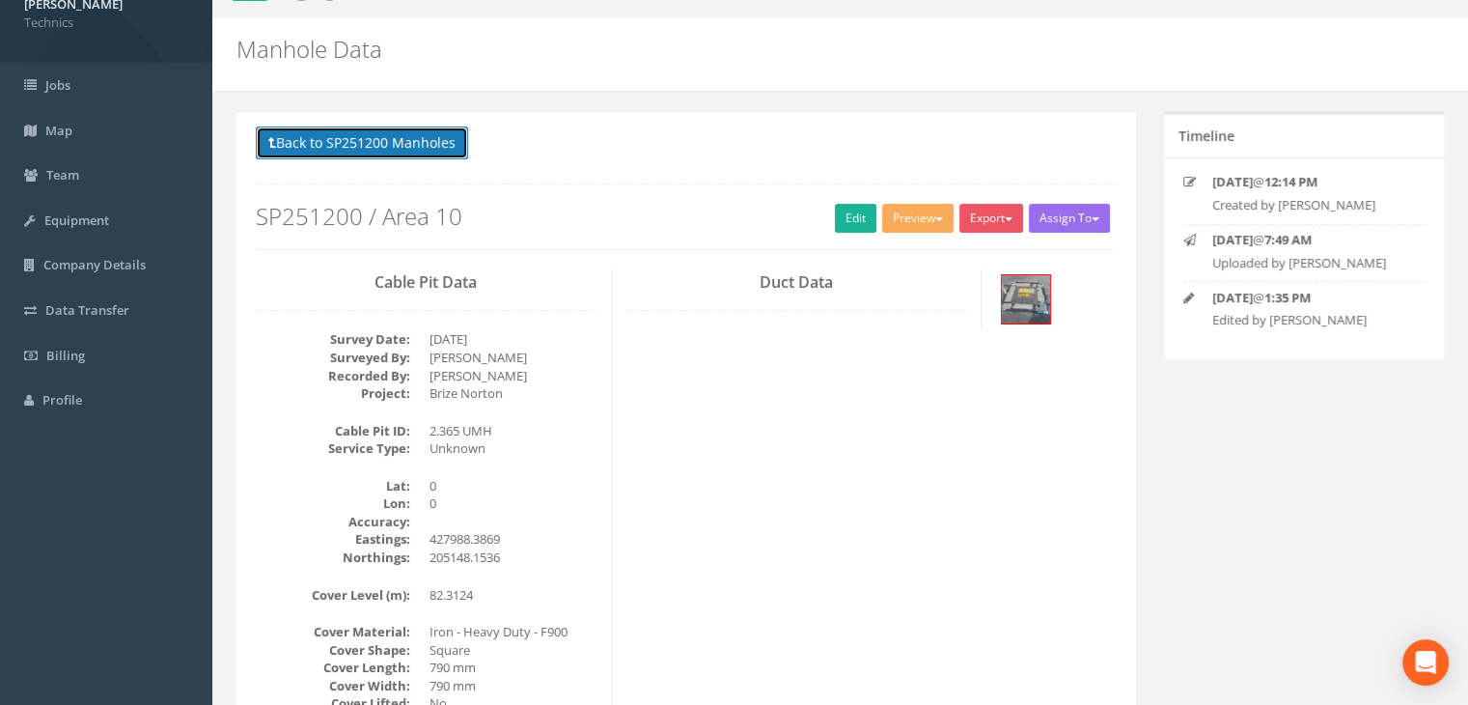
click at [421, 130] on button "Back to SP251200 Manholes" at bounding box center [362, 142] width 212 height 33
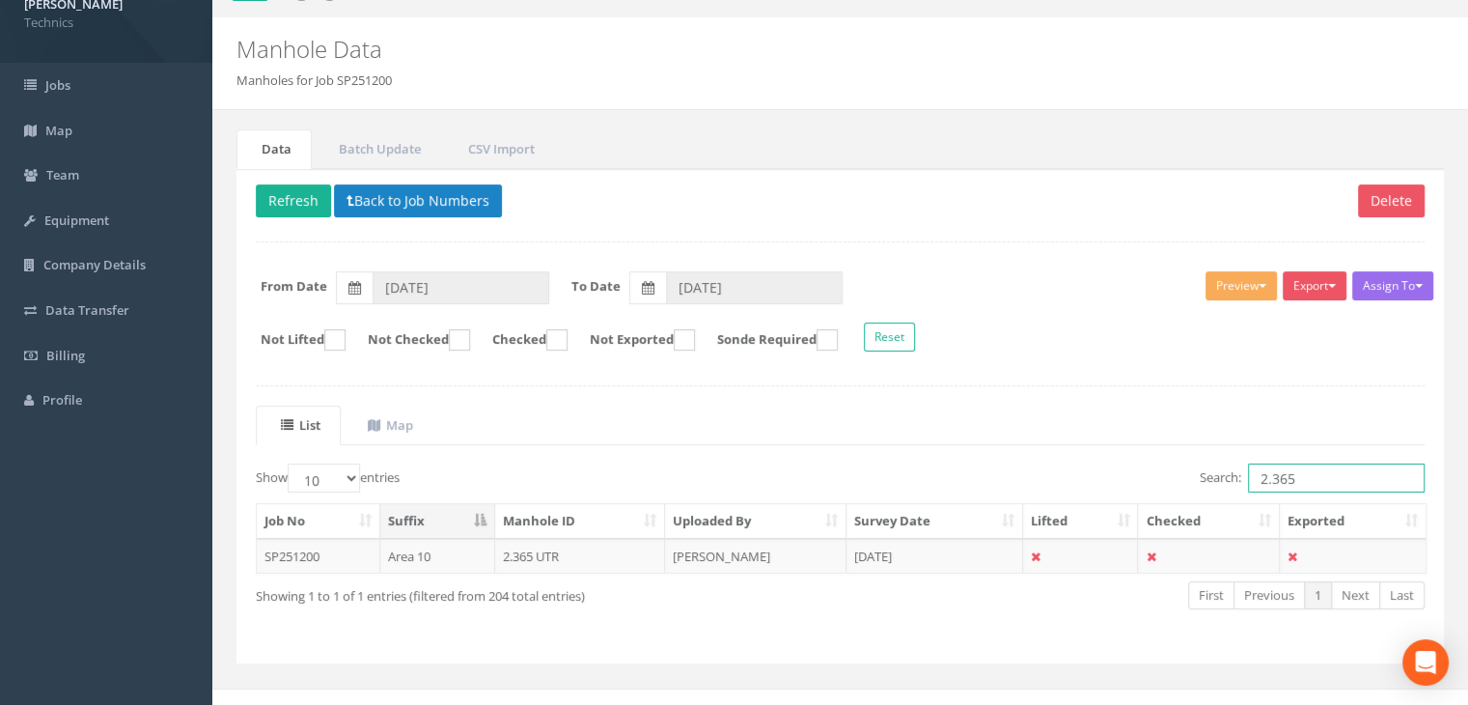
click at [1318, 476] on input "2.365" at bounding box center [1336, 477] width 177 height 29
type input "2.341"
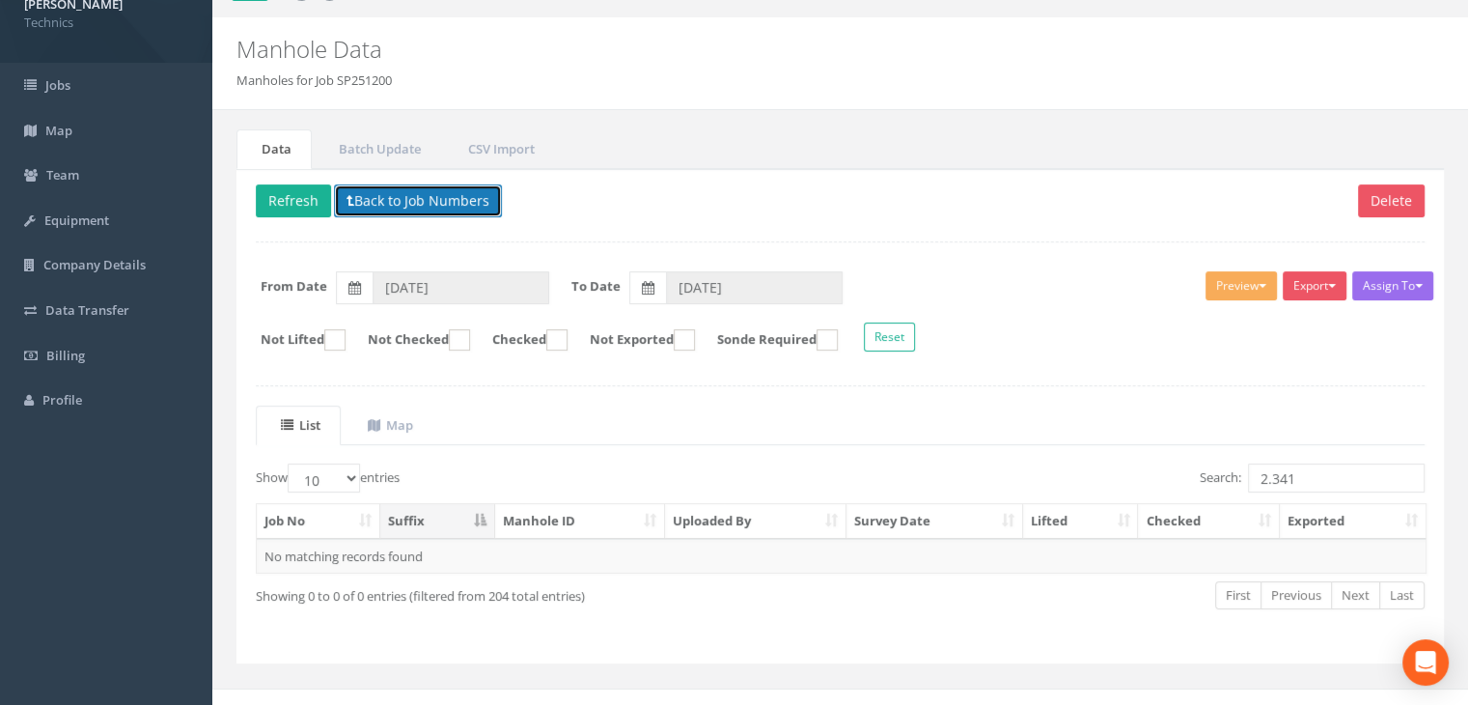
click at [402, 186] on button "Back to Job Numbers" at bounding box center [418, 200] width 168 height 33
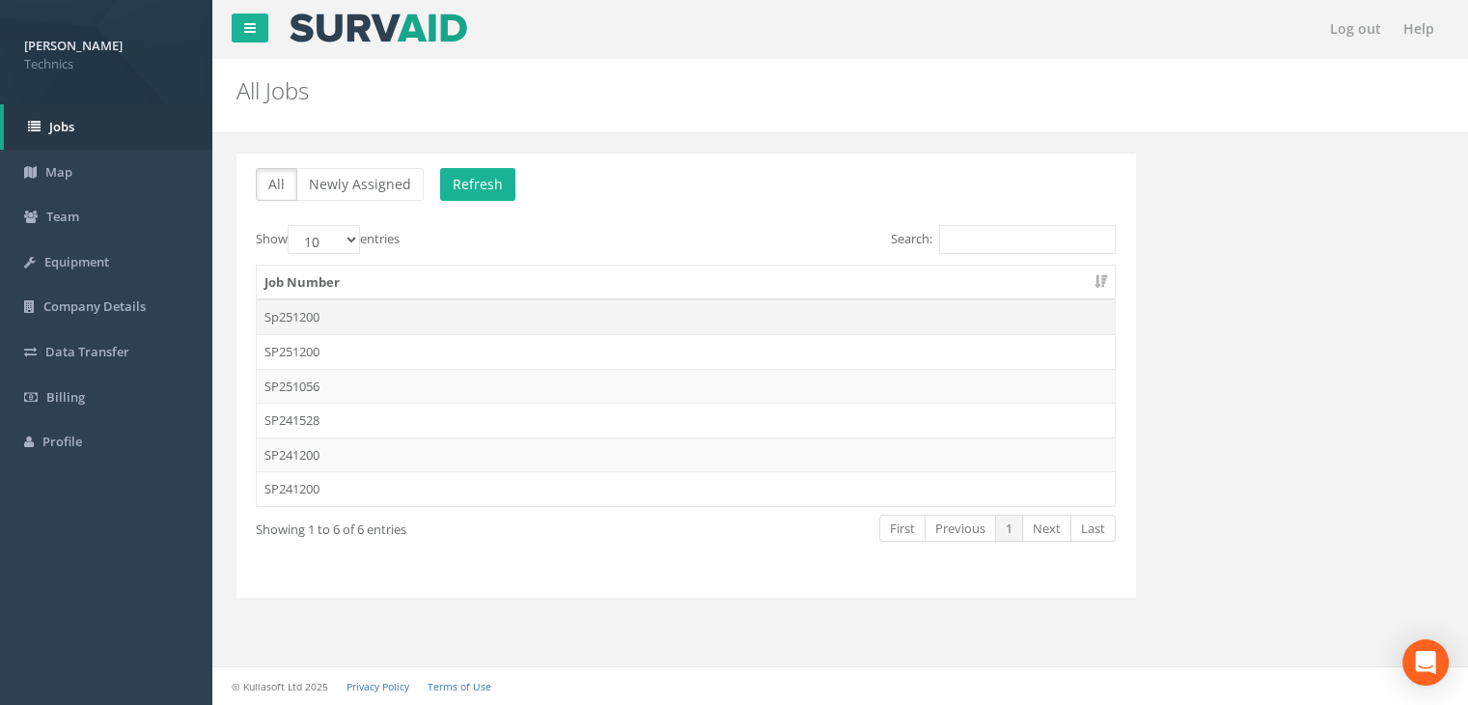
click at [358, 321] on td "Sp251200" at bounding box center [686, 316] width 858 height 35
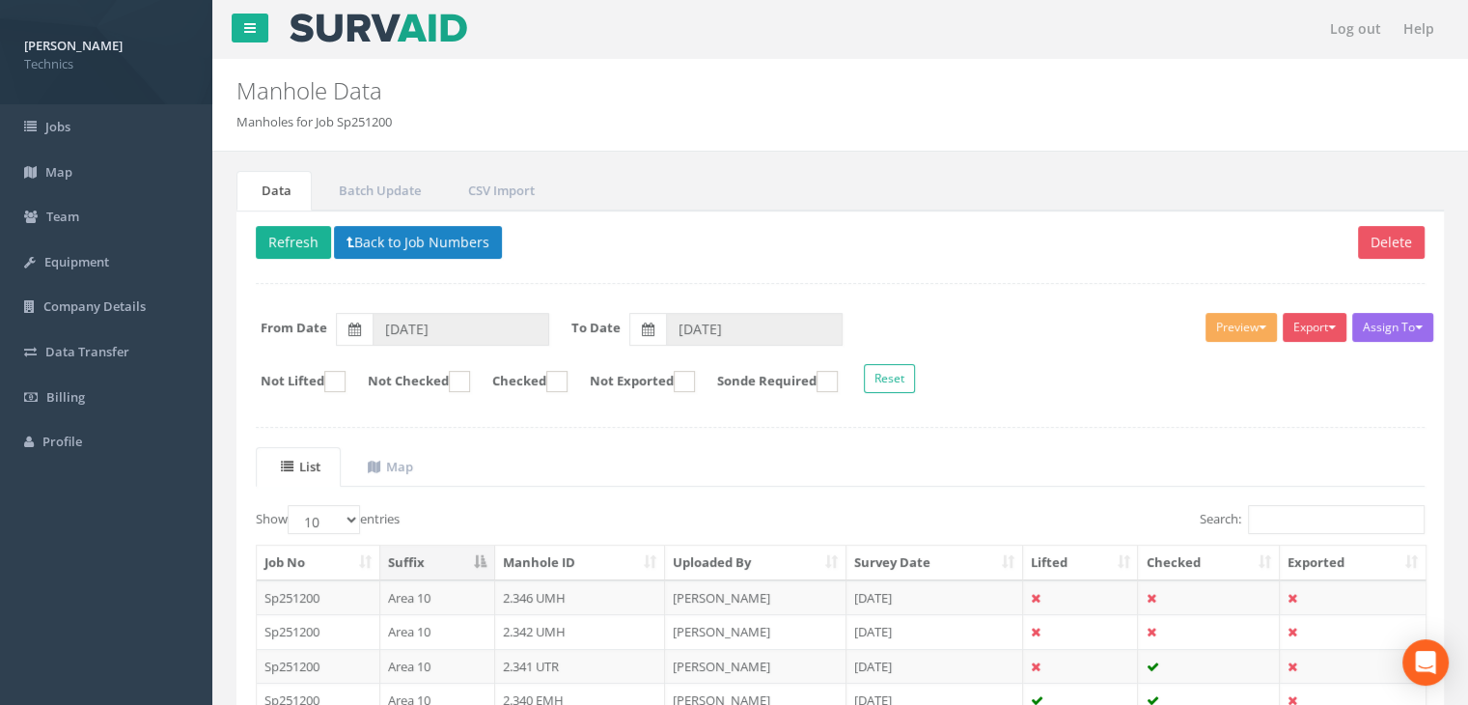
scroll to position [42, 0]
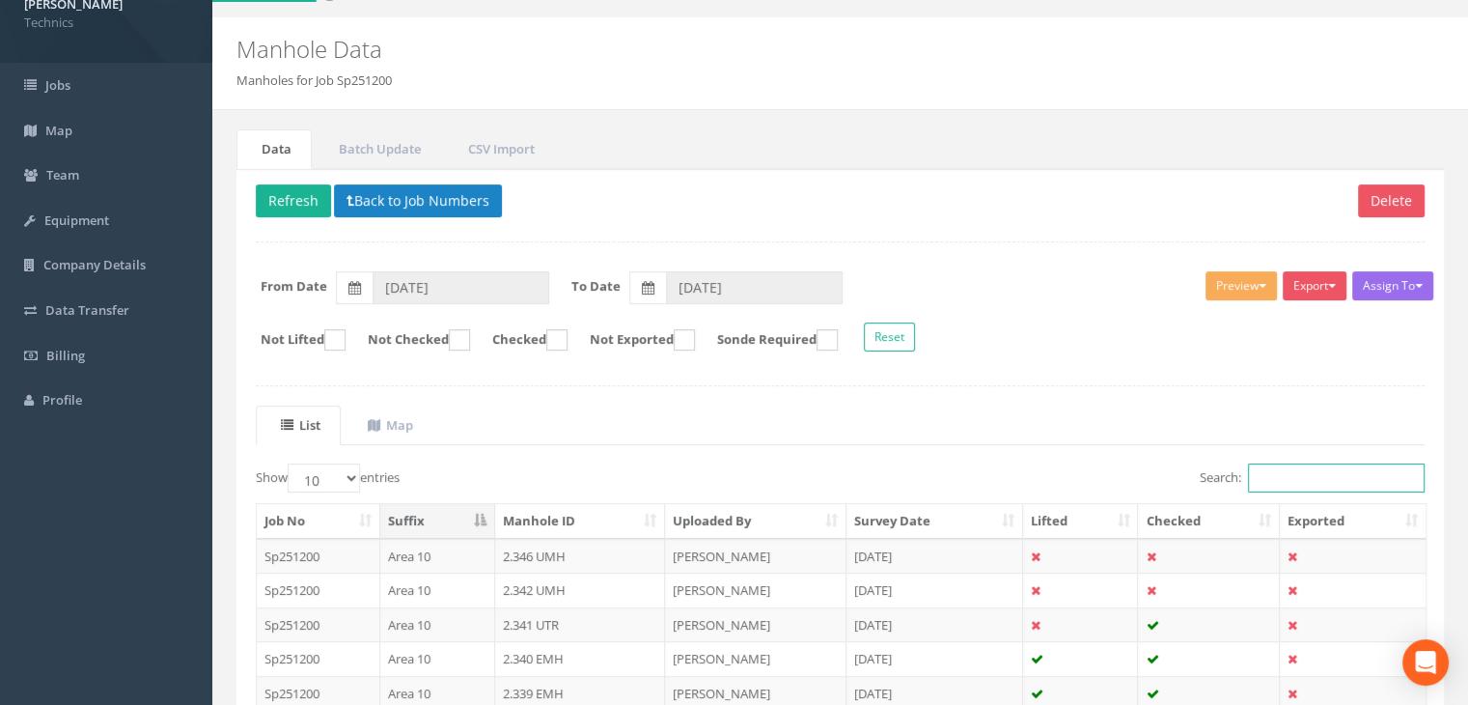
click at [1306, 464] on input "Search:" at bounding box center [1336, 477] width 177 height 29
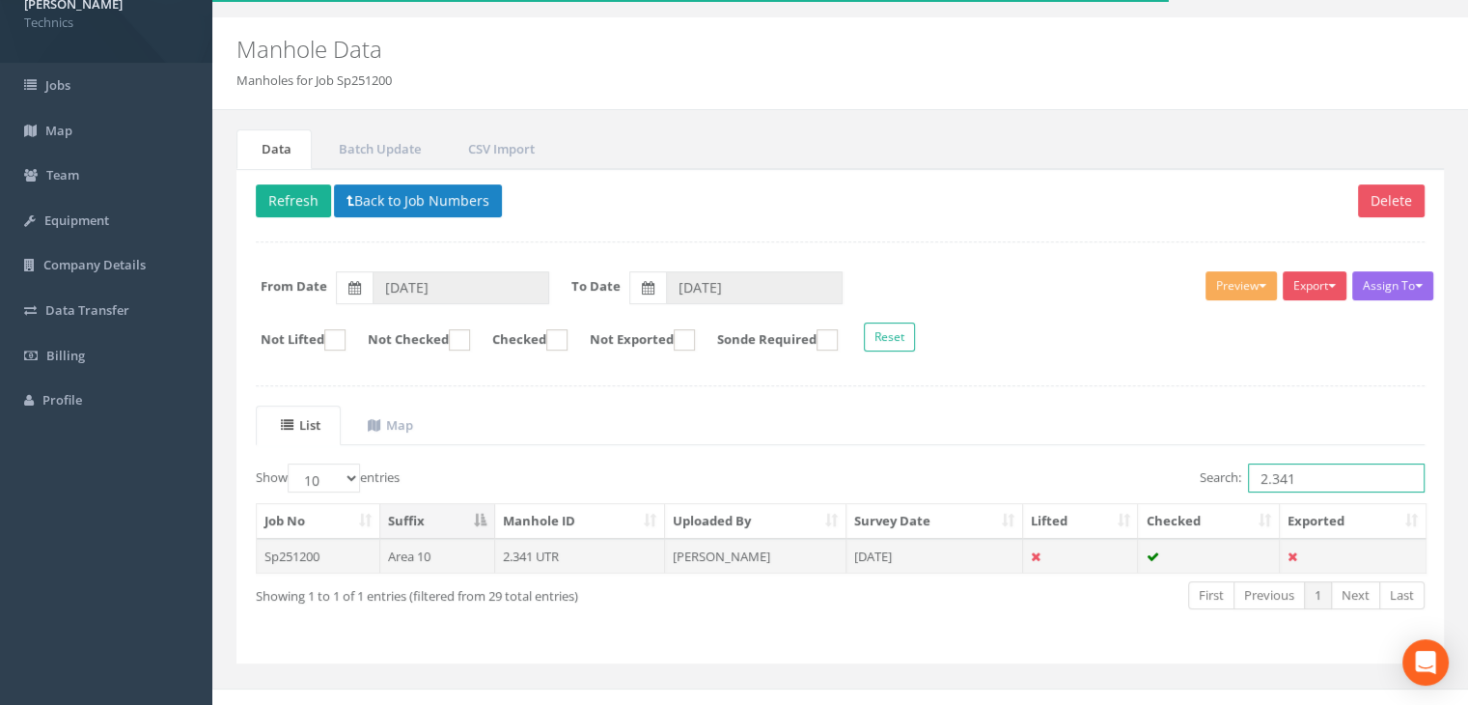
type input "2.341"
click at [603, 557] on td "2.341 UTR" at bounding box center [580, 556] width 171 height 35
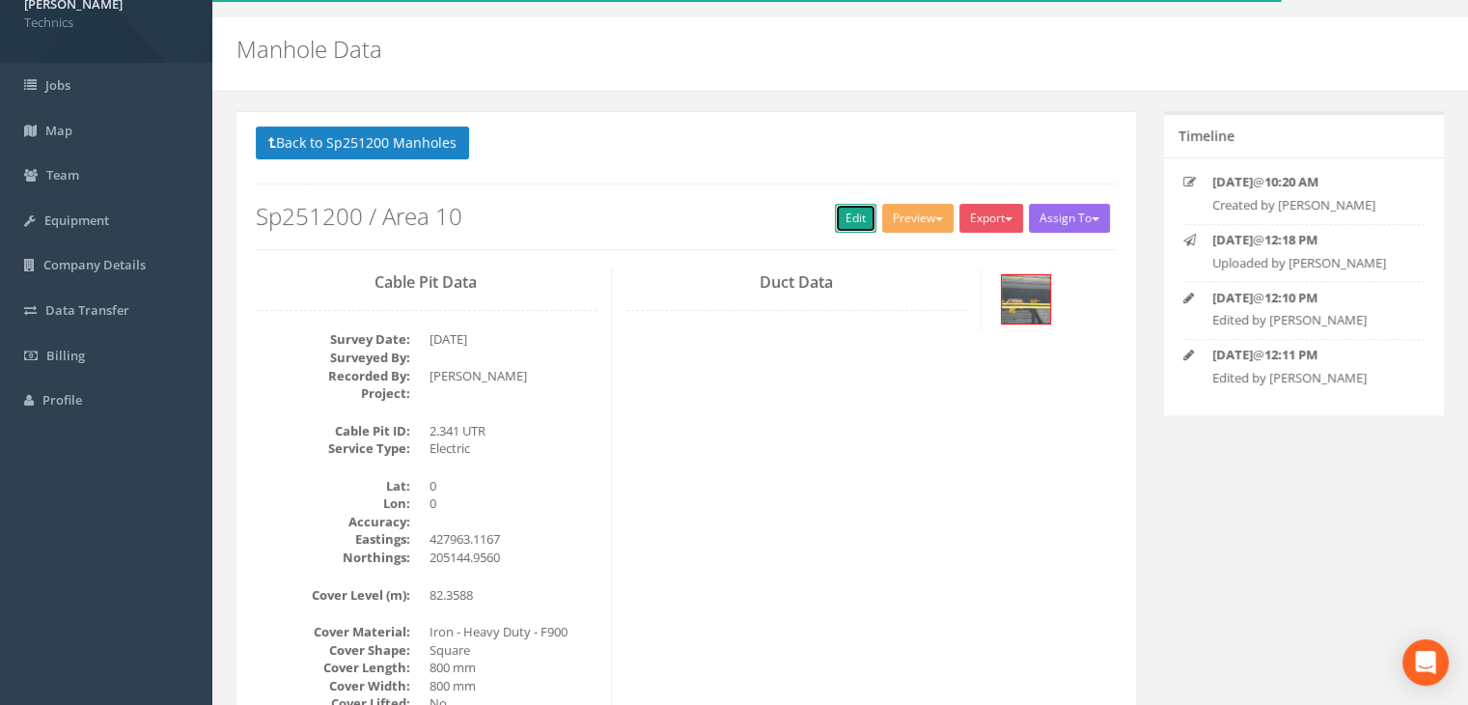
click at [846, 206] on link "Edit" at bounding box center [856, 218] width 42 height 29
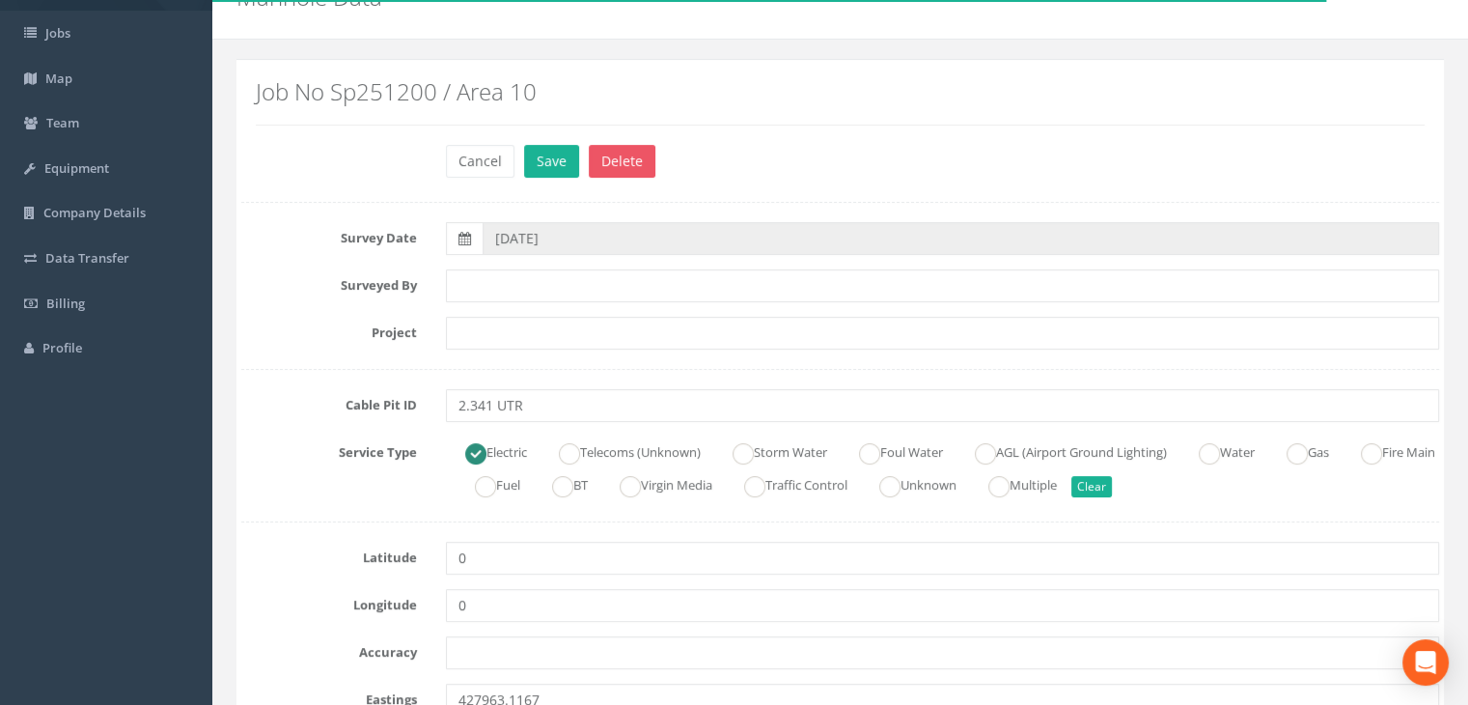
scroll to position [235, 0]
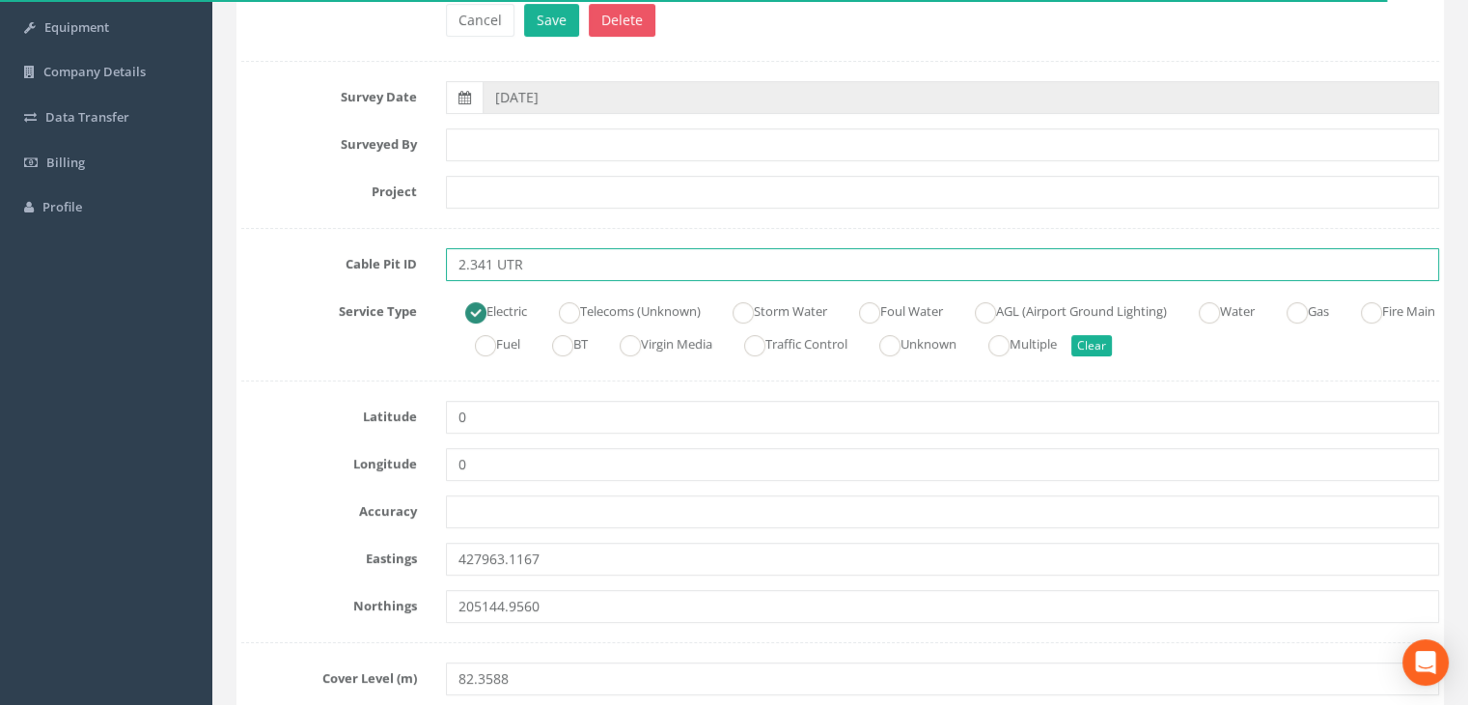
click at [539, 256] on input "2.341 UTR" at bounding box center [942, 264] width 993 height 33
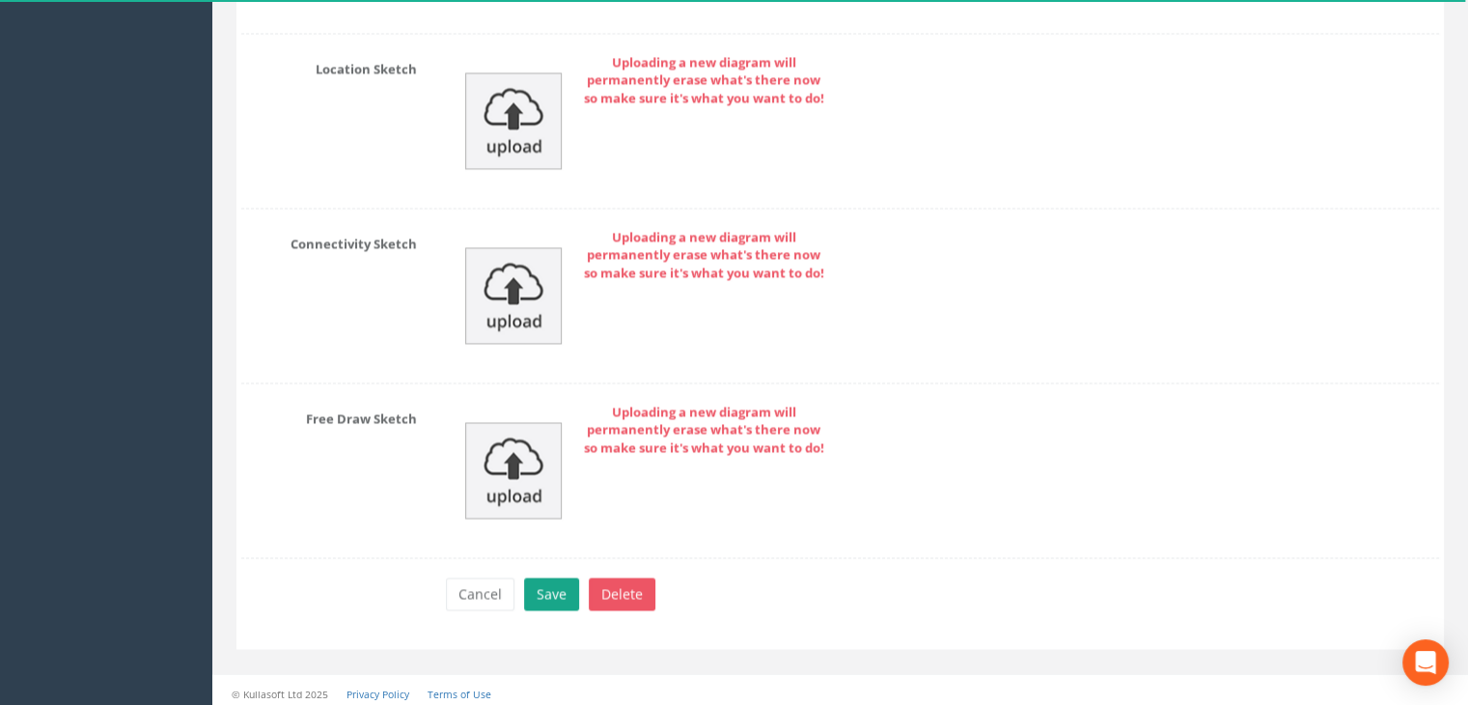
type input "2.341 EMH"
click at [550, 589] on button "Save" at bounding box center [551, 593] width 55 height 33
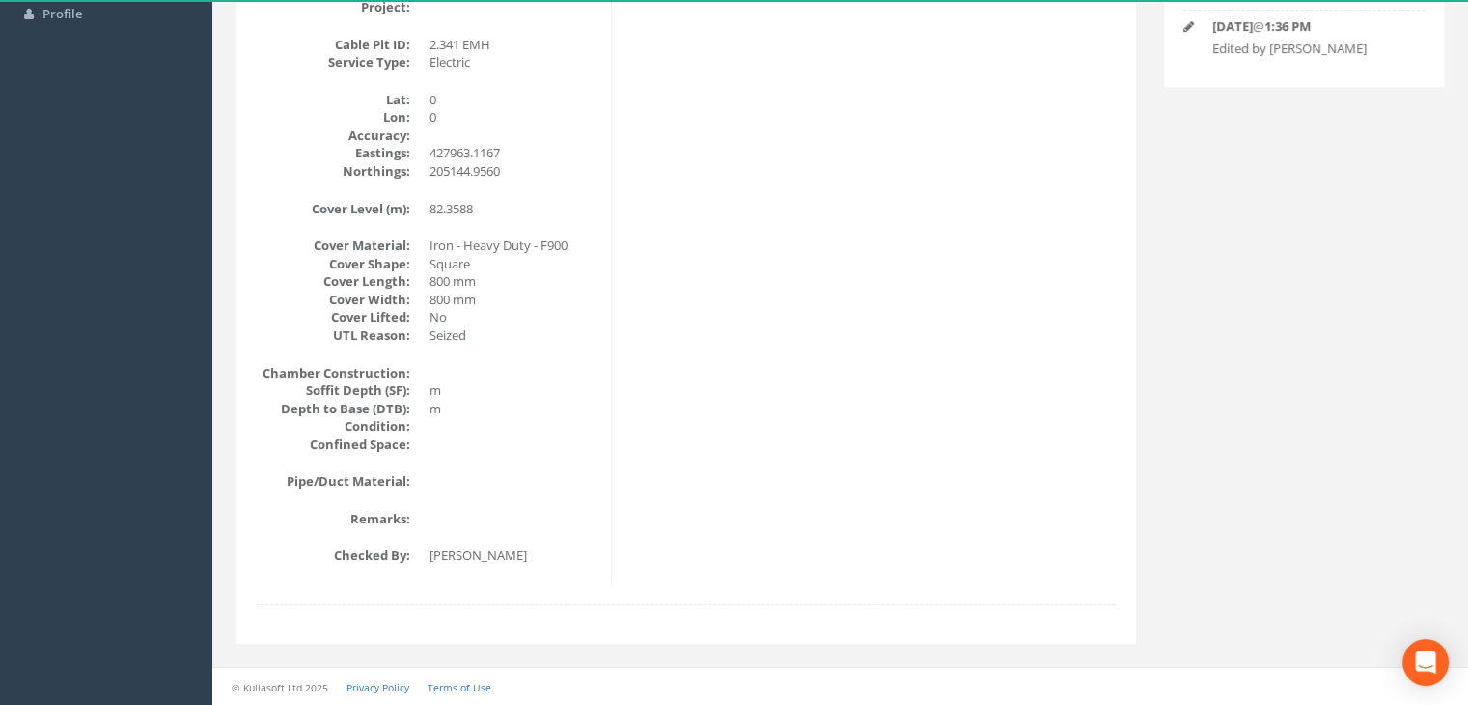
click at [670, 299] on div "Cable Pit Data Survey Date: [DATE] Surveyed By: Recorded By: [PERSON_NAME] Proj…" at bounding box center [685, 233] width 889 height 701
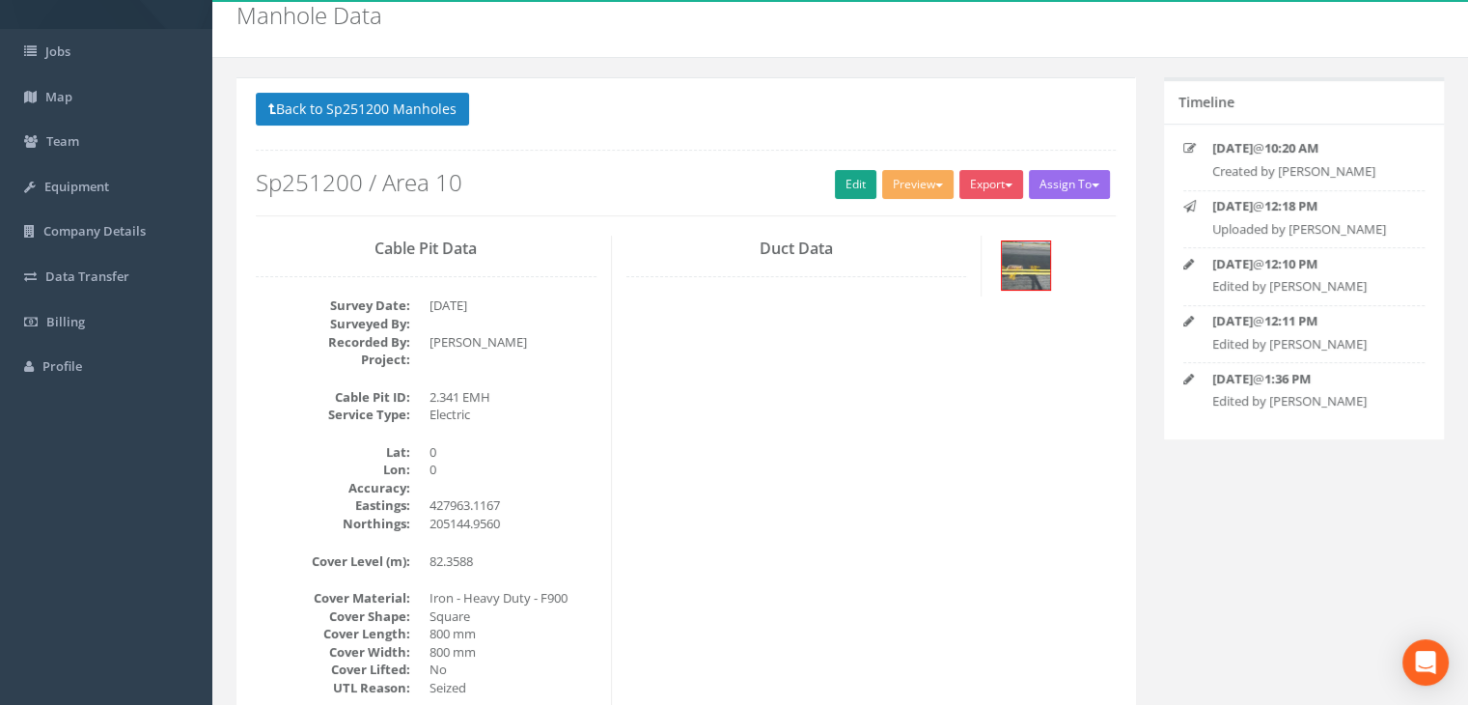
scroll to position [0, 0]
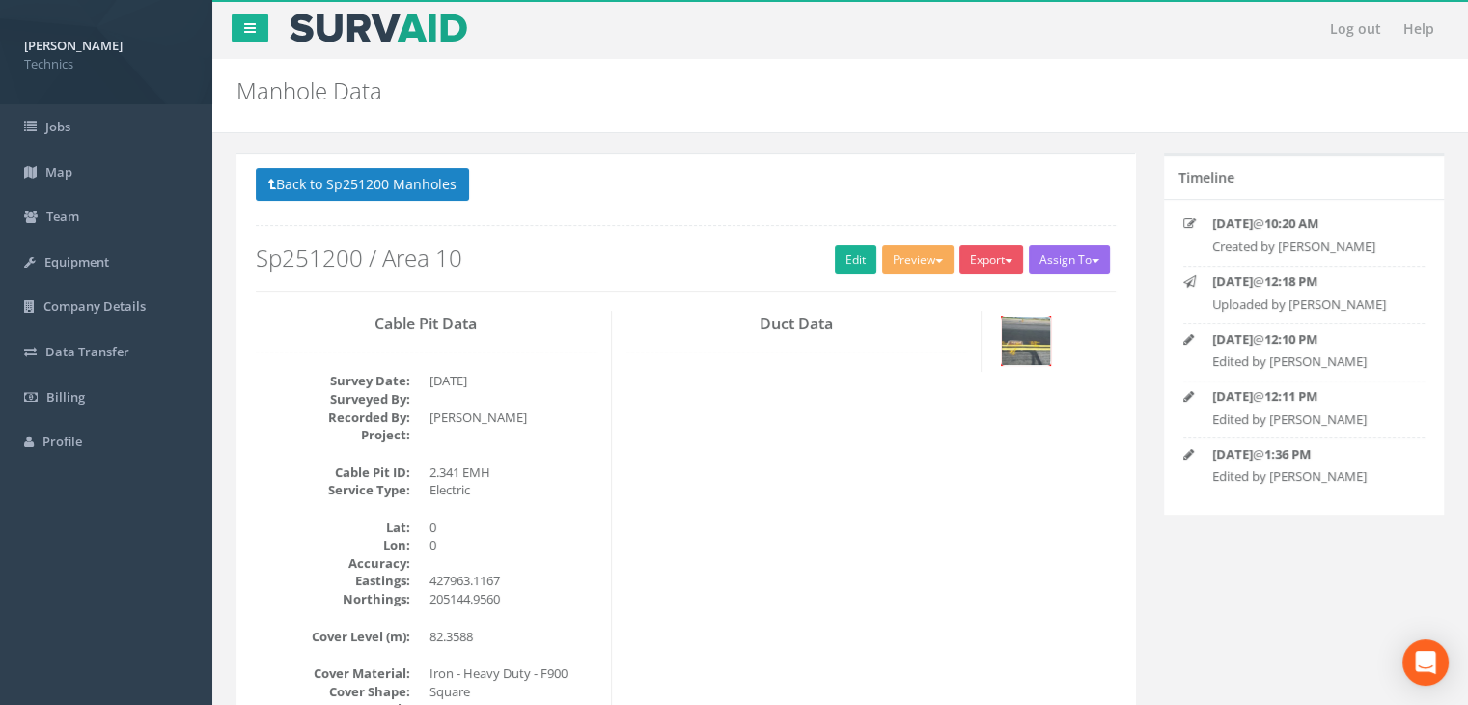
click at [1033, 348] on img at bounding box center [1026, 341] width 48 height 48
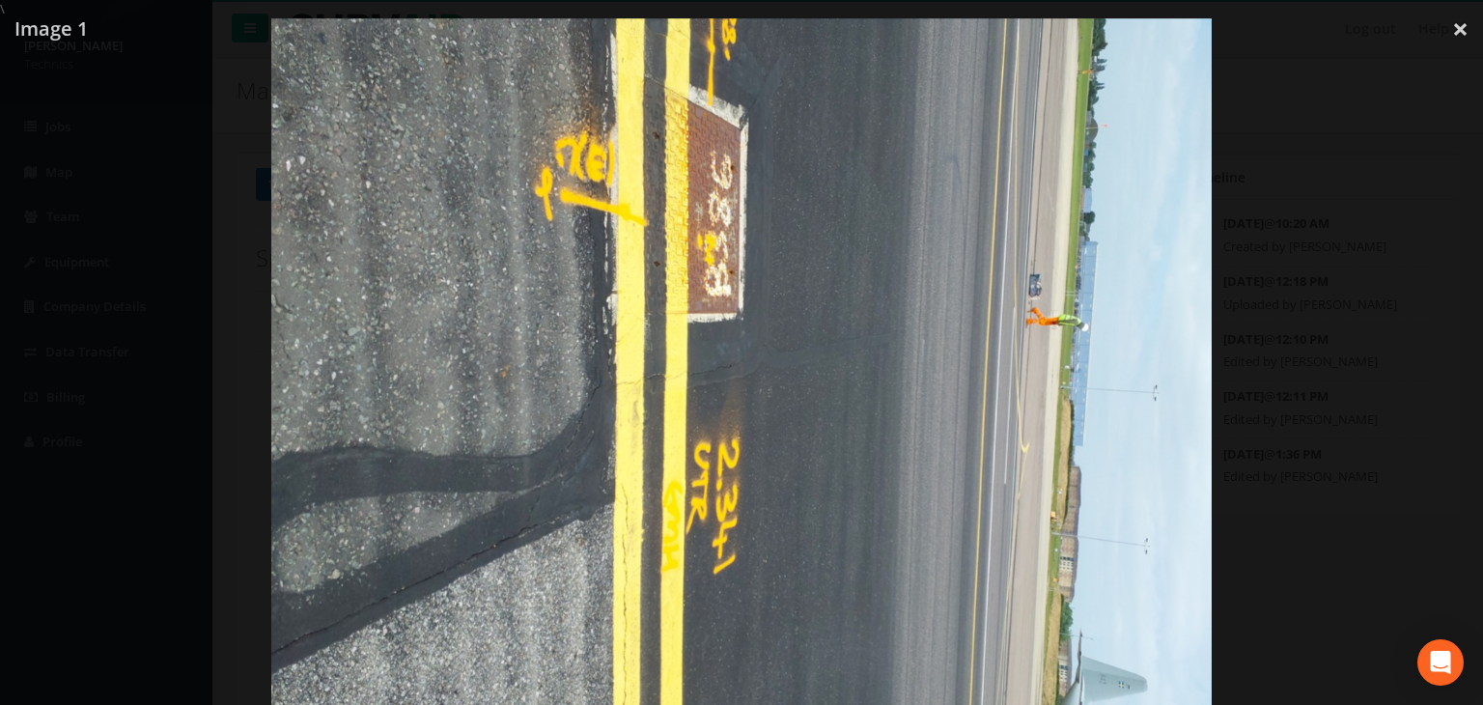
click at [570, 159] on img at bounding box center [740, 370] width 939 height 705
click at [1415, 97] on div at bounding box center [741, 370] width 1483 height 705
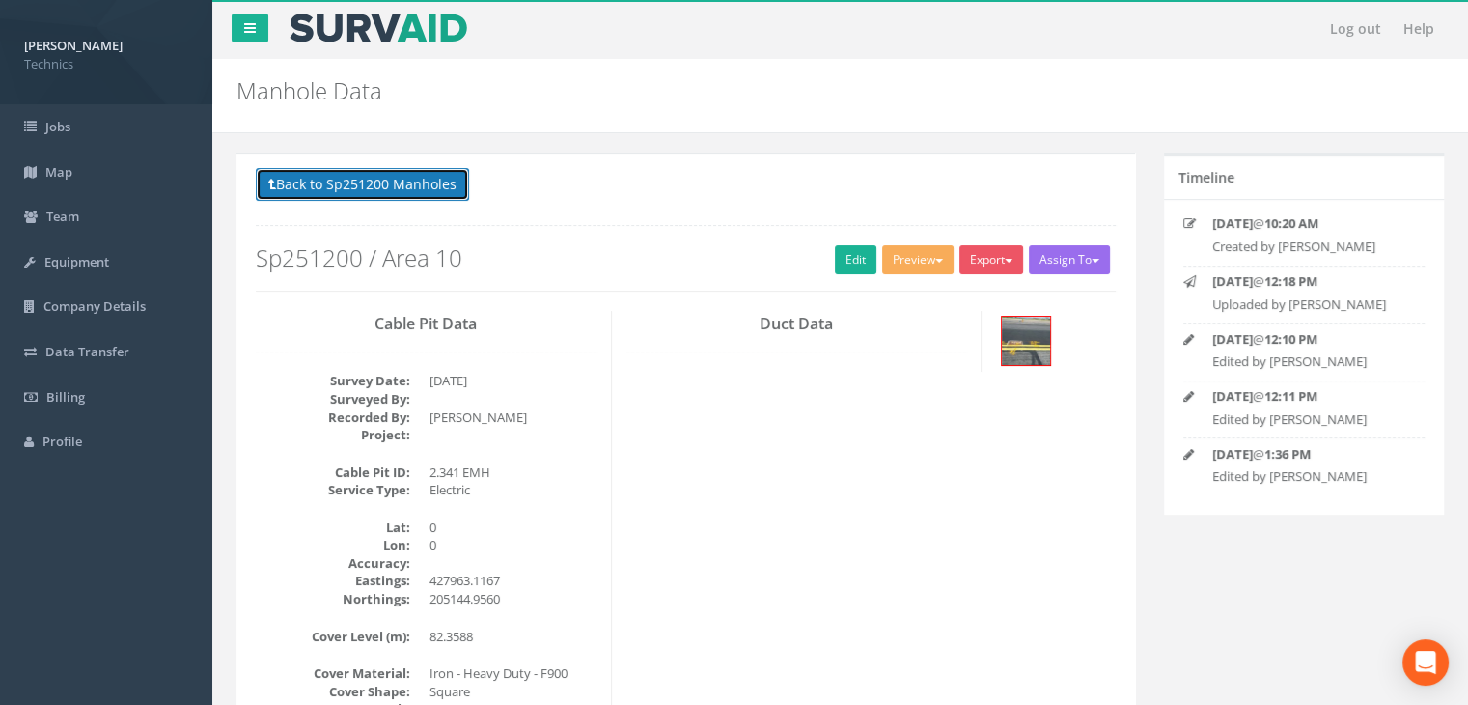
click at [455, 180] on button "Back to Sp251200 Manholes" at bounding box center [362, 184] width 213 height 33
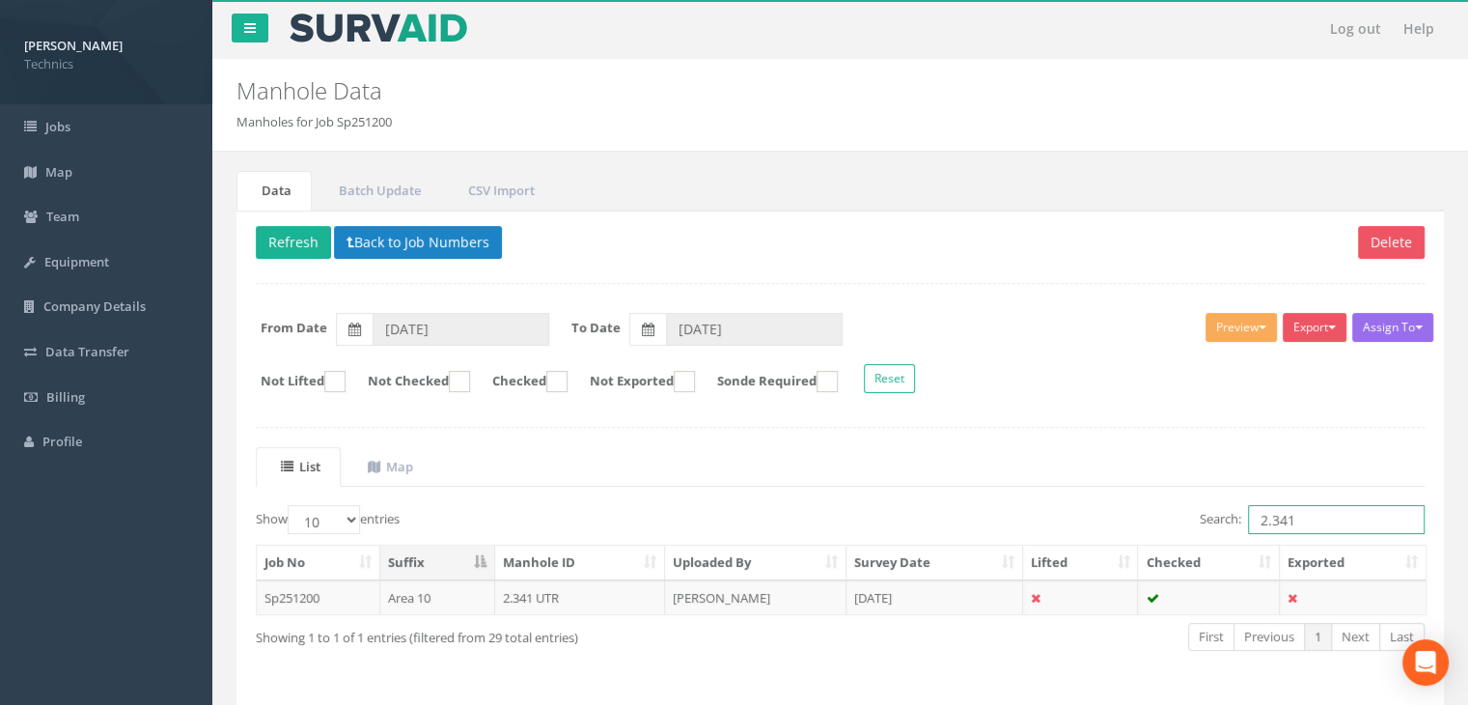
click at [1310, 513] on input "2.341" at bounding box center [1336, 519] width 177 height 29
click at [930, 592] on td "[DATE]" at bounding box center [934, 597] width 177 height 35
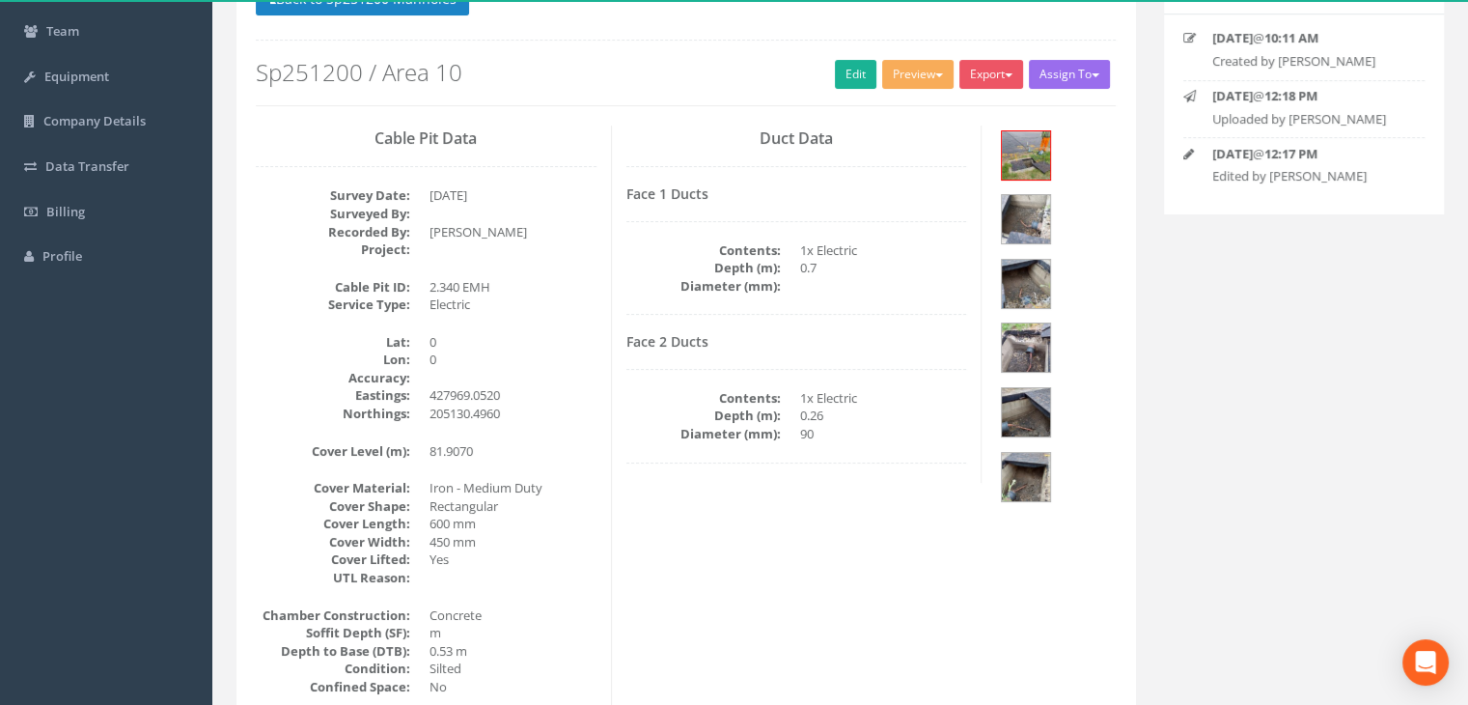
scroll to position [193, 0]
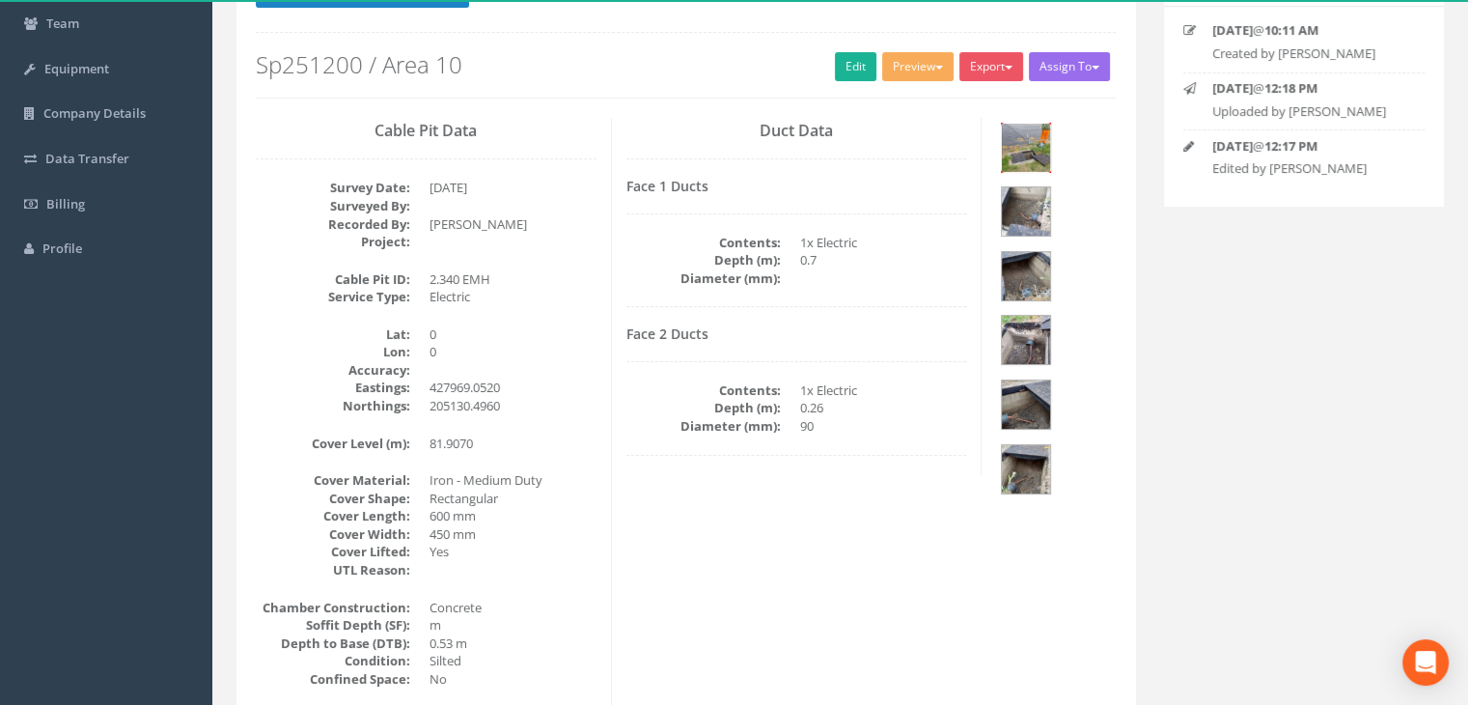
click at [1028, 146] on img at bounding box center [1026, 148] width 48 height 48
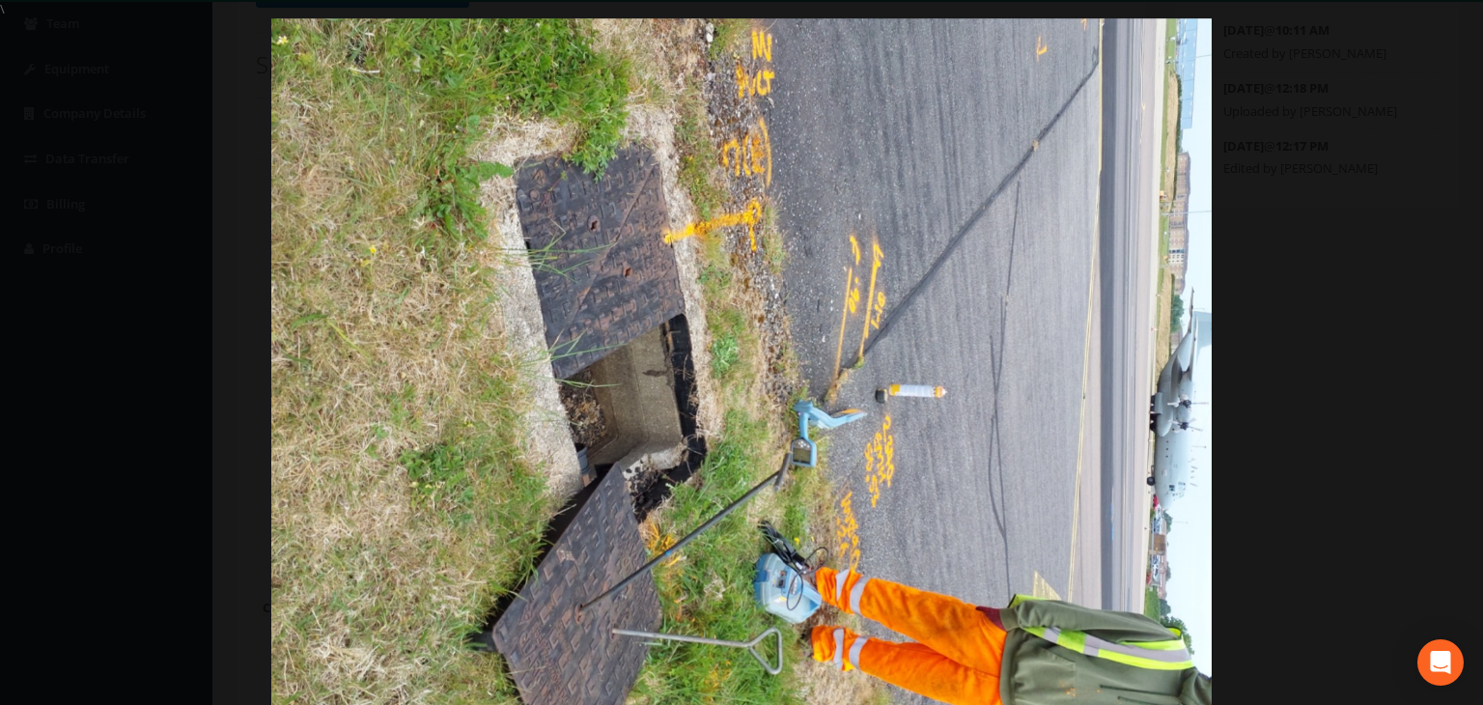
click at [1391, 119] on div at bounding box center [741, 370] width 1483 height 705
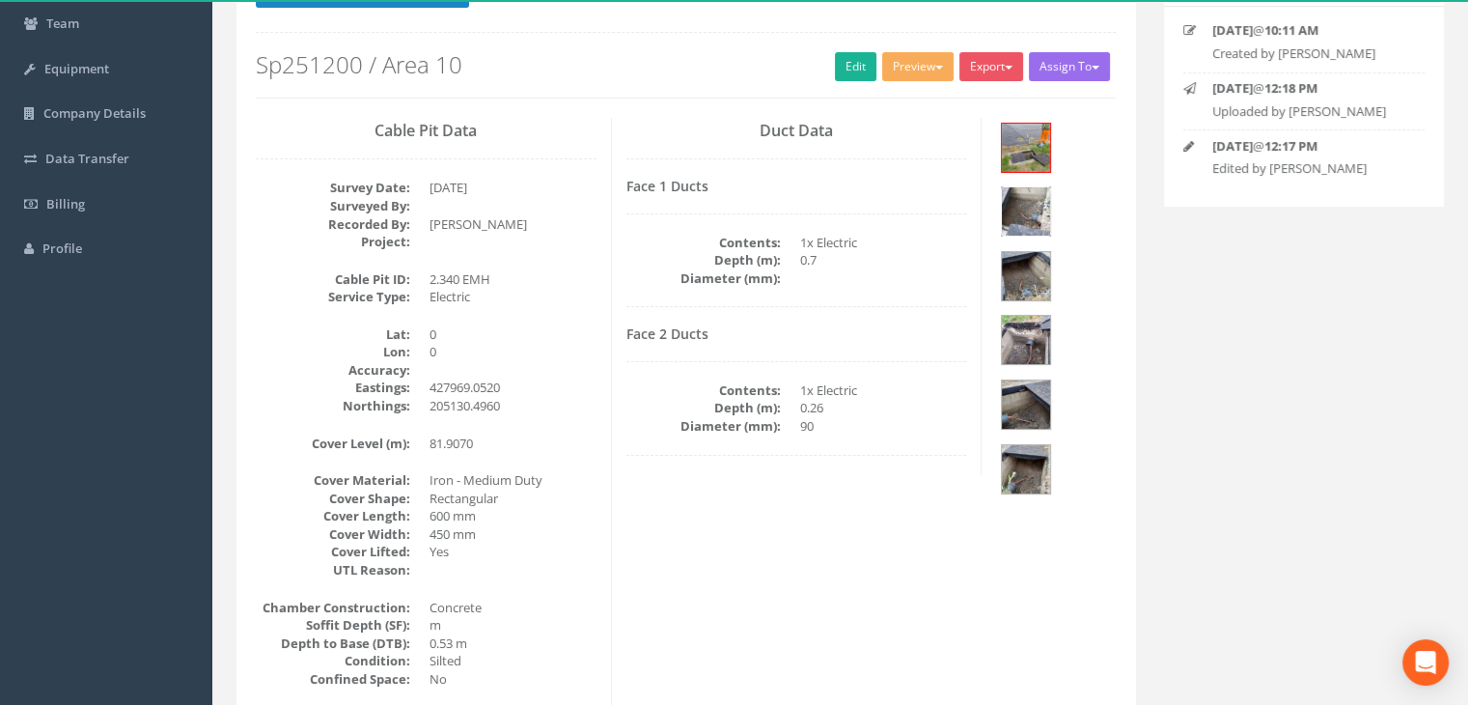
click at [1050, 187] on img at bounding box center [1026, 211] width 48 height 48
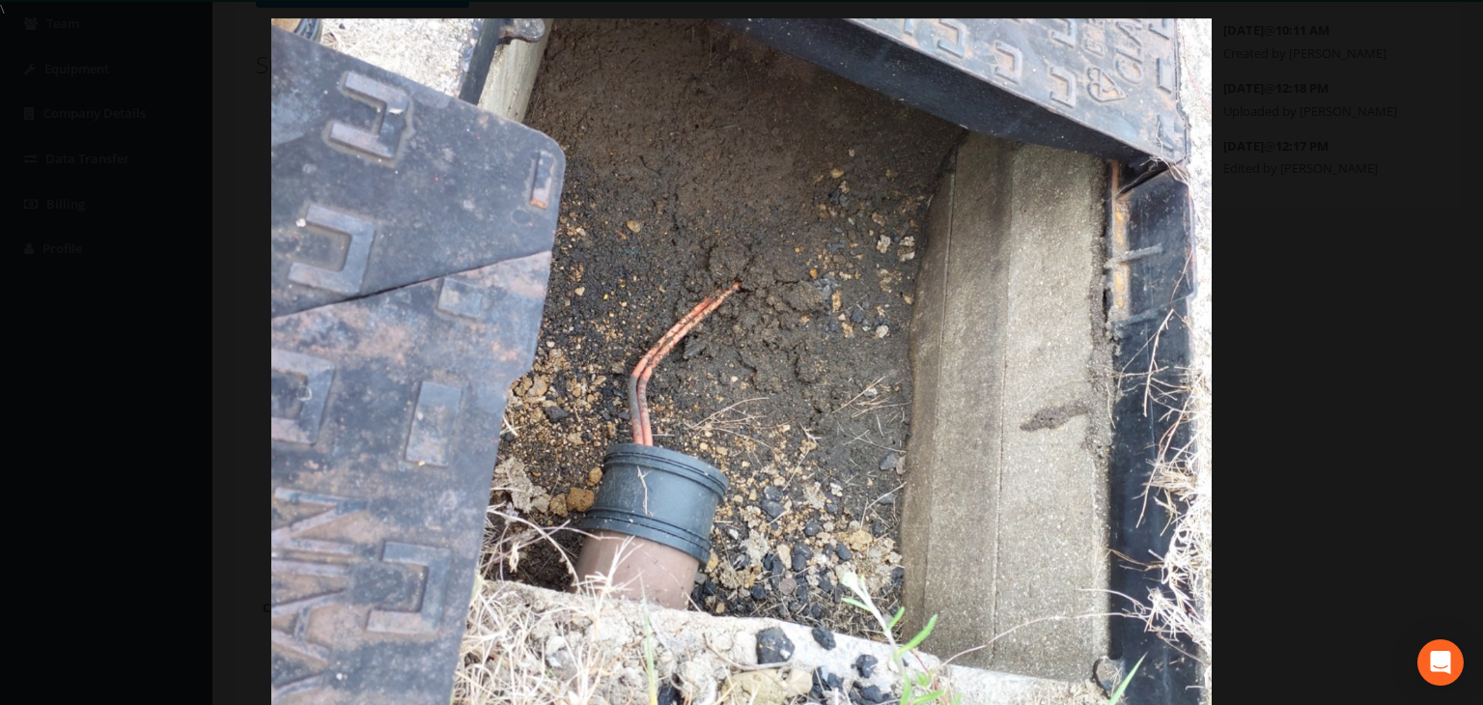
click at [691, 334] on img at bounding box center [740, 370] width 939 height 705
click at [1455, 33] on link "×" at bounding box center [1459, 29] width 45 height 58
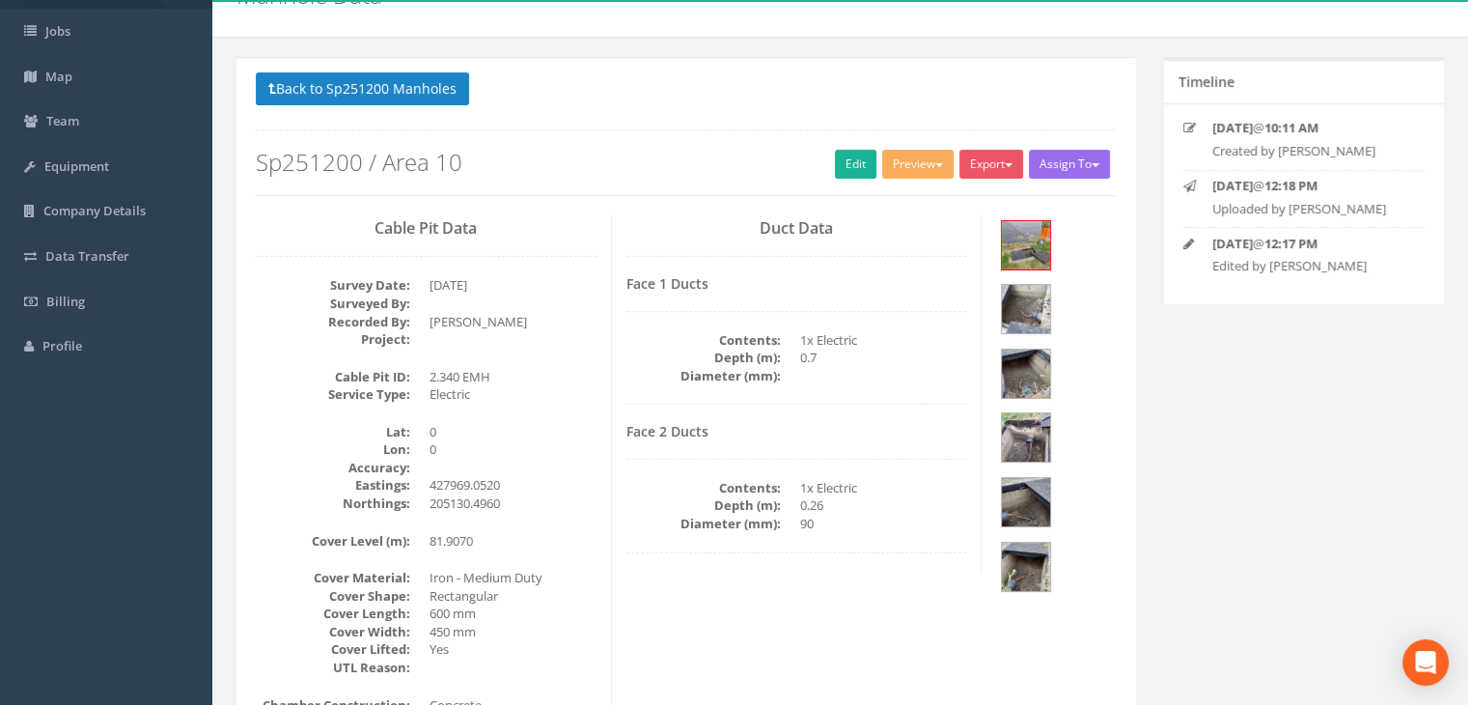
scroll to position [0, 0]
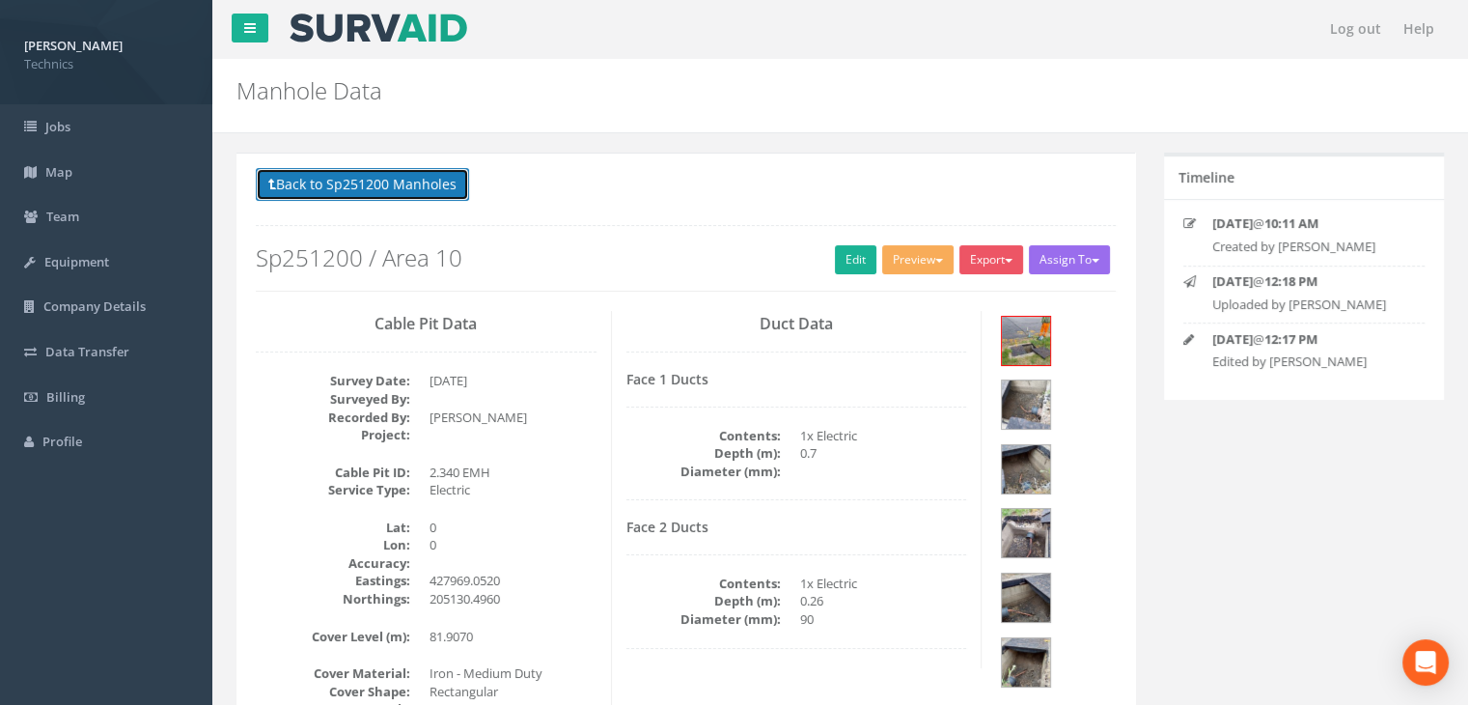
click at [429, 189] on button "Back to Sp251200 Manholes" at bounding box center [362, 184] width 213 height 33
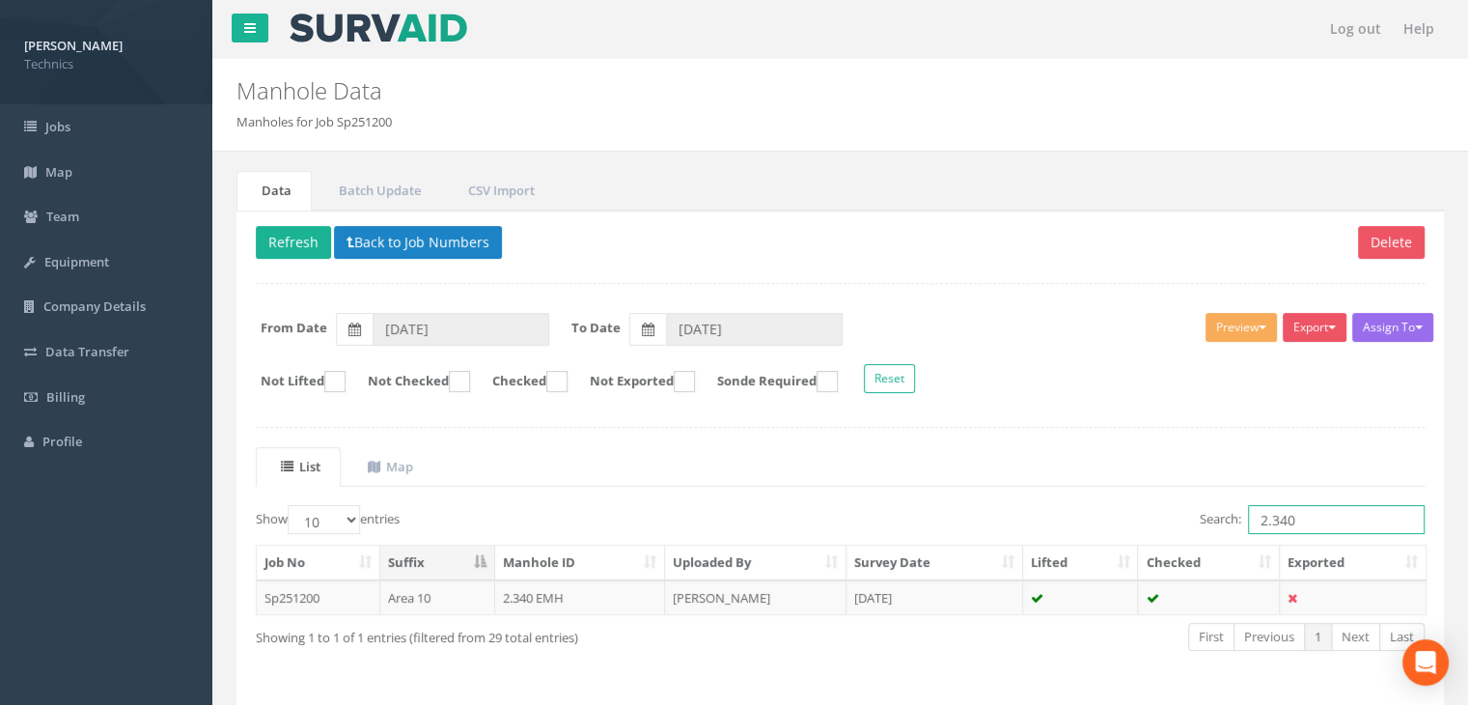
click at [1314, 526] on input "2.340" at bounding box center [1336, 519] width 177 height 29
click at [919, 580] on td "[DATE]" at bounding box center [934, 597] width 177 height 35
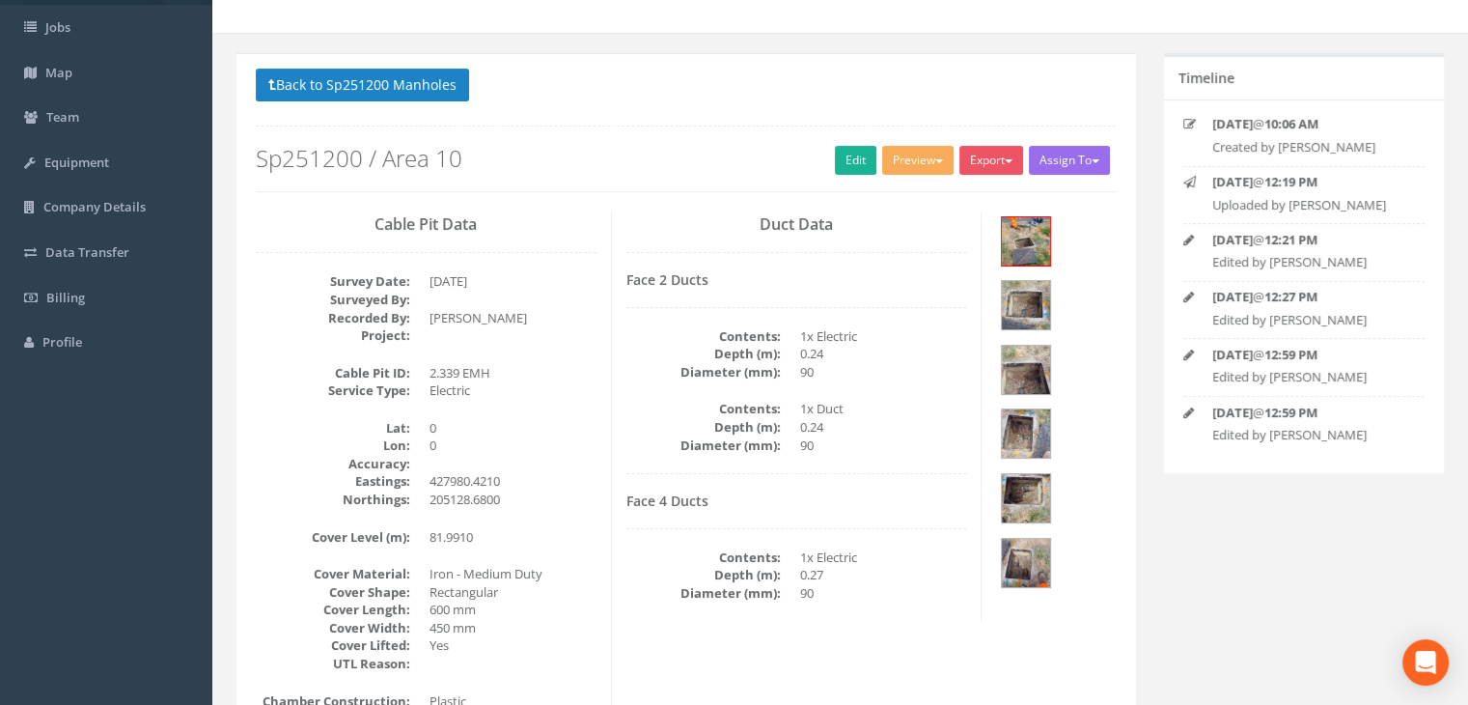
scroll to position [193, 0]
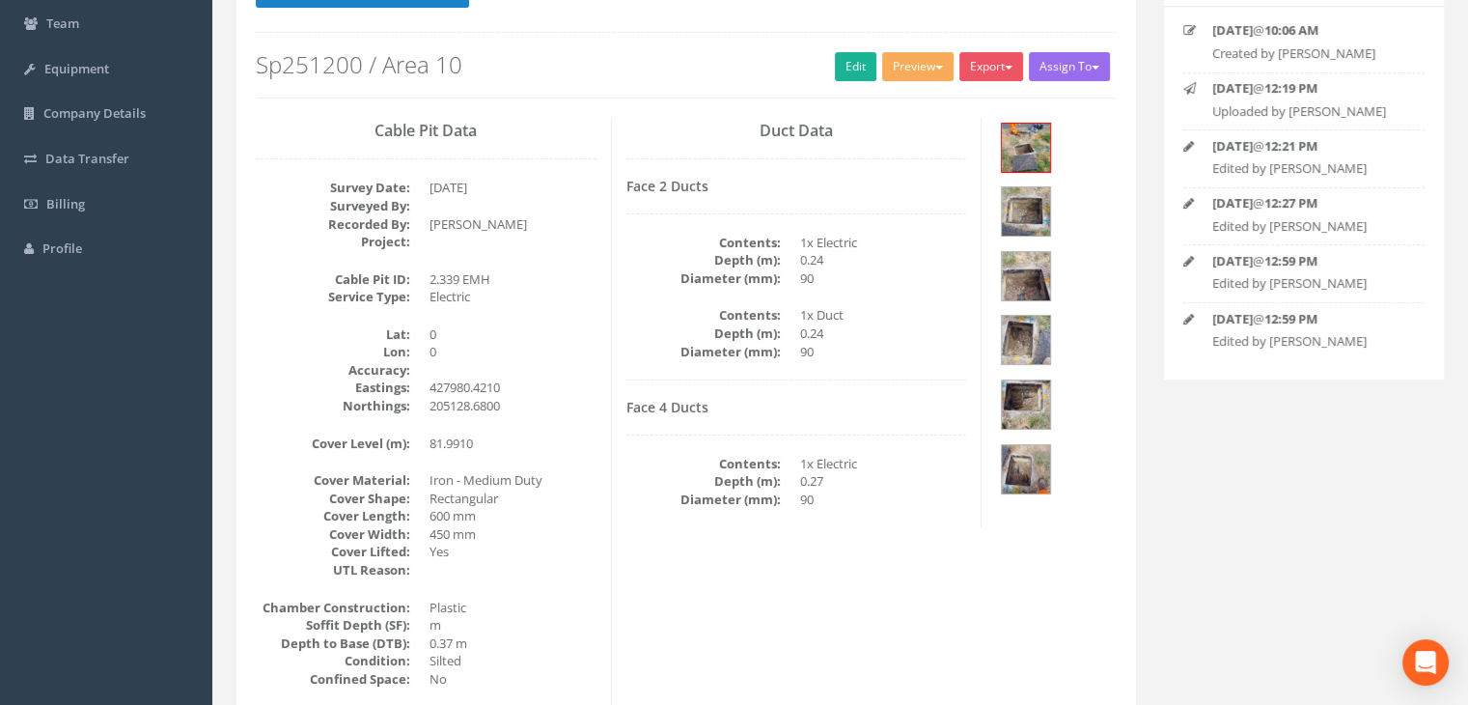
click at [652, 375] on div "Face 2 Ducts Contents: 1x Electric Depth (m): 0.24 Diameter (mm): 90 Contents: …" at bounding box center [796, 280] width 341 height 202
click at [1029, 149] on img at bounding box center [1026, 148] width 48 height 48
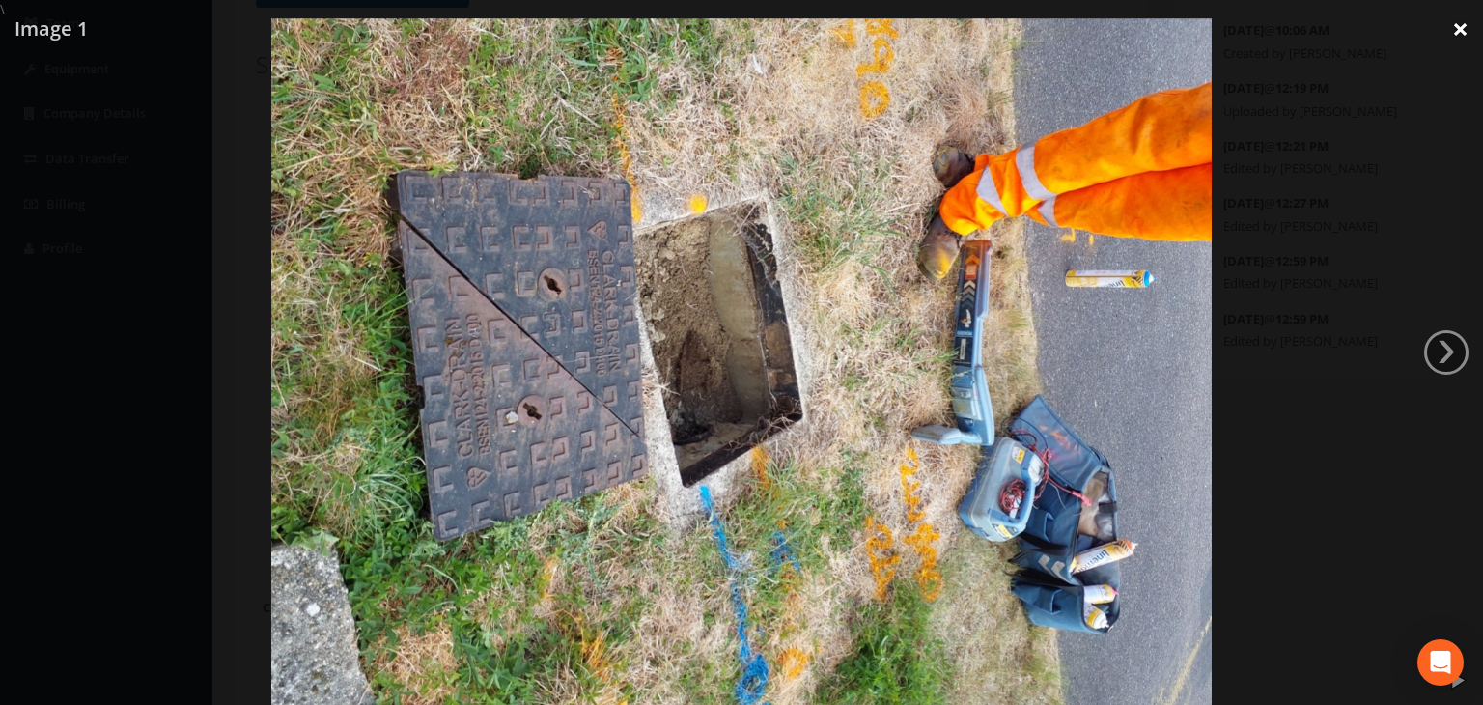
click at [1459, 23] on link "×" at bounding box center [1459, 29] width 45 height 58
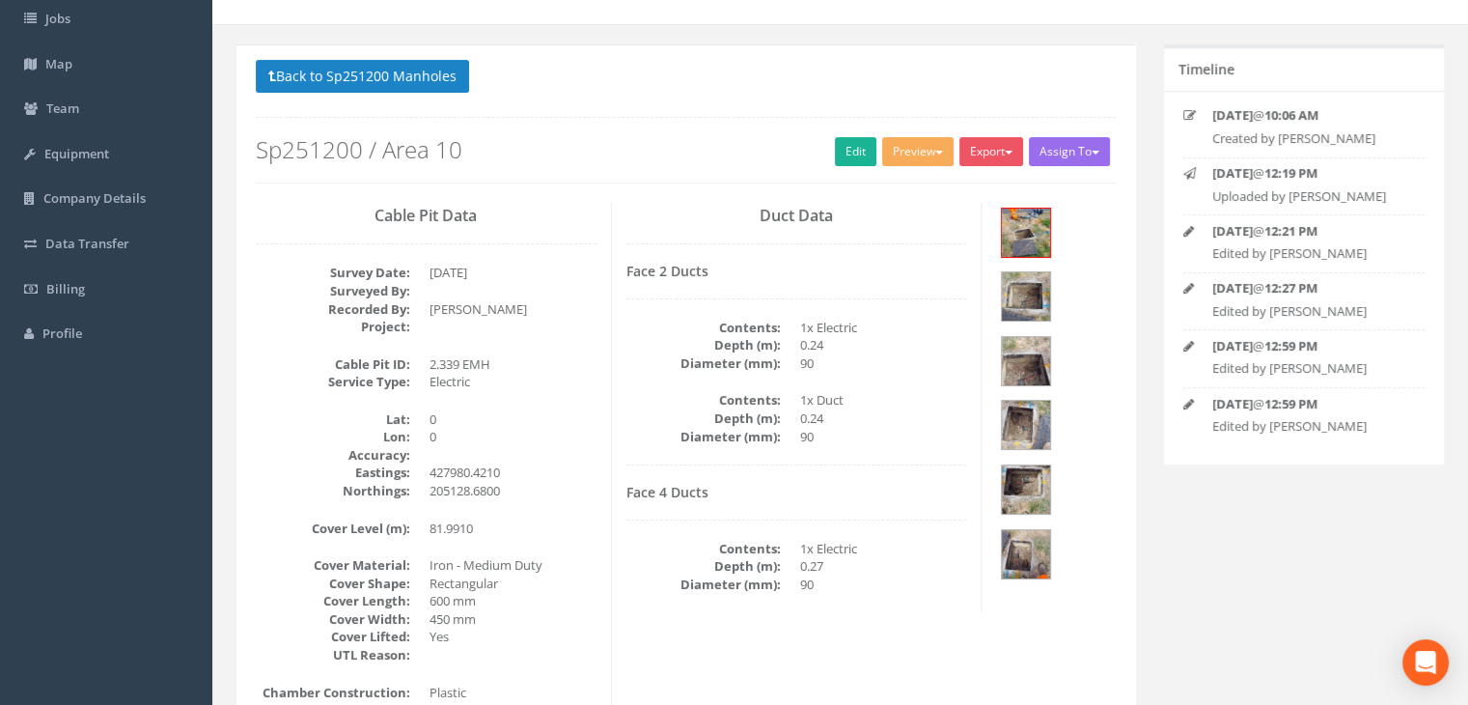
scroll to position [0, 0]
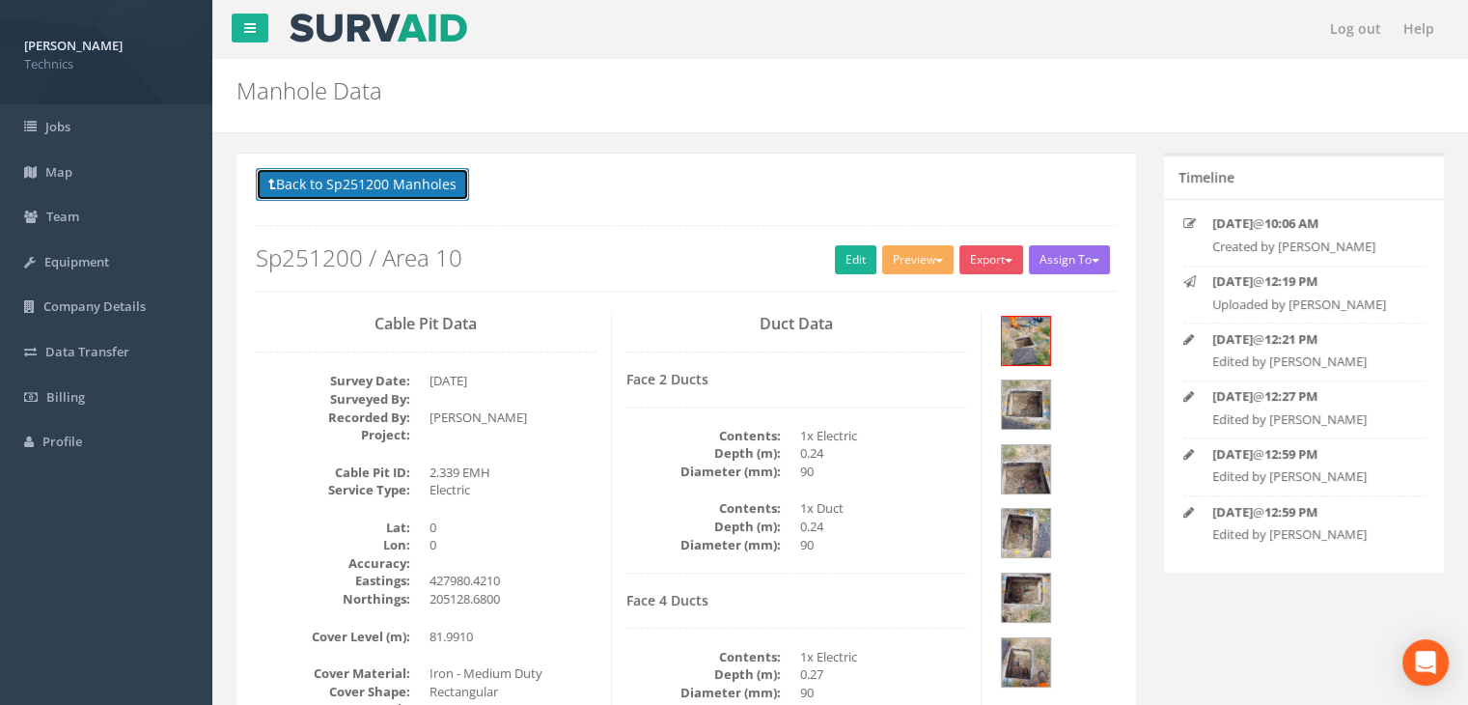
click at [423, 185] on button "Back to Sp251200 Manholes" at bounding box center [362, 184] width 213 height 33
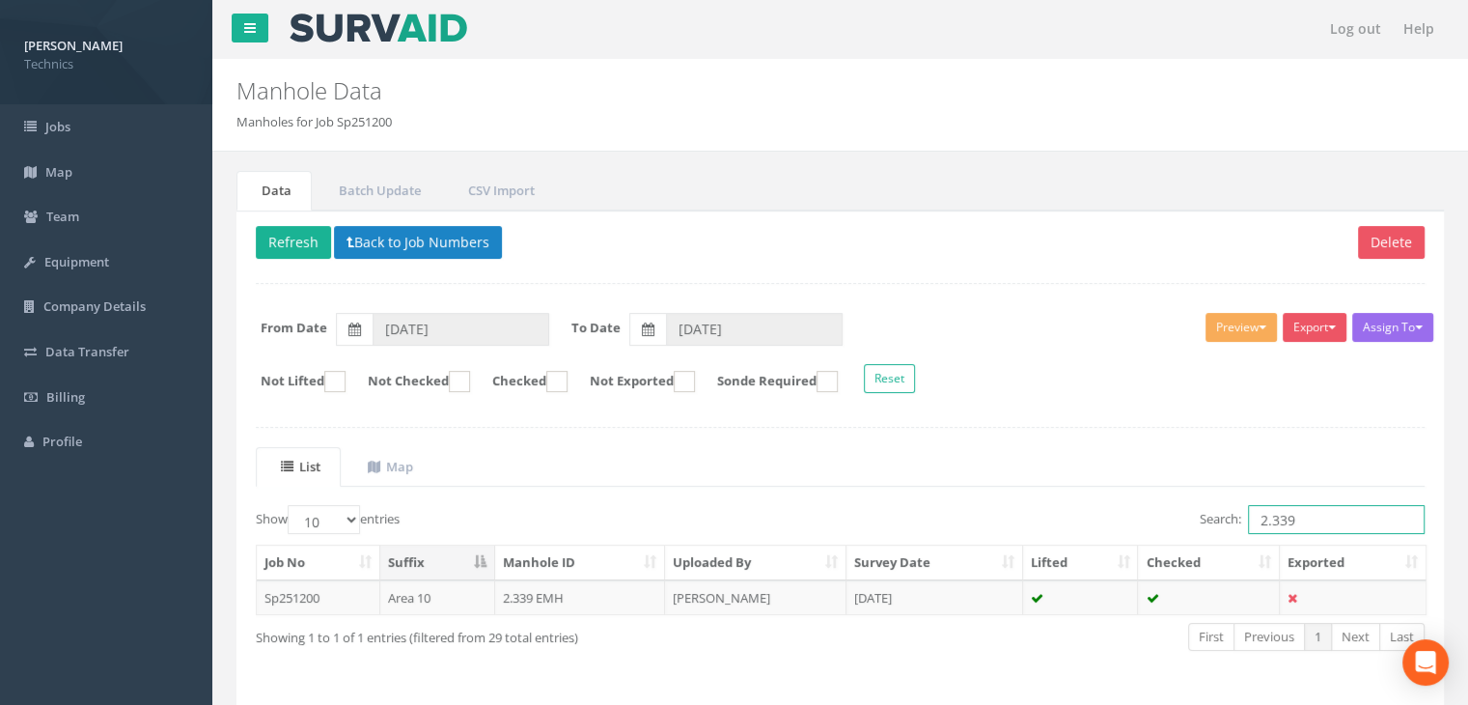
click at [1301, 514] on input "2.339" at bounding box center [1336, 519] width 177 height 29
click at [844, 592] on td "[PERSON_NAME]" at bounding box center [755, 597] width 181 height 35
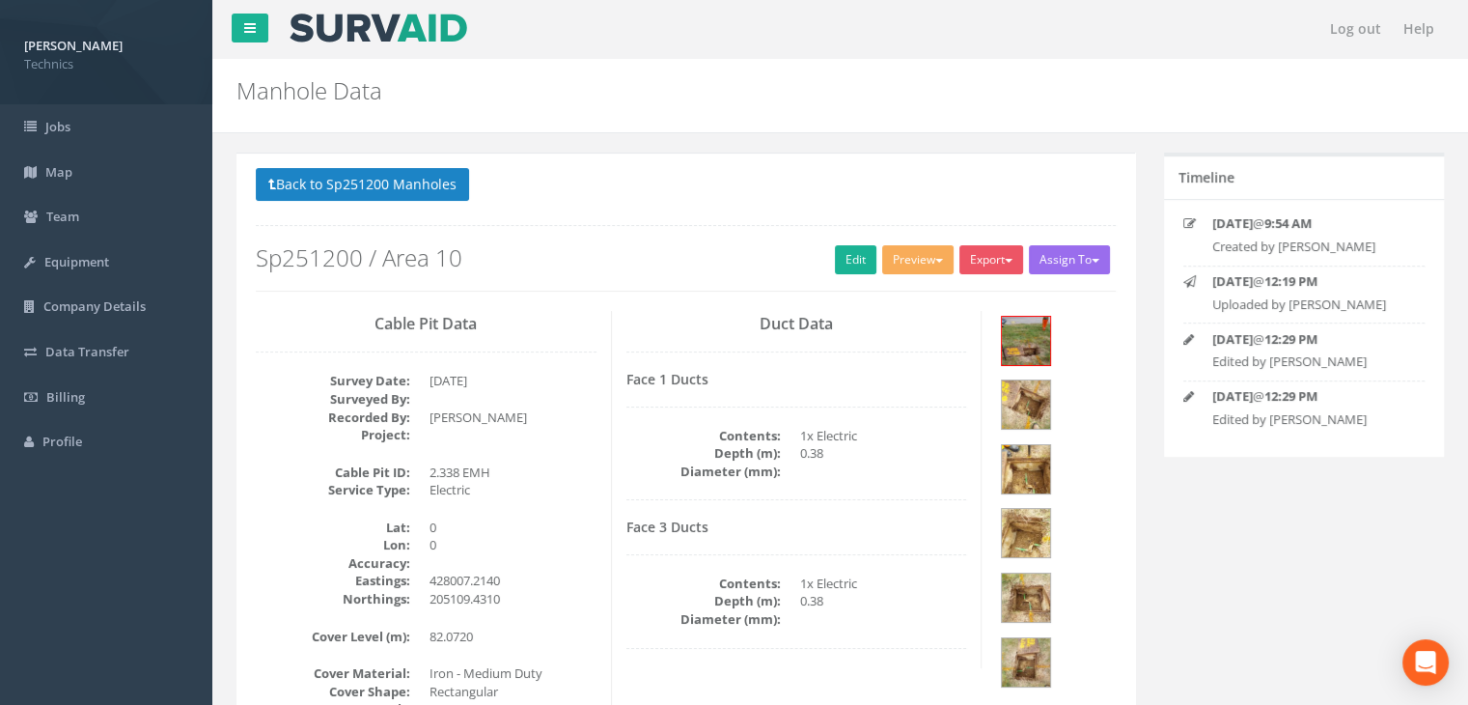
click at [695, 530] on h4 "Face 3 Ducts" at bounding box center [796, 526] width 341 height 14
click at [1110, 330] on div at bounding box center [1055, 503] width 119 height 385
click at [1050, 380] on img at bounding box center [1026, 404] width 48 height 48
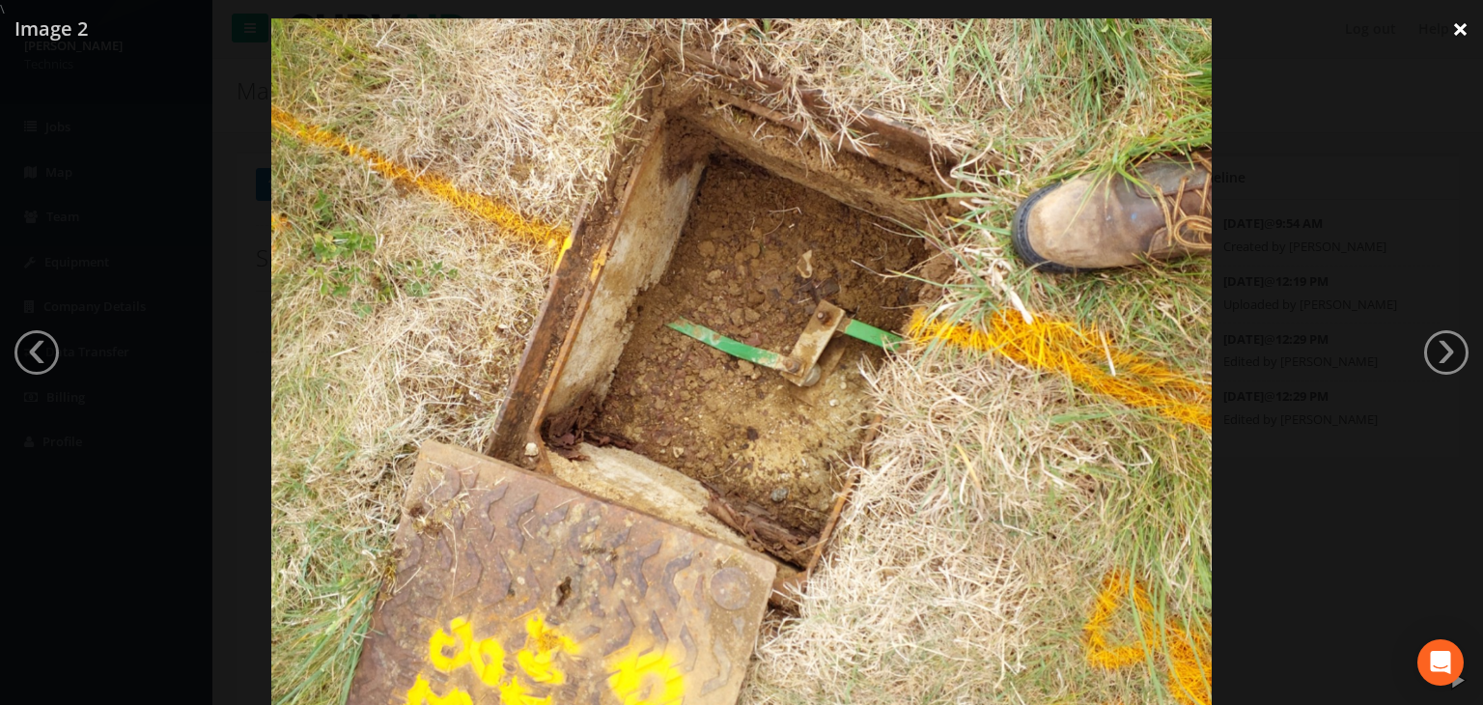
click at [1467, 29] on link "×" at bounding box center [1459, 29] width 45 height 58
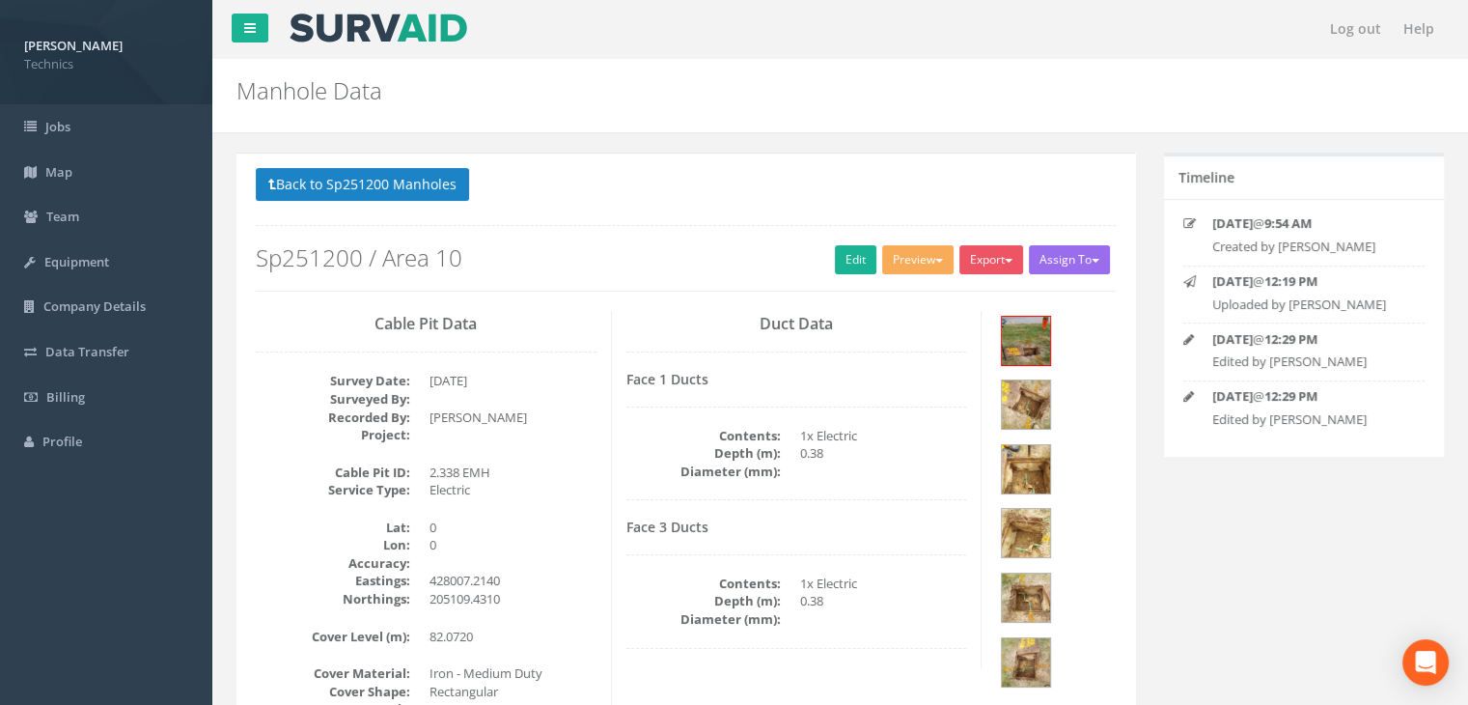
click at [669, 291] on div "Back to Sp251200 Manholes Back to Map Assign To No Companies Added Export Techn…" at bounding box center [685, 239] width 889 height 142
click at [444, 190] on button "Back to Sp251200 Manholes" at bounding box center [362, 184] width 213 height 33
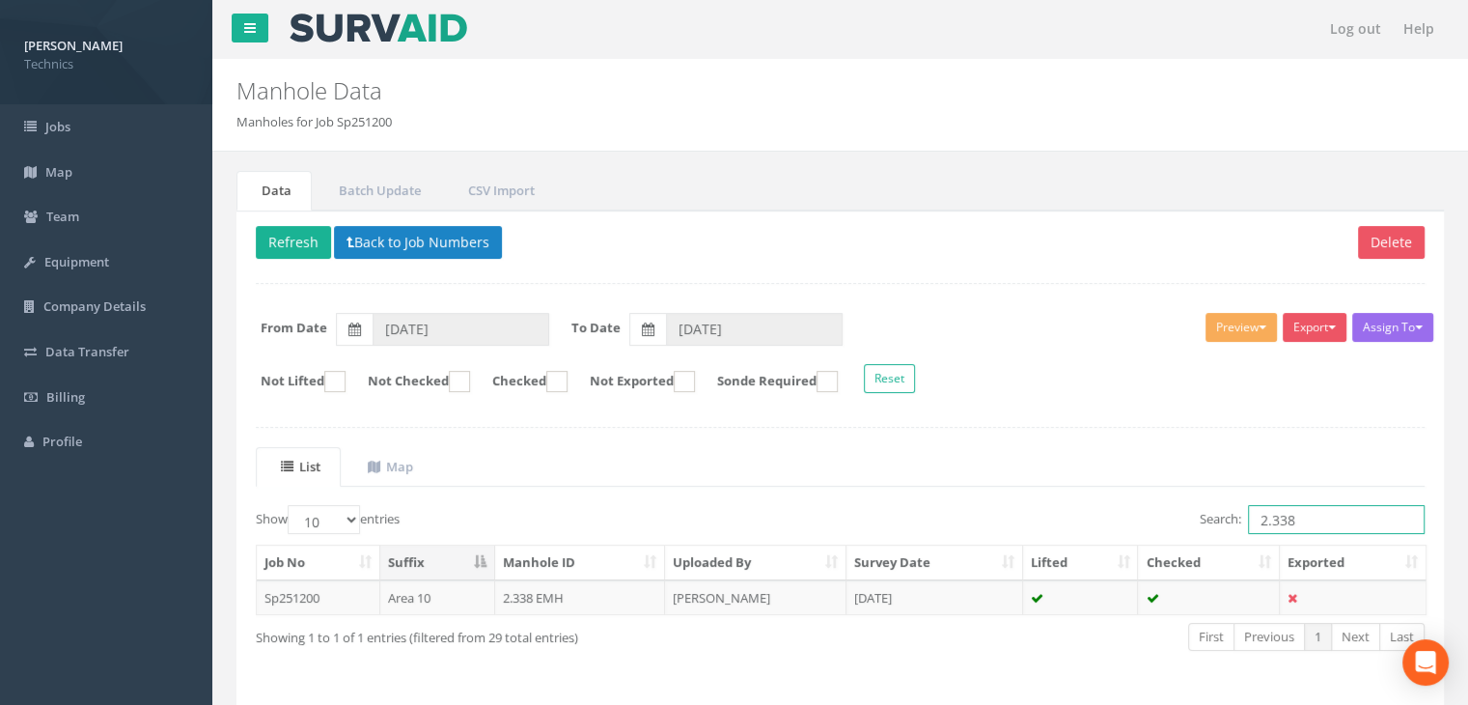
click at [1304, 522] on input "2.338" at bounding box center [1336, 519] width 177 height 29
click at [861, 591] on td "[DATE]" at bounding box center [934, 597] width 177 height 35
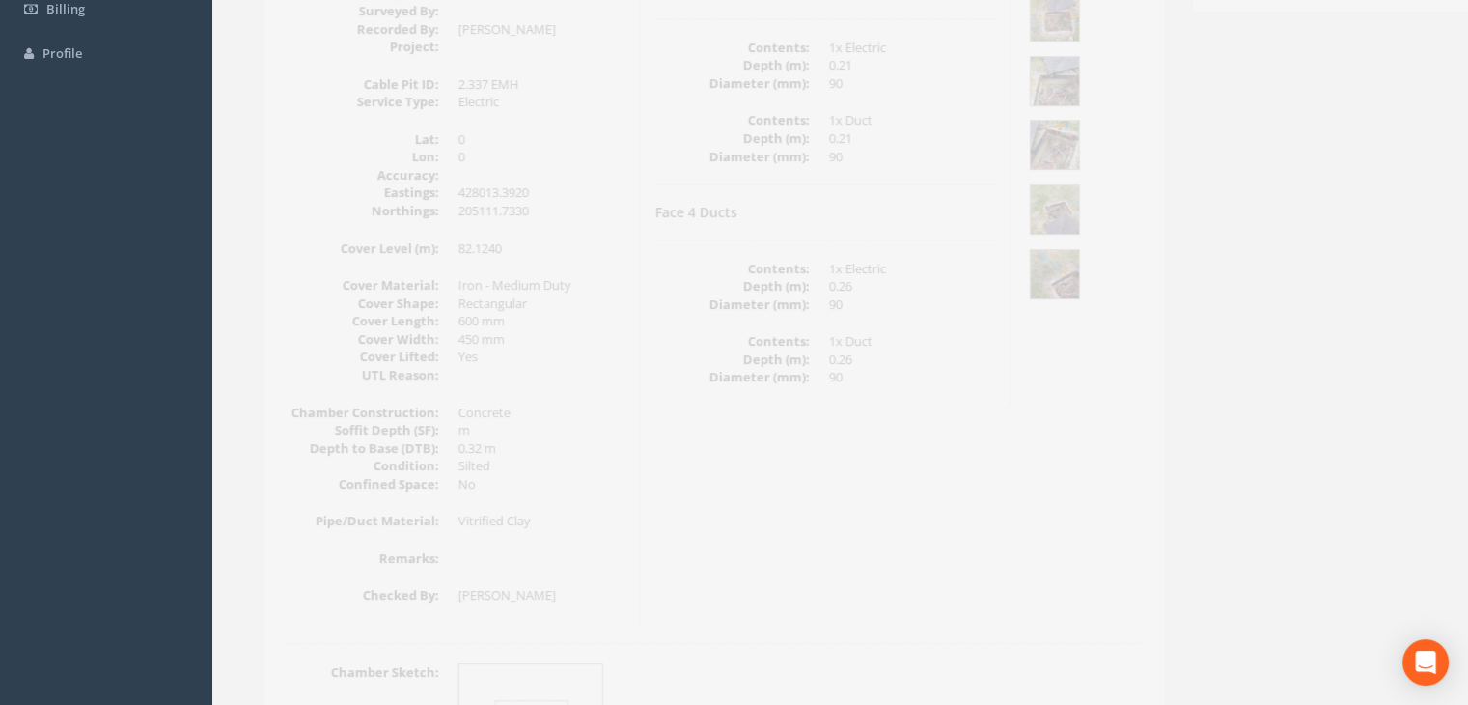
scroll to position [386, 0]
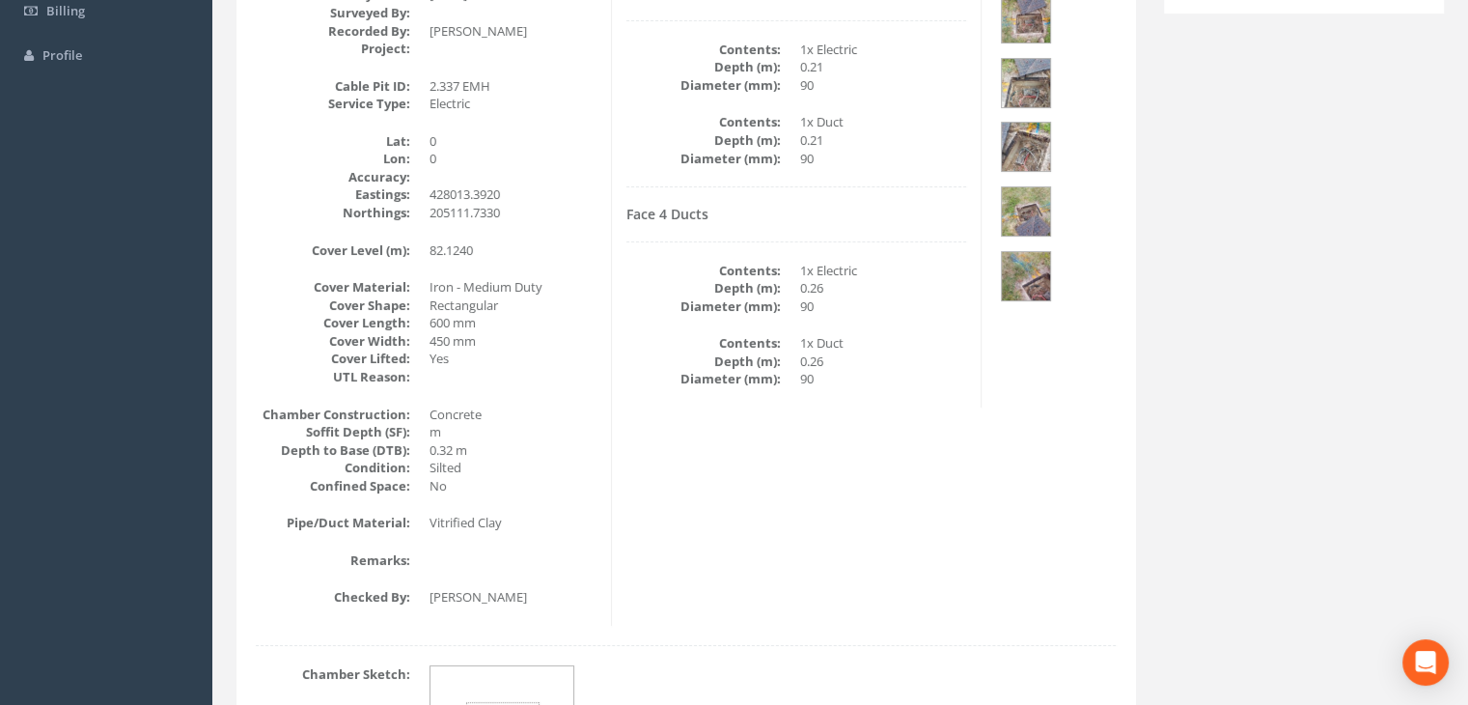
drag, startPoint x: 696, startPoint y: 499, endPoint x: 691, endPoint y: 458, distance: 40.8
click at [693, 495] on div "Cable Pit Data Survey Date: [DATE] Surveyed By: Recorded By: [PERSON_NAME] Proj…" at bounding box center [685, 275] width 889 height 701
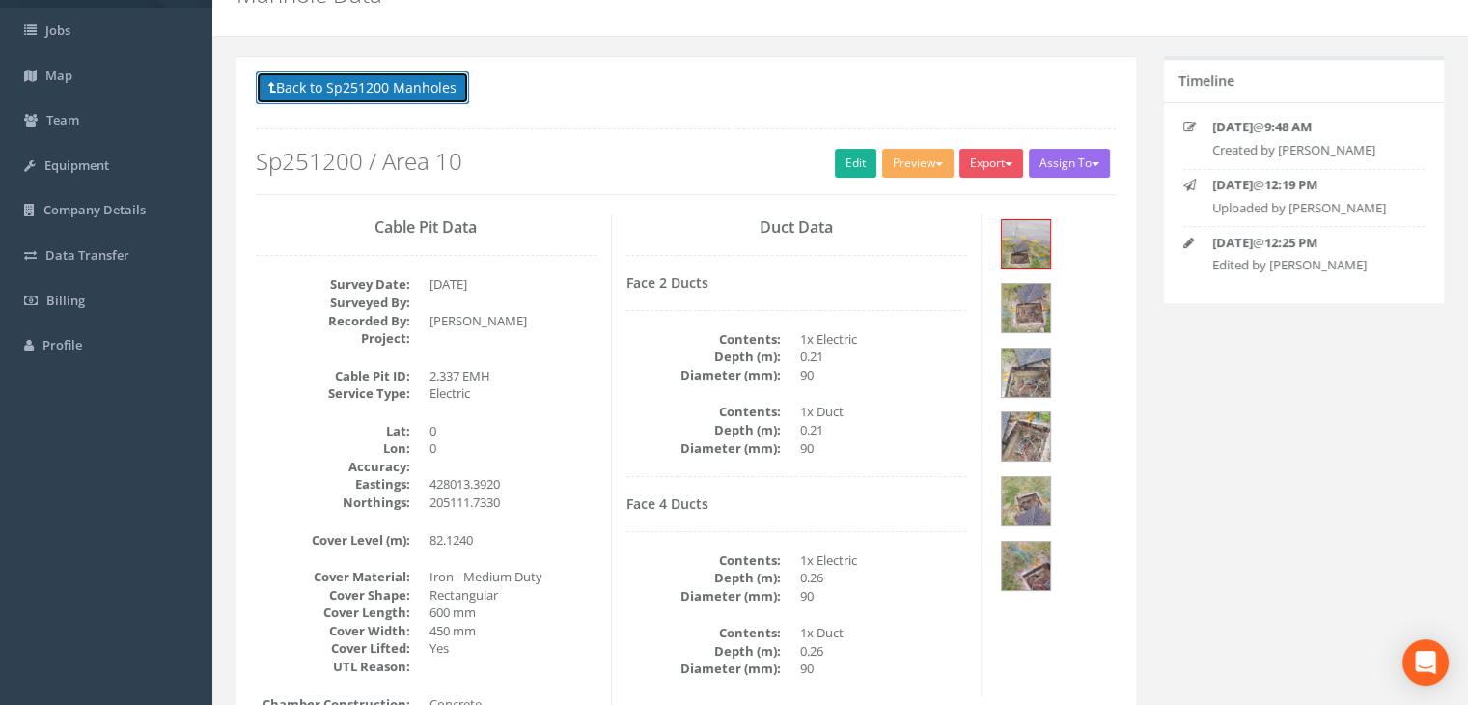
click at [434, 97] on button "Back to Sp251200 Manholes" at bounding box center [362, 87] width 213 height 33
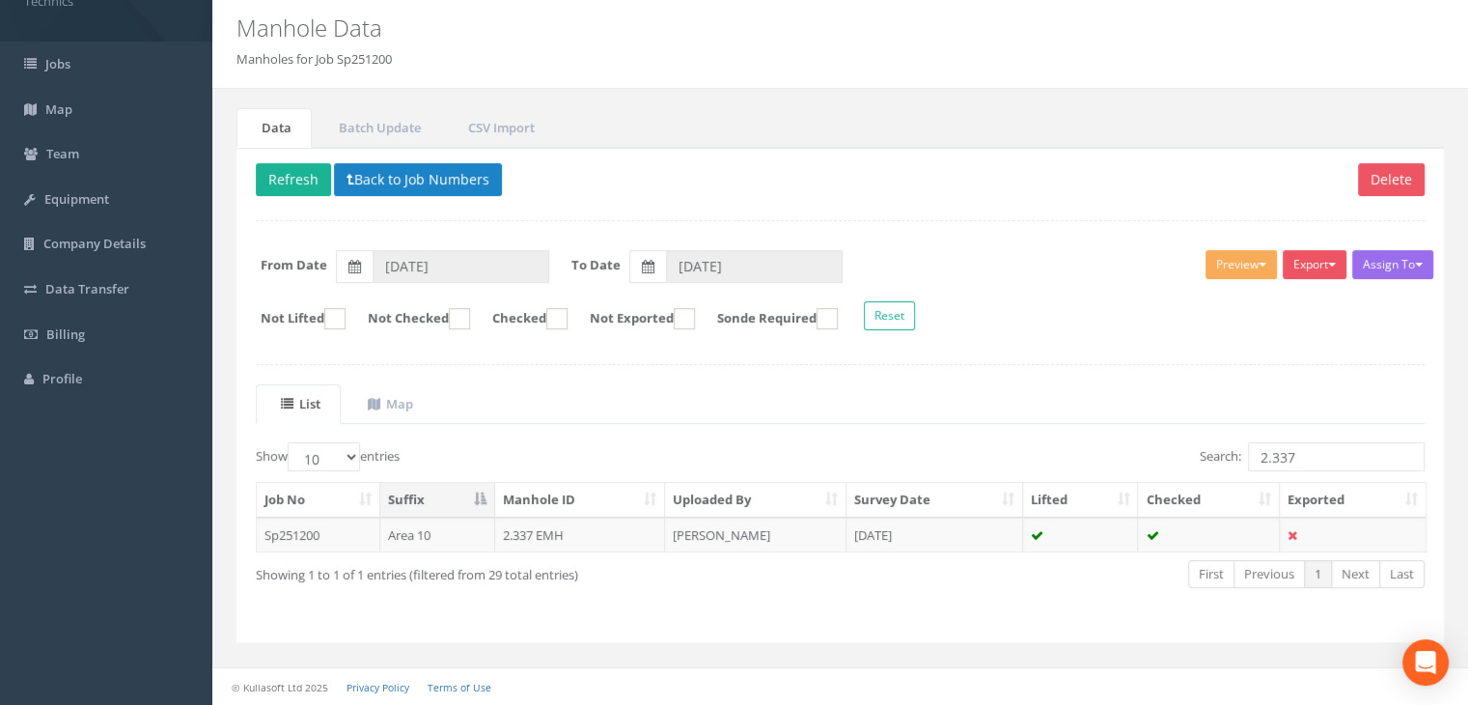
scroll to position [60, 0]
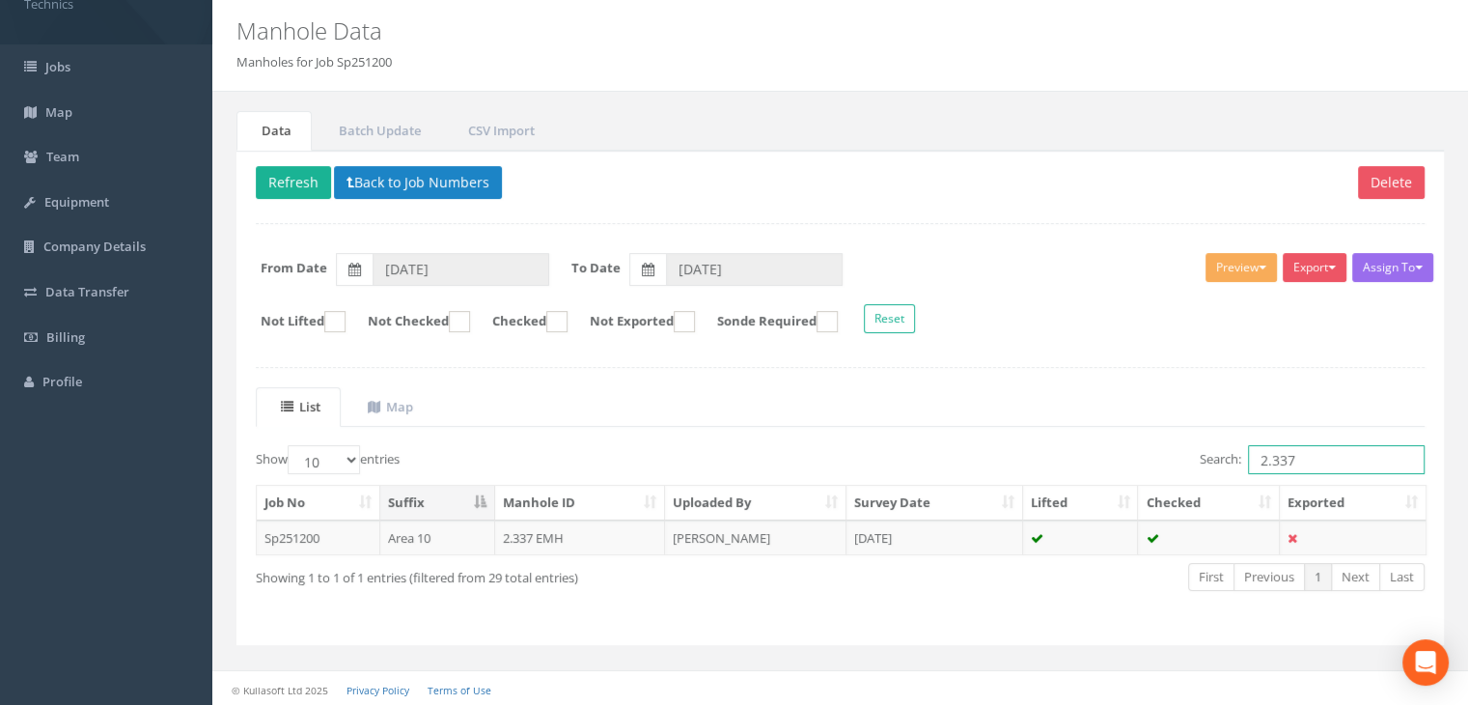
click at [1314, 464] on input "2.337" at bounding box center [1336, 459] width 177 height 29
click at [956, 538] on td "[DATE]" at bounding box center [934, 537] width 177 height 35
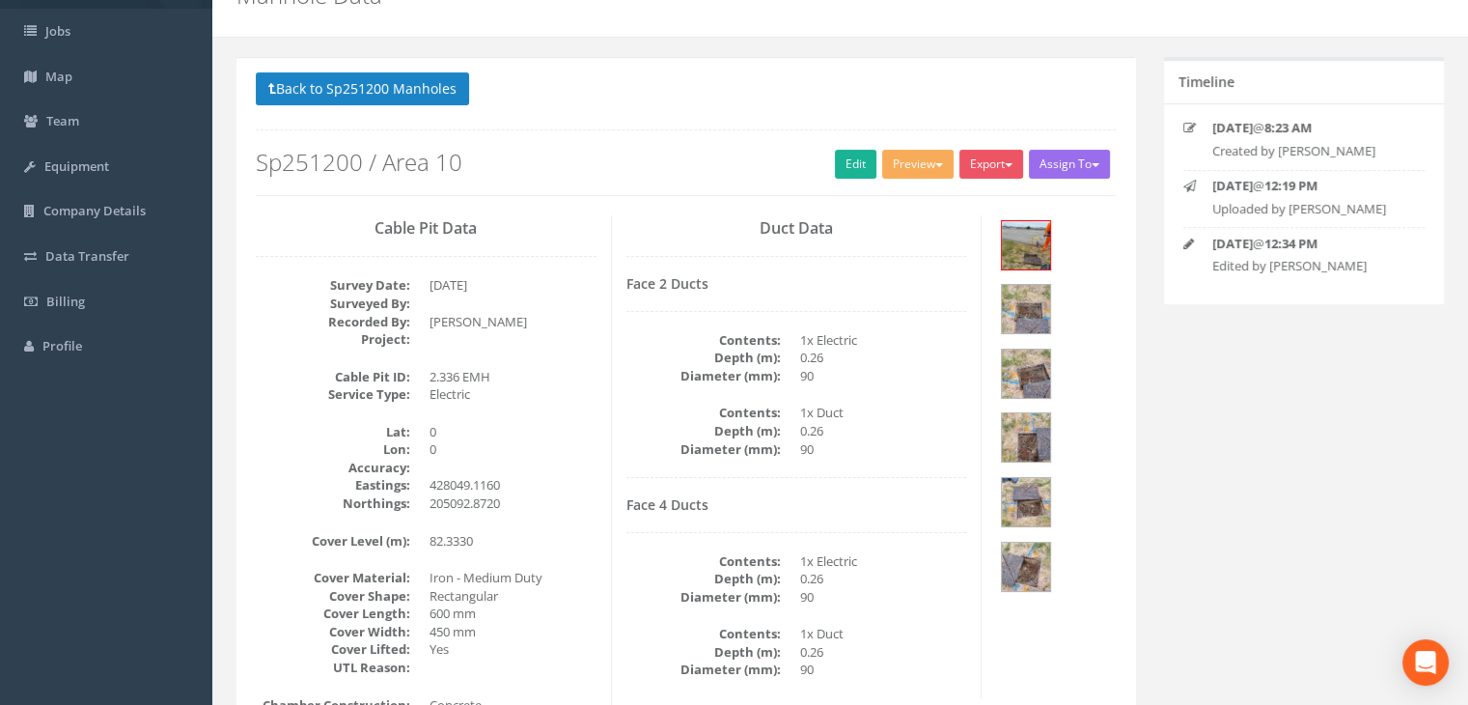
scroll to position [156, 0]
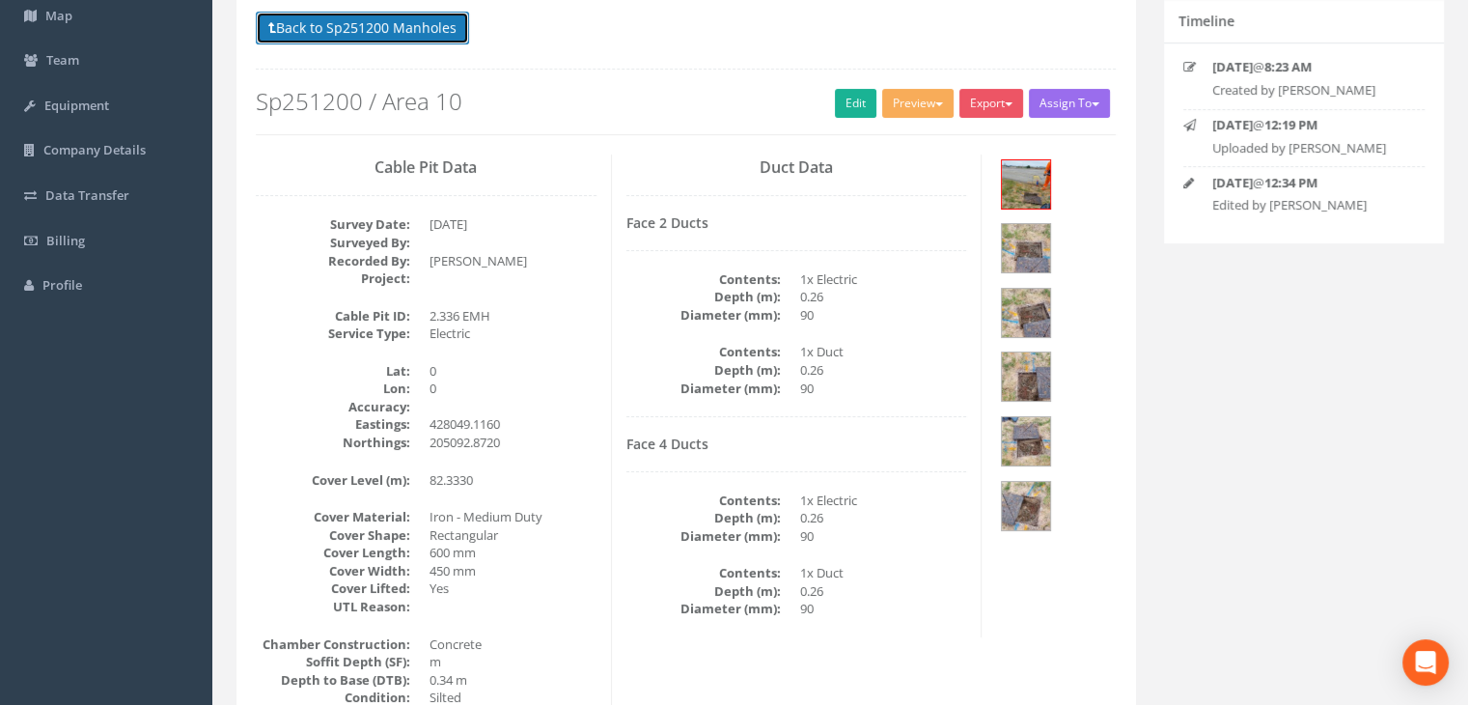
click at [462, 30] on button "Back to Sp251200 Manholes" at bounding box center [362, 28] width 213 height 33
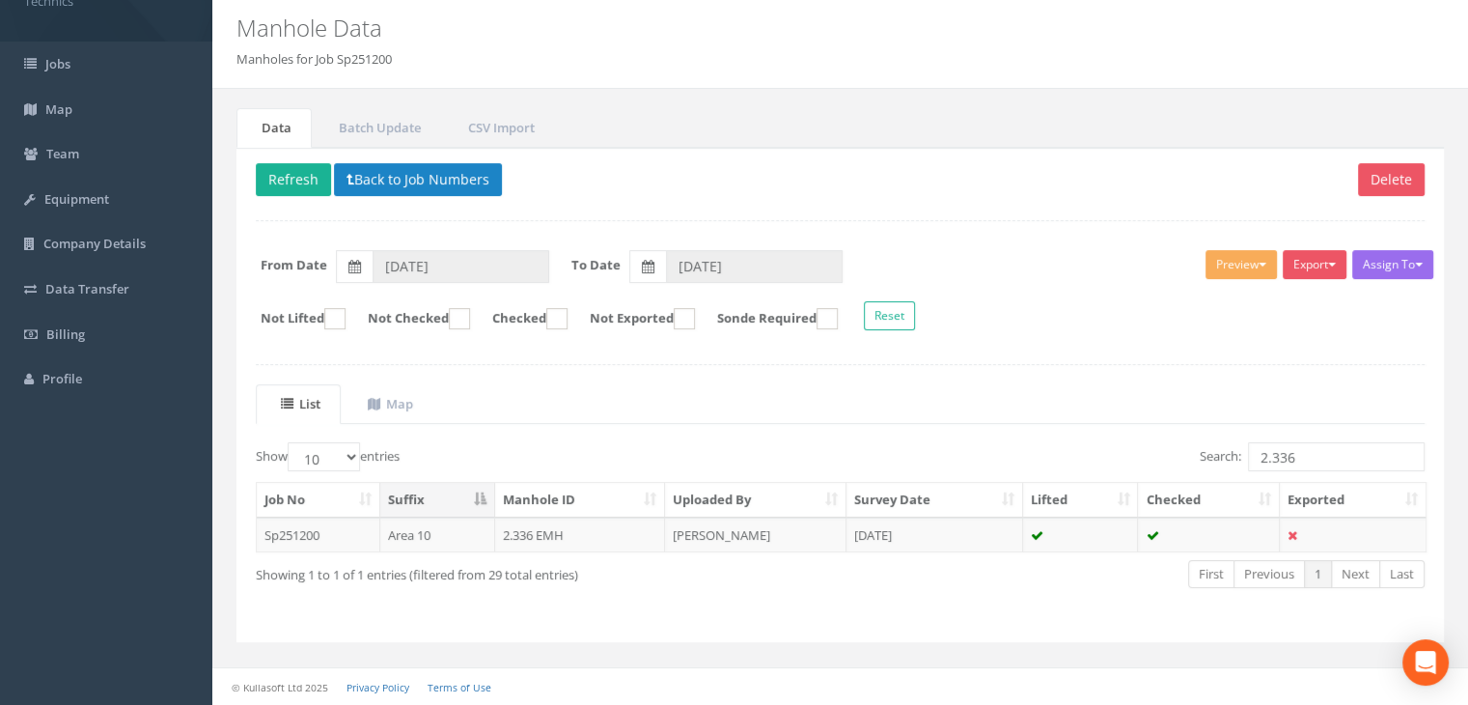
scroll to position [60, 0]
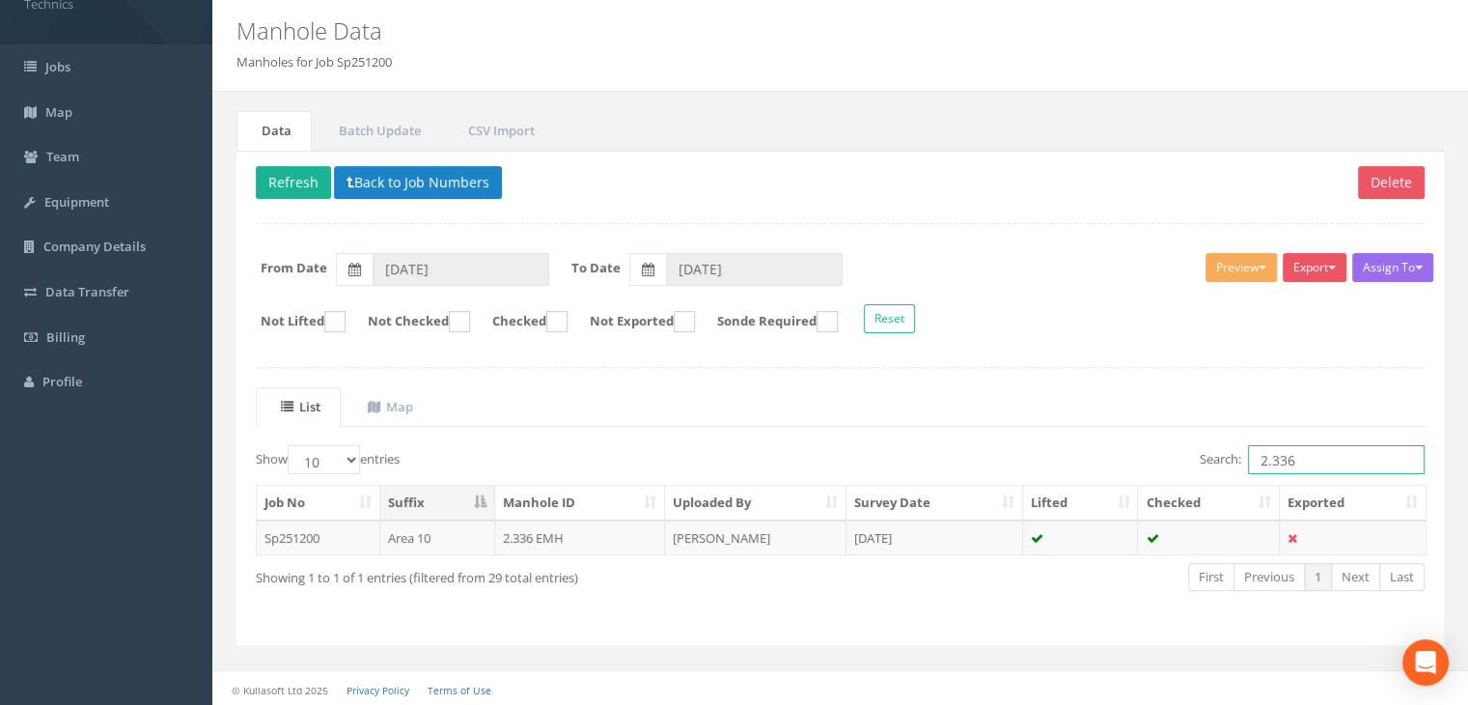
click at [1347, 460] on input "2.336" at bounding box center [1336, 459] width 177 height 29
click at [876, 545] on td "[DATE]" at bounding box center [934, 537] width 177 height 35
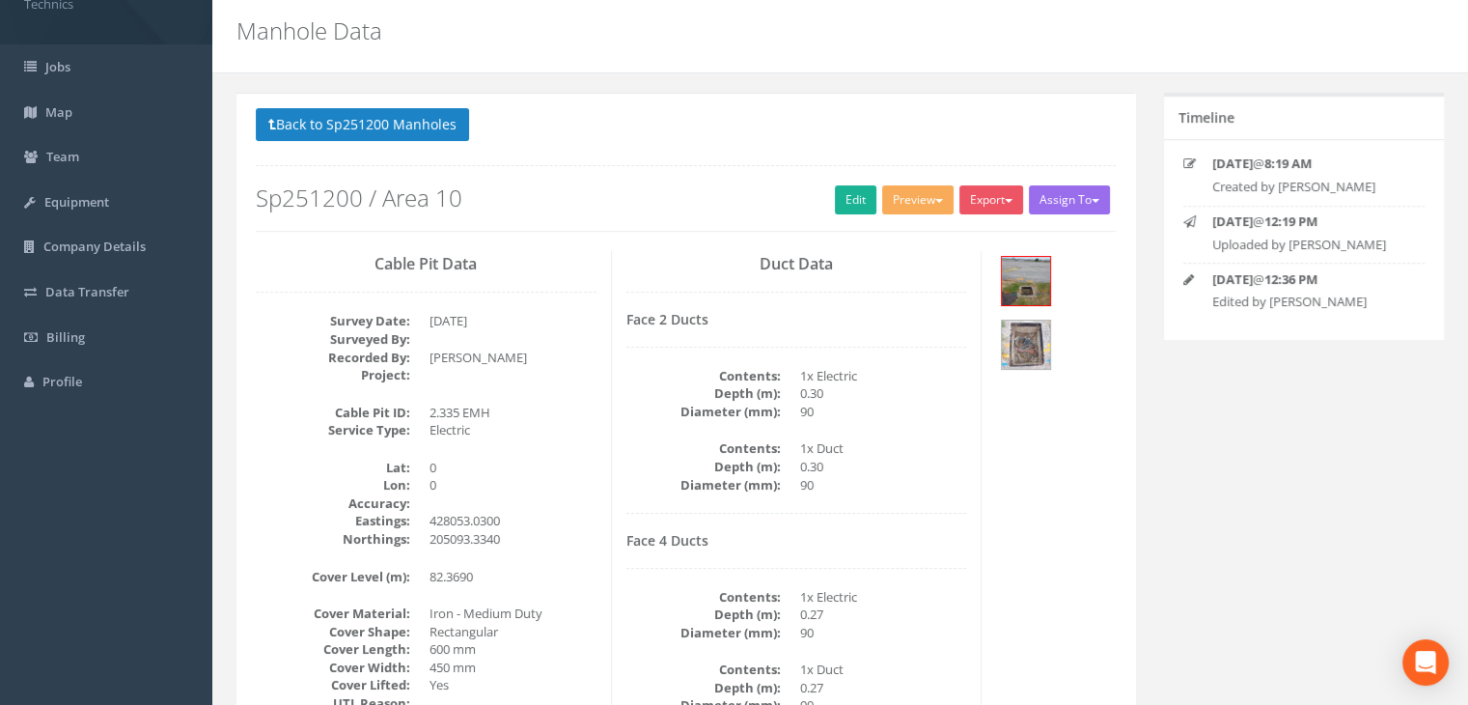
click at [735, 256] on h3 "Duct Data" at bounding box center [796, 264] width 341 height 17
click at [420, 121] on button "Back to Sp251200 Manholes" at bounding box center [362, 124] width 213 height 33
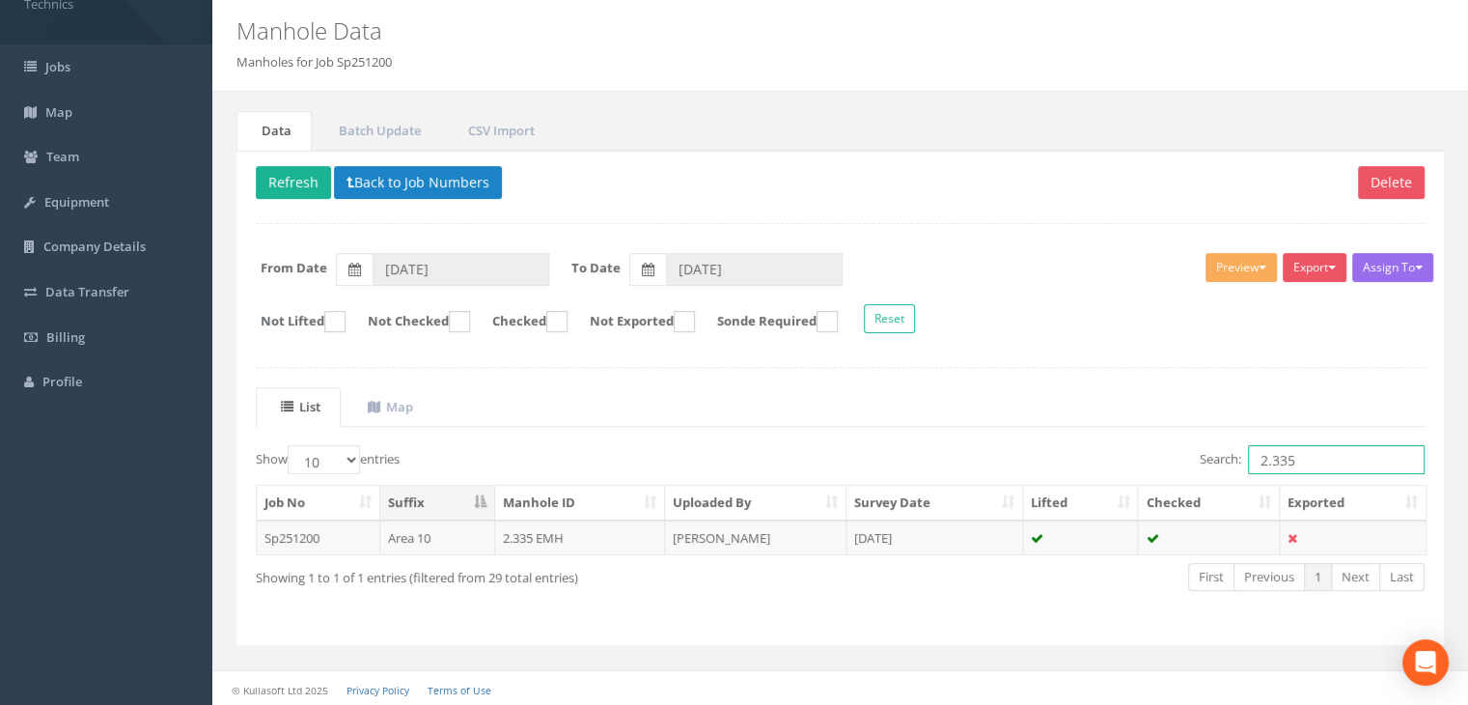
click at [1332, 454] on input "2.335" at bounding box center [1336, 459] width 177 height 29
type input "2.334"
click at [961, 536] on td "[DATE]" at bounding box center [934, 537] width 177 height 35
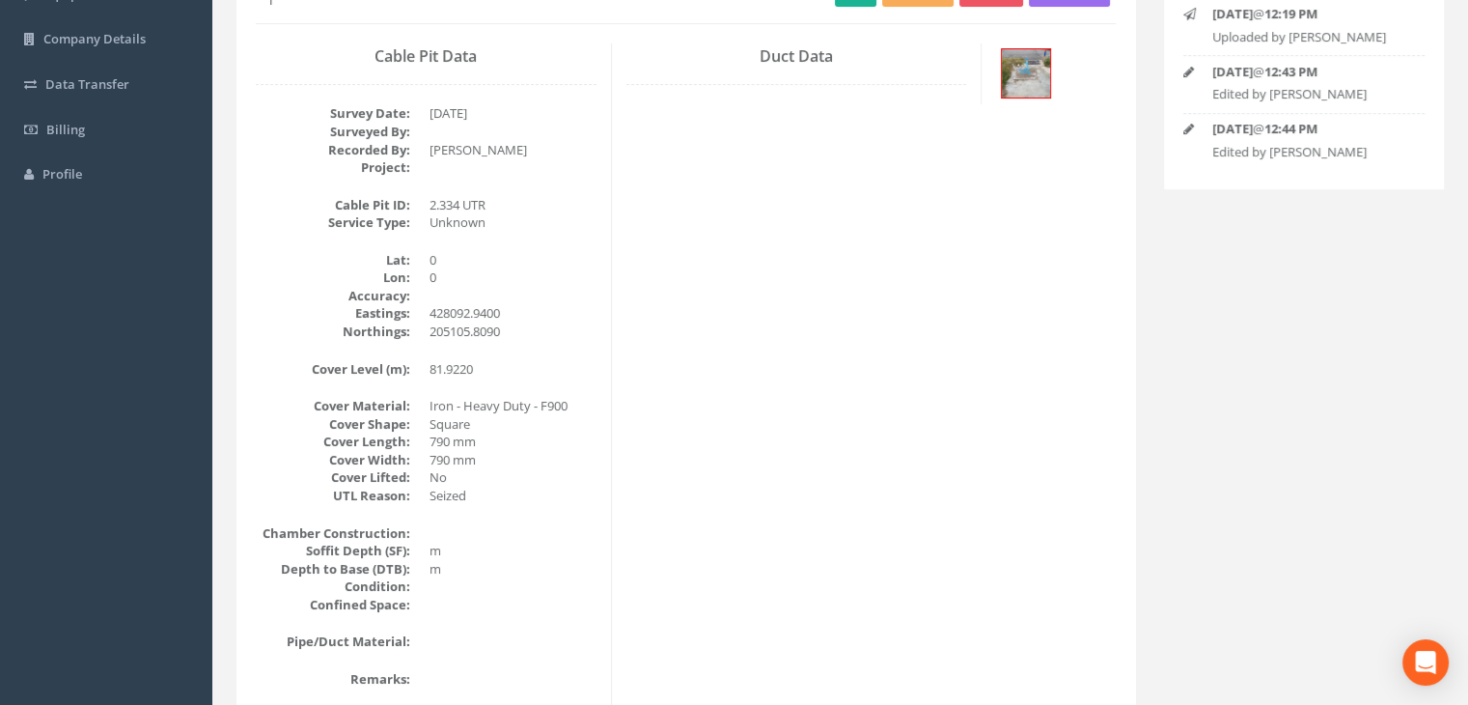
scroll to position [156, 0]
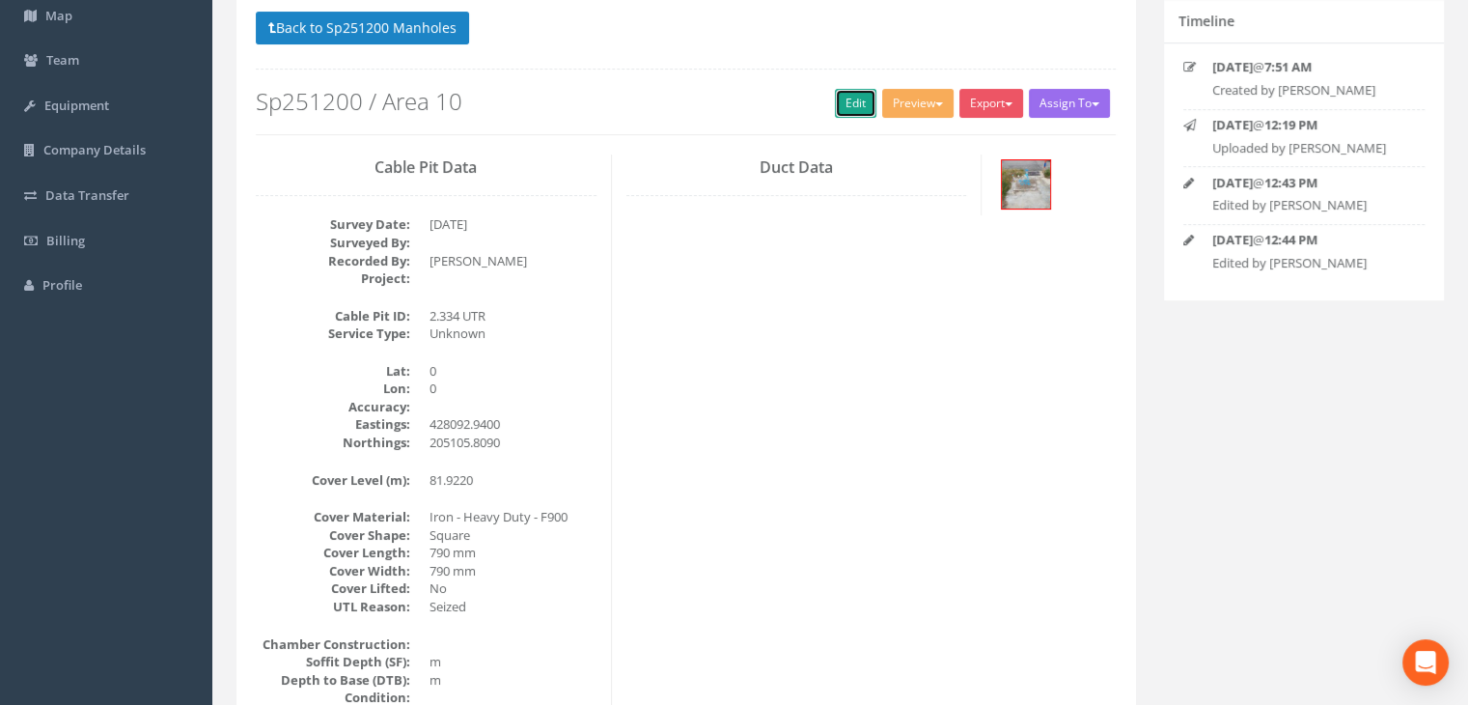
click at [858, 109] on link "Edit" at bounding box center [856, 103] width 42 height 29
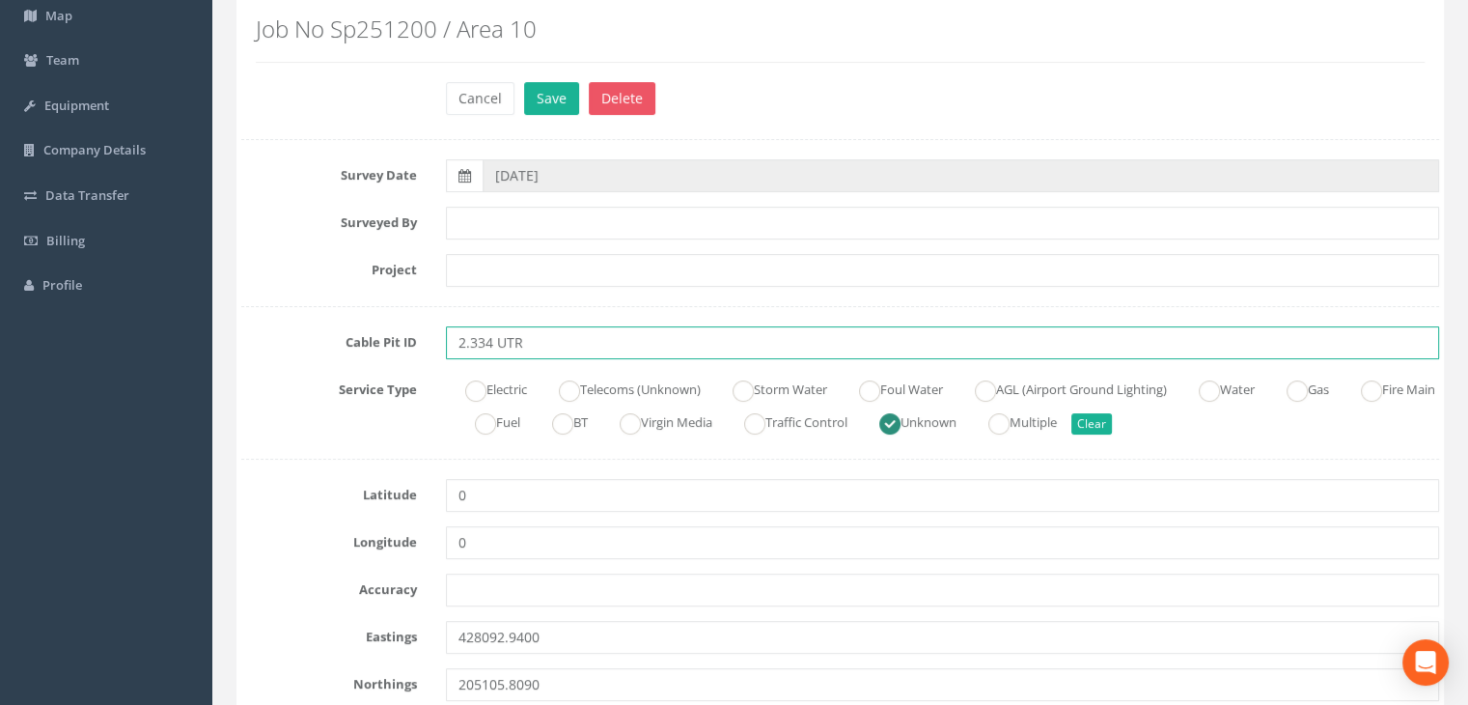
click at [534, 340] on input "2.334 UTR" at bounding box center [942, 342] width 993 height 33
type input "2.334 UMH"
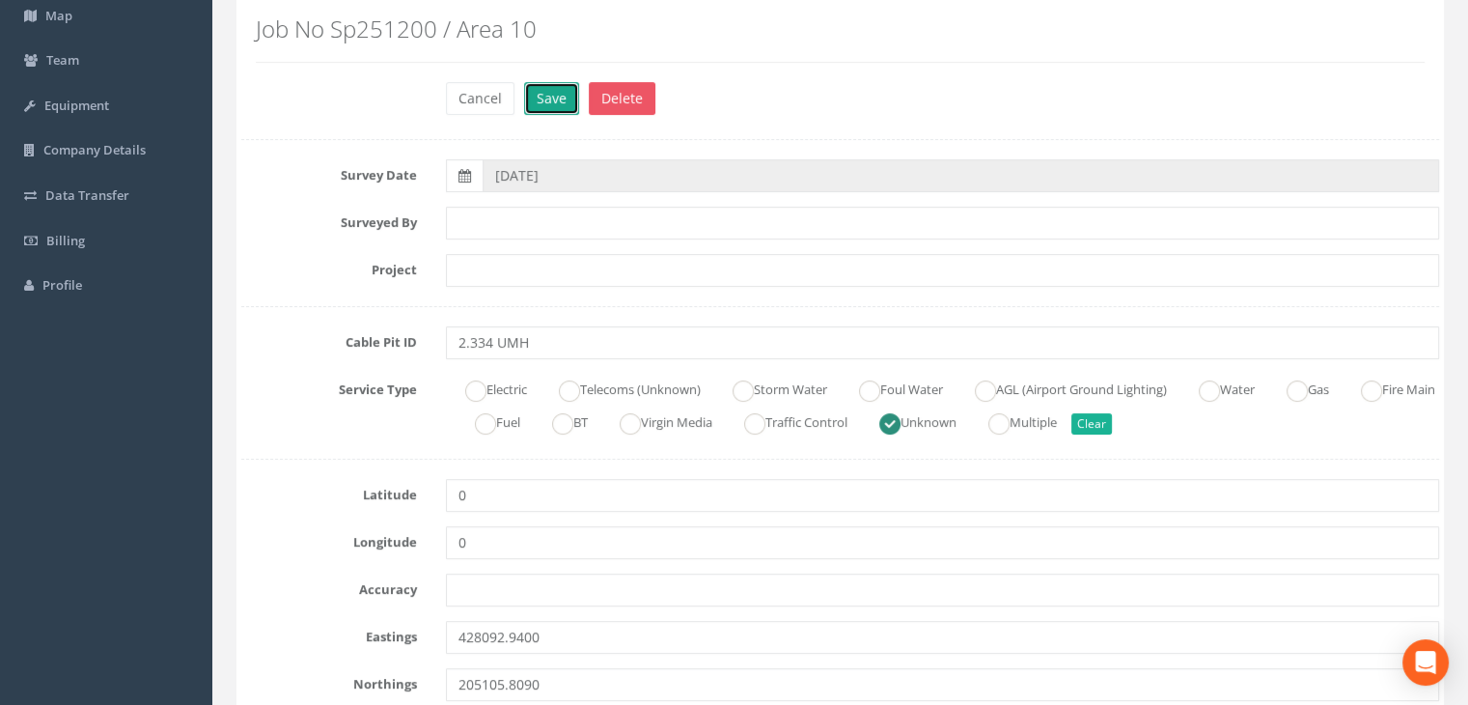
click at [550, 98] on button "Save" at bounding box center [551, 98] width 55 height 33
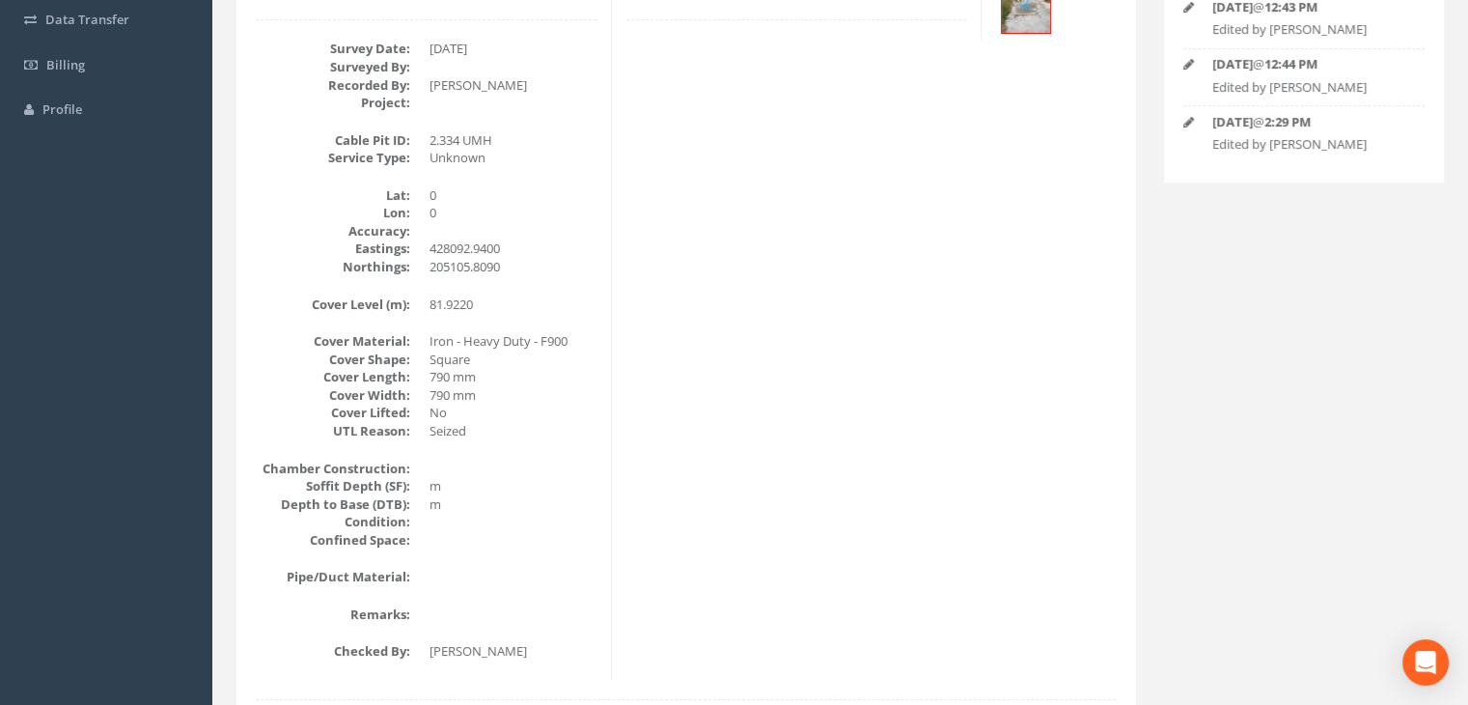
scroll to position [300, 0]
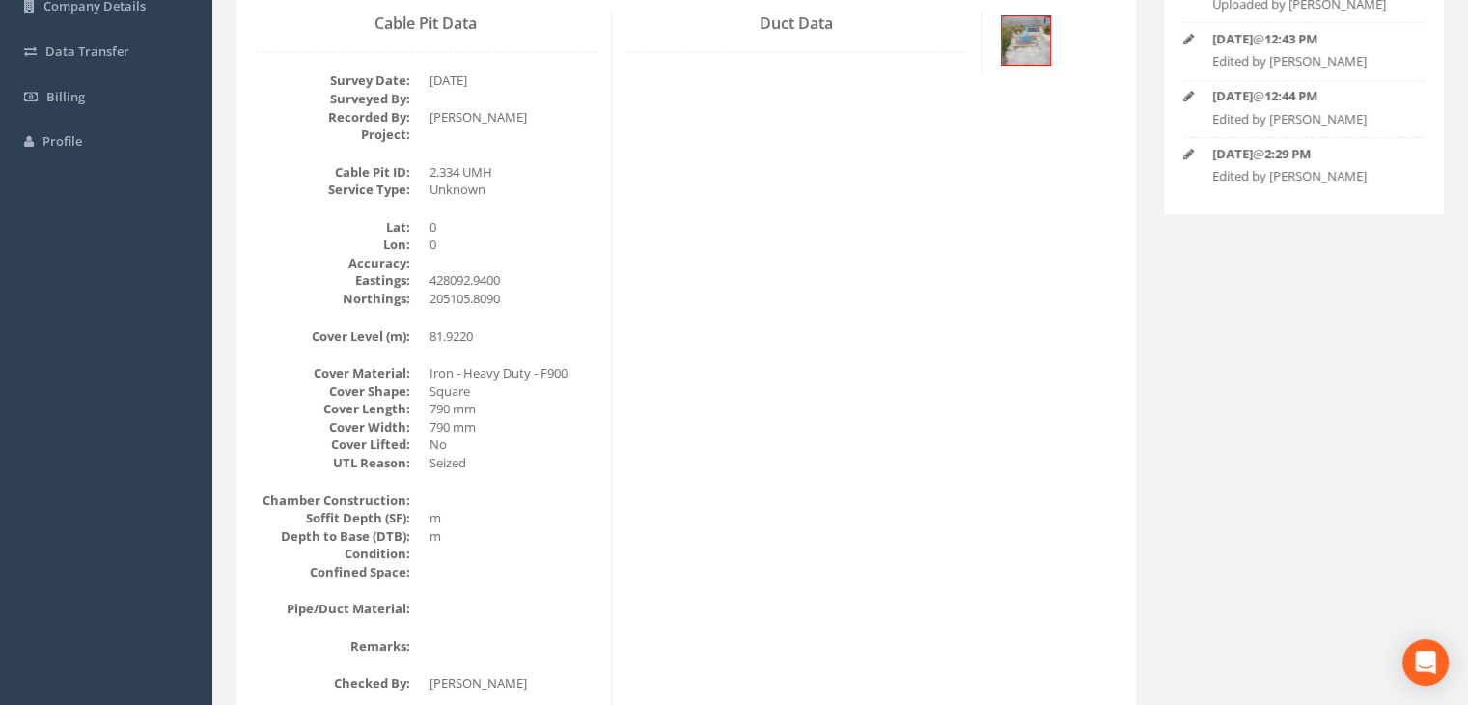
click at [718, 380] on div "Cable Pit Data Survey Date: [DATE] Surveyed By: Recorded By: [PERSON_NAME] Proj…" at bounding box center [685, 361] width 889 height 701
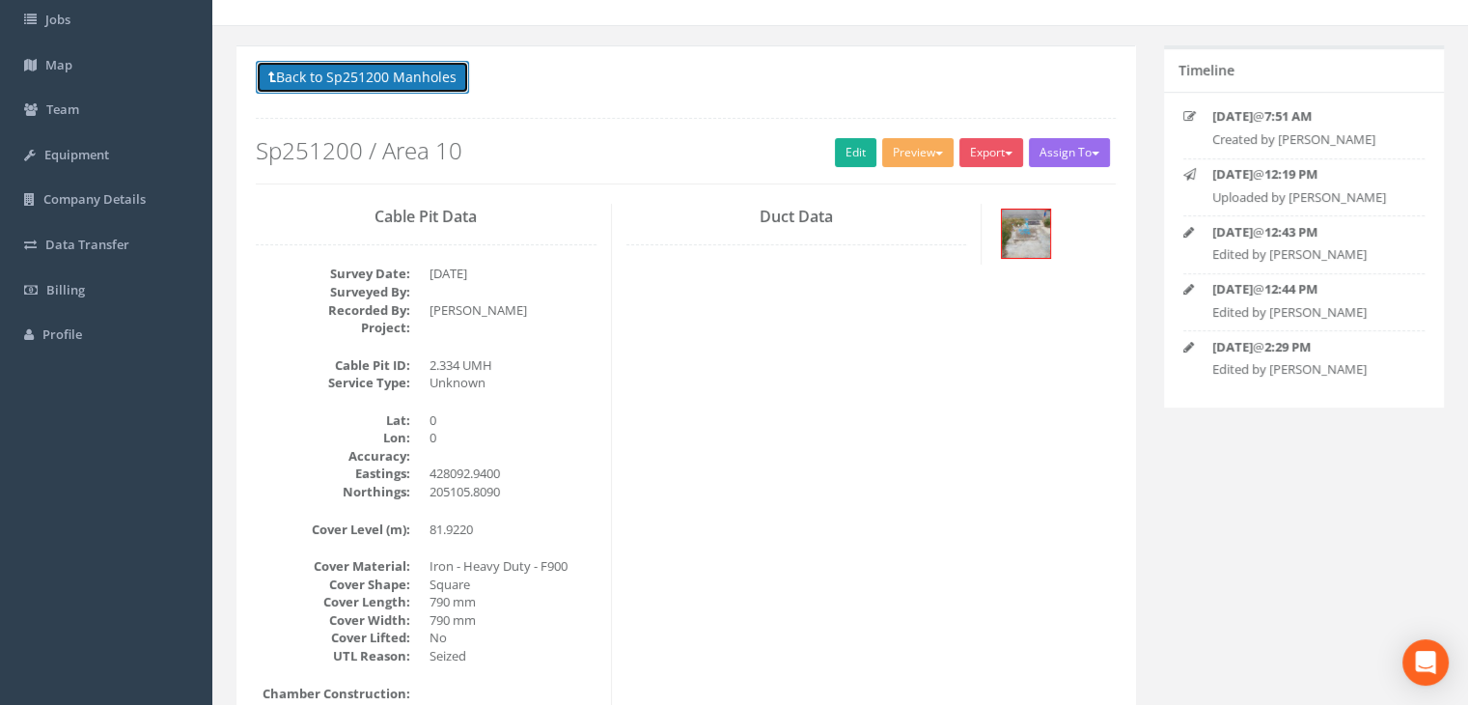
click at [371, 69] on button "Back to Sp251200 Manholes" at bounding box center [362, 77] width 213 height 33
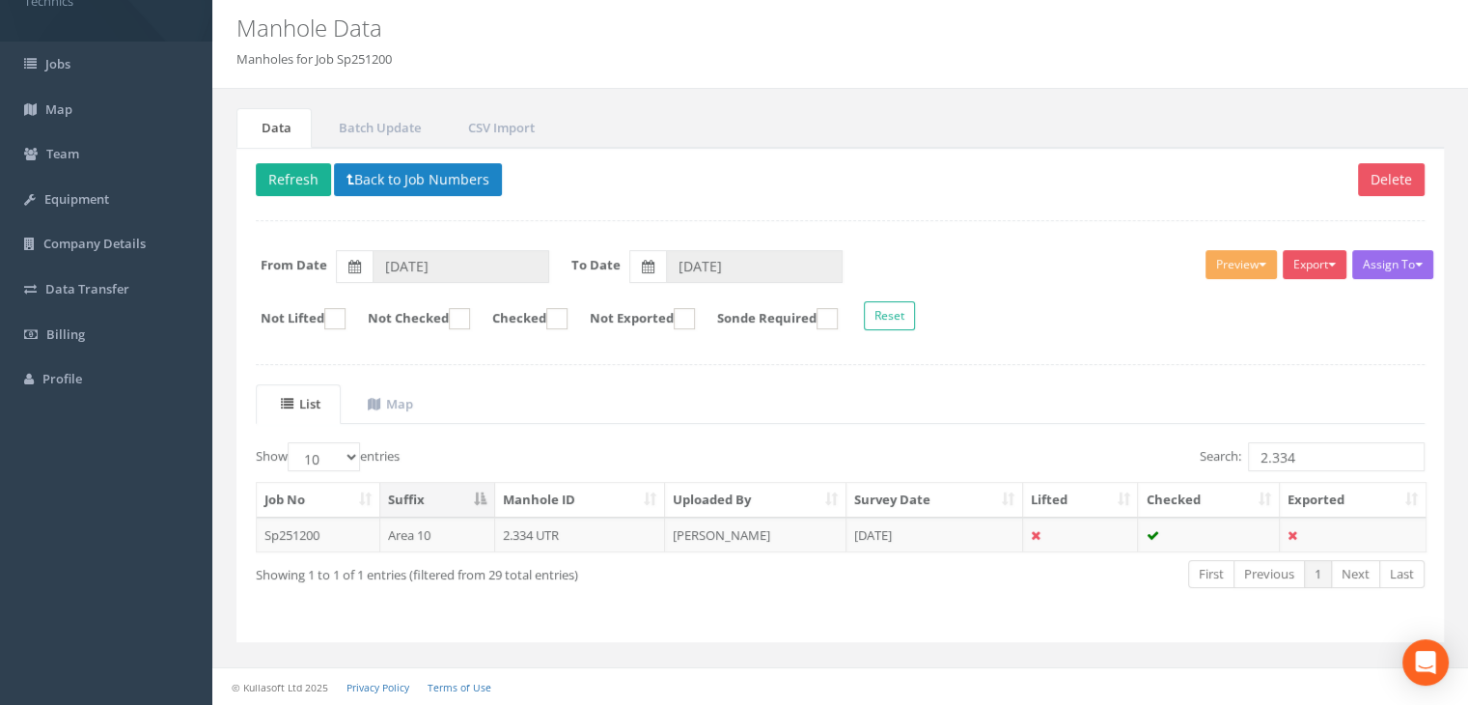
scroll to position [60, 0]
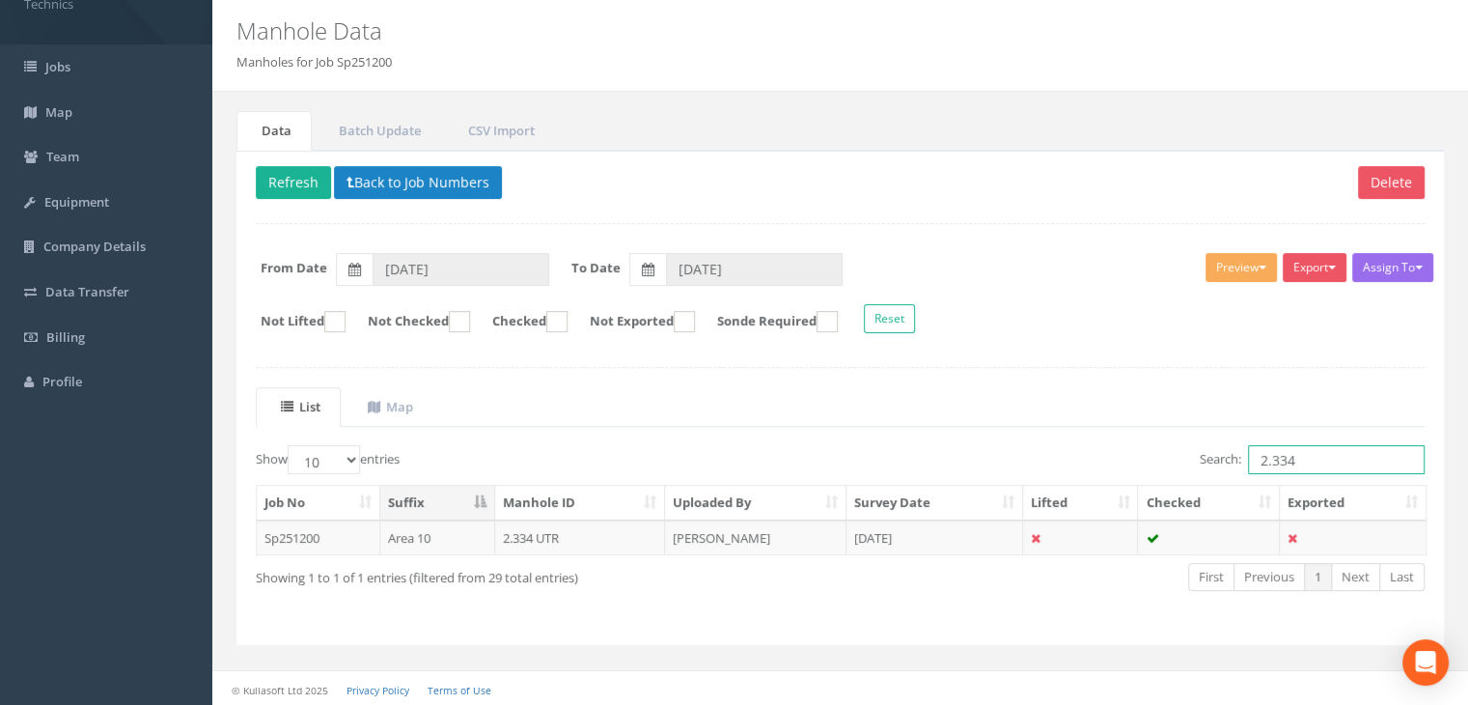
click at [1314, 455] on input "2.334" at bounding box center [1336, 459] width 177 height 29
type input "2.333"
click at [764, 538] on td "[PERSON_NAME]" at bounding box center [755, 537] width 181 height 35
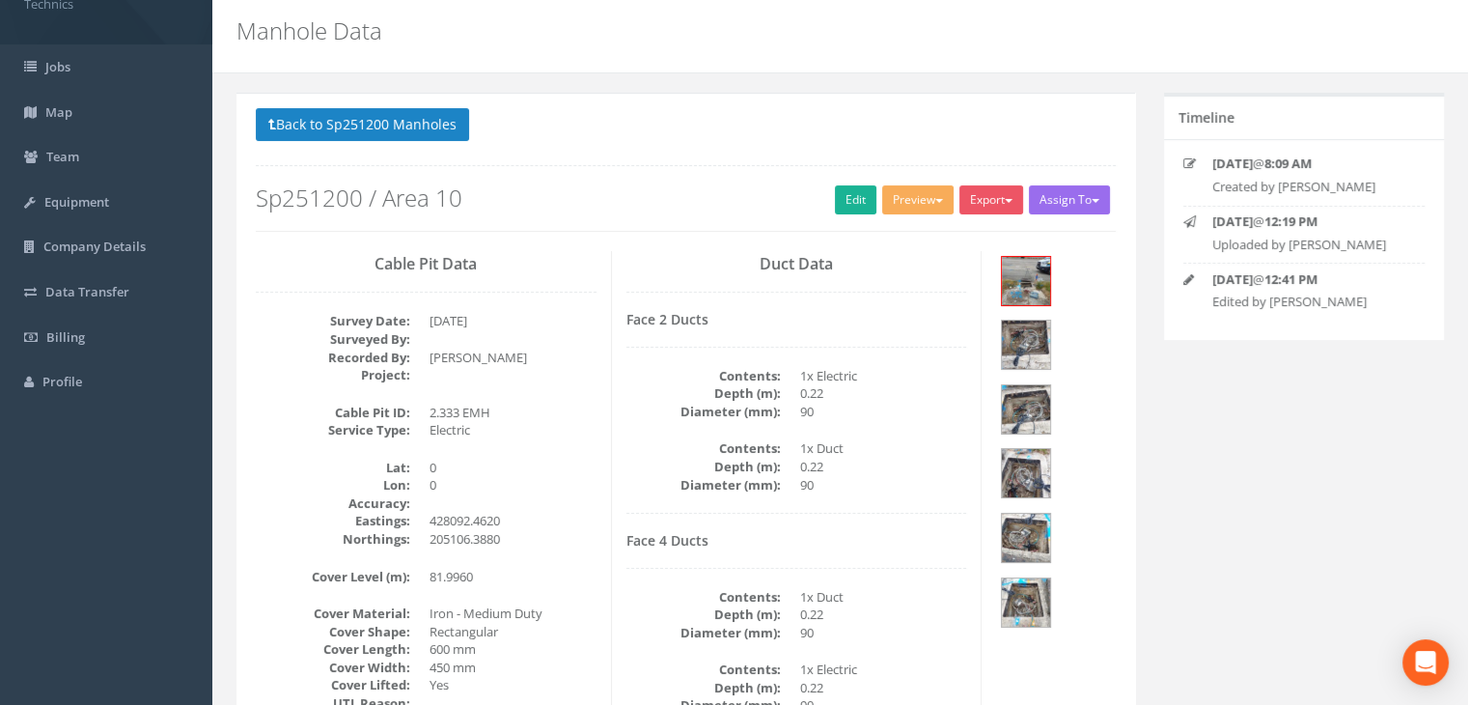
click at [672, 240] on div "Back to Sp251200 Manholes Back to Map Assign To No Companies Added Export Techn…" at bounding box center [685, 179] width 889 height 142
click at [390, 118] on button "Back to Sp251200 Manholes" at bounding box center [362, 124] width 213 height 33
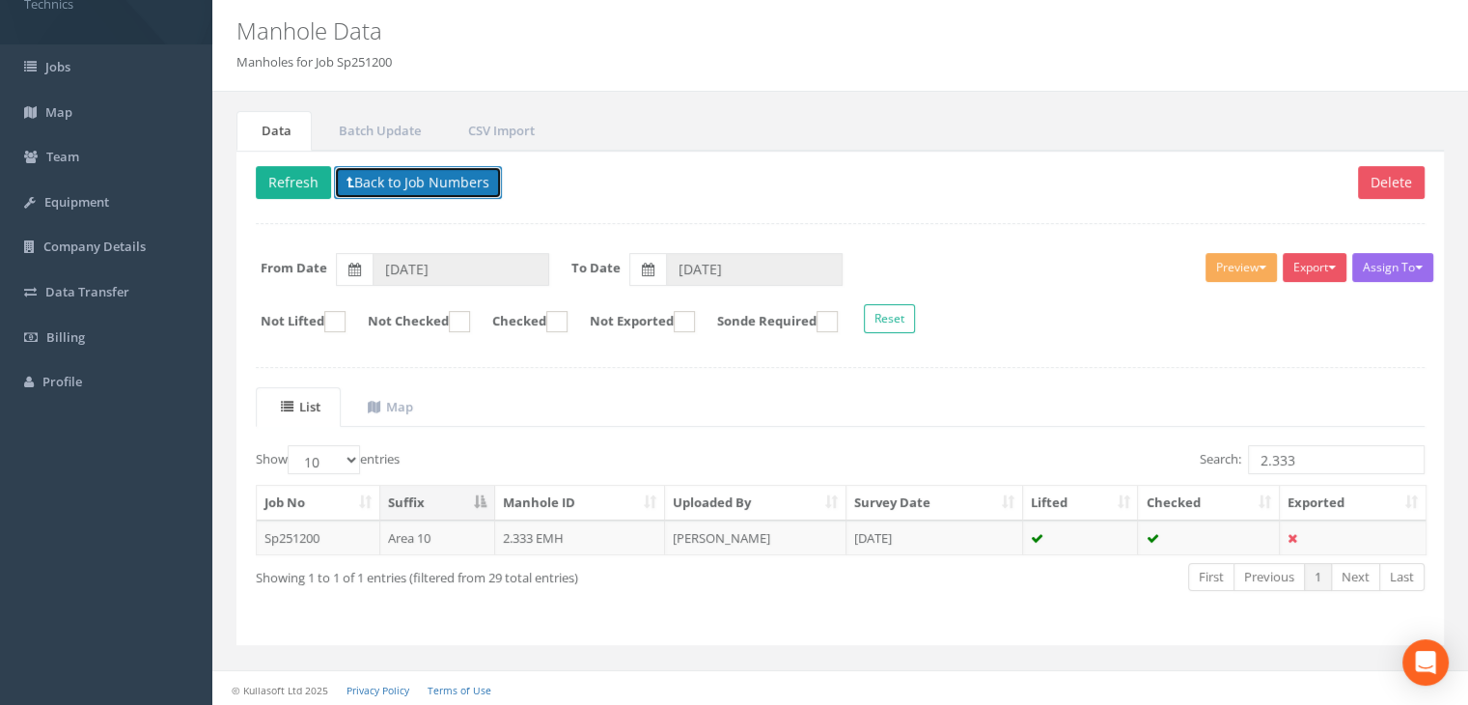
click at [388, 175] on button "Back to Job Numbers" at bounding box center [418, 182] width 168 height 33
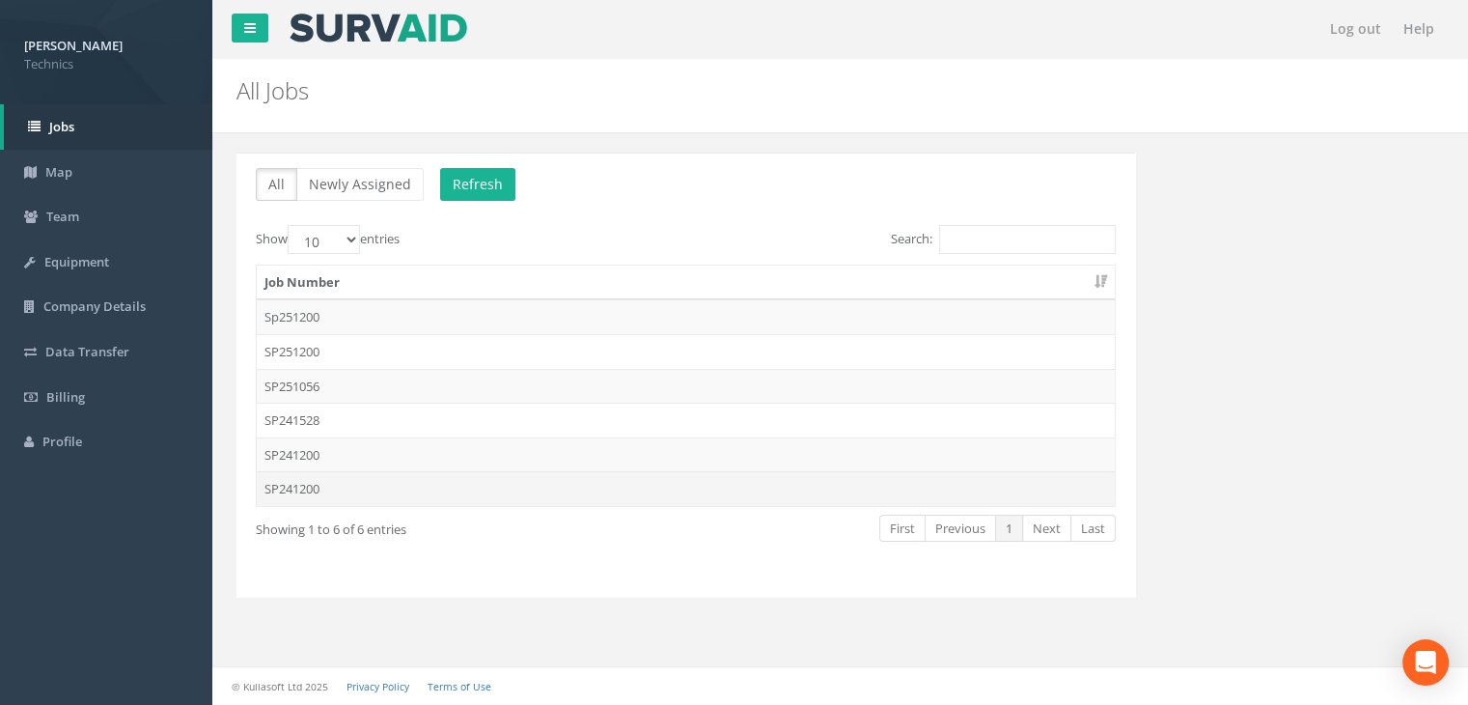
click at [336, 492] on td "SP241200" at bounding box center [686, 488] width 858 height 35
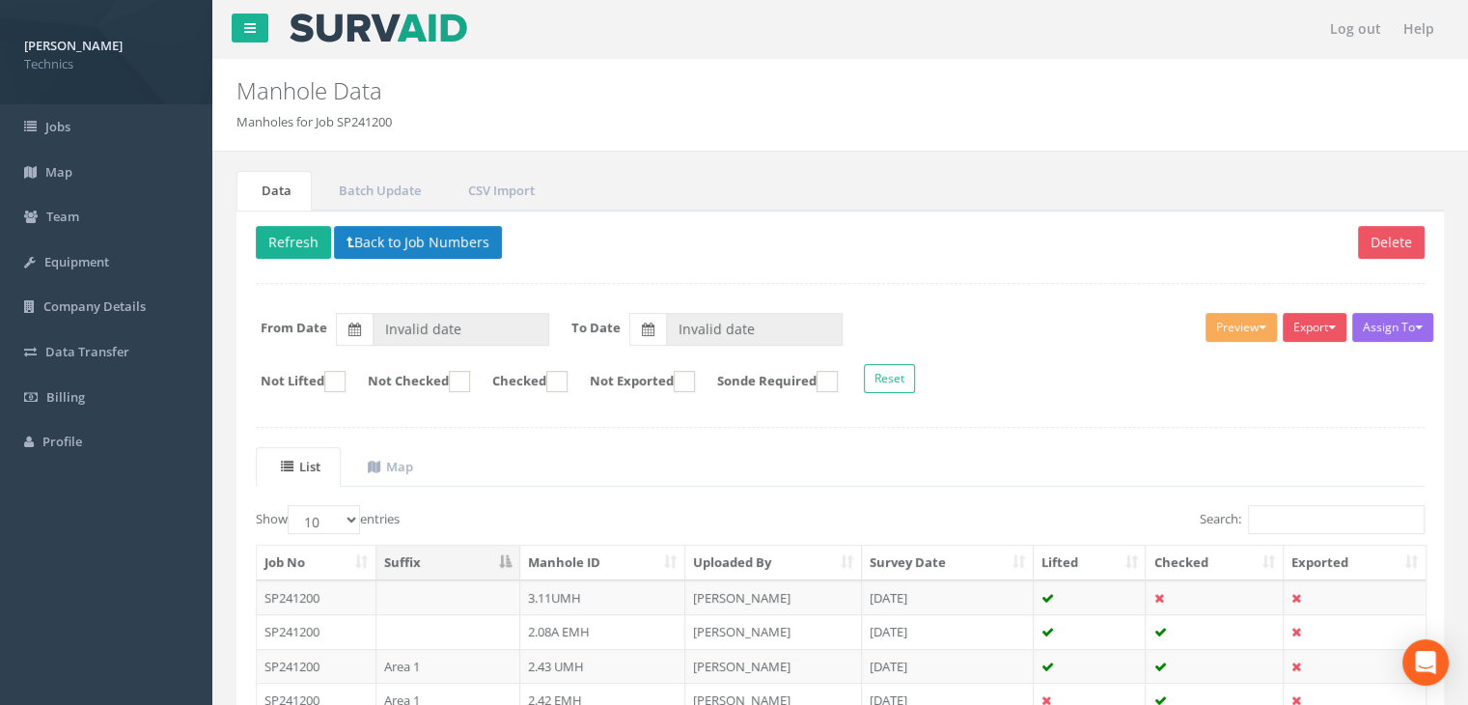
type input "[DATE]"
click at [1266, 514] on input "Search:" at bounding box center [1336, 519] width 177 height 29
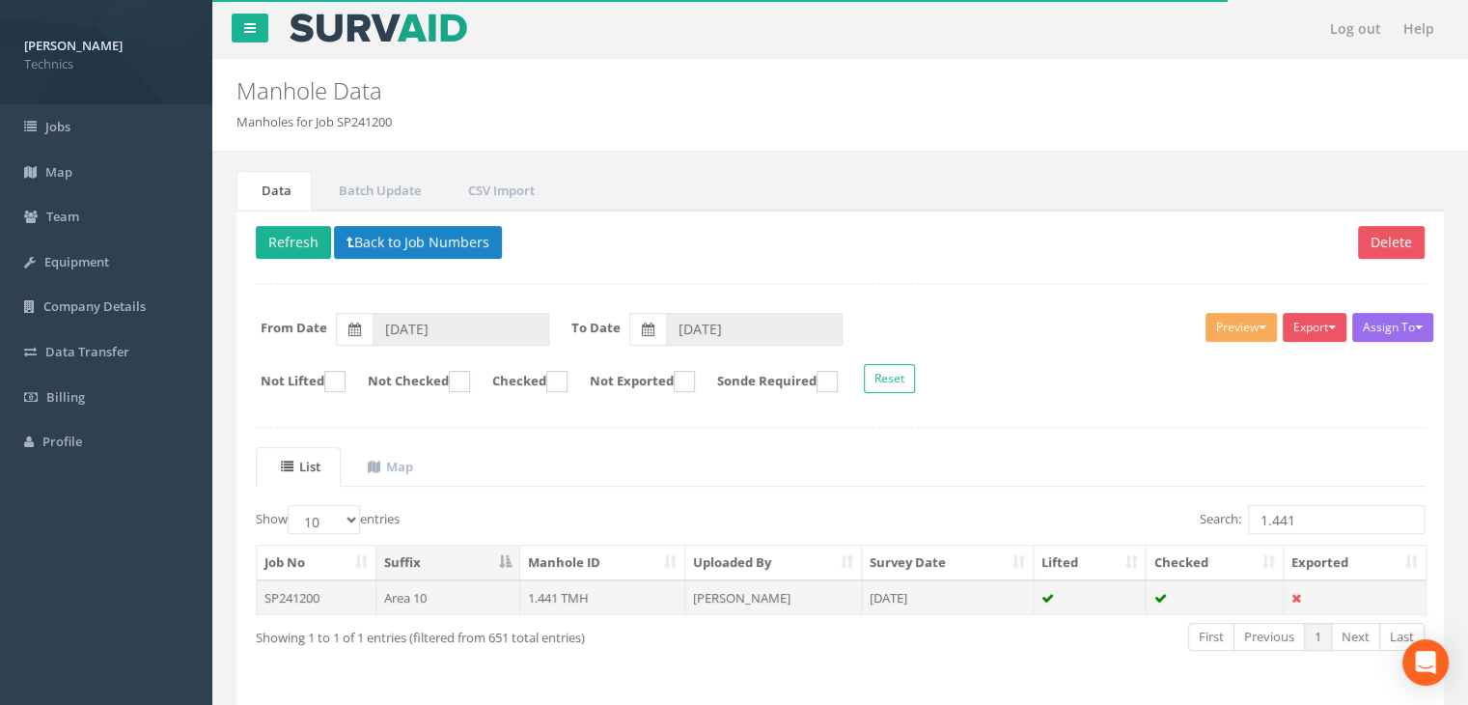
click at [811, 582] on td "[PERSON_NAME]" at bounding box center [773, 597] width 177 height 35
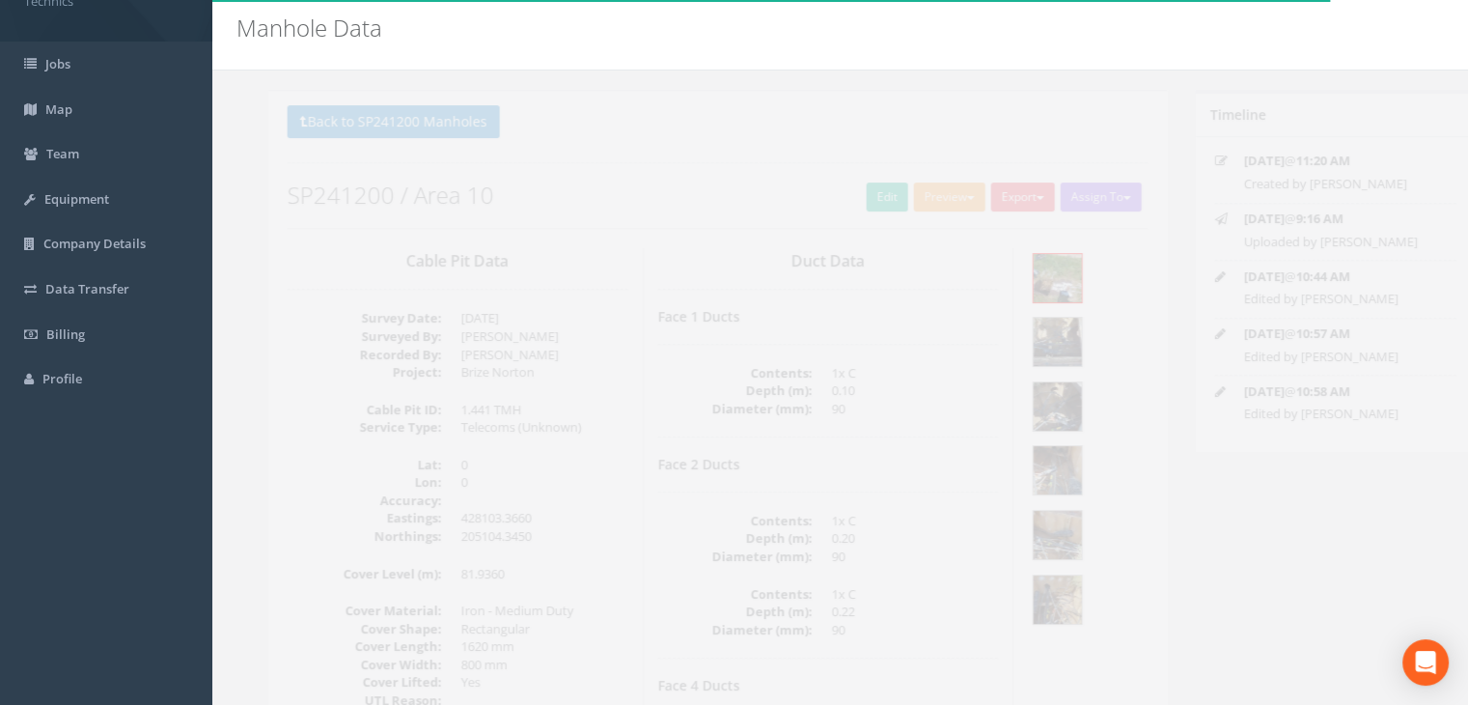
scroll to position [97, 0]
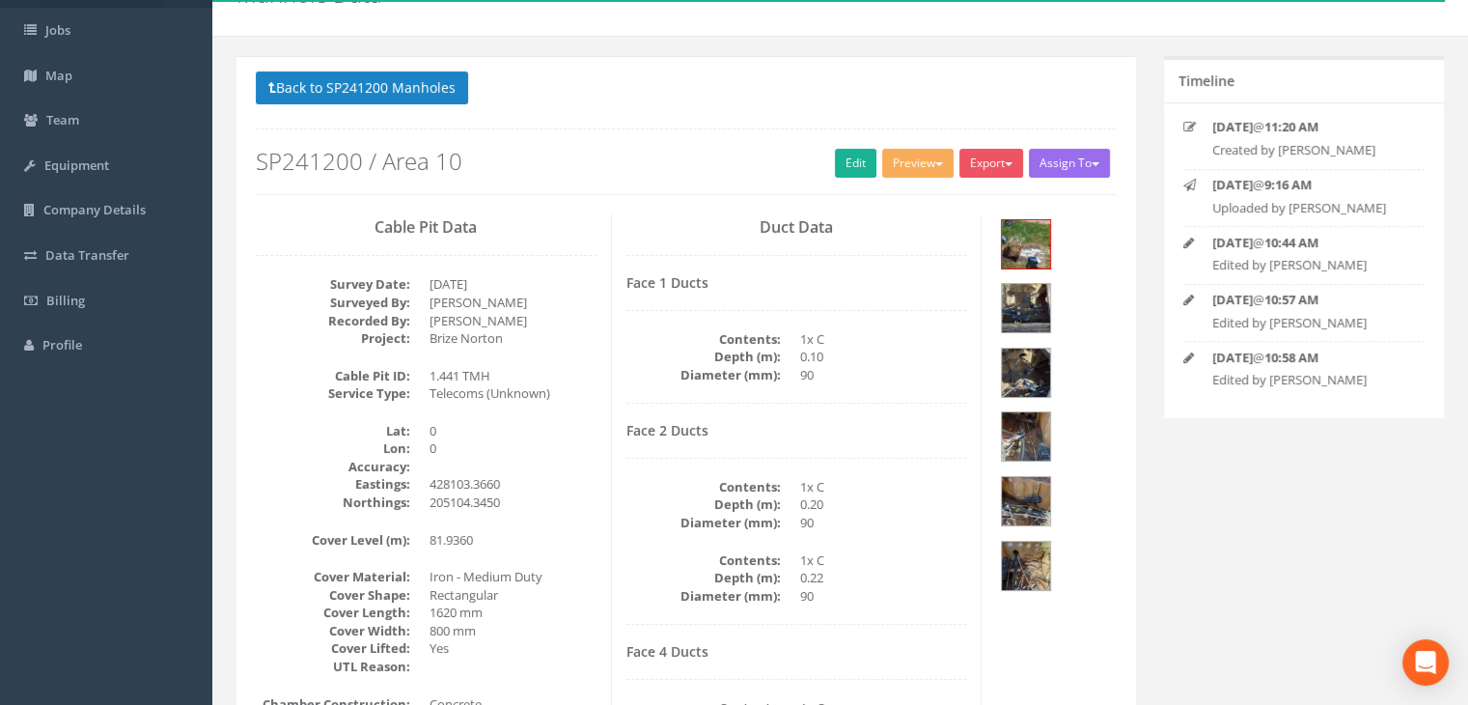
click at [749, 411] on div "Duct Data Face 1 Ducts Contents: 1x C Depth (m): 0.10 Diameter (mm): 90 Face 2 …" at bounding box center [797, 493] width 371 height 558
click at [1017, 247] on img at bounding box center [1026, 244] width 48 height 48
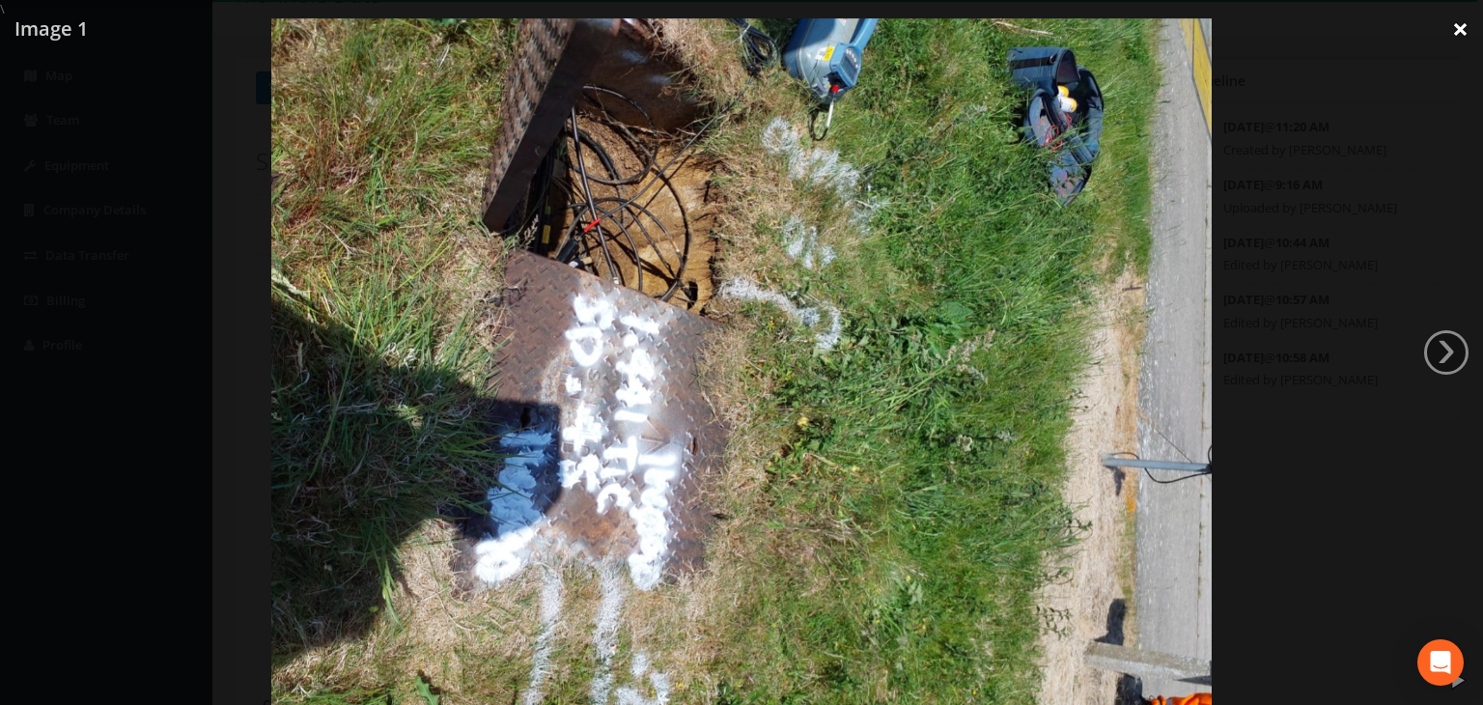
click at [1455, 32] on link "×" at bounding box center [1459, 29] width 45 height 58
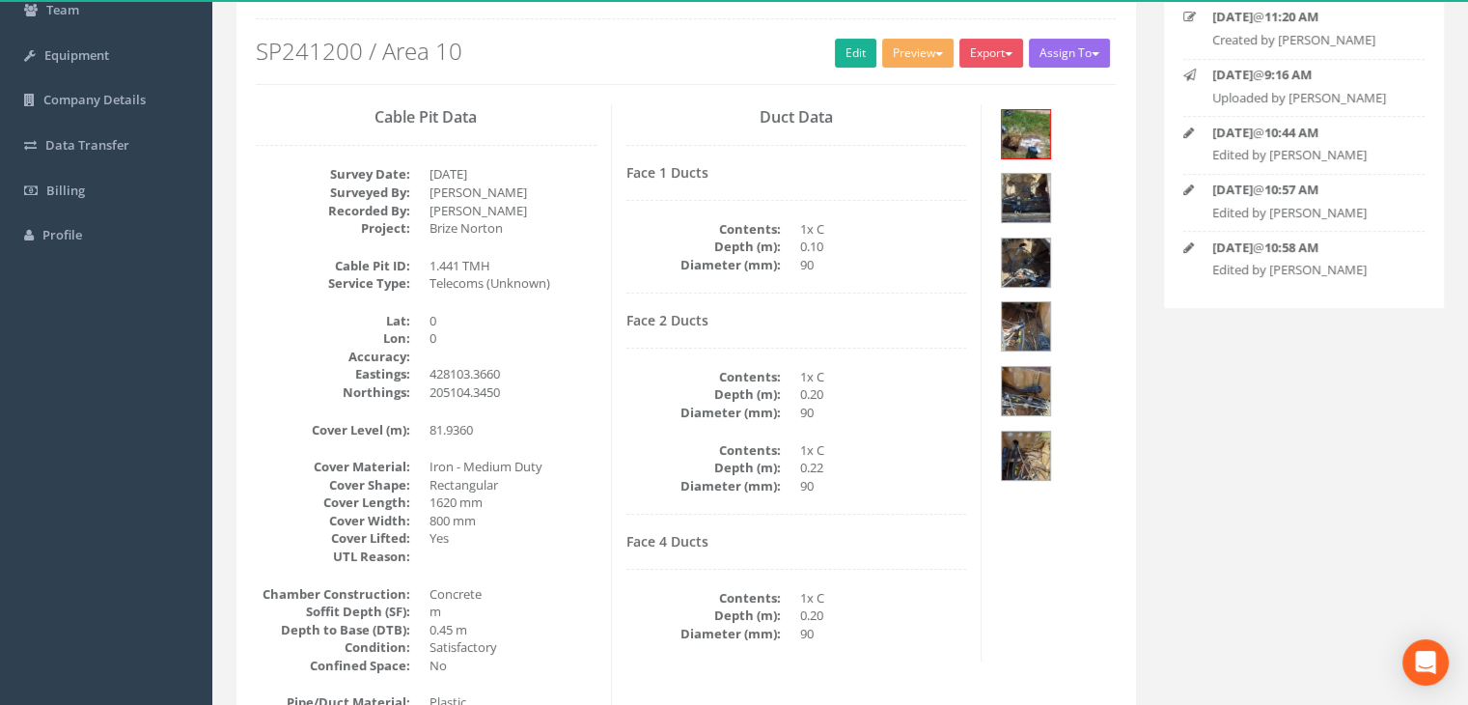
scroll to position [290, 0]
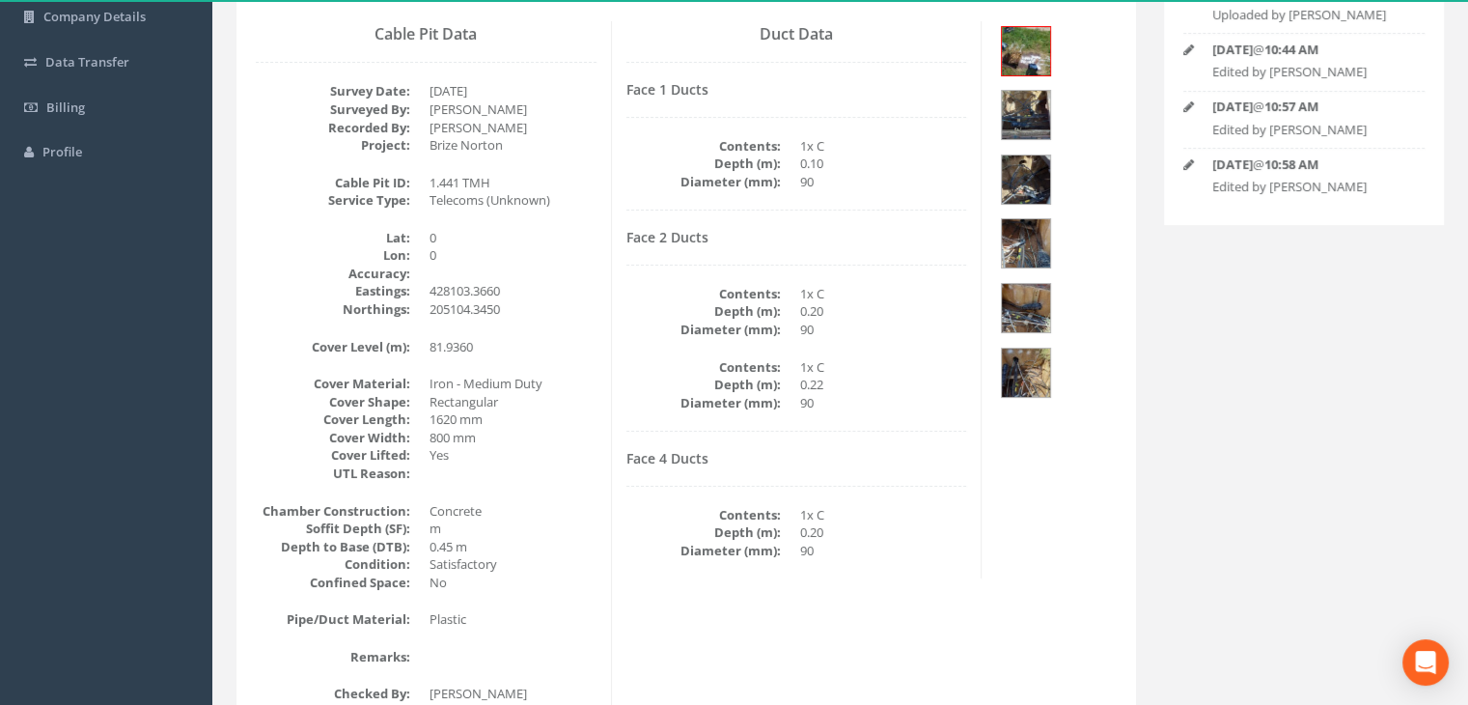
click at [694, 314] on dt "Depth (m):" at bounding box center [703, 311] width 154 height 18
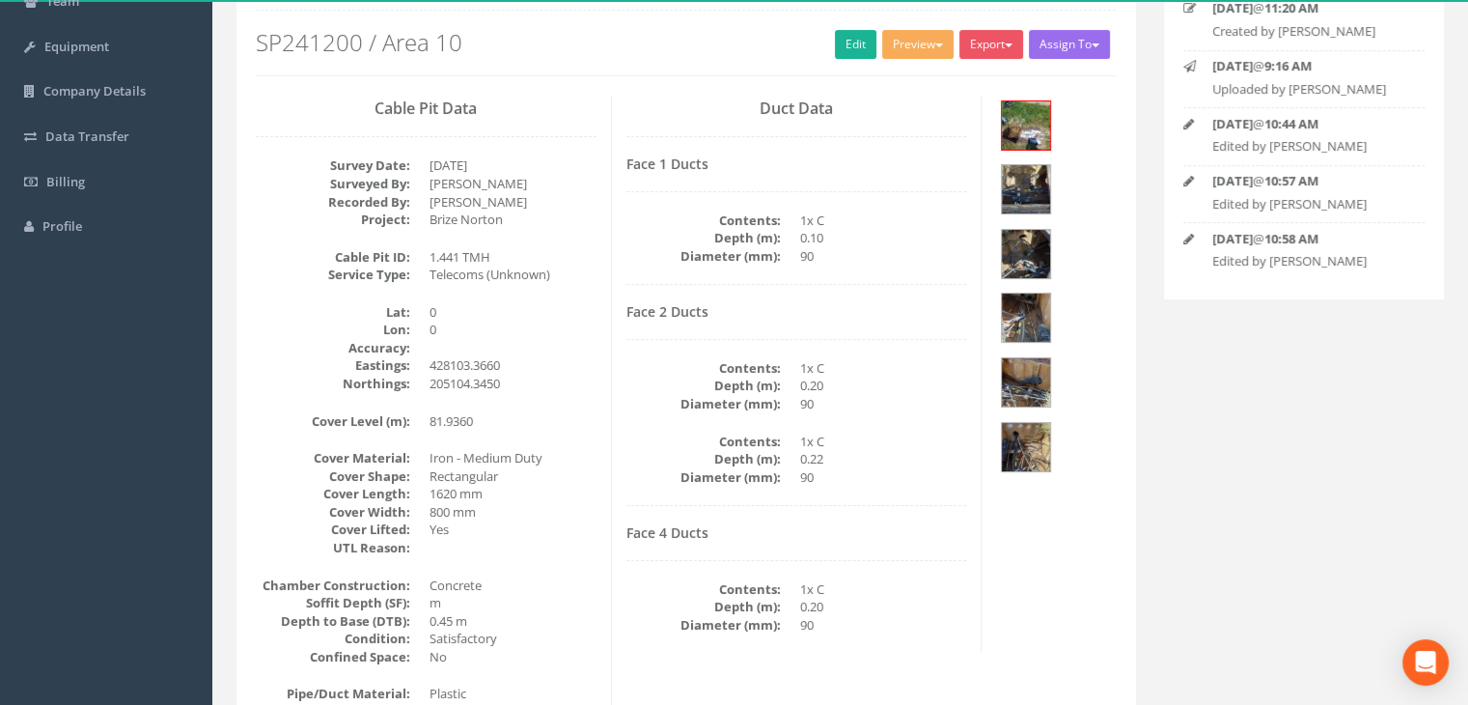
scroll to position [0, 0]
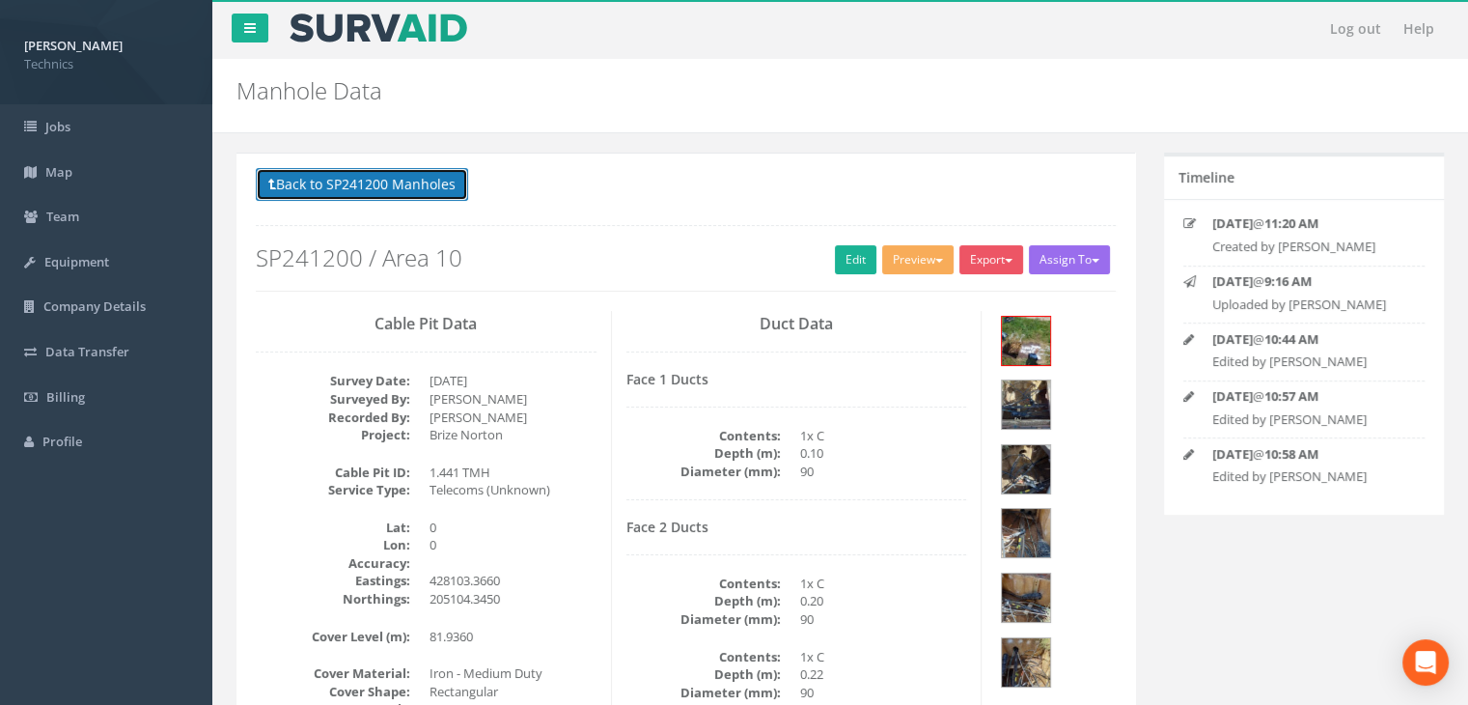
click at [421, 185] on button "Back to SP241200 Manholes" at bounding box center [362, 184] width 212 height 33
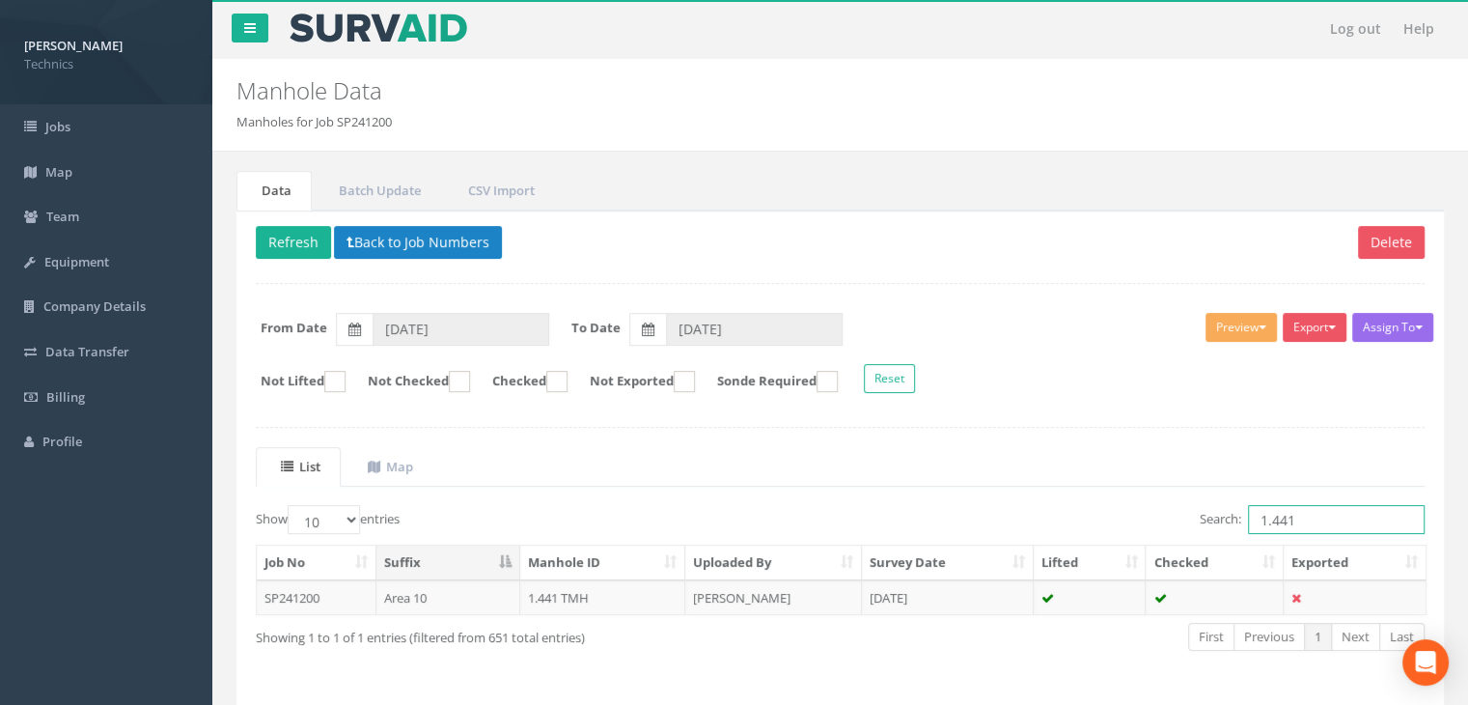
drag, startPoint x: 1324, startPoint y: 528, endPoint x: 1312, endPoint y: 522, distance: 13.8
click at [1324, 528] on input "1.441" at bounding box center [1336, 519] width 177 height 29
type input "1.440"
click at [930, 599] on td "[DATE]" at bounding box center [948, 597] width 172 height 35
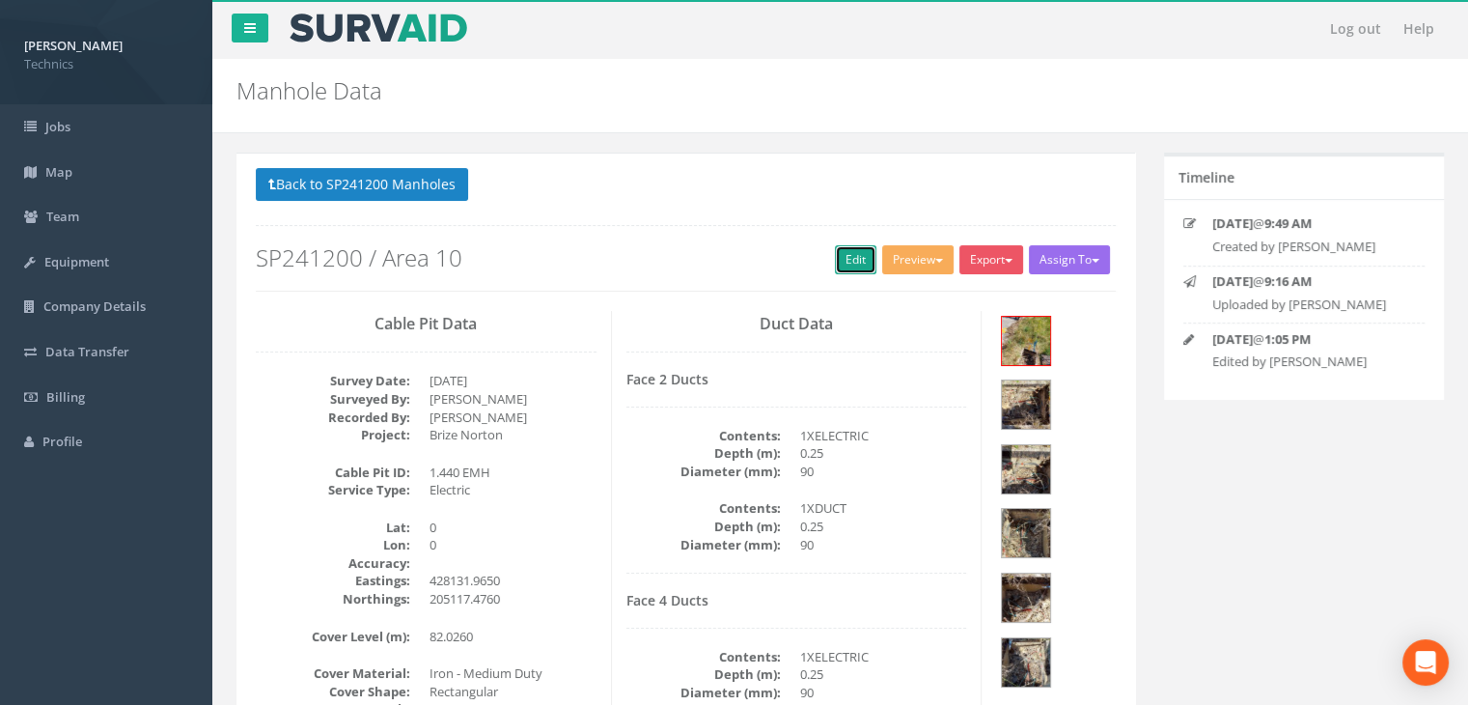
click at [835, 261] on link "Edit" at bounding box center [856, 259] width 42 height 29
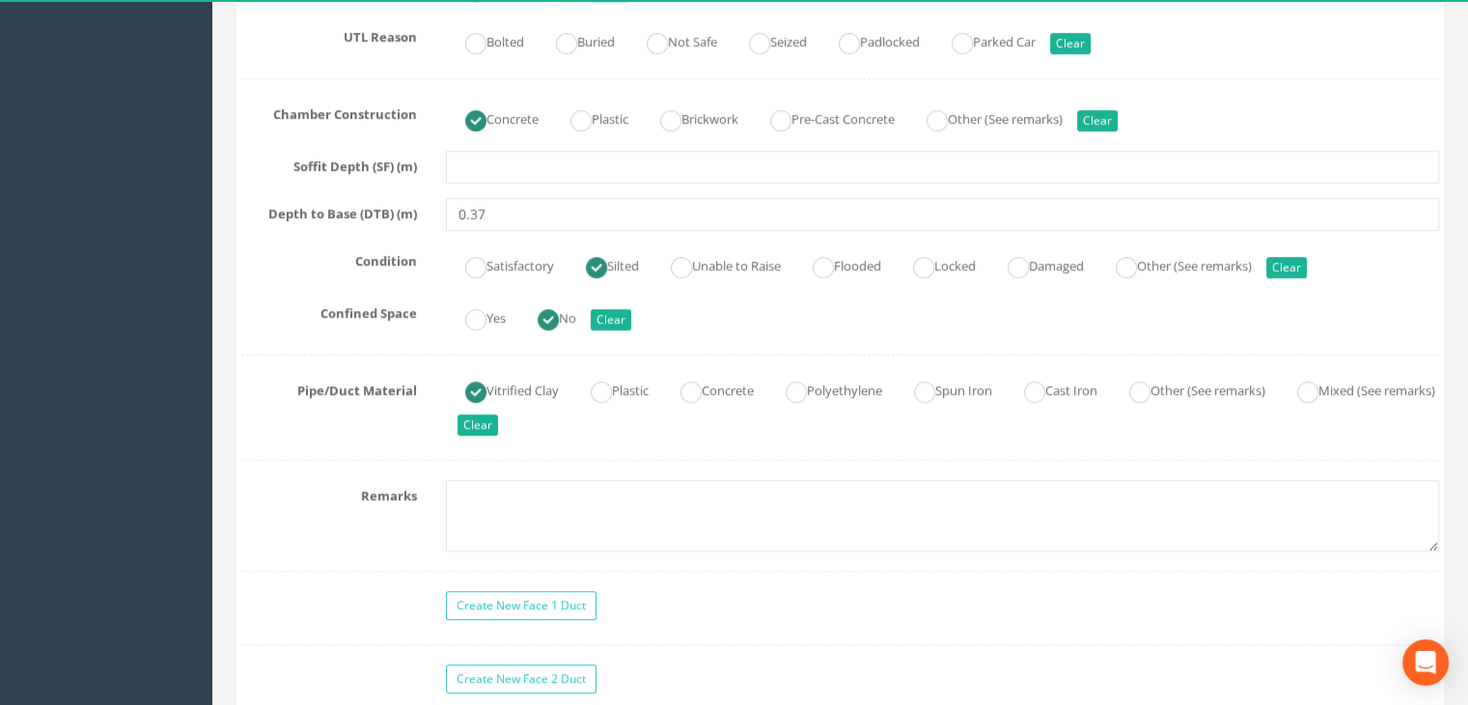
scroll to position [1544, 0]
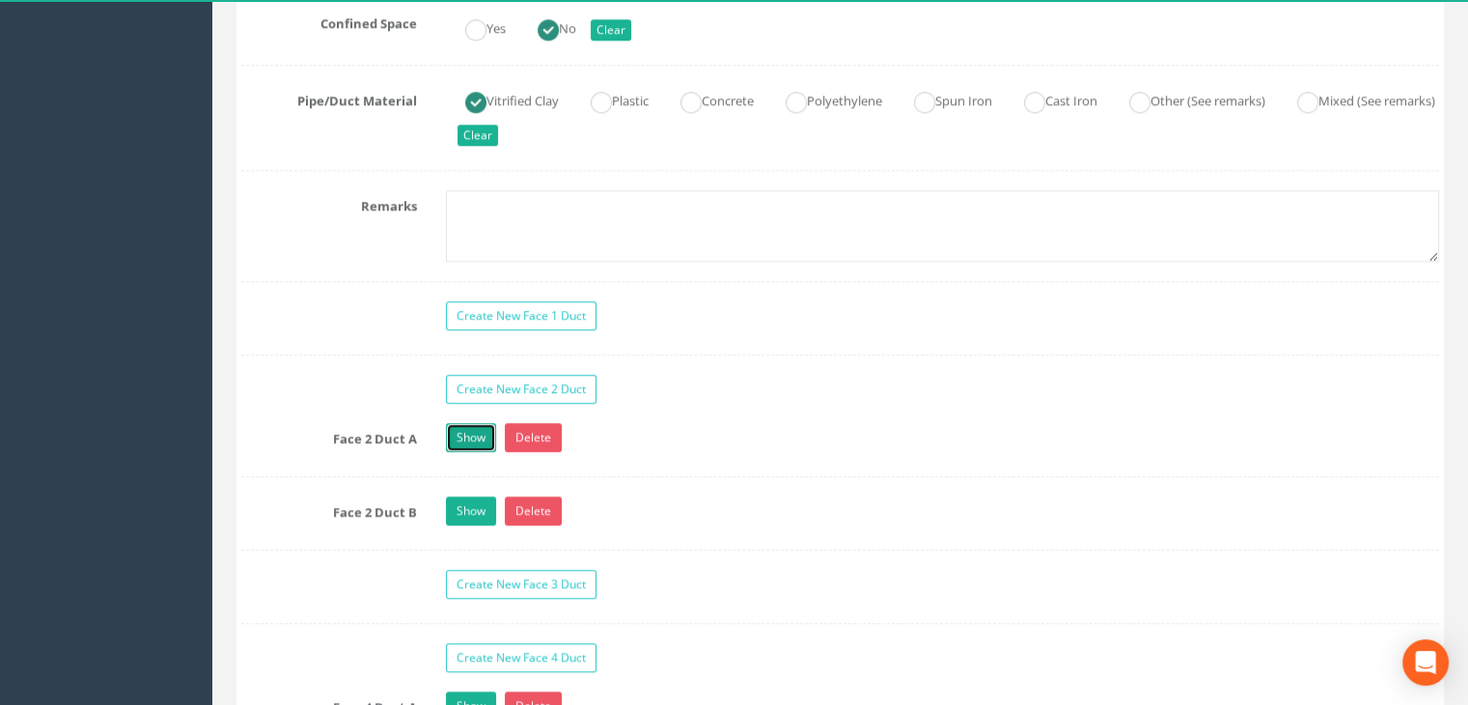
click at [472, 436] on link "Show" at bounding box center [471, 437] width 50 height 29
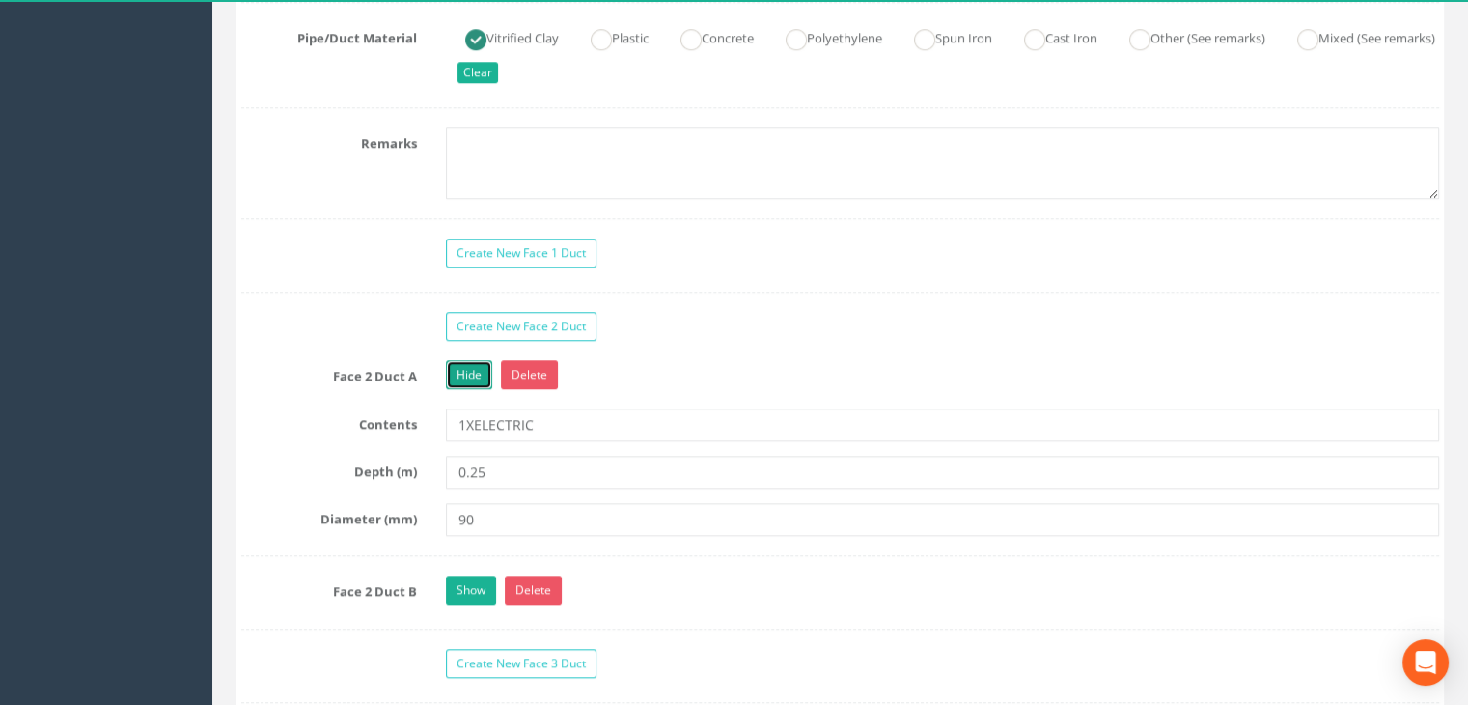
scroll to position [1737, 0]
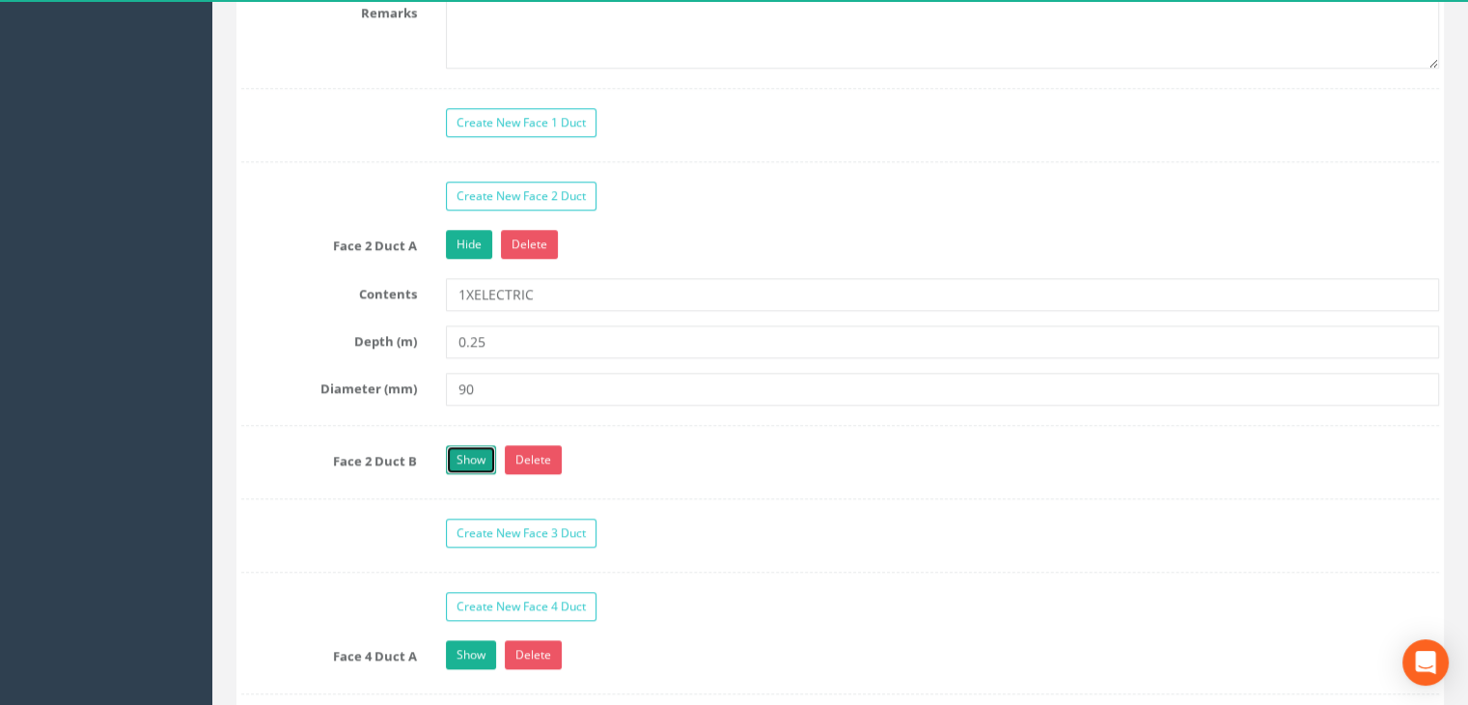
click at [482, 445] on link "Show" at bounding box center [471, 459] width 50 height 29
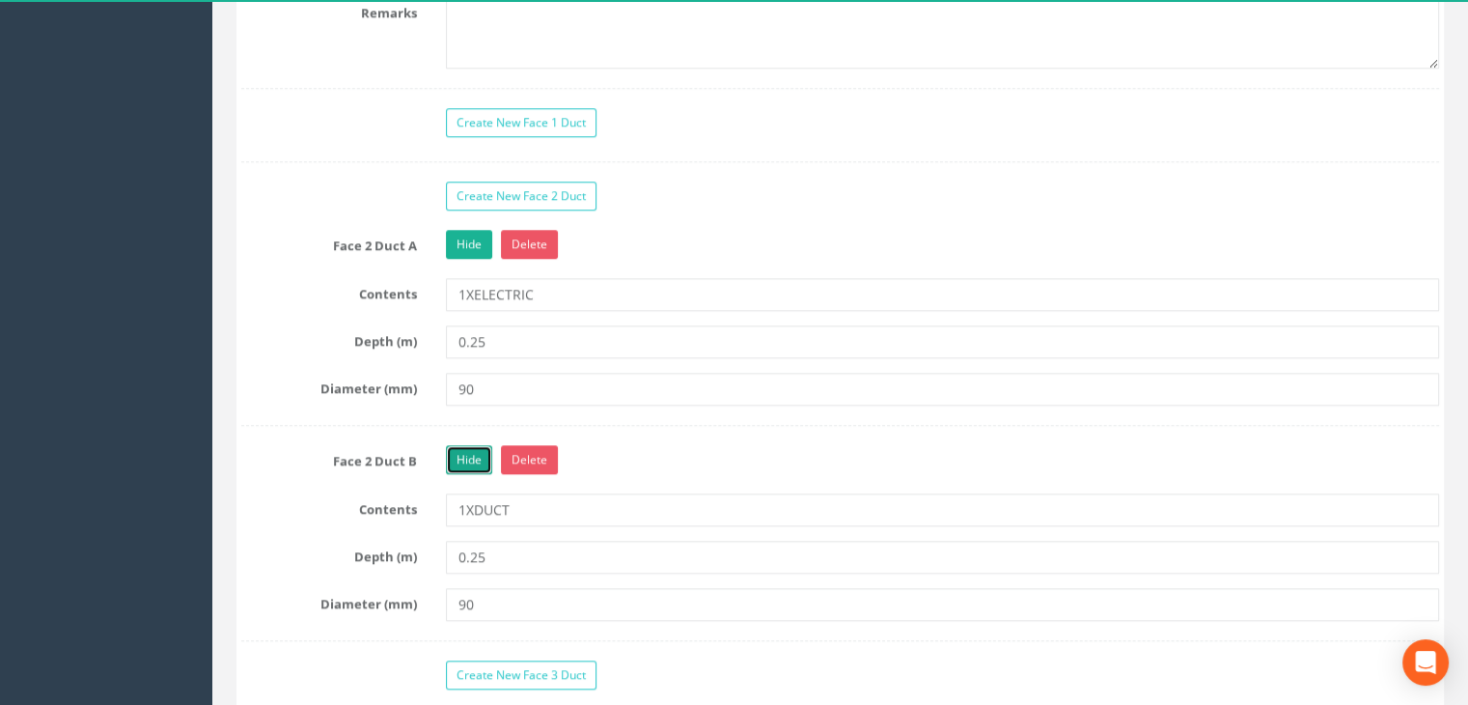
scroll to position [1930, 0]
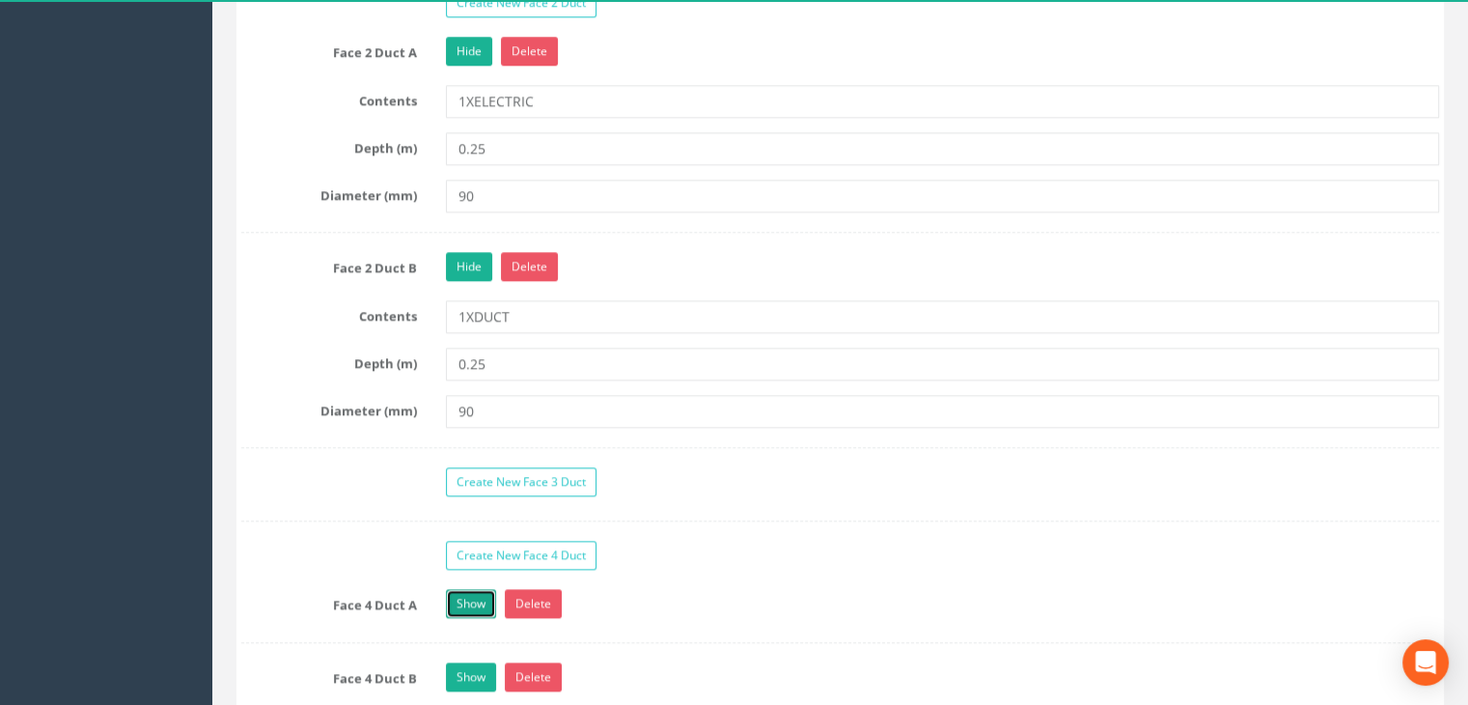
click at [471, 592] on link "Show" at bounding box center [471, 603] width 50 height 29
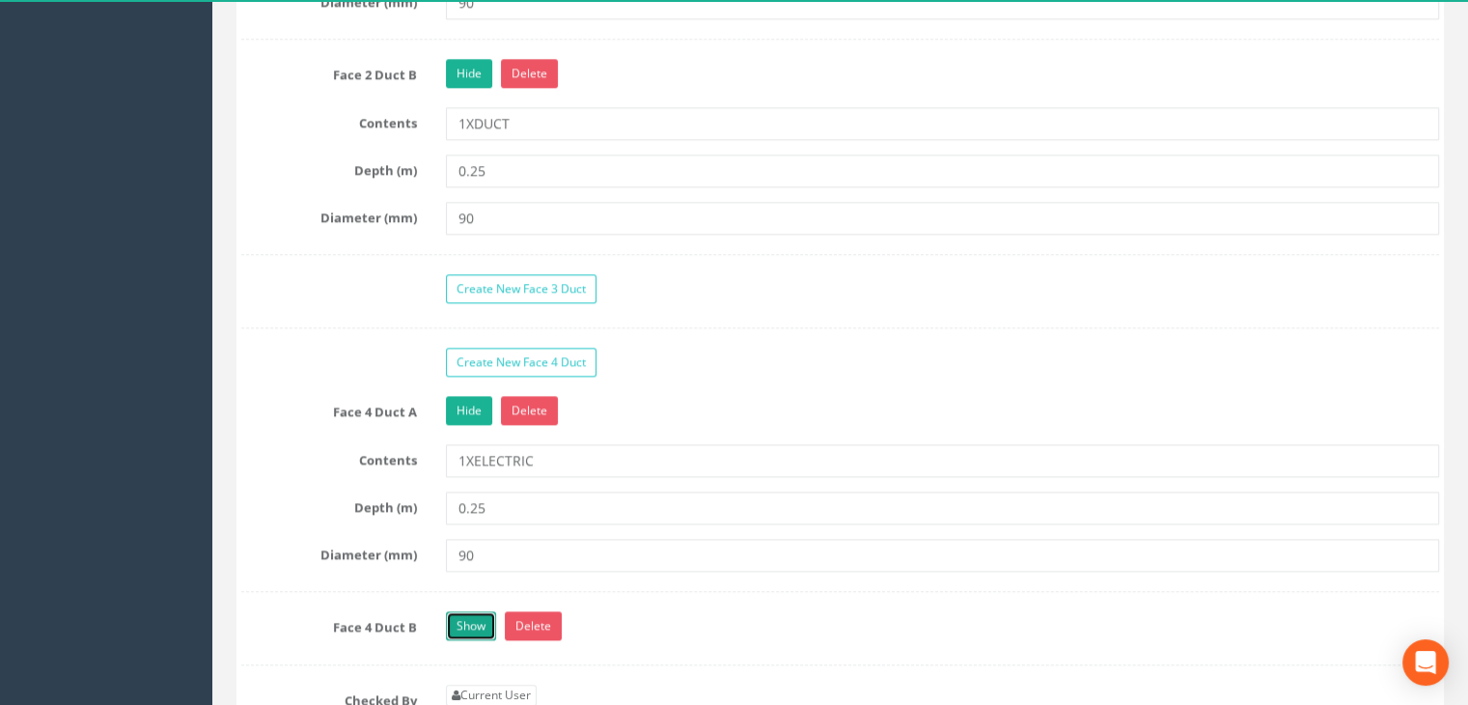
click at [457, 626] on link "Show" at bounding box center [471, 625] width 50 height 29
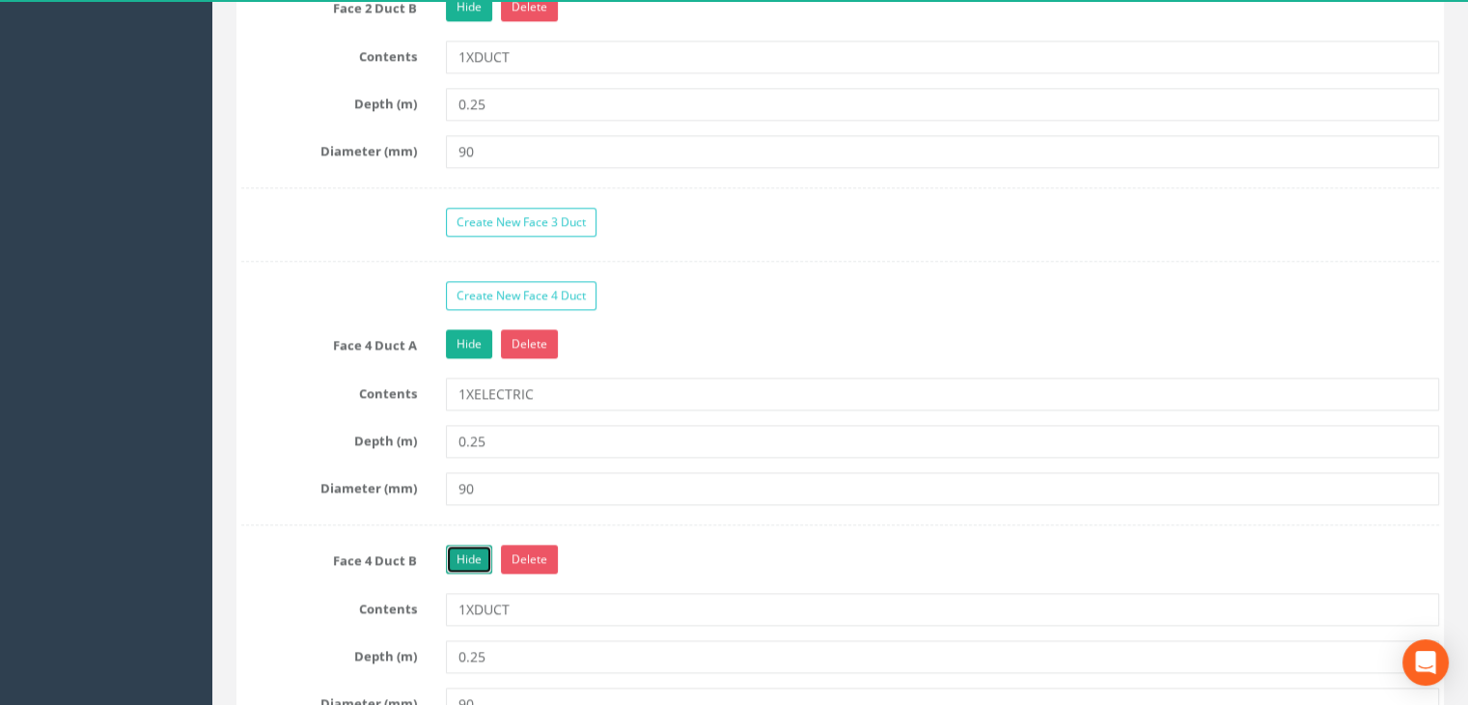
scroll to position [2317, 0]
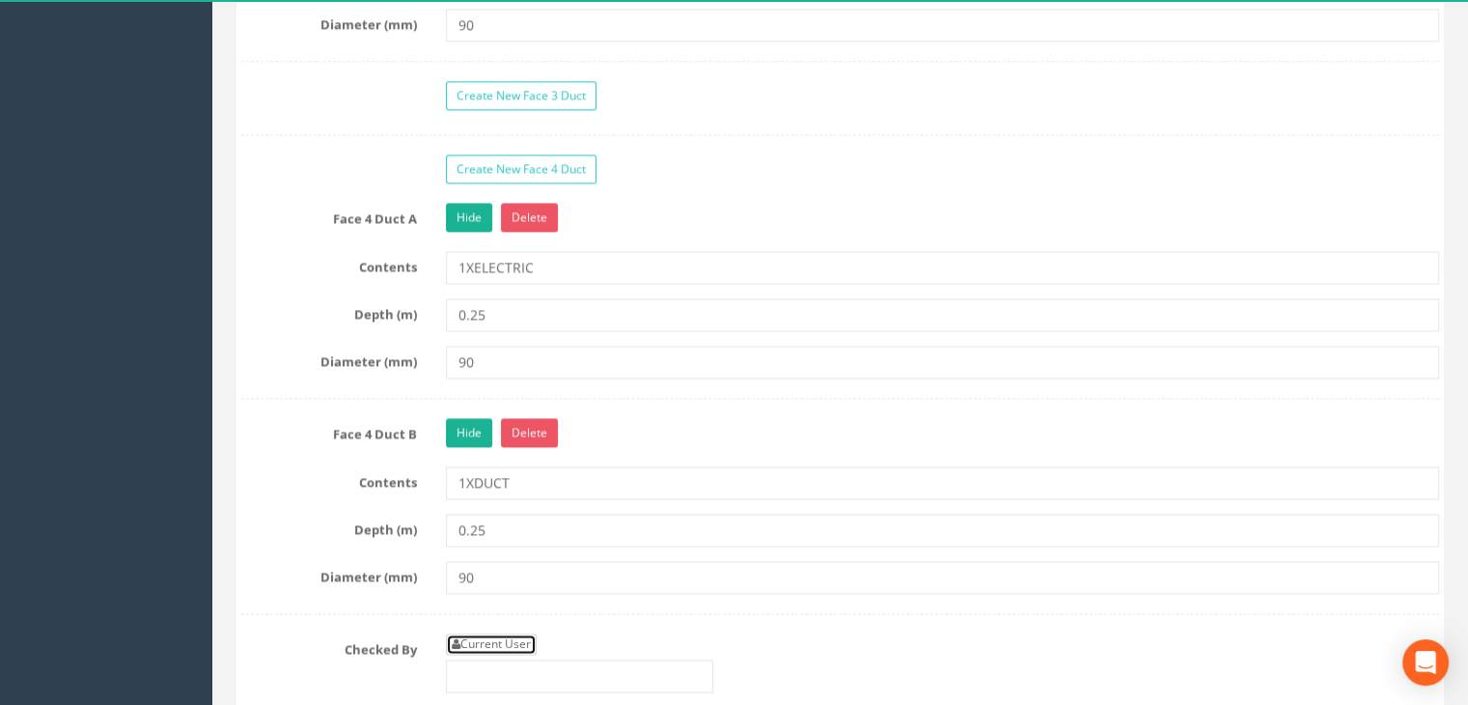
click at [505, 633] on link "Current User" at bounding box center [491, 643] width 91 height 21
type input "[PERSON_NAME]"
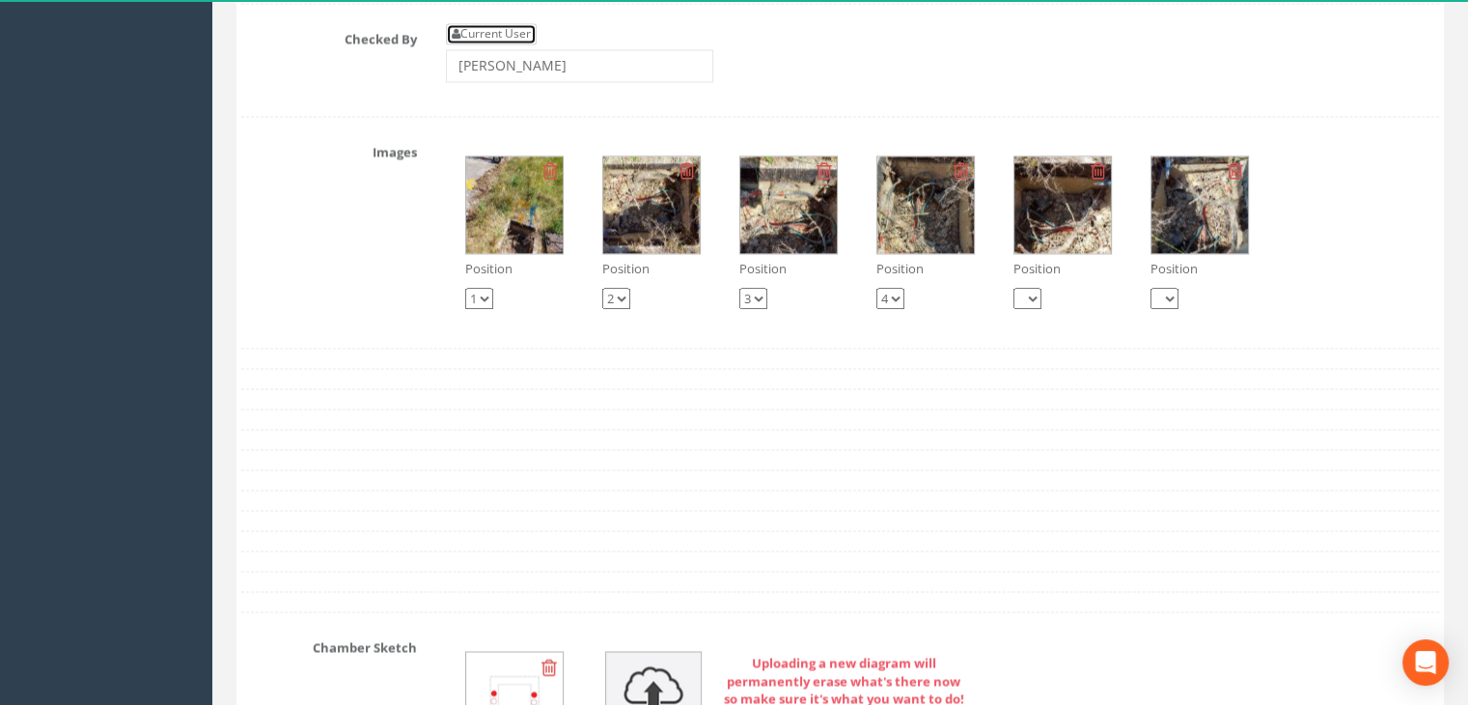
scroll to position [2799, 0]
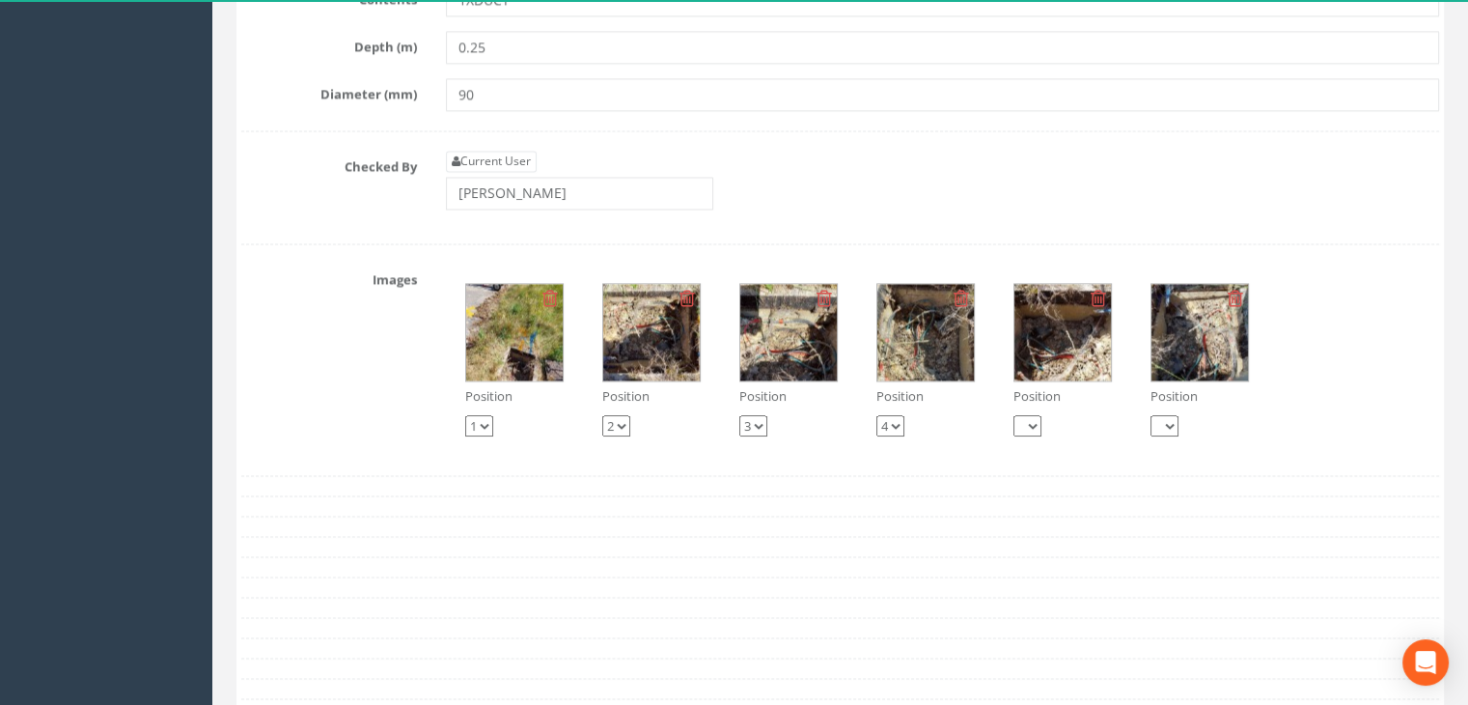
click at [528, 323] on img at bounding box center [514, 332] width 97 height 97
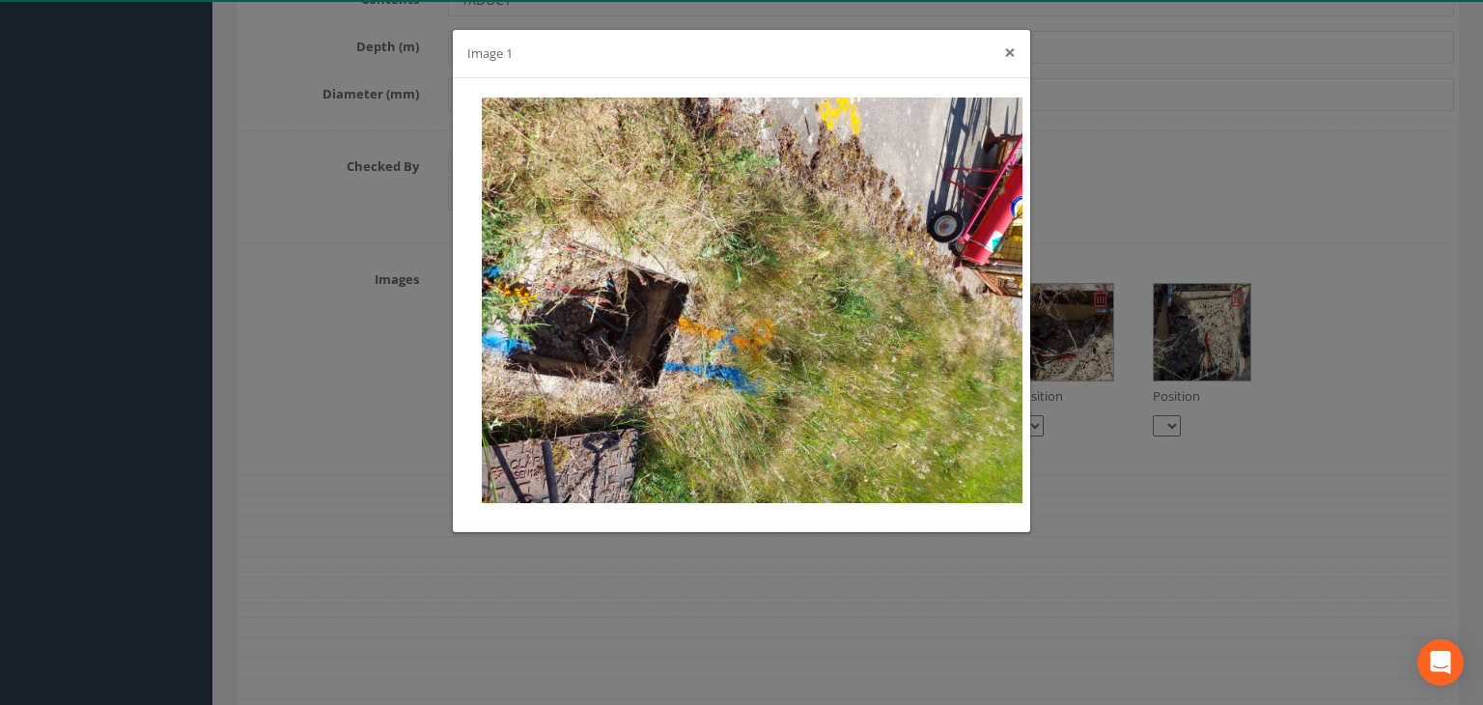
click at [1012, 49] on button "×" at bounding box center [1010, 52] width 12 height 20
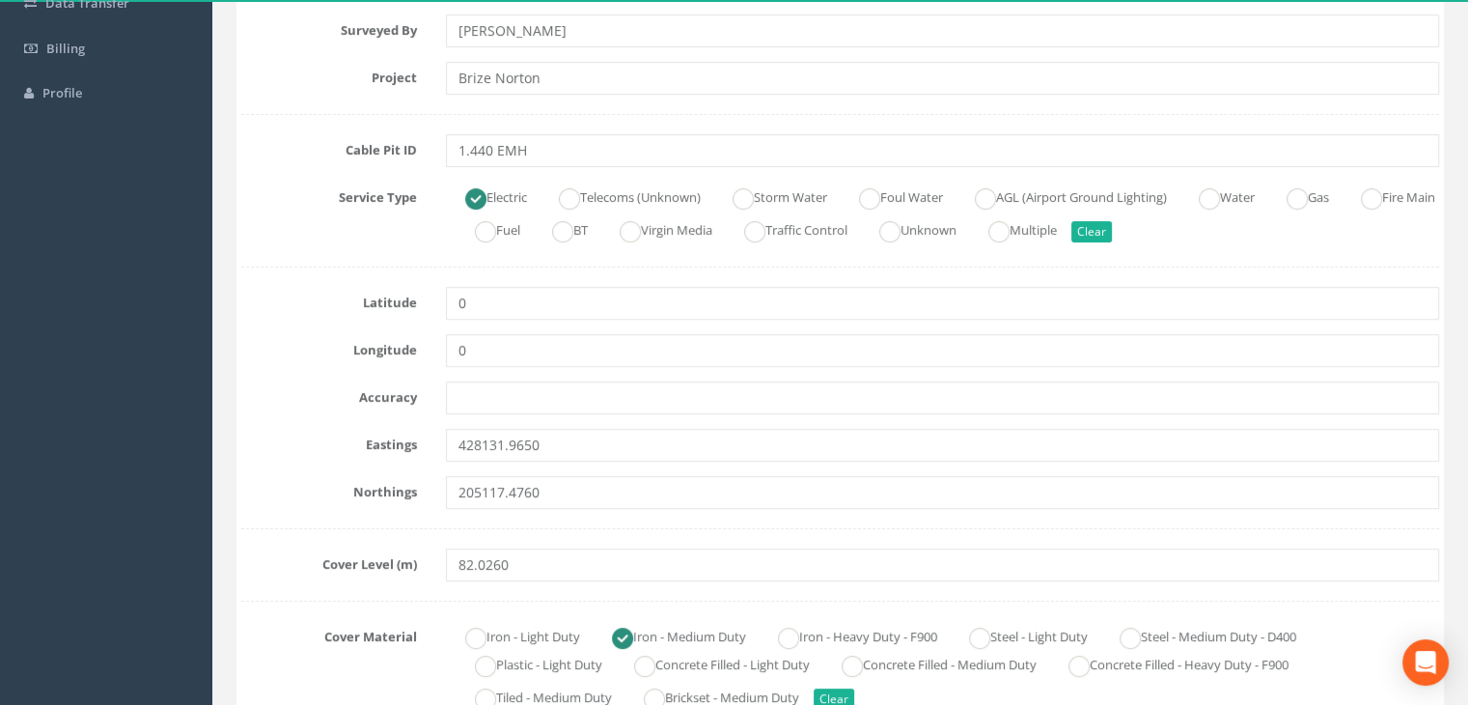
scroll to position [193, 0]
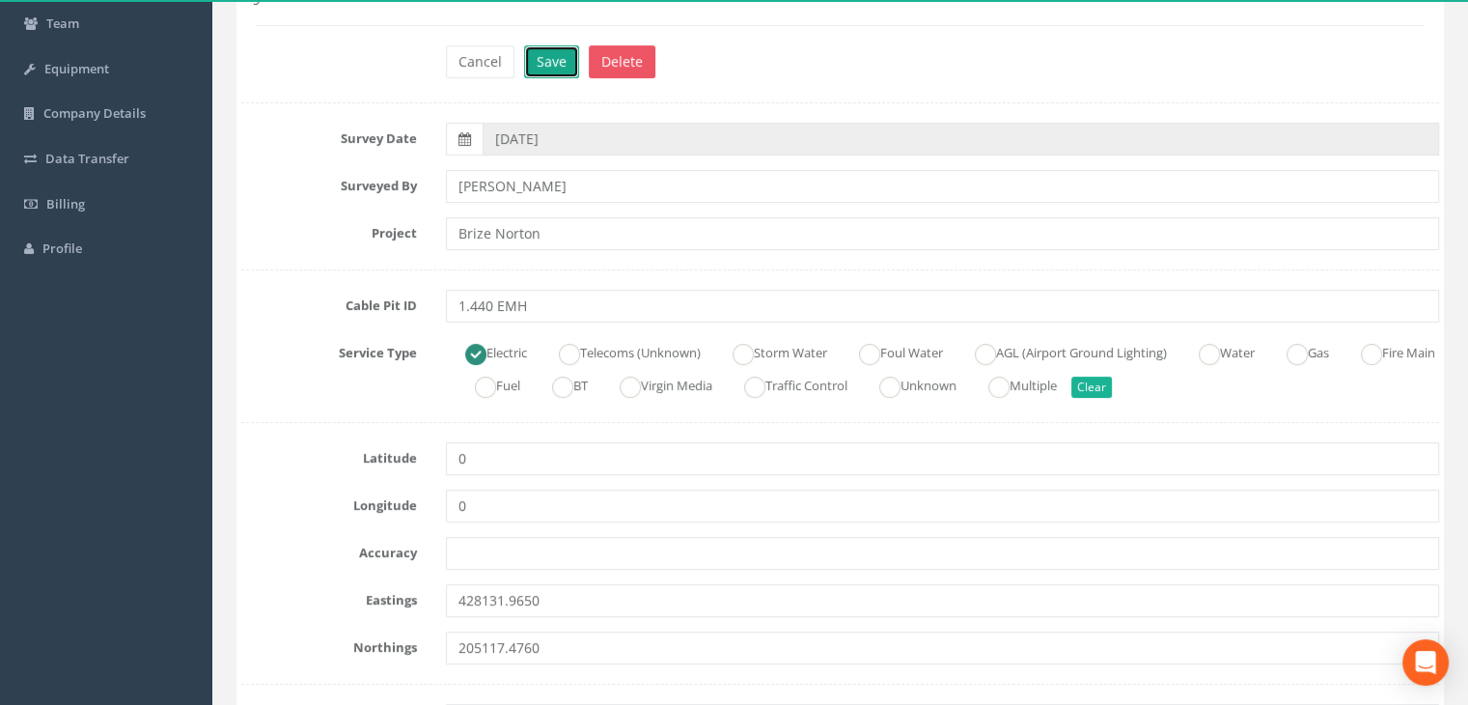
click at [564, 69] on button "Save" at bounding box center [551, 61] width 55 height 33
